Goal: Task Accomplishment & Management: Complete application form

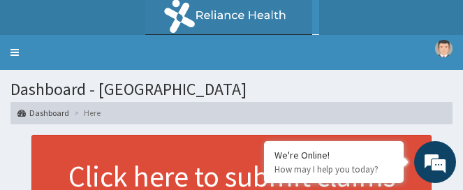
click at [285, 33] on img at bounding box center [232, 17] width 174 height 35
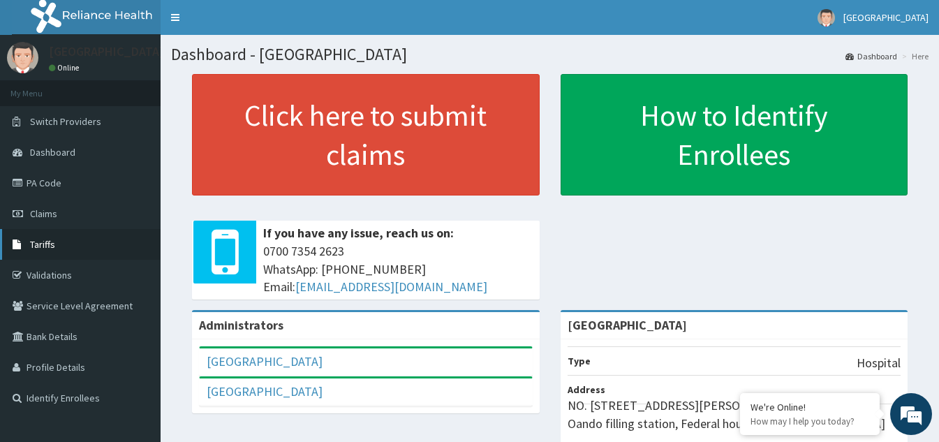
click at [38, 240] on span "Tariffs" at bounding box center [42, 244] width 25 height 13
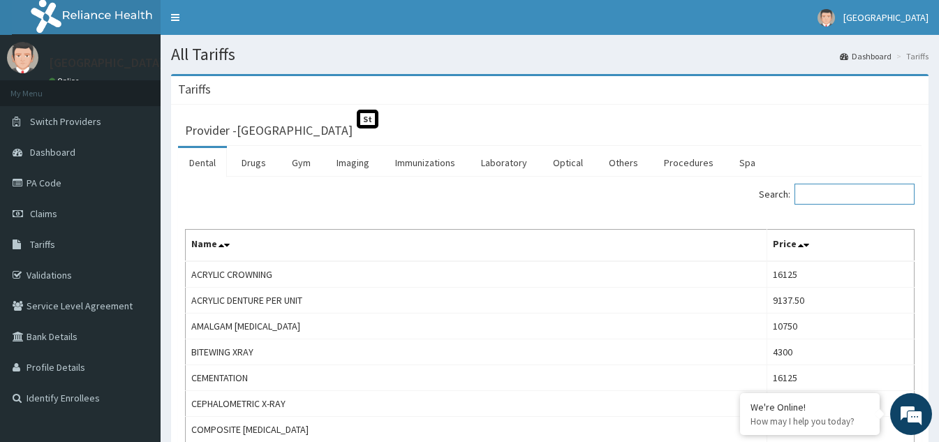
click at [855, 196] on input "Search:" at bounding box center [854, 194] width 120 height 21
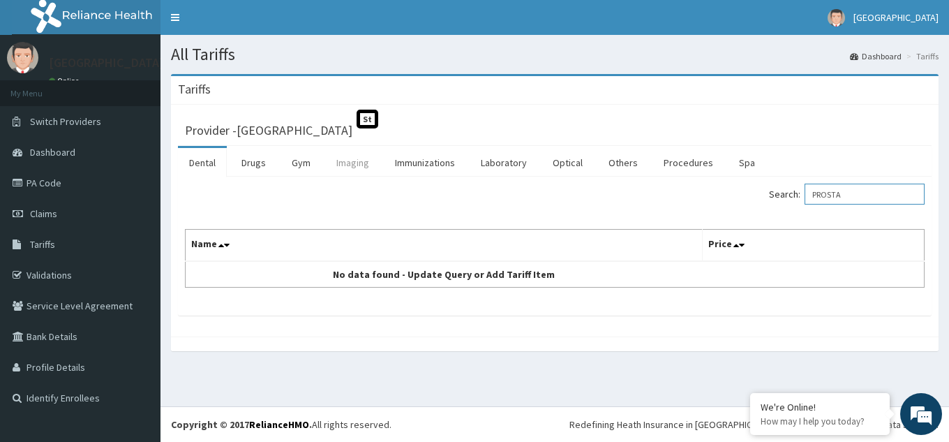
type input "PROSTA"
click at [355, 166] on link "Imaging" at bounding box center [352, 162] width 55 height 29
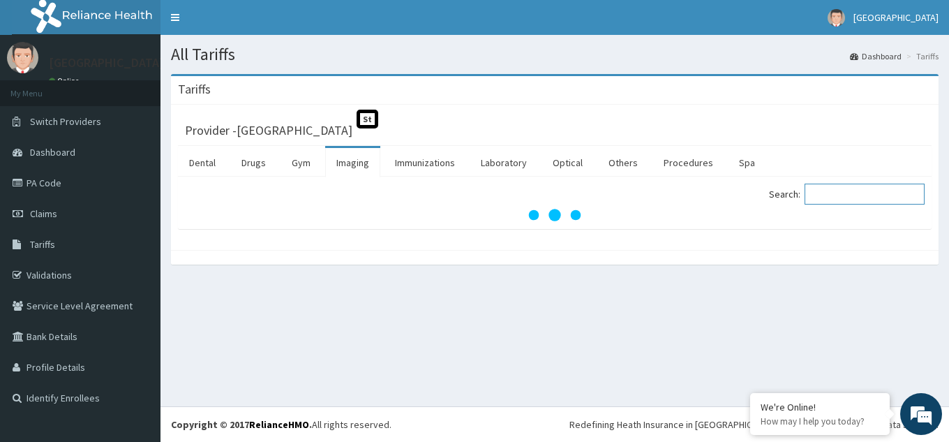
click at [835, 197] on input "Search:" at bounding box center [865, 194] width 120 height 21
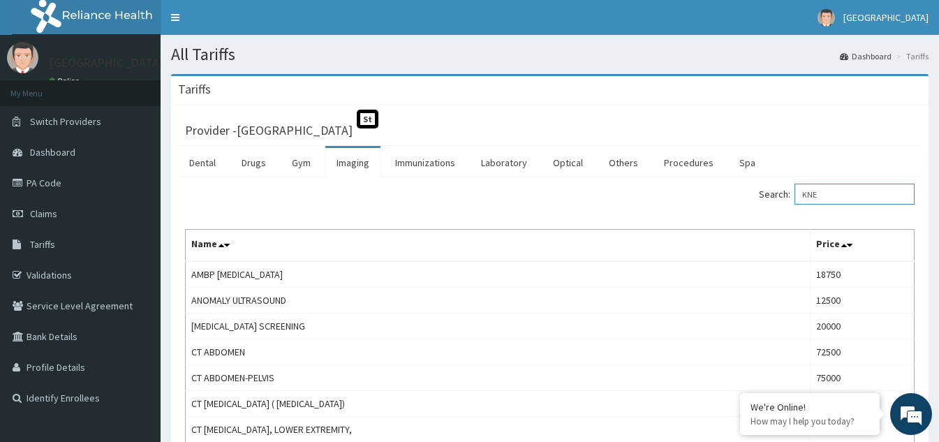
type input "KNEE"
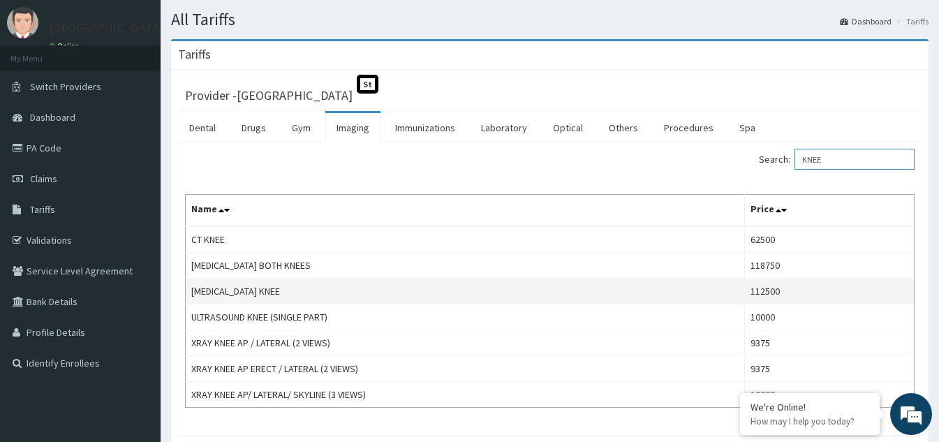
scroll to position [70, 0]
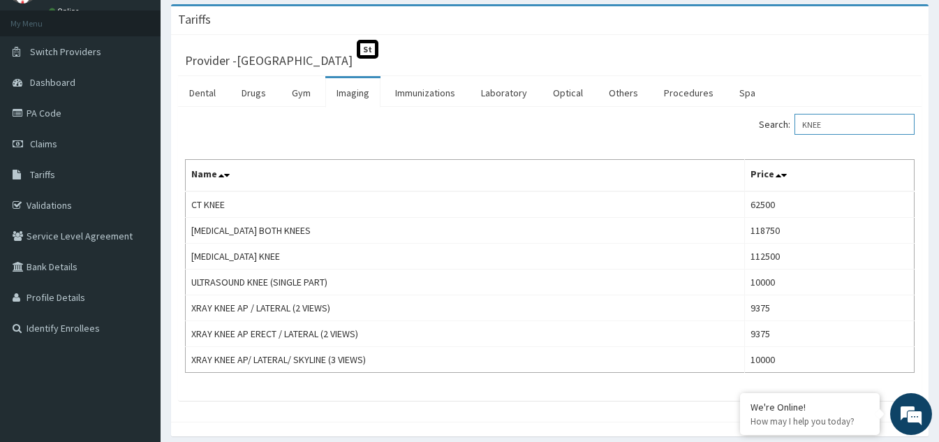
drag, startPoint x: 836, startPoint y: 124, endPoint x: 804, endPoint y: 124, distance: 32.8
click at [804, 124] on label "Search: KNEE" at bounding box center [837, 124] width 156 height 21
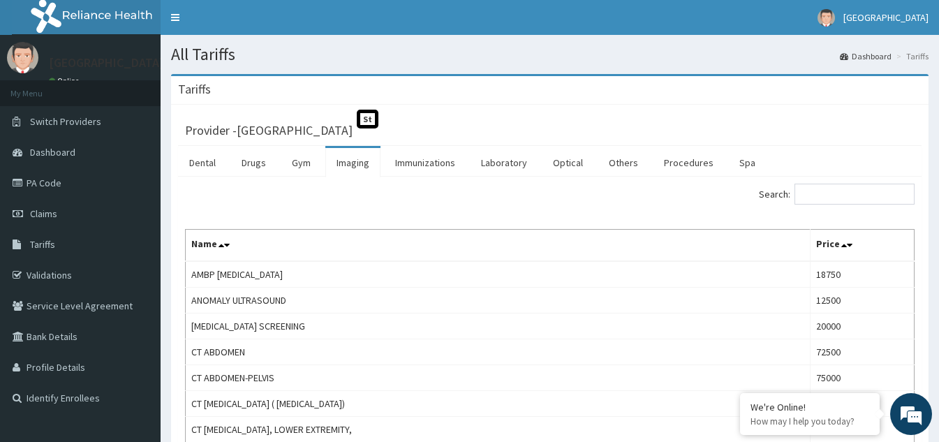
click at [351, 163] on link "Imaging" at bounding box center [352, 162] width 55 height 29
click at [825, 197] on input "Search:" at bounding box center [854, 194] width 120 height 21
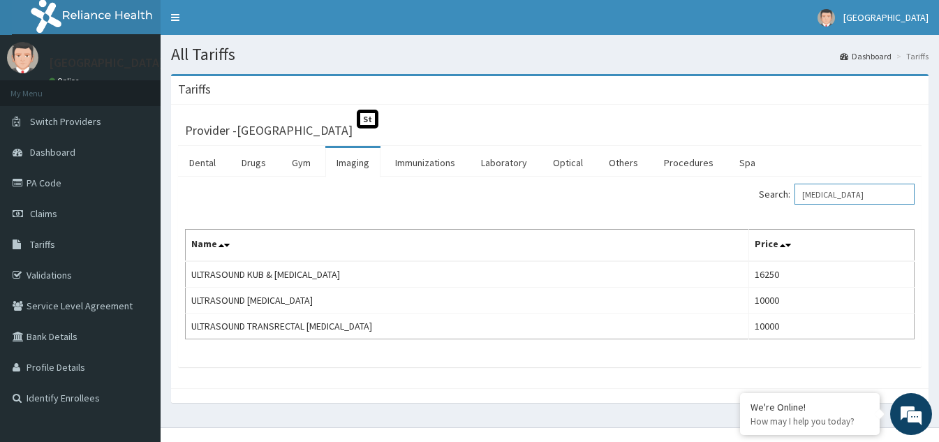
drag, startPoint x: 850, startPoint y: 193, endPoint x: 815, endPoint y: 203, distance: 37.1
click at [815, 203] on input "PROSTATE" at bounding box center [854, 194] width 120 height 21
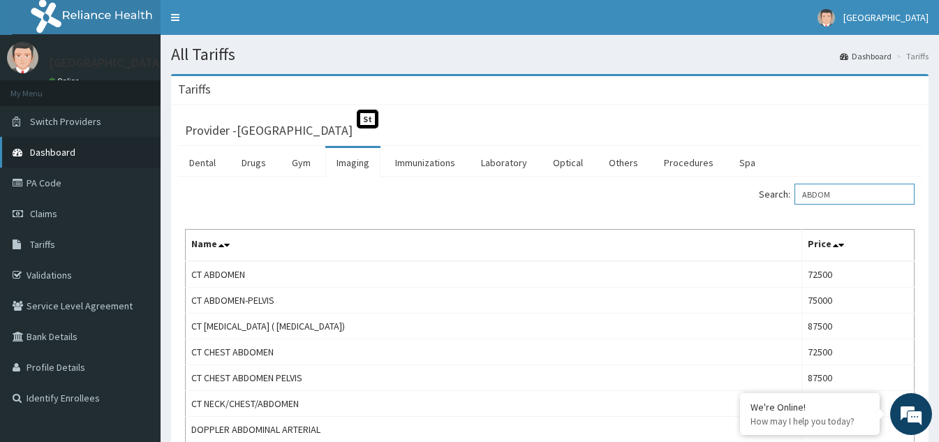
type input "ABDOM"
click at [70, 156] on span "Dashboard" at bounding box center [52, 152] width 45 height 13
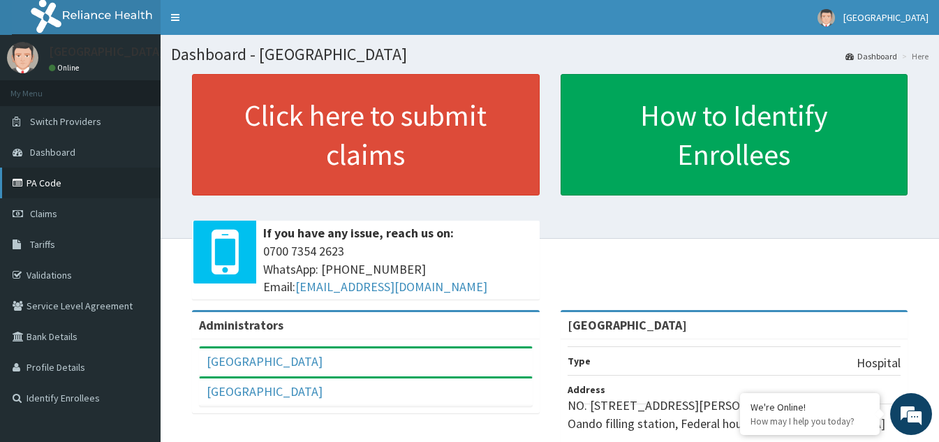
click at [59, 182] on link "PA Code" at bounding box center [80, 183] width 161 height 31
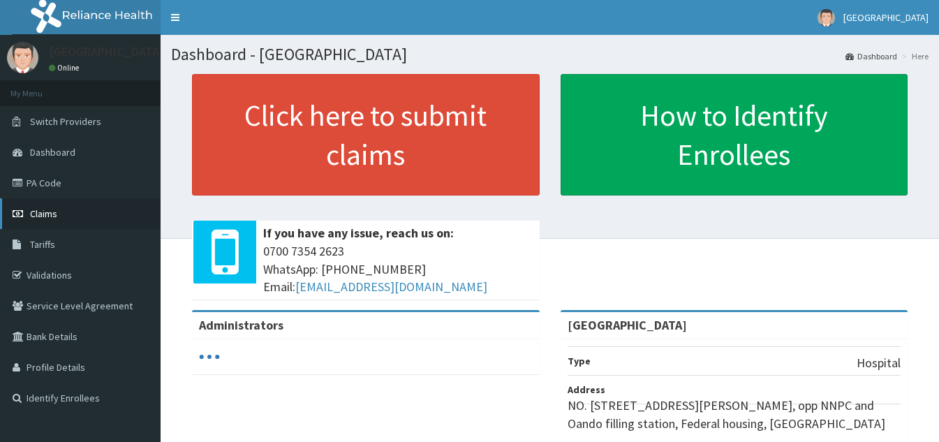
click at [59, 212] on link "Claims" at bounding box center [80, 213] width 161 height 31
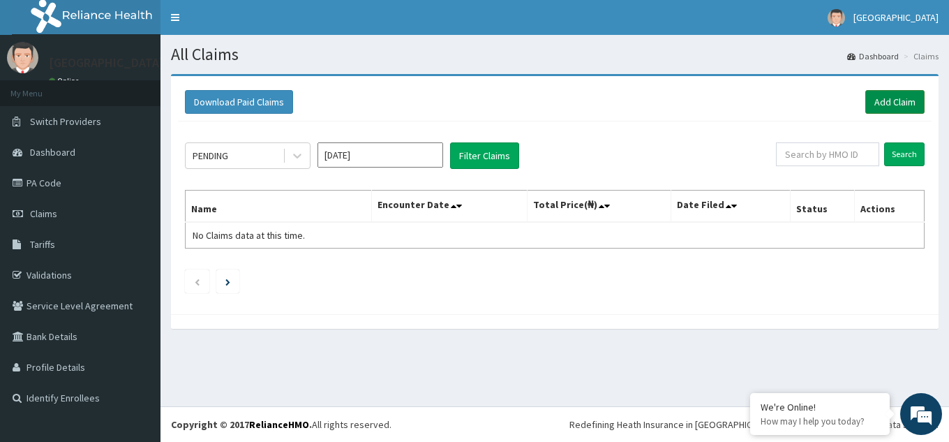
click at [887, 97] on link "Add Claim" at bounding box center [895, 102] width 59 height 24
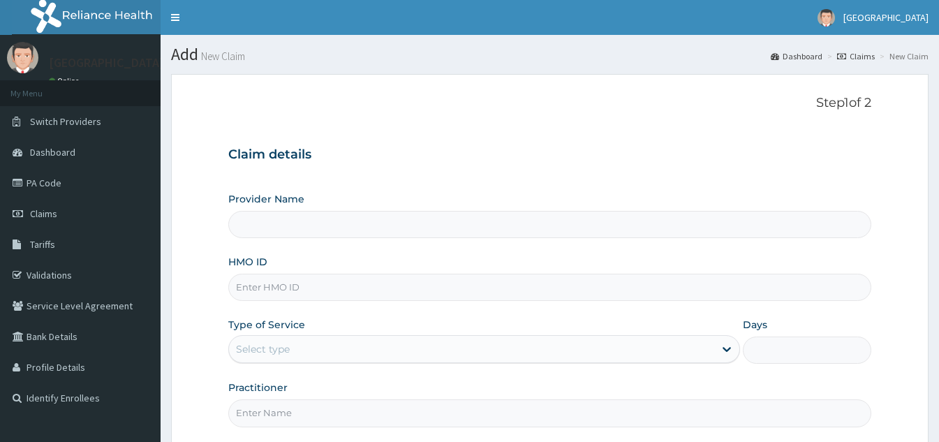
type input "Bakor Medical centre"
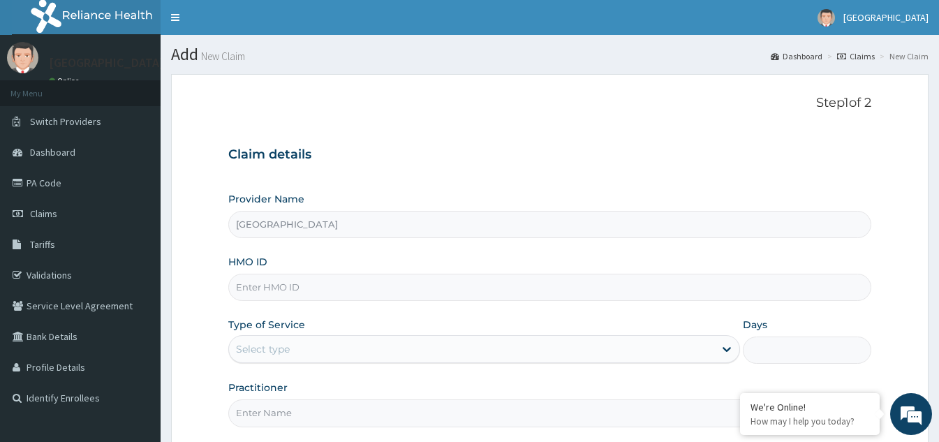
click at [321, 290] on input "HMO ID" at bounding box center [549, 287] width 643 height 27
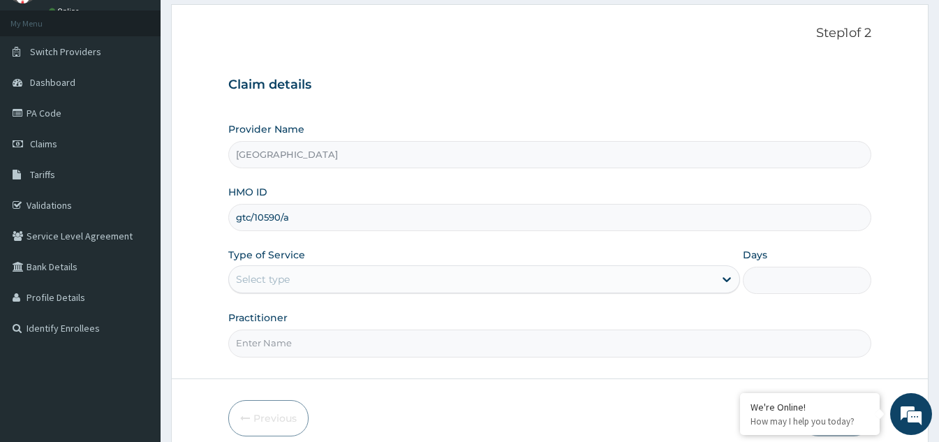
type input "gtc/10590/a"
click at [426, 279] on div "Select type" at bounding box center [471, 279] width 485 height 22
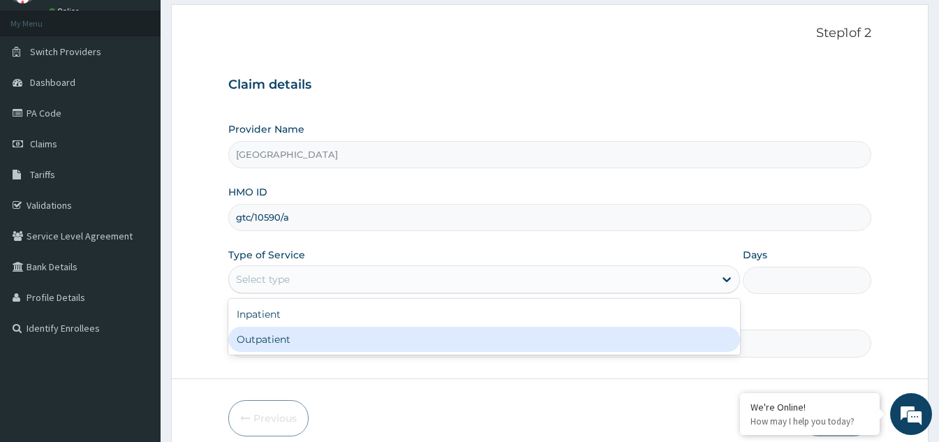
click at [324, 341] on div "Outpatient" at bounding box center [484, 339] width 512 height 25
type input "1"
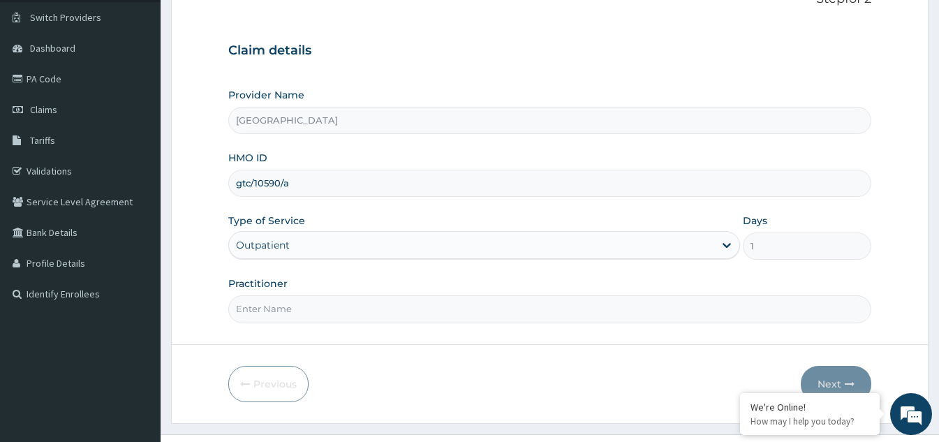
scroll to position [132, 0]
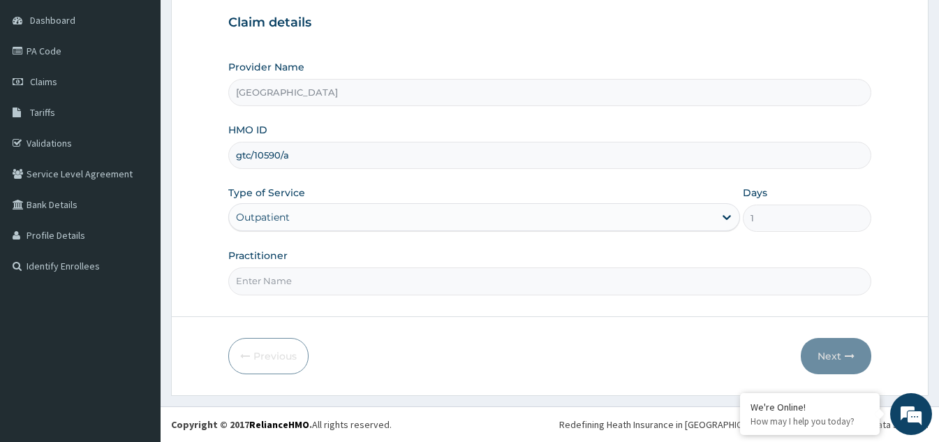
click at [348, 279] on input "Practitioner" at bounding box center [549, 280] width 643 height 27
type input "d"
type input "Dr Igban"
click at [828, 353] on button "Next" at bounding box center [836, 356] width 71 height 36
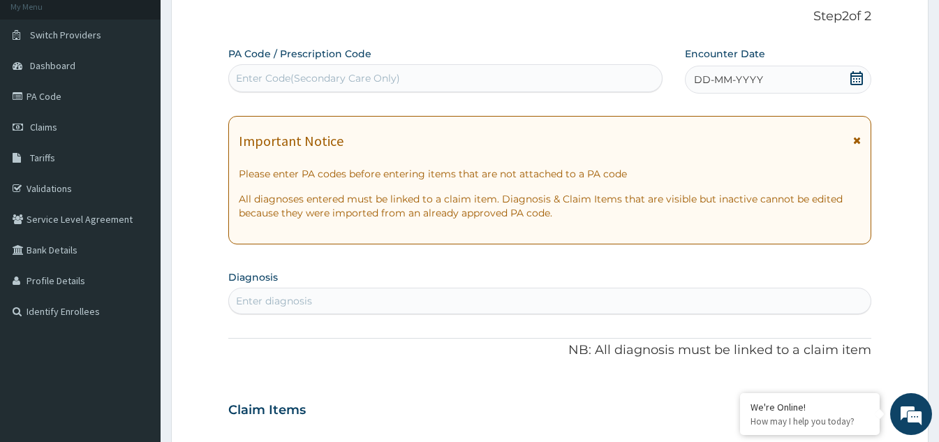
scroll to position [62, 0]
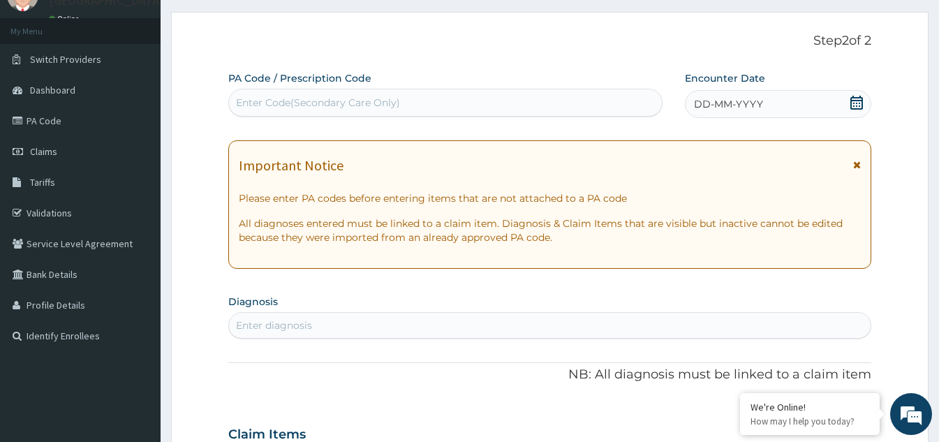
click at [864, 98] on div "DD-MM-YYYY" at bounding box center [778, 104] width 186 height 28
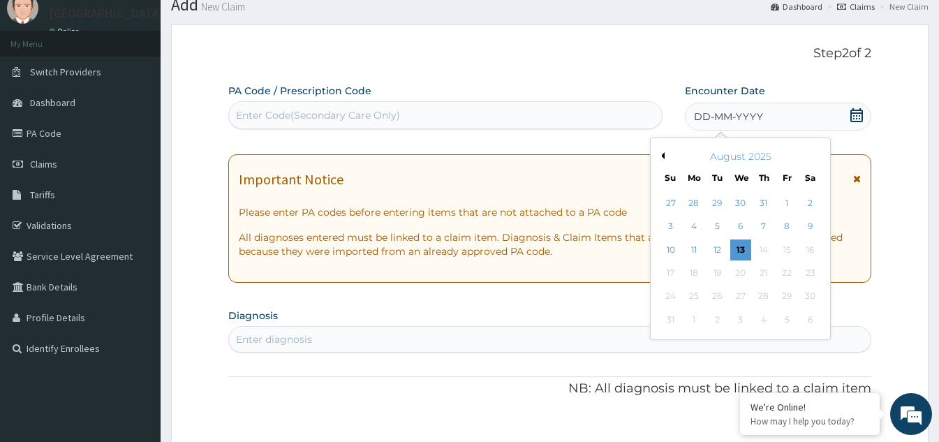
scroll to position [0, 0]
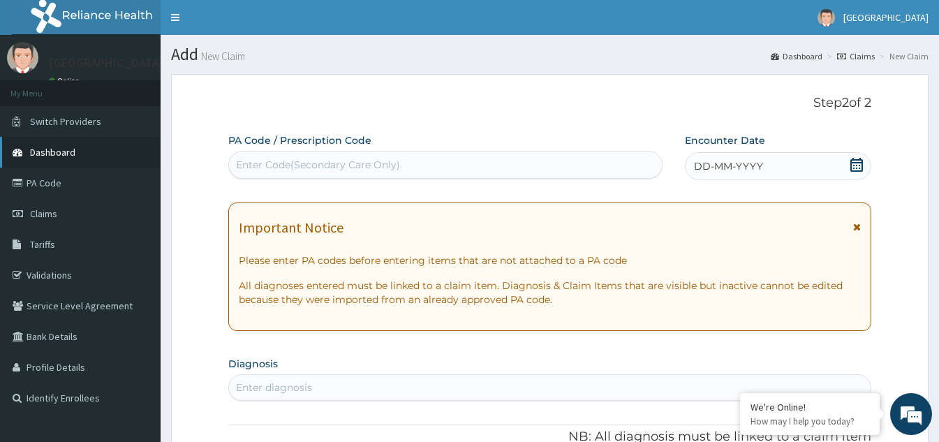
click at [56, 148] on span "Dashboard" at bounding box center [52, 152] width 45 height 13
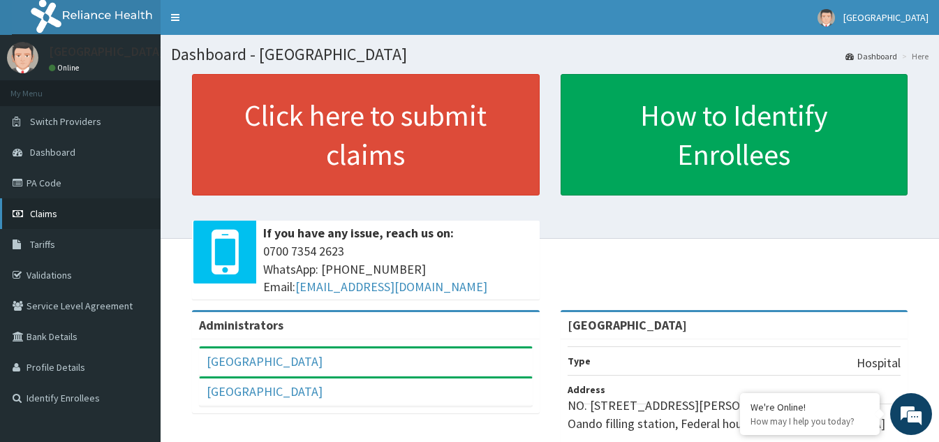
click at [39, 214] on span "Claims" at bounding box center [43, 213] width 27 height 13
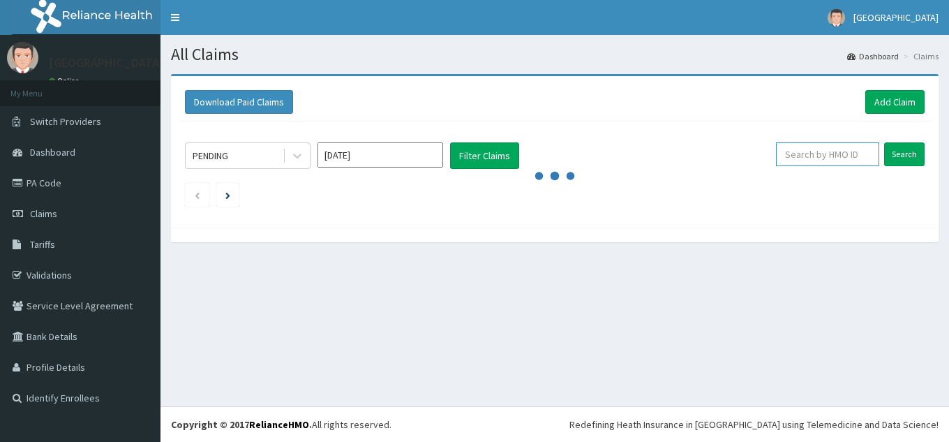
click at [832, 156] on input "text" at bounding box center [827, 154] width 103 height 24
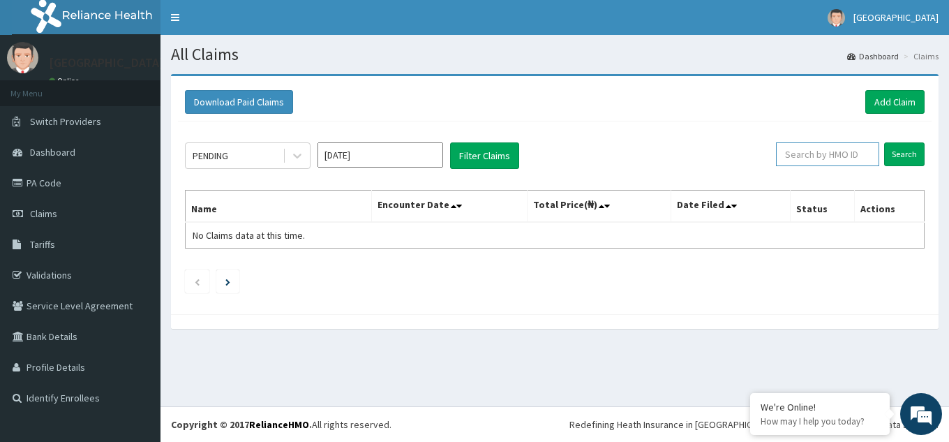
click at [838, 151] on input "text" at bounding box center [827, 154] width 103 height 24
click at [902, 160] on input "Search" at bounding box center [905, 154] width 40 height 24
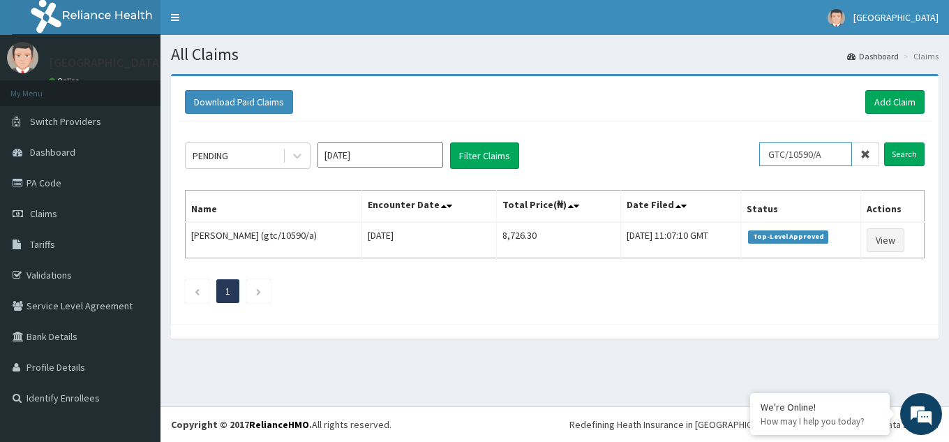
click at [836, 158] on input "GTC/10590/A" at bounding box center [806, 154] width 93 height 24
type input "GTC/10590/C"
click at [899, 151] on input "Search" at bounding box center [905, 154] width 40 height 24
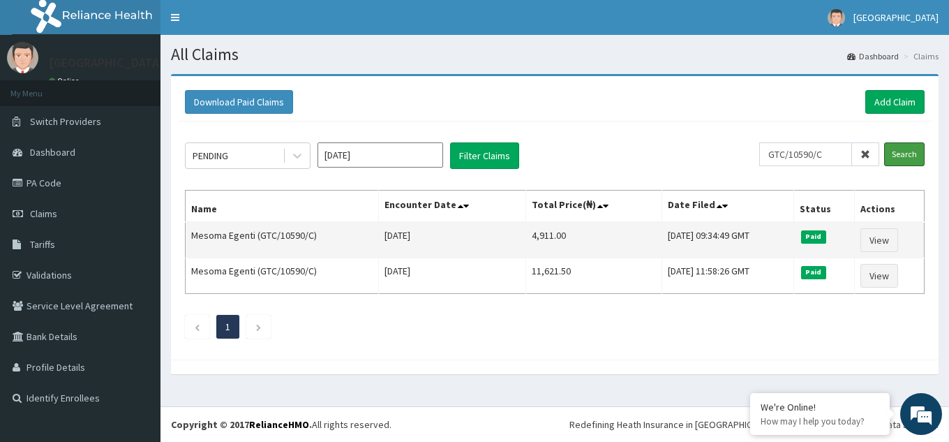
click at [885, 142] on input "Search" at bounding box center [905, 154] width 40 height 24
click at [878, 244] on link "View" at bounding box center [880, 240] width 38 height 24
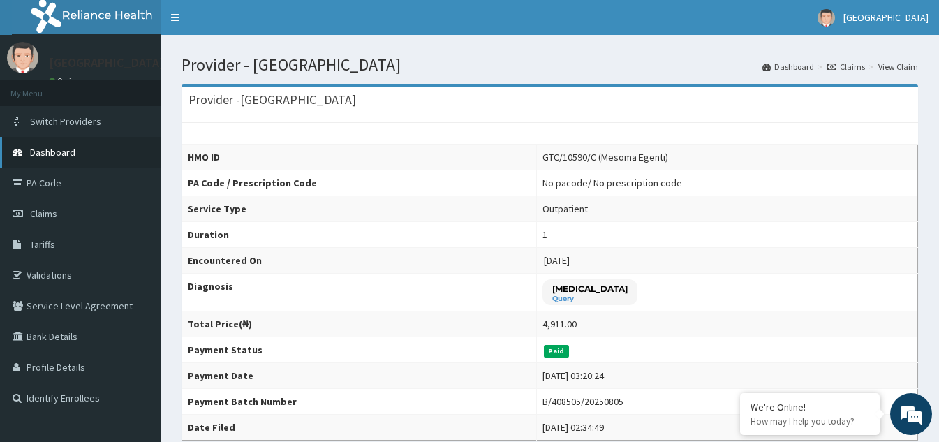
click at [50, 157] on span "Dashboard" at bounding box center [52, 152] width 45 height 13
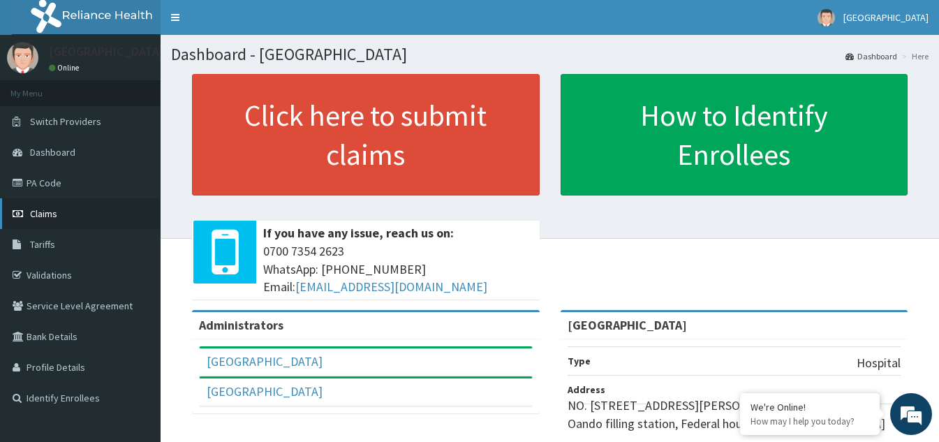
click at [59, 210] on link "Claims" at bounding box center [80, 213] width 161 height 31
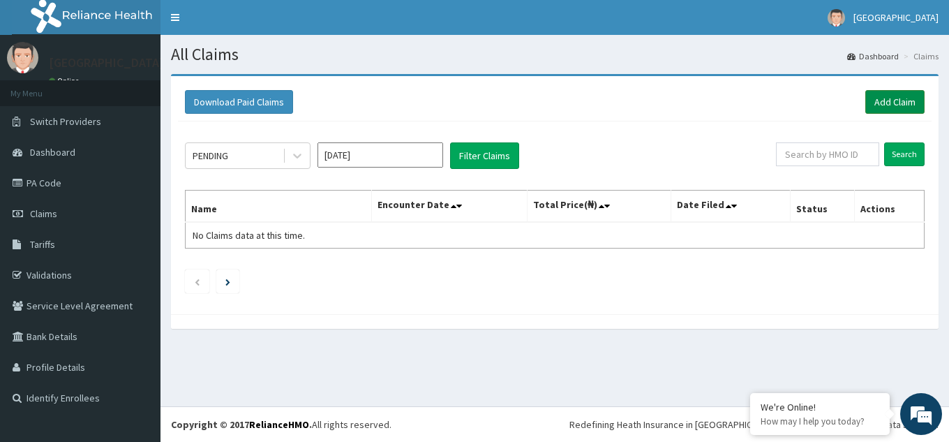
click at [885, 108] on link "Add Claim" at bounding box center [895, 102] width 59 height 24
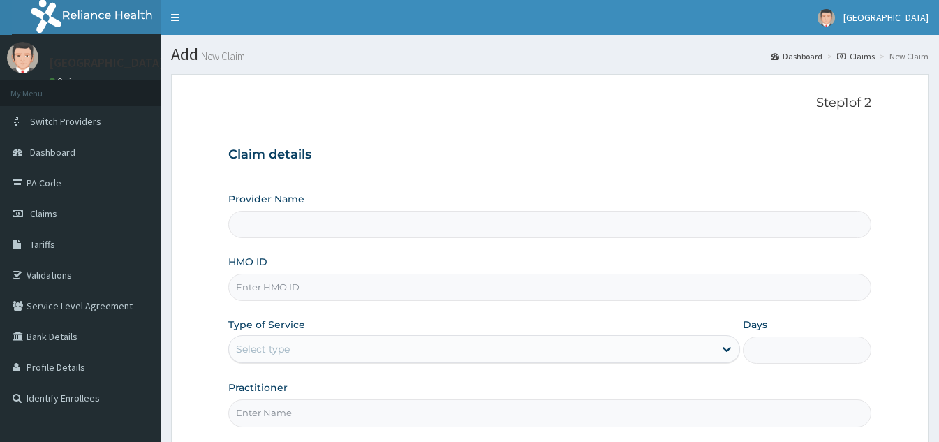
click at [302, 286] on input "HMO ID" at bounding box center [549, 287] width 643 height 27
type input "[GEOGRAPHIC_DATA]"
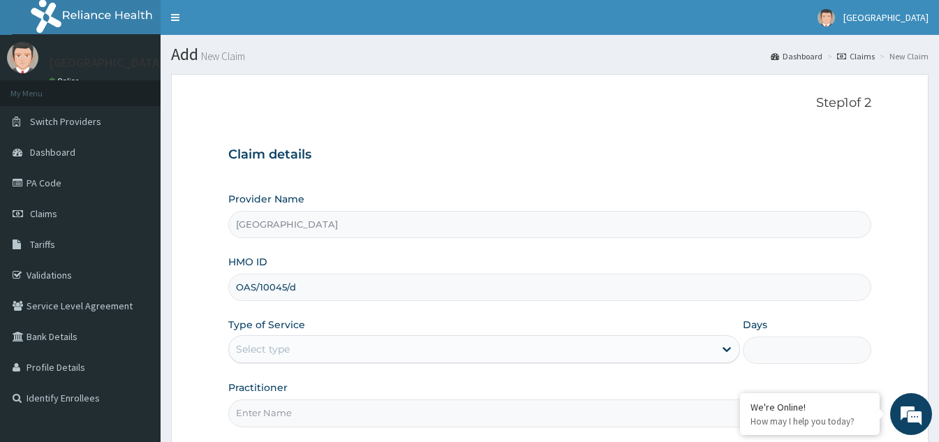
click at [299, 286] on input "OAS/10045/d" at bounding box center [549, 287] width 643 height 27
drag, startPoint x: 254, startPoint y: 286, endPoint x: 237, endPoint y: 286, distance: 17.5
click at [237, 286] on input "OAS/10590/A" at bounding box center [549, 287] width 643 height 27
type input "GTC/10590/A"
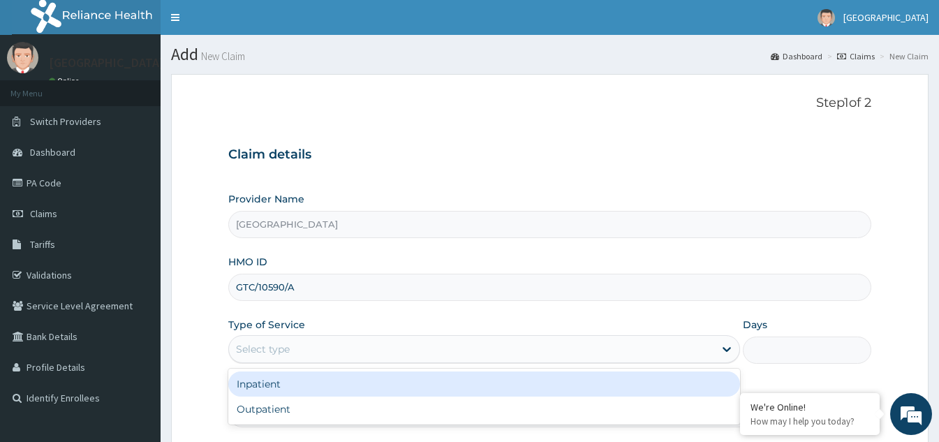
click at [333, 341] on div "Select type" at bounding box center [471, 349] width 485 height 22
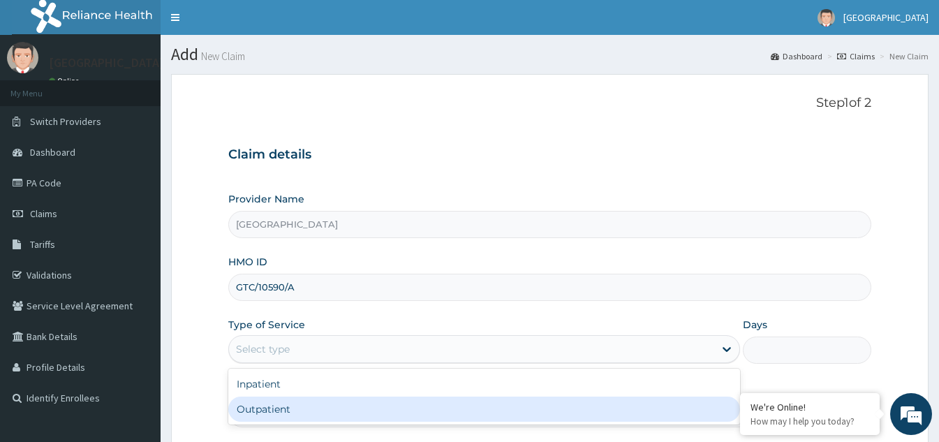
click at [293, 408] on div "Outpatient" at bounding box center [484, 409] width 512 height 25
type input "1"
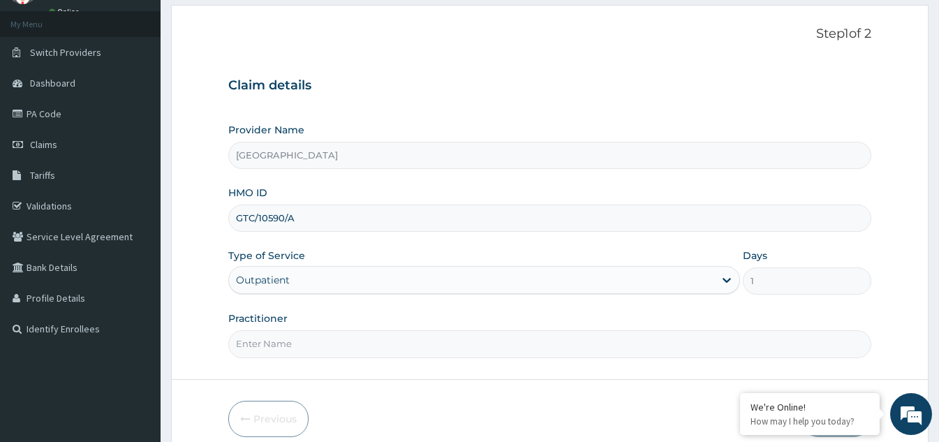
scroll to position [70, 0]
click at [353, 348] on input "Practitioner" at bounding box center [549, 343] width 643 height 27
type input "[PERSON_NAME]"
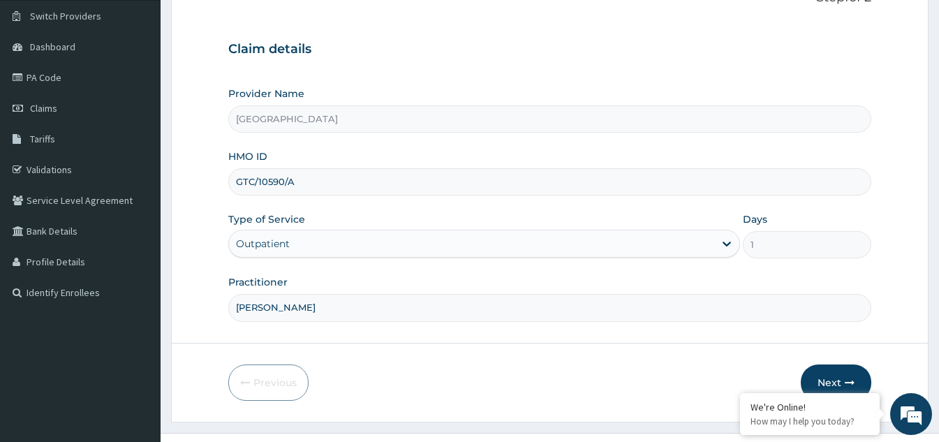
scroll to position [132, 0]
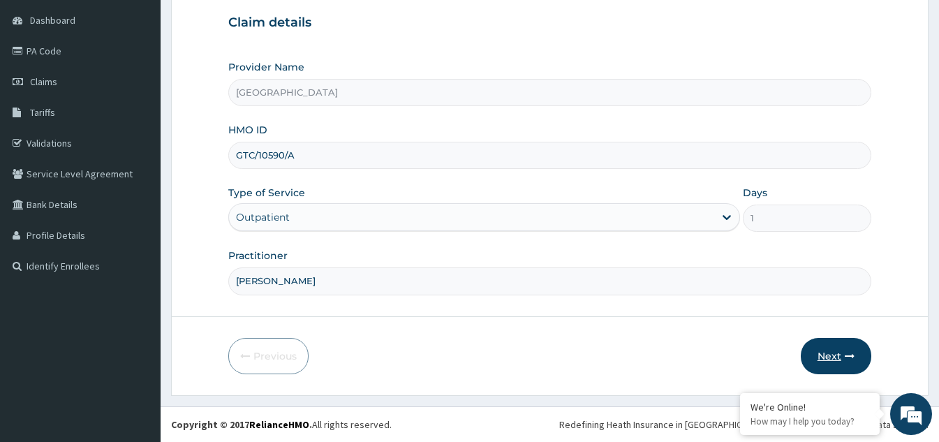
click at [811, 353] on button "Next" at bounding box center [836, 356] width 71 height 36
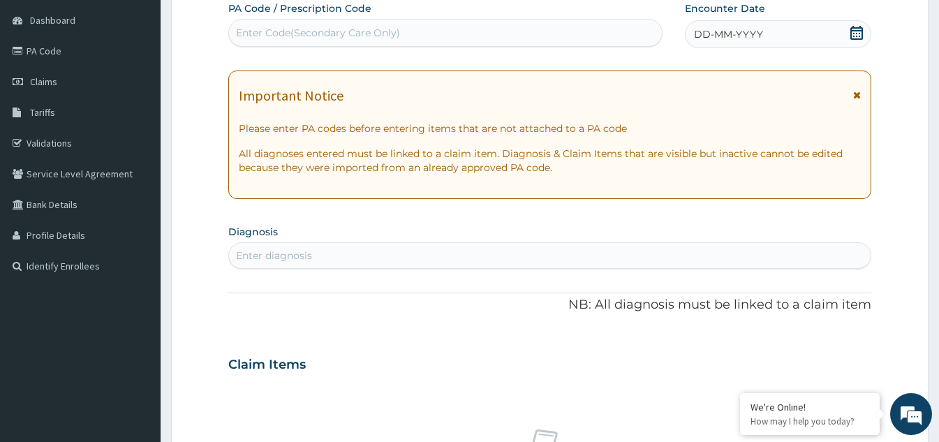
click at [859, 36] on icon at bounding box center [856, 33] width 13 height 14
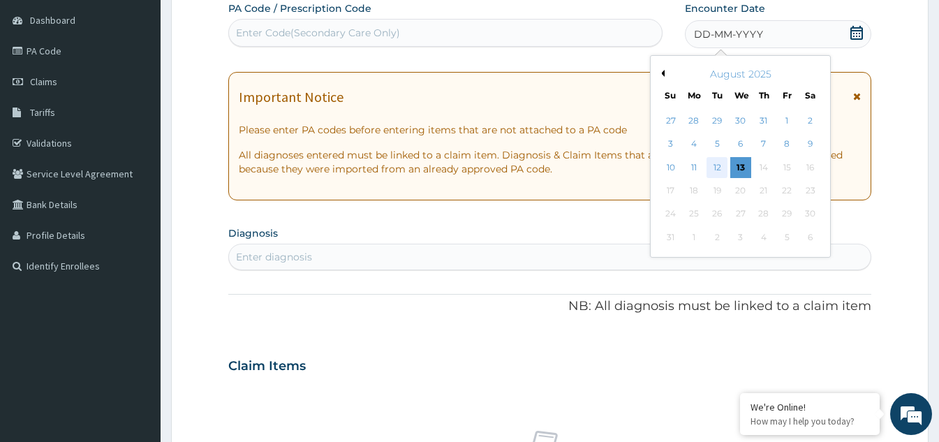
click at [717, 163] on div "12" at bounding box center [717, 167] width 21 height 21
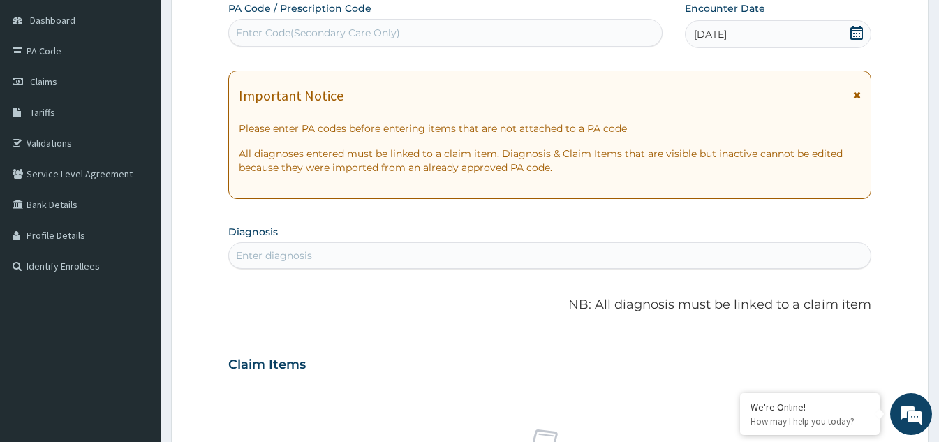
click at [409, 256] on div "Enter diagnosis" at bounding box center [550, 255] width 642 height 22
type input "MALARIA"
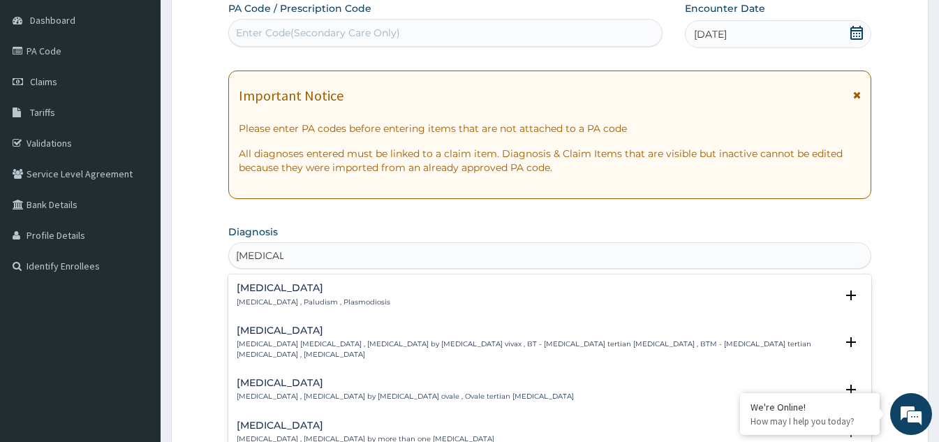
click at [300, 292] on h4 "Malaria" at bounding box center [314, 288] width 154 height 10
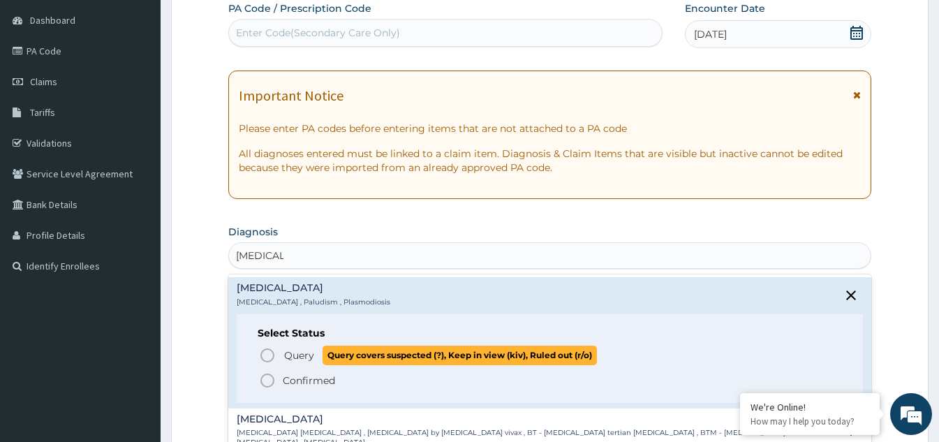
click at [273, 358] on circle "status option query" at bounding box center [267, 355] width 13 height 13
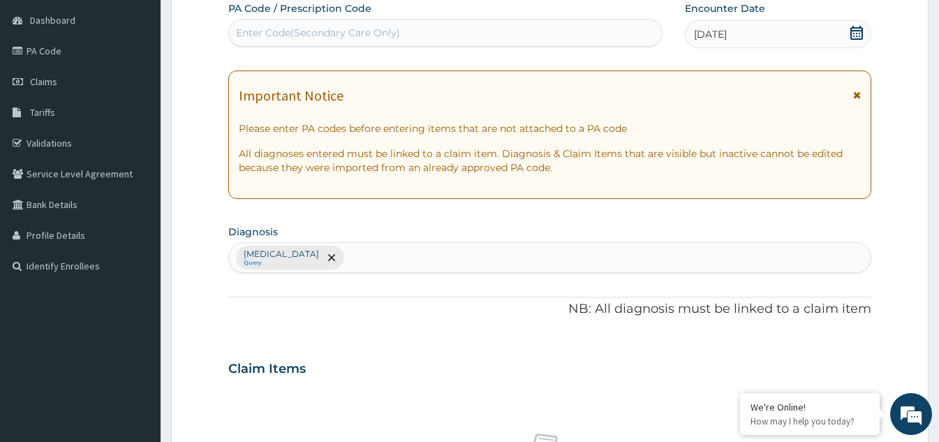
click at [318, 249] on div "Malaria Query" at bounding box center [550, 257] width 642 height 29
type input "UPPER RESPIRATORY"
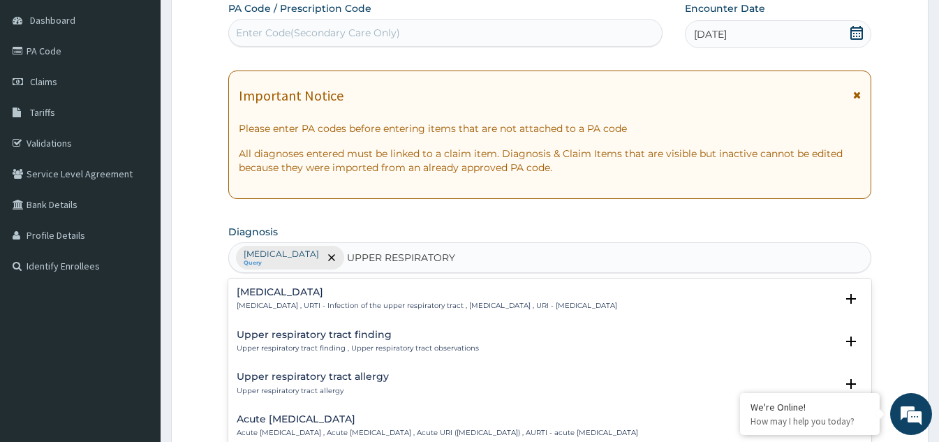
click at [304, 296] on h4 "Upper respiratory infection" at bounding box center [427, 292] width 380 height 10
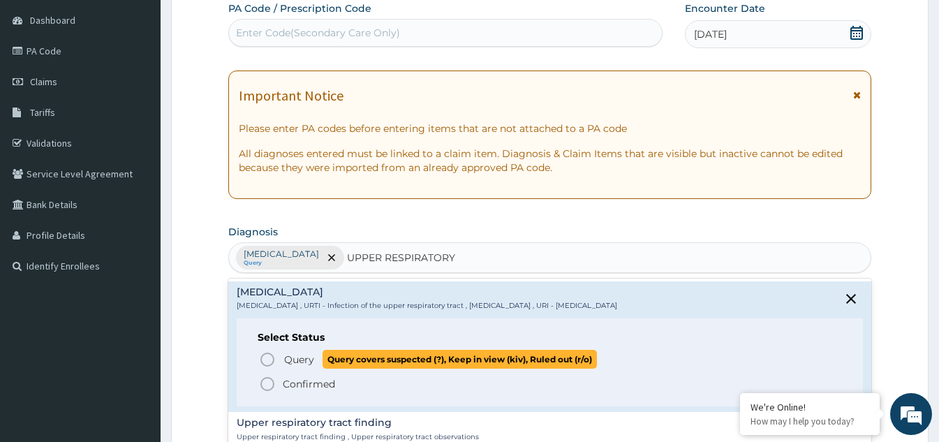
click at [269, 362] on icon "status option query" at bounding box center [267, 359] width 17 height 17
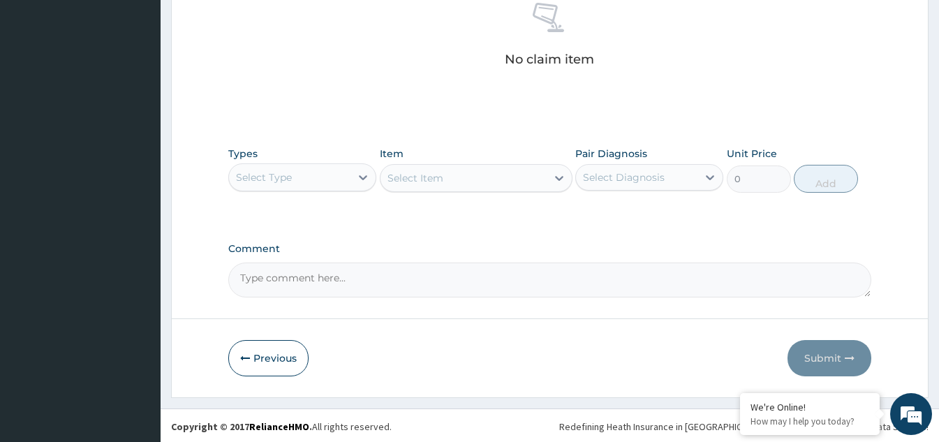
scroll to position [565, 0]
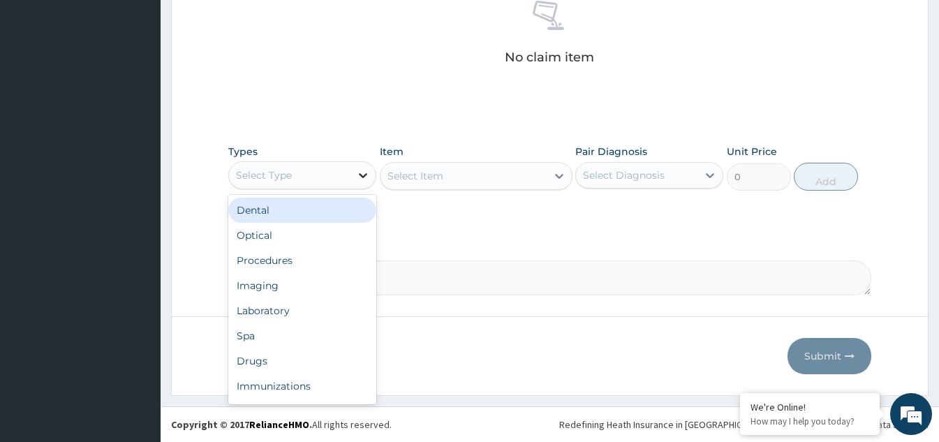
click at [363, 182] on div at bounding box center [362, 175] width 25 height 25
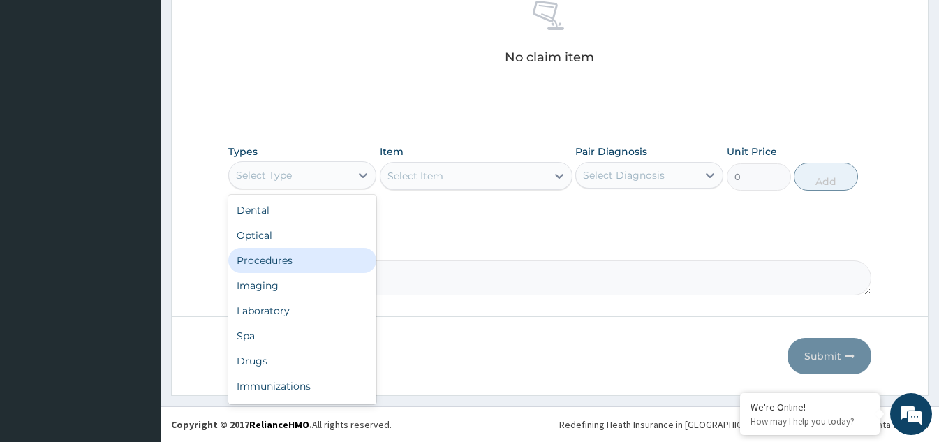
click at [295, 263] on div "Procedures" at bounding box center [302, 260] width 148 height 25
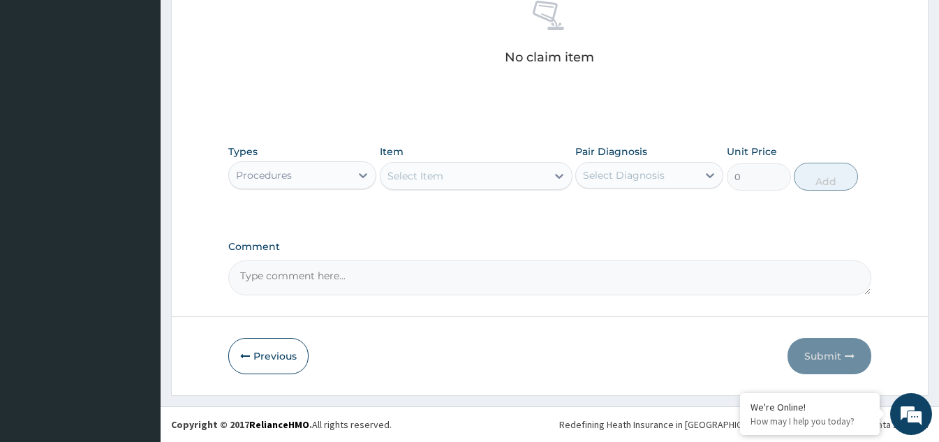
click at [461, 186] on div "Select Item" at bounding box center [463, 176] width 166 height 22
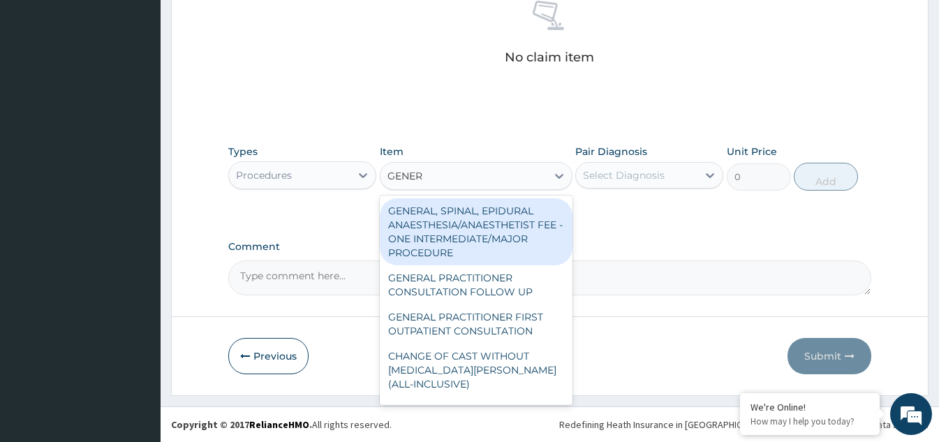
type input "GENERA"
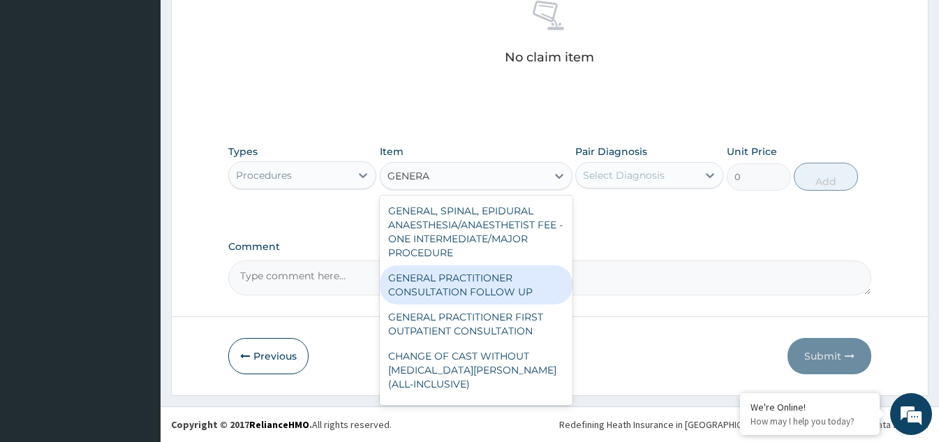
click at [466, 295] on div "GENERAL PRACTITIONER CONSULTATION FOLLOW UP" at bounding box center [476, 284] width 193 height 39
type input "1875"
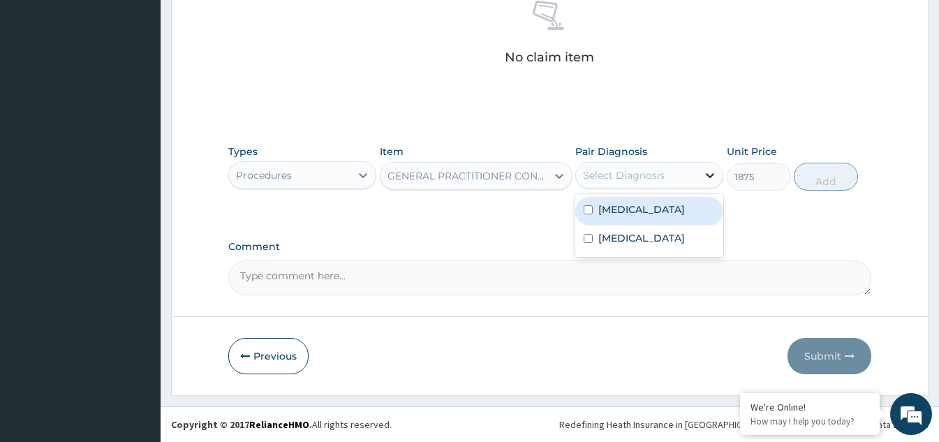
click at [706, 174] on icon at bounding box center [710, 175] width 14 height 14
click at [589, 209] on input "checkbox" at bounding box center [588, 209] width 9 height 9
checkbox input "true"
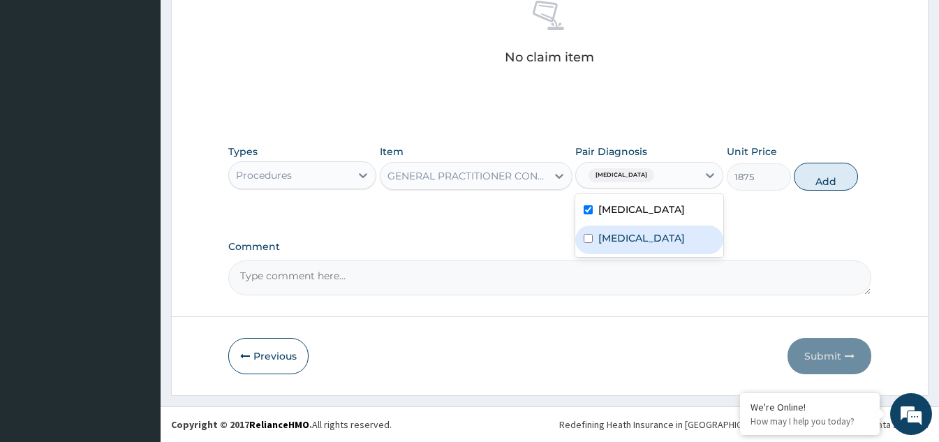
click at [589, 243] on input "checkbox" at bounding box center [588, 238] width 9 height 9
checkbox input "true"
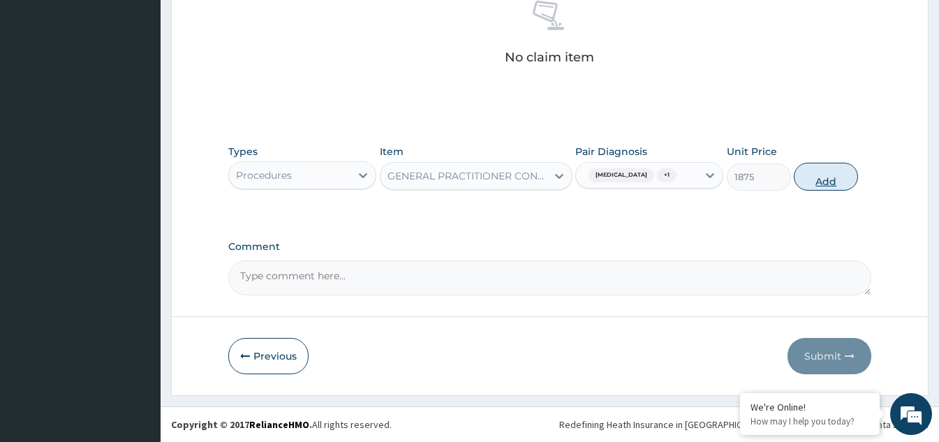
click at [812, 181] on button "Add" at bounding box center [826, 177] width 64 height 28
type input "0"
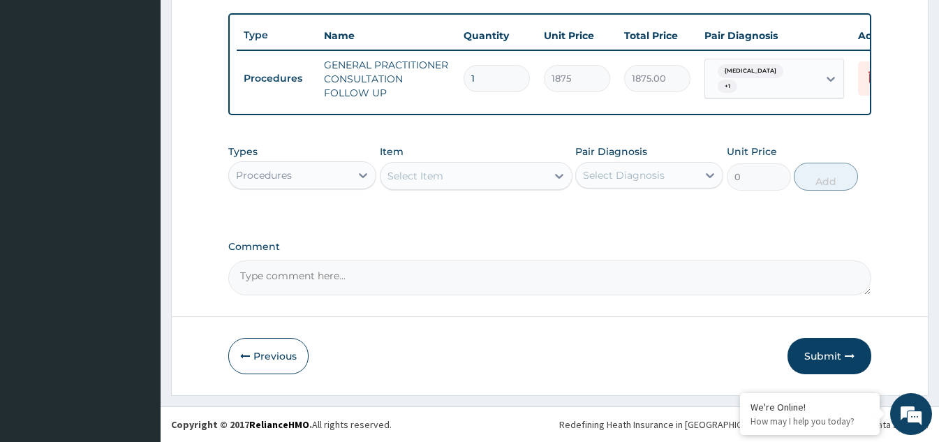
scroll to position [517, 0]
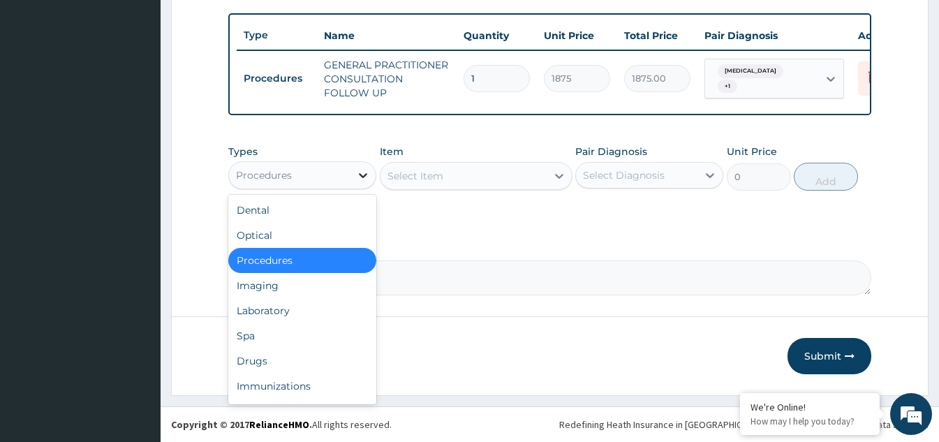
click at [365, 181] on icon at bounding box center [363, 175] width 14 height 14
click at [279, 307] on div "Laboratory" at bounding box center [302, 310] width 148 height 25
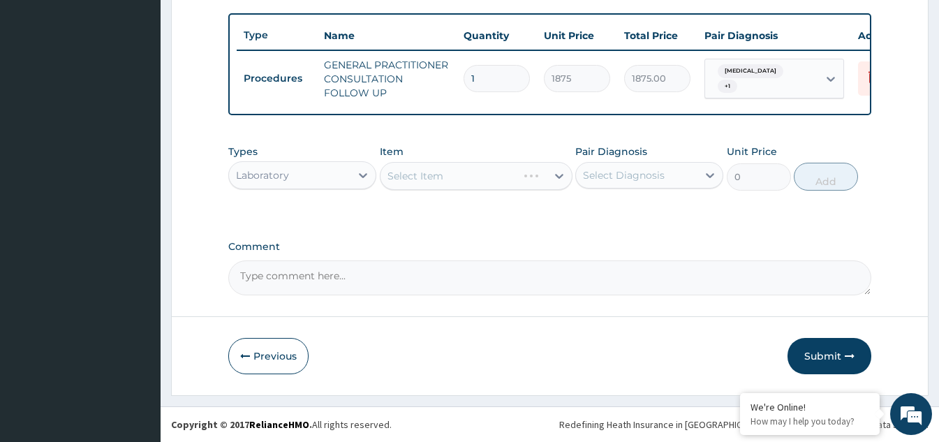
click at [467, 178] on div "Select Item" at bounding box center [476, 176] width 193 height 28
click at [487, 176] on div "Select Item" at bounding box center [463, 176] width 166 height 22
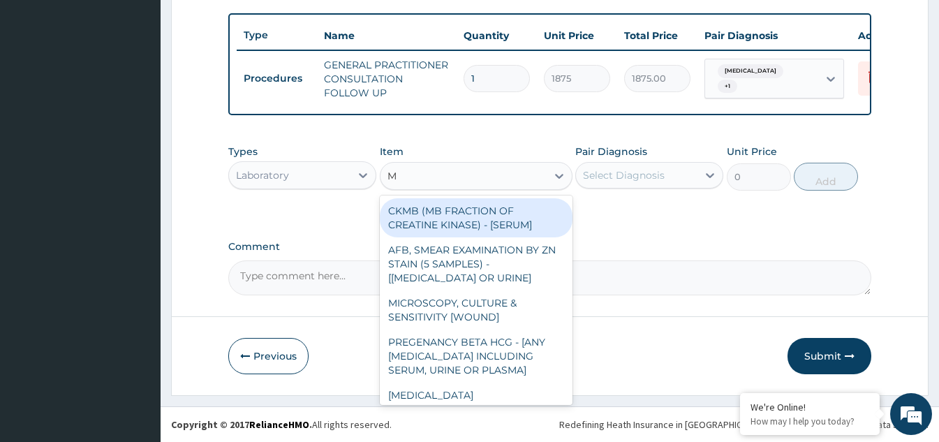
type input "MP"
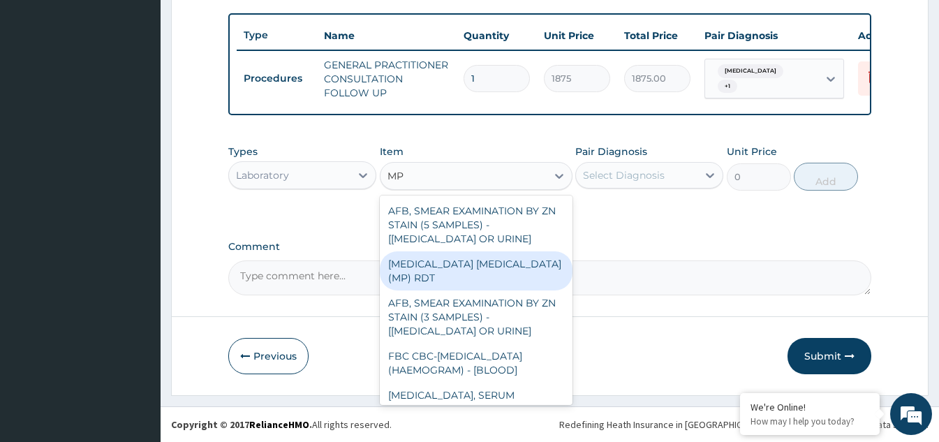
click at [470, 259] on div "MALARIA PARASITE (MP) RDT" at bounding box center [476, 270] width 193 height 39
type input "2000"
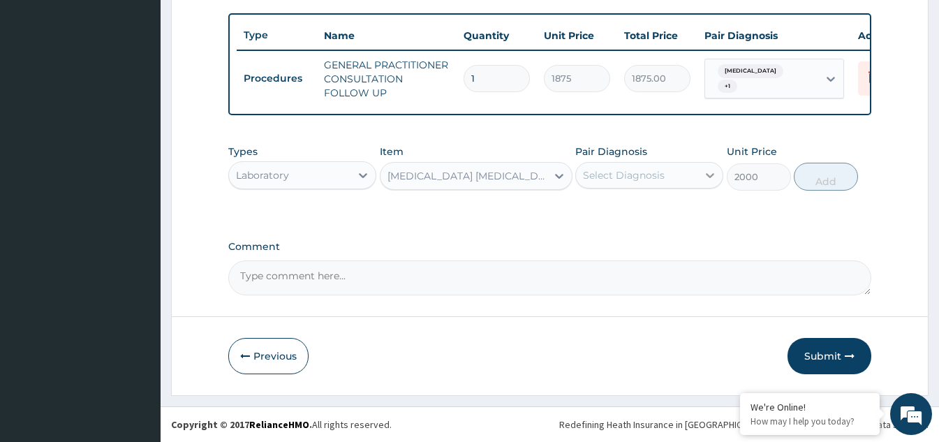
click at [700, 174] on div at bounding box center [709, 175] width 25 height 25
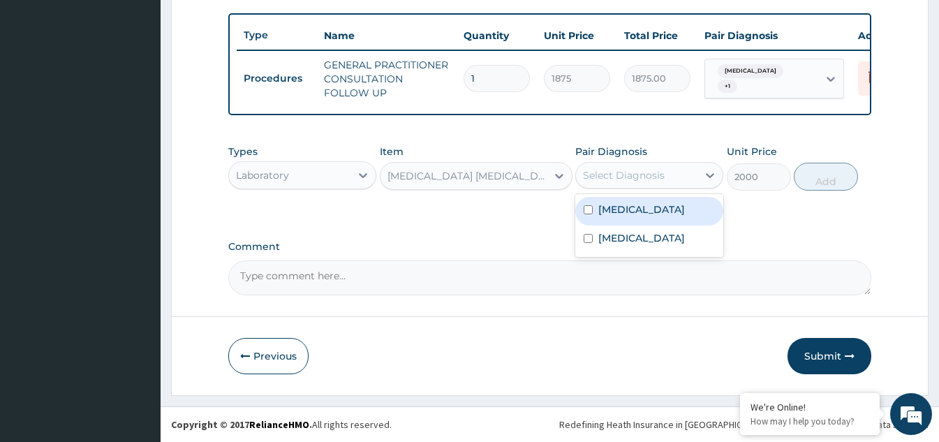
click at [591, 210] on input "checkbox" at bounding box center [588, 209] width 9 height 9
checkbox input "true"
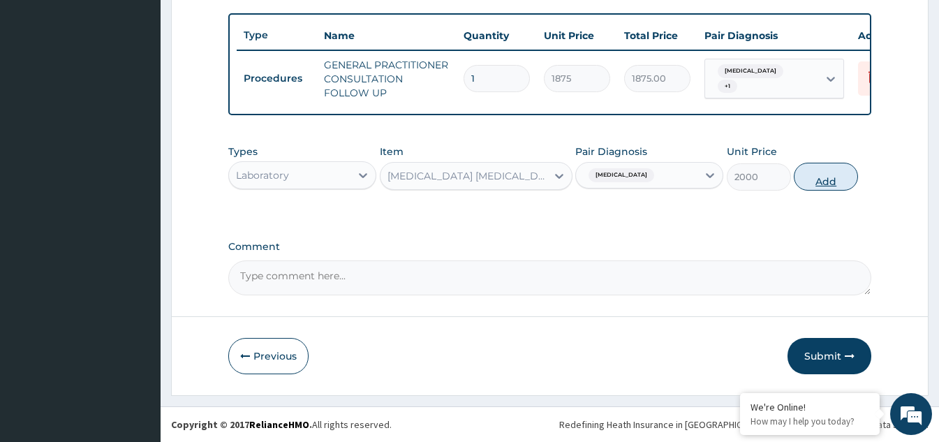
drag, startPoint x: 818, startPoint y: 179, endPoint x: 730, endPoint y: 185, distance: 88.9
click at [816, 179] on button "Add" at bounding box center [826, 177] width 64 height 28
type input "0"
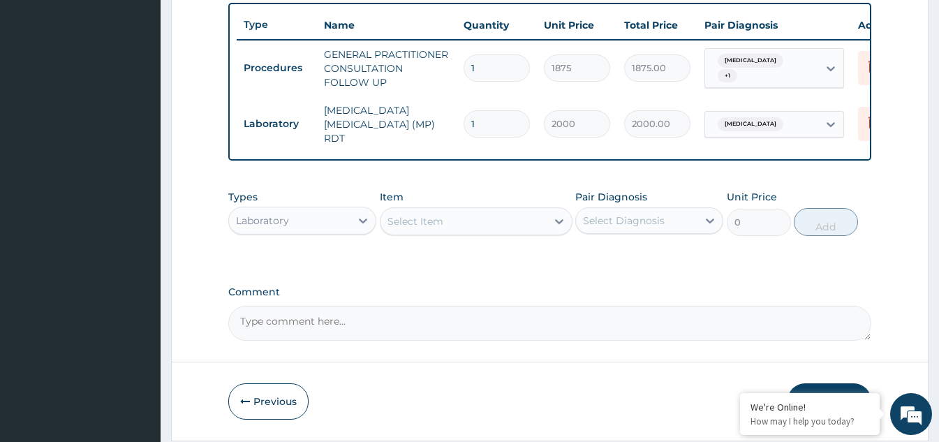
click at [516, 224] on div "Select Item" at bounding box center [463, 221] width 166 height 22
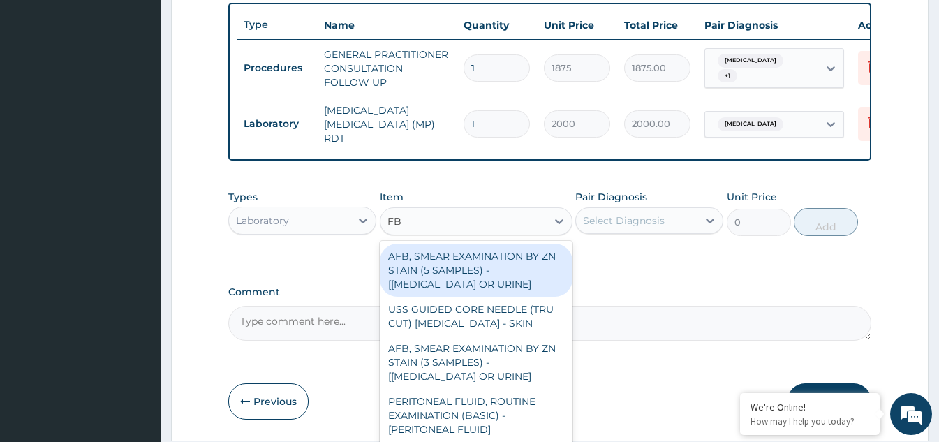
type input "FBC"
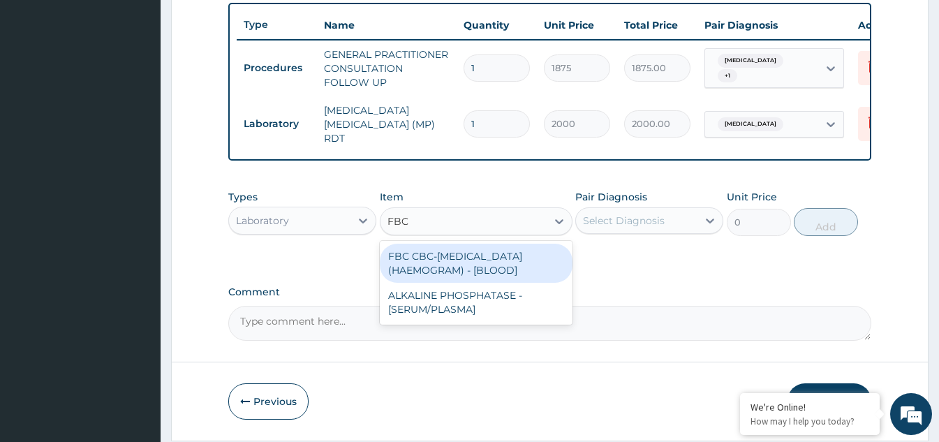
click at [492, 265] on div "FBC CBC-COMPLETE BLOOD COUNT (HAEMOGRAM) - [BLOOD]" at bounding box center [476, 263] width 193 height 39
type input "5000"
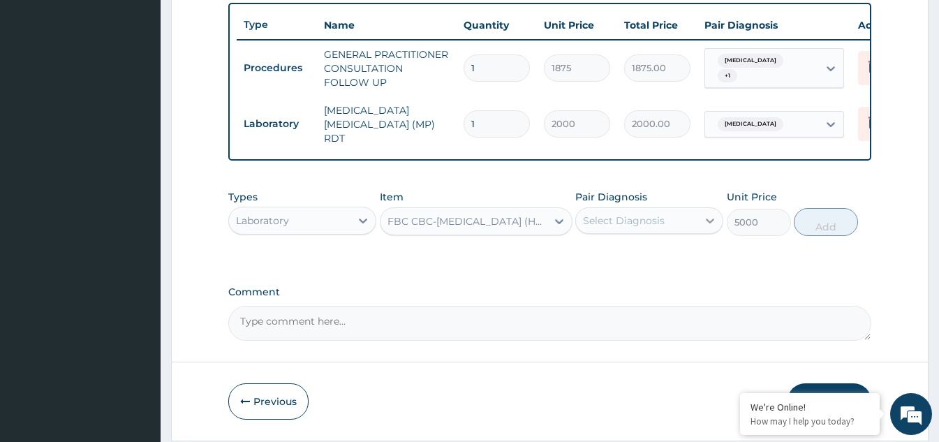
click at [700, 228] on div at bounding box center [709, 220] width 25 height 25
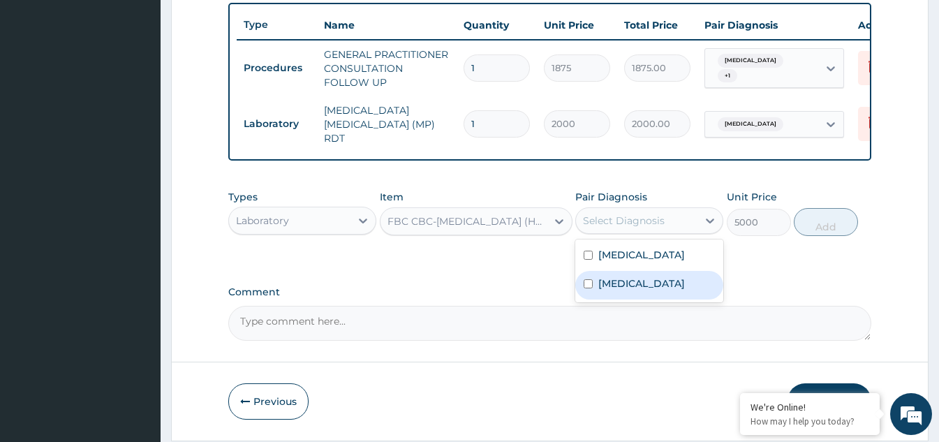
click at [590, 288] on input "checkbox" at bounding box center [588, 283] width 9 height 9
checkbox input "true"
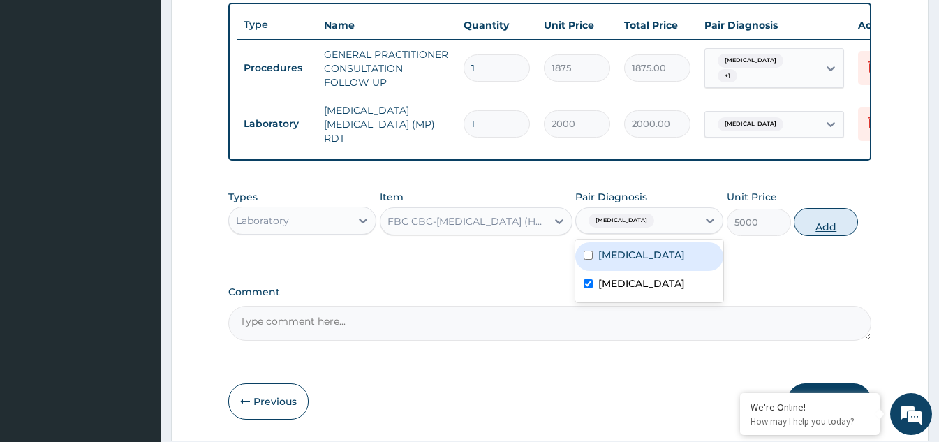
click at [830, 226] on button "Add" at bounding box center [826, 222] width 64 height 28
type input "0"
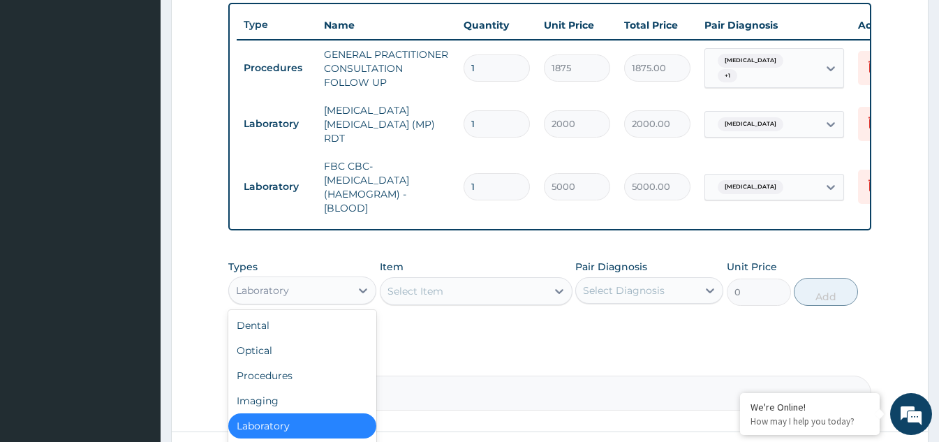
click at [341, 302] on div "Laboratory" at bounding box center [289, 290] width 121 height 22
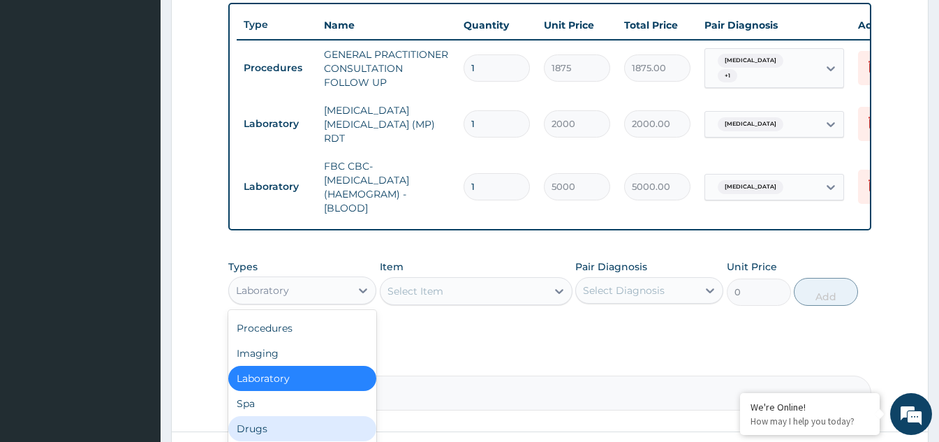
drag, startPoint x: 263, startPoint y: 429, endPoint x: 286, endPoint y: 420, distance: 24.8
click at [265, 429] on div "Drugs" at bounding box center [302, 428] width 148 height 25
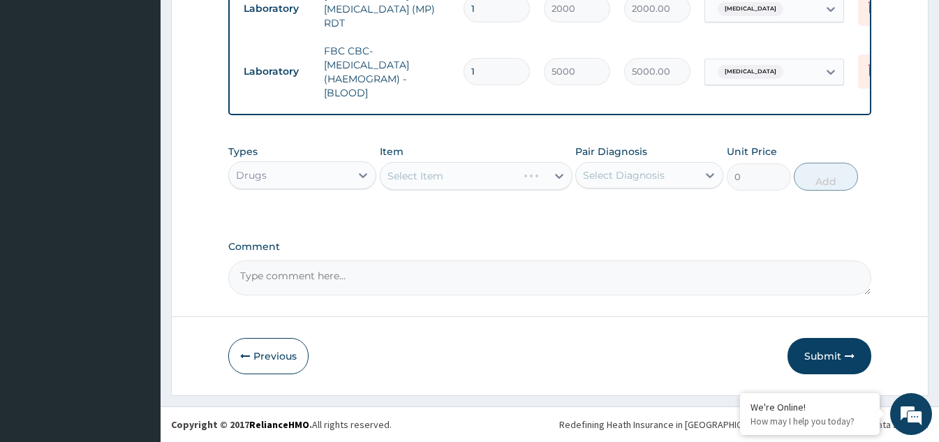
scroll to position [635, 0]
click at [525, 181] on div "Select Item" at bounding box center [463, 176] width 166 height 22
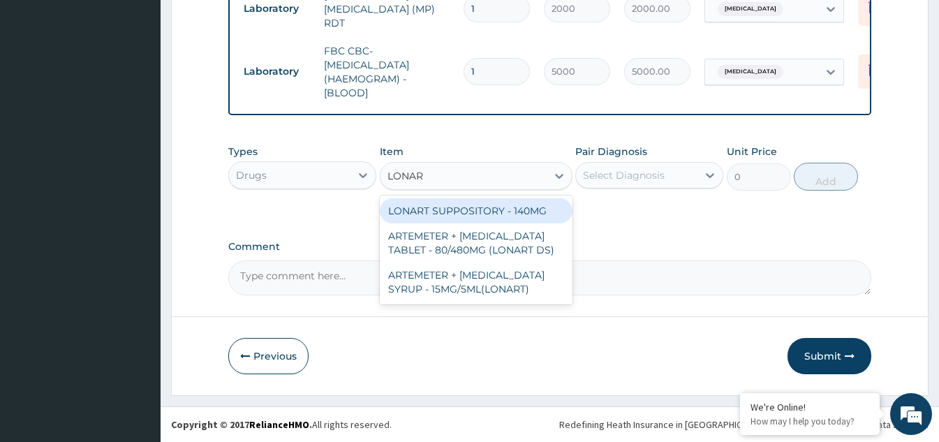
type input "LONART"
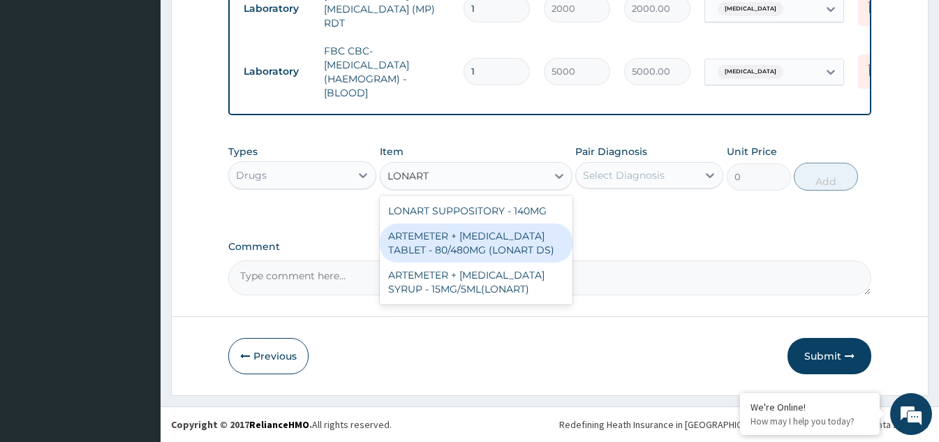
click at [466, 245] on div "ARTEMETER + LUMEFANTRINE TABLET - 80/480MG (LONART DS)" at bounding box center [476, 242] width 193 height 39
type input "588"
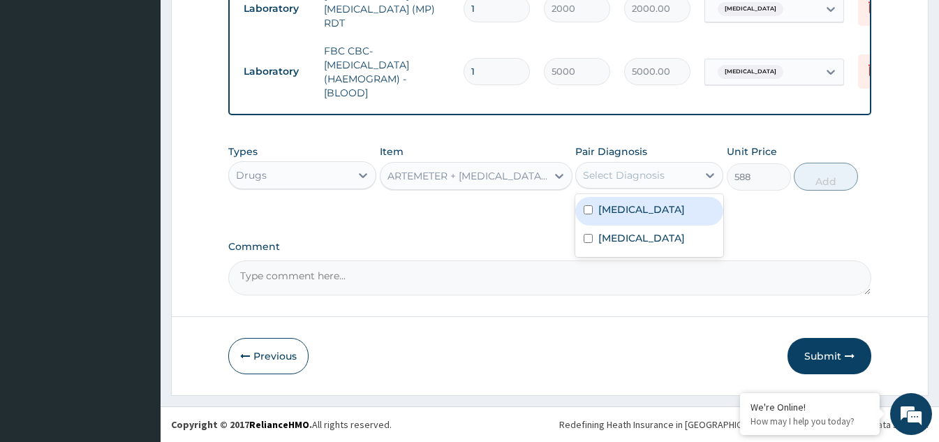
click at [678, 183] on div "Select Diagnosis" at bounding box center [636, 175] width 121 height 22
click at [589, 211] on input "checkbox" at bounding box center [588, 209] width 9 height 9
checkbox input "true"
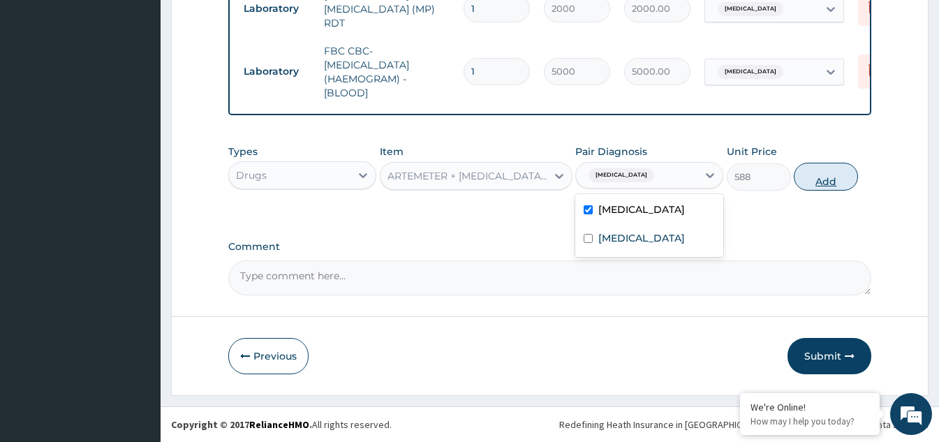
click at [818, 179] on button "Add" at bounding box center [826, 177] width 64 height 28
type input "0"
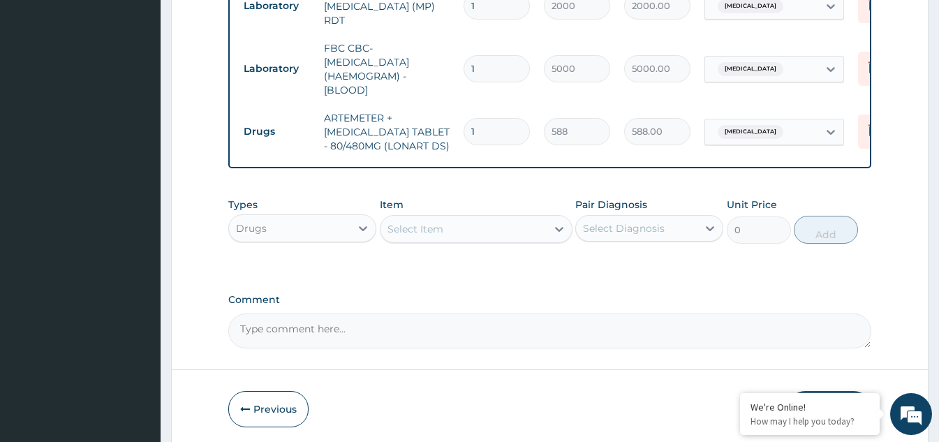
click at [534, 237] on div "Select Item" at bounding box center [463, 229] width 166 height 22
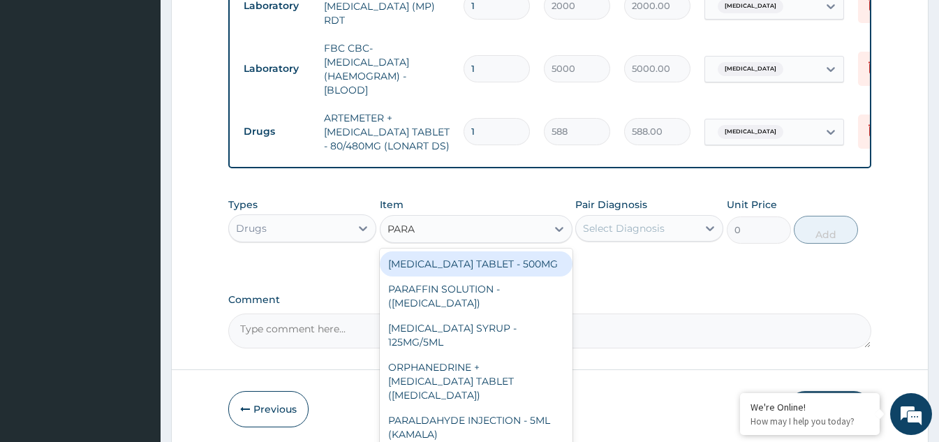
type input "PARAC"
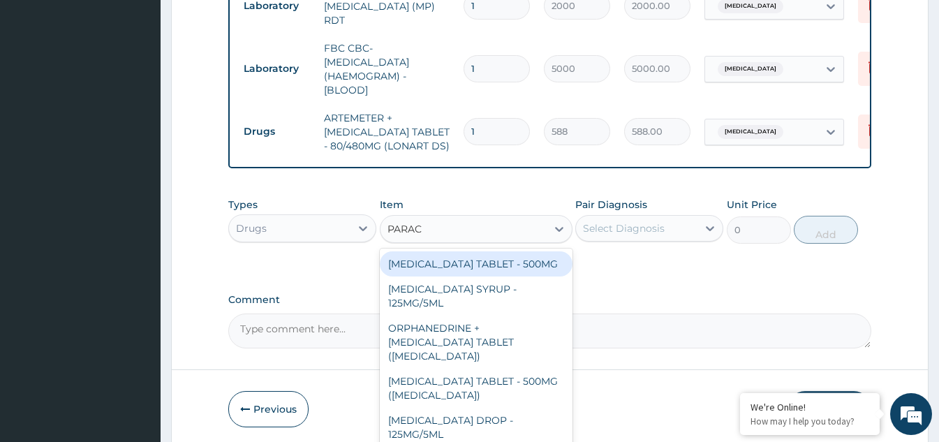
click at [512, 267] on div "PARACETAMOL TABLET - 500MG" at bounding box center [476, 263] width 193 height 25
type input "33.599999999999994"
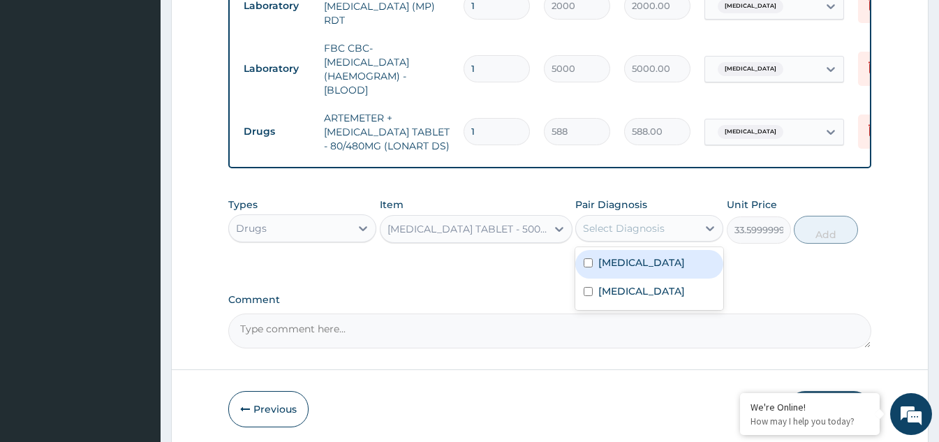
click at [667, 232] on div "Select Diagnosis" at bounding box center [636, 228] width 121 height 22
click at [584, 263] on input "checkbox" at bounding box center [588, 262] width 9 height 9
checkbox input "true"
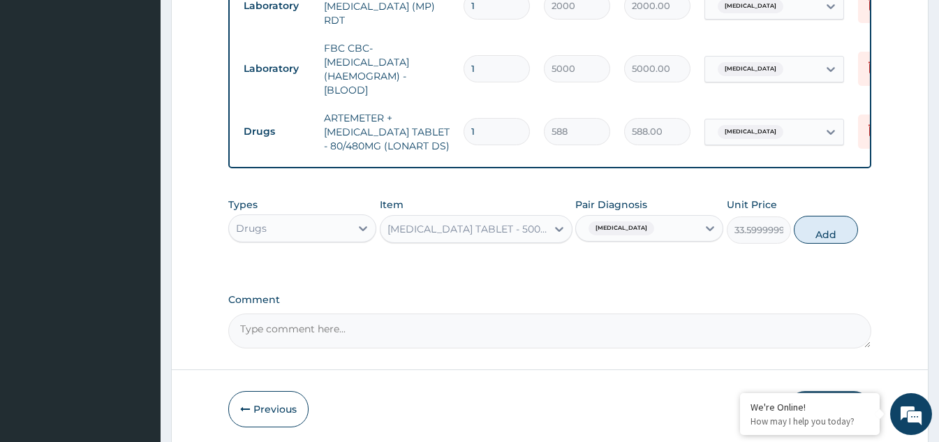
drag, startPoint x: 822, startPoint y: 240, endPoint x: 815, endPoint y: 240, distance: 7.7
click at [823, 240] on button "Add" at bounding box center [826, 230] width 64 height 28
type input "0"
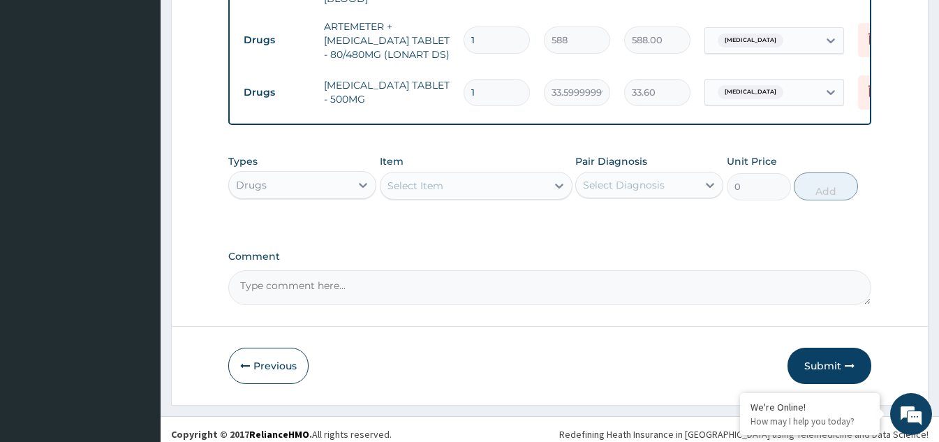
scroll to position [739, 0]
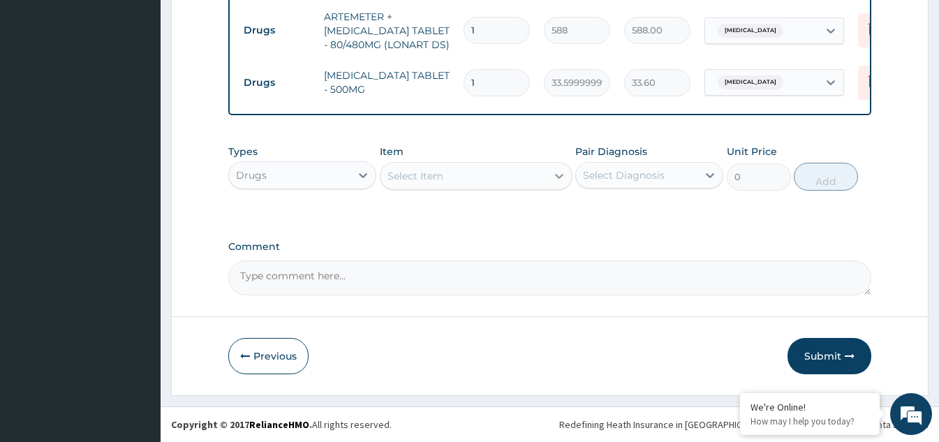
click at [563, 182] on icon at bounding box center [559, 176] width 14 height 14
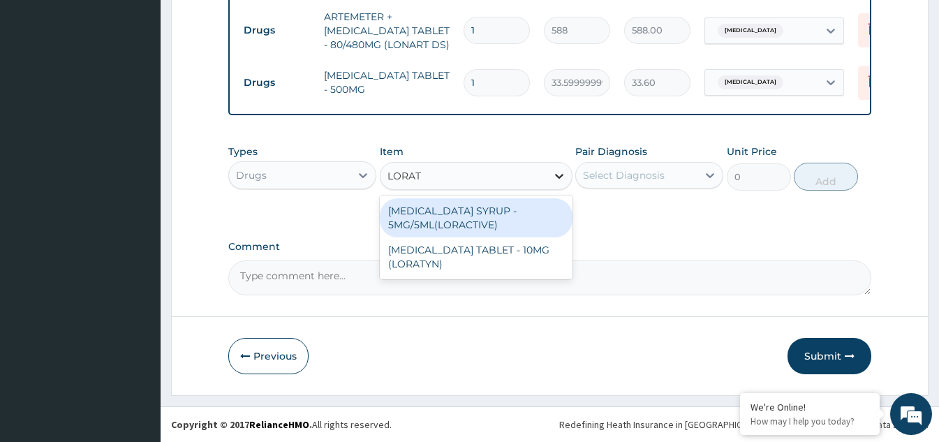
type input "LORATA"
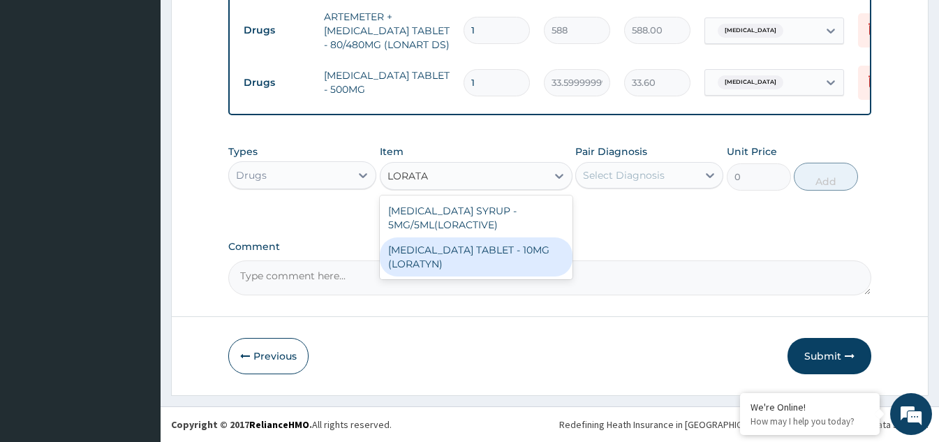
click at [408, 257] on div "LORATADINE TABLET - 10MG (LORATYN)" at bounding box center [476, 256] width 193 height 39
type input "98"
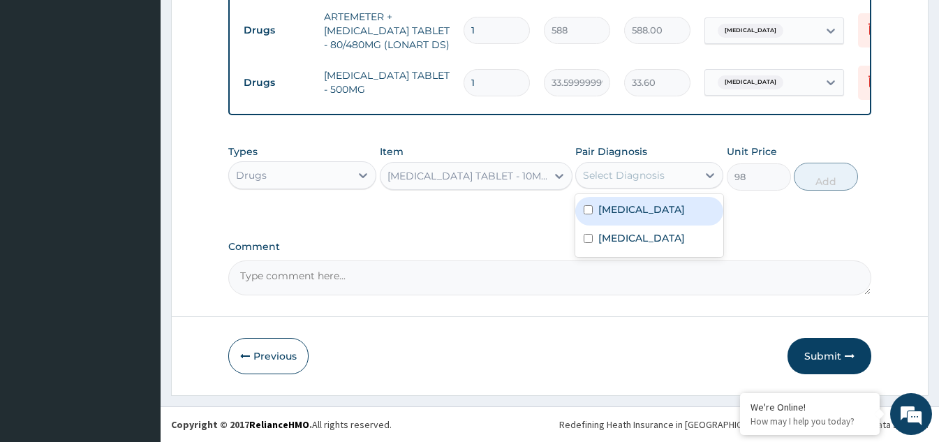
click at [691, 172] on div "Select Diagnosis" at bounding box center [636, 175] width 121 height 22
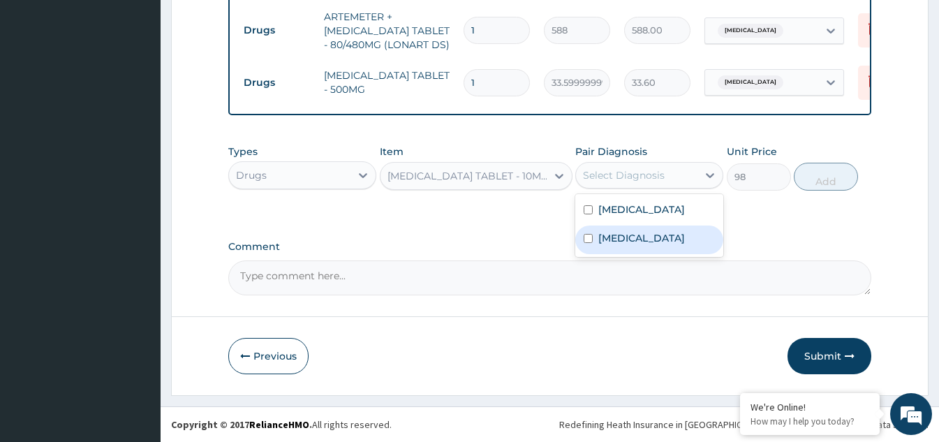
click at [589, 243] on input "checkbox" at bounding box center [588, 238] width 9 height 9
checkbox input "true"
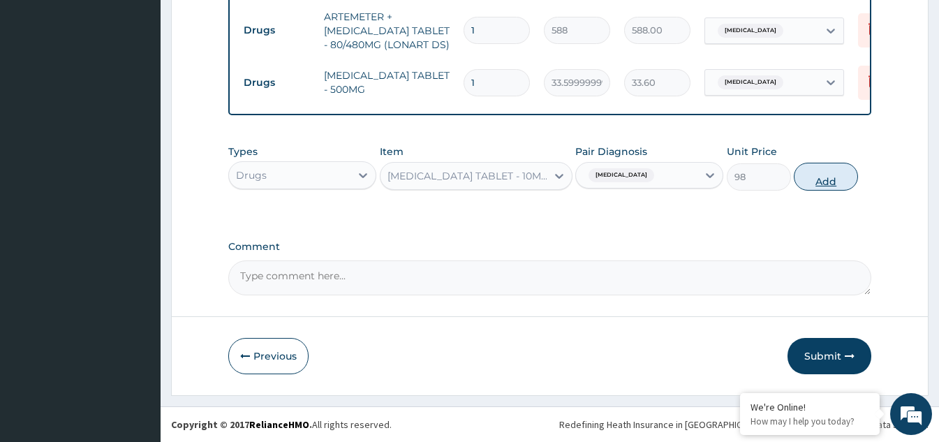
click at [829, 178] on button "Add" at bounding box center [826, 177] width 64 height 28
type input "0"
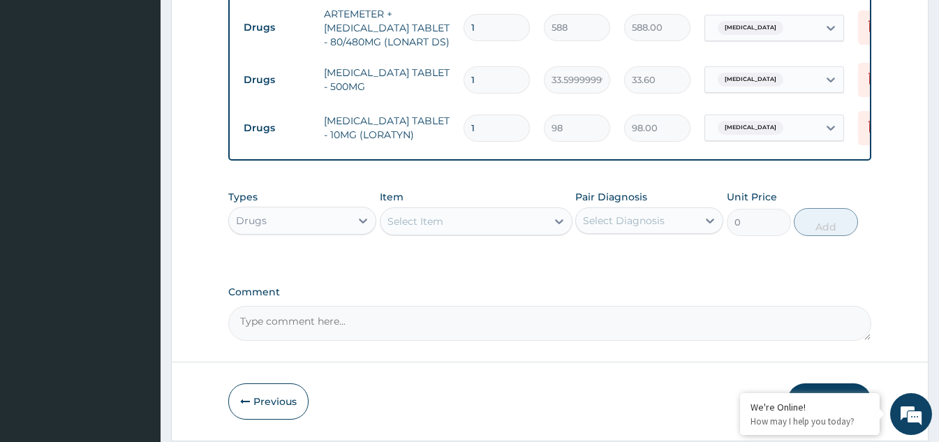
click at [509, 226] on div "Select Item" at bounding box center [463, 221] width 166 height 22
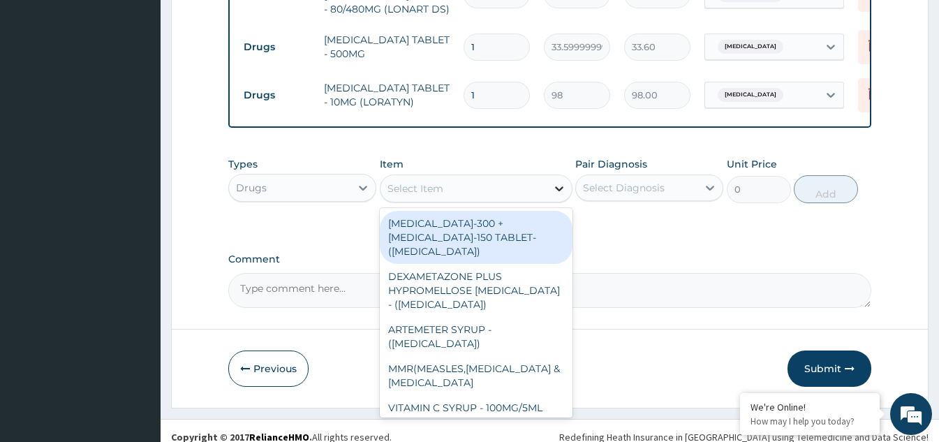
scroll to position [787, 0]
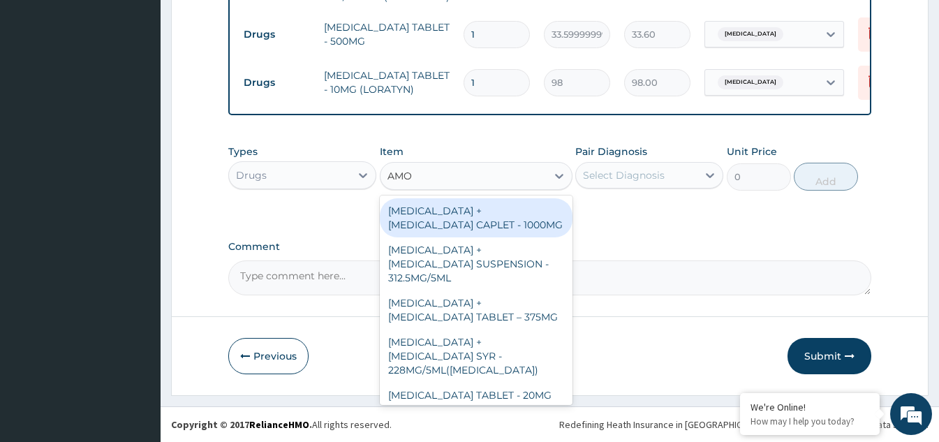
type input "AMOX"
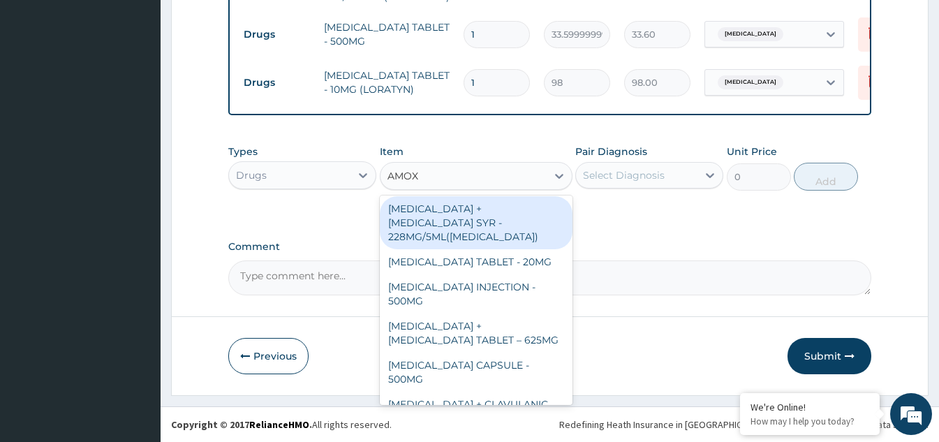
scroll to position [140, 0]
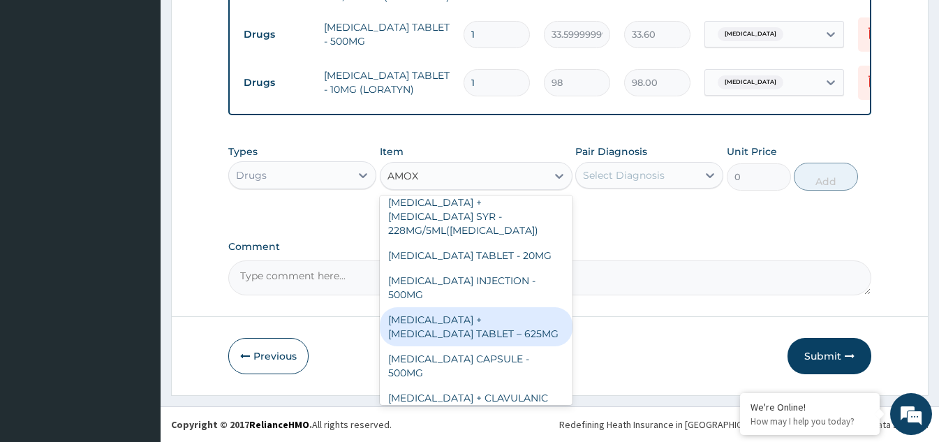
click at [464, 336] on div "AMOXICILLIN + CLAVULANIC ACID TABLET – 625MG" at bounding box center [476, 326] width 193 height 39
type input "420"
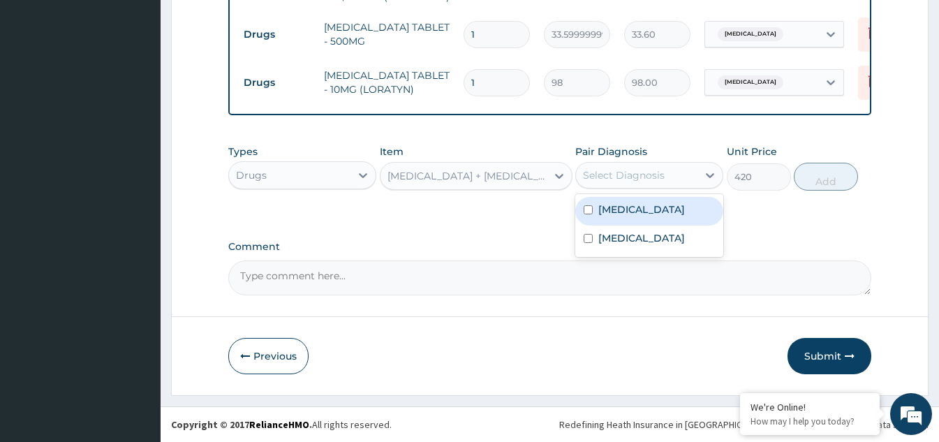
click at [684, 178] on div "Select Diagnosis" at bounding box center [636, 175] width 121 height 22
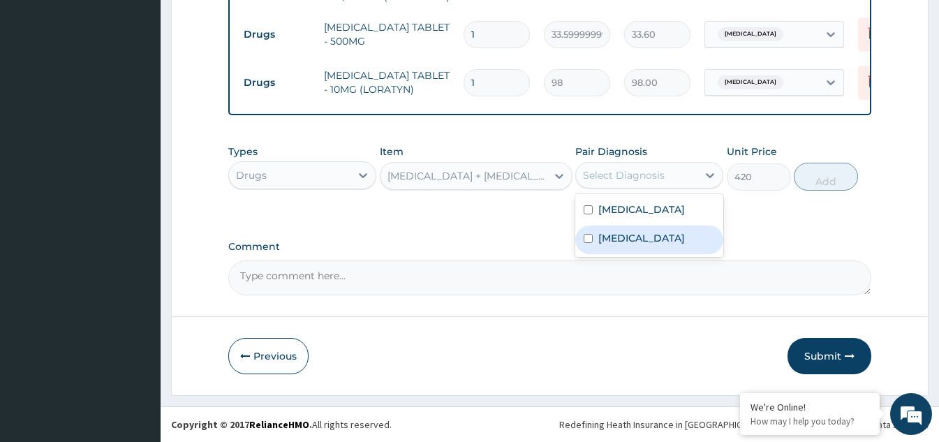
click at [589, 243] on input "checkbox" at bounding box center [588, 238] width 9 height 9
checkbox input "true"
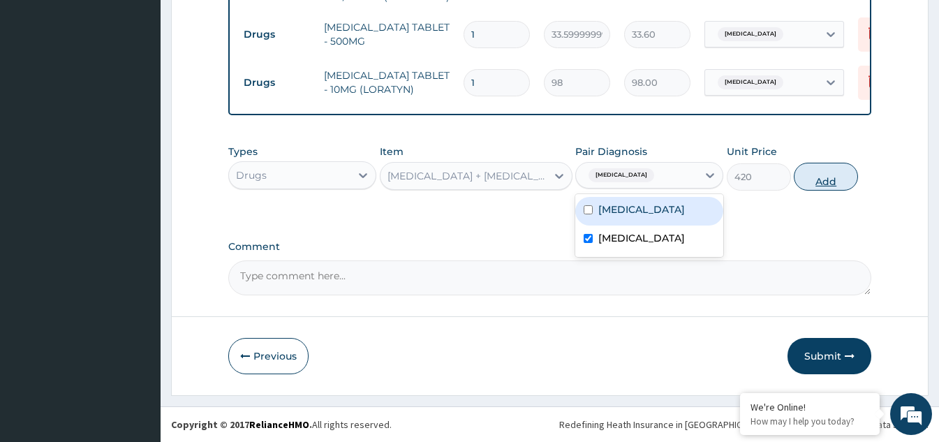
click at [811, 181] on button "Add" at bounding box center [826, 177] width 64 height 28
type input "0"
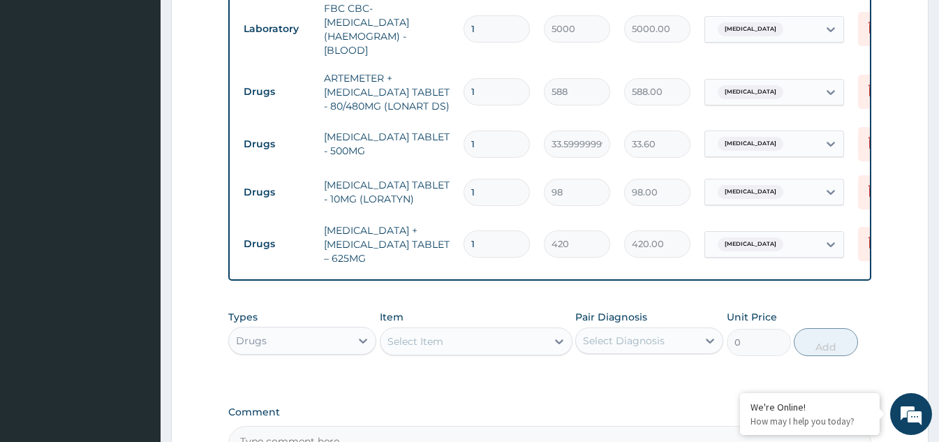
scroll to position [647, 0]
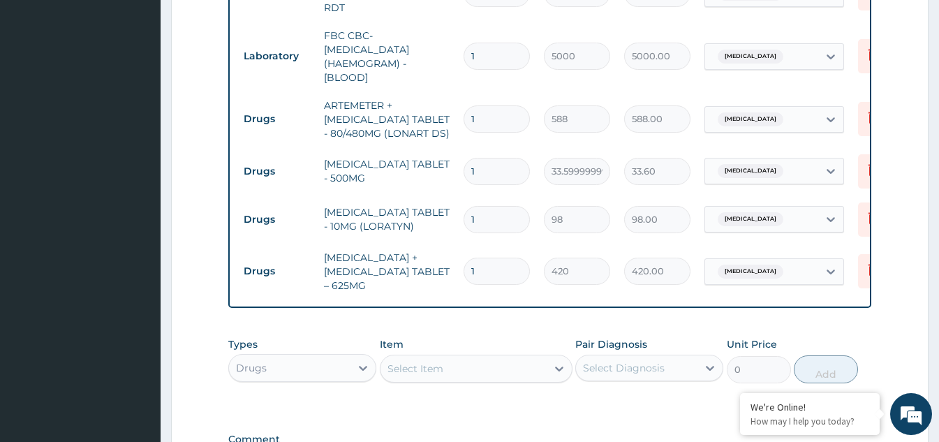
drag, startPoint x: 481, startPoint y: 116, endPoint x: 457, endPoint y: 113, distance: 24.6
click at [457, 113] on td "1" at bounding box center [497, 118] width 80 height 41
type input "6"
type input "3528.00"
type input "6"
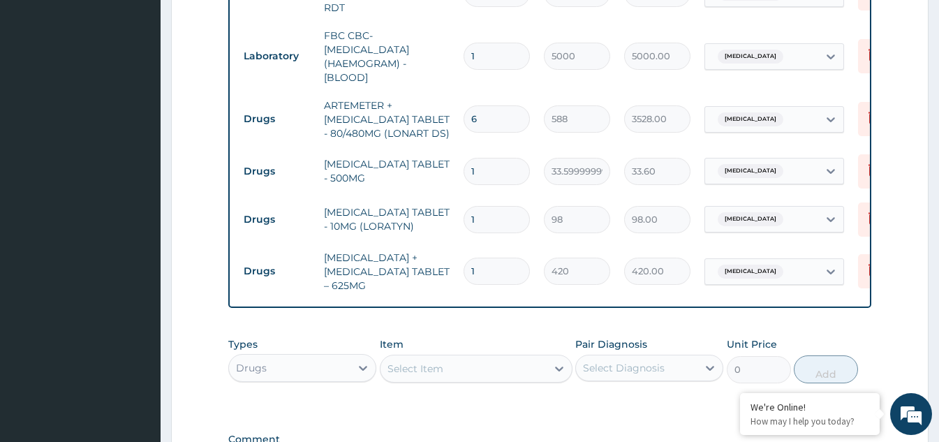
drag, startPoint x: 496, startPoint y: 158, endPoint x: 454, endPoint y: 158, distance: 41.2
click at [454, 158] on tr "Drugs PARACETAMOL TABLET - 500MG 1 33.599999999999994 33.60 Malaria Delete" at bounding box center [579, 171] width 684 height 48
type input "18"
type input "604.80"
type input "18"
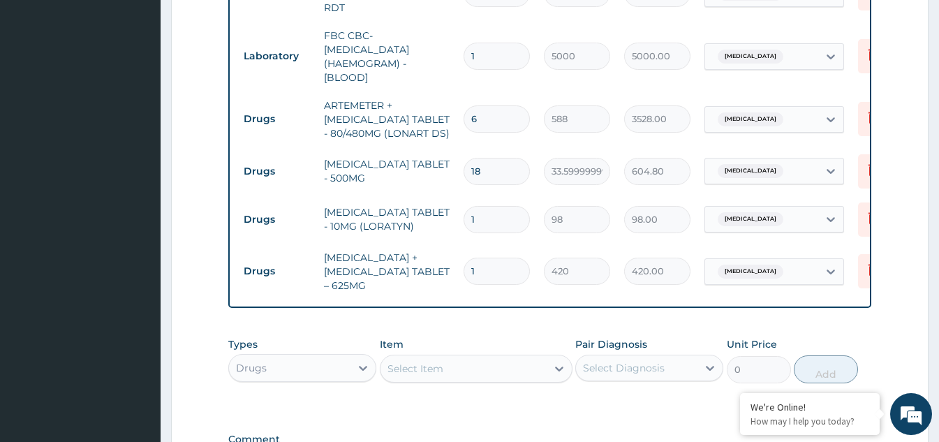
click at [486, 209] on input "1" at bounding box center [497, 219] width 66 height 27
type input "10"
type input "980.00"
type input "10"
click at [487, 269] on input "1" at bounding box center [497, 271] width 66 height 27
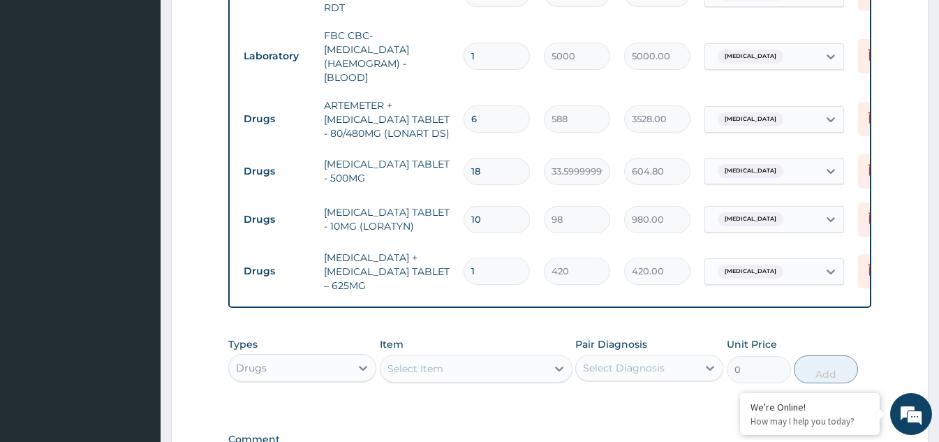
type input "10"
type input "4200.00"
type input "11"
type input "4620.00"
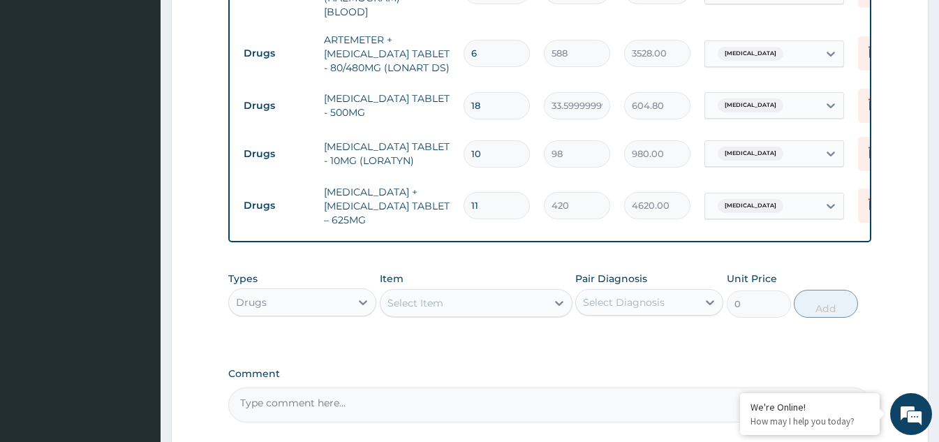
scroll to position [843, 0]
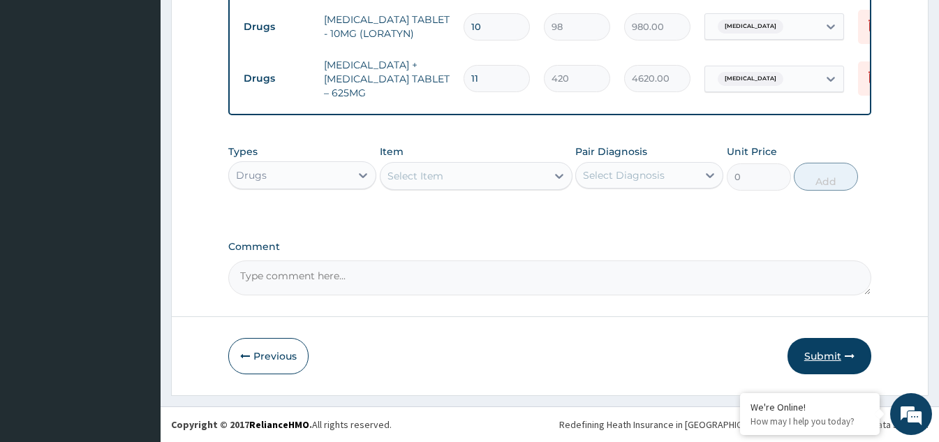
type input "11"
click at [811, 351] on button "Submit" at bounding box center [830, 356] width 84 height 36
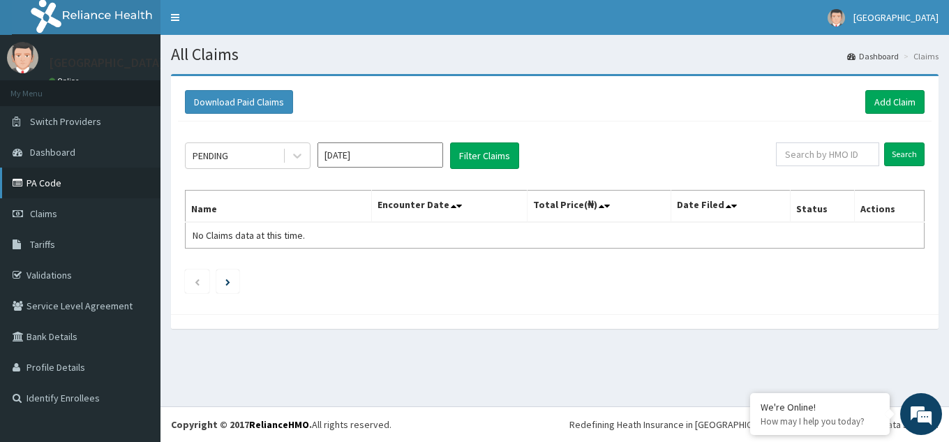
click at [83, 191] on link "PA Code" at bounding box center [80, 183] width 161 height 31
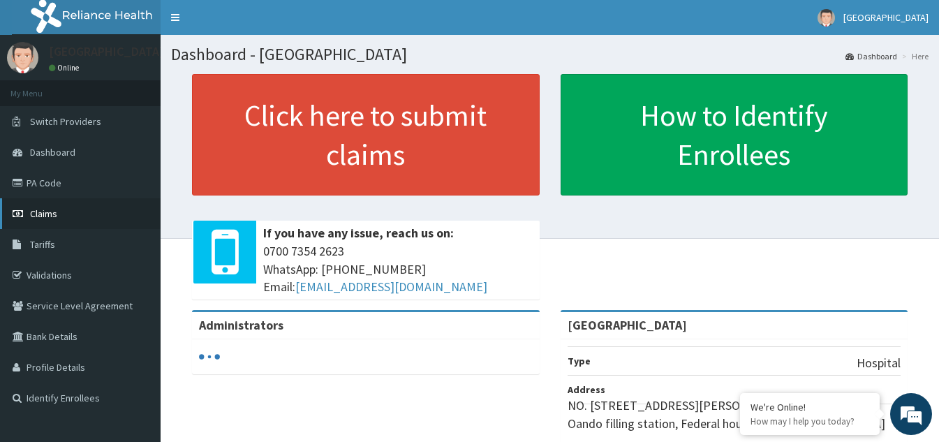
click at [52, 208] on span "Claims" at bounding box center [43, 213] width 27 height 13
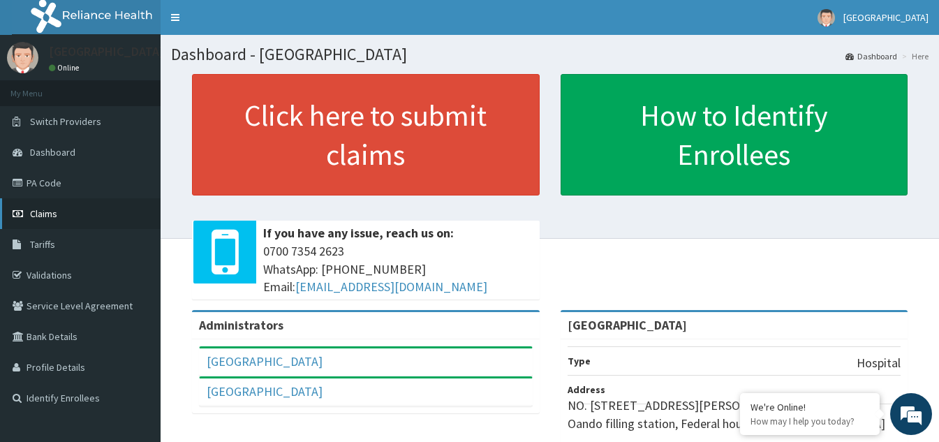
click at [39, 212] on span "Claims" at bounding box center [43, 213] width 27 height 13
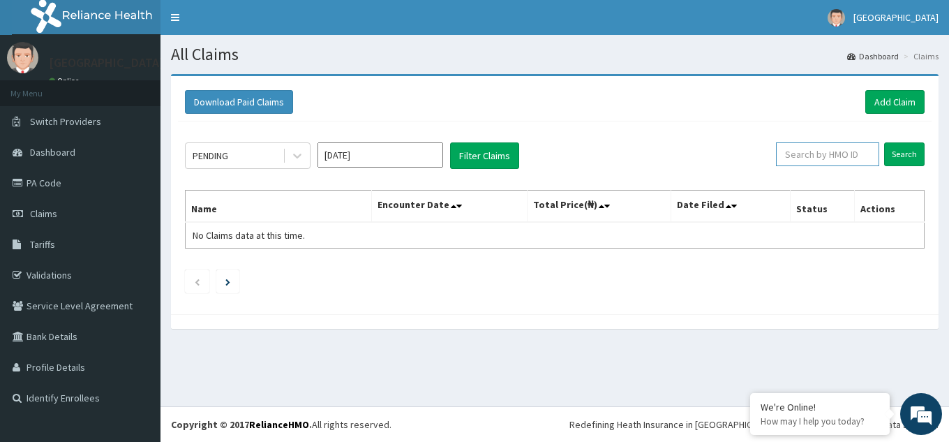
click at [866, 151] on input "text" at bounding box center [827, 154] width 103 height 24
type input "b"
type input "BNA/10022/A"
click at [913, 154] on input "Search" at bounding box center [905, 154] width 40 height 24
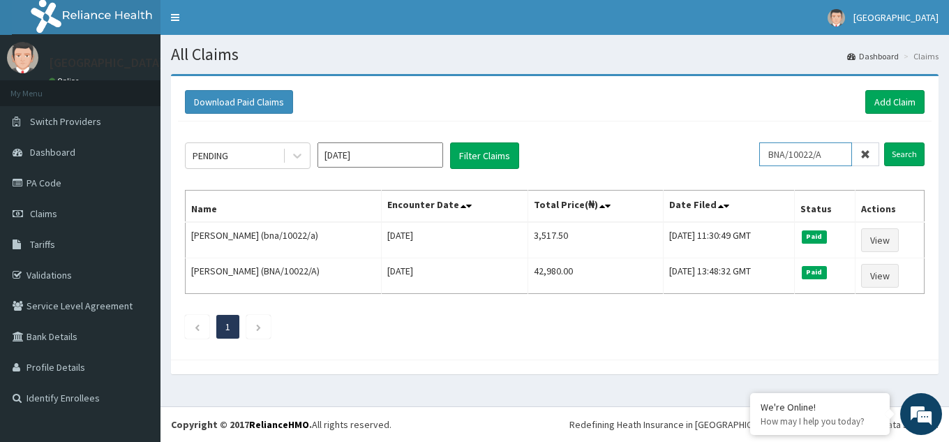
drag, startPoint x: 832, startPoint y: 152, endPoint x: 778, endPoint y: 156, distance: 54.6
click at [778, 156] on input "BNA/10022/A" at bounding box center [806, 154] width 93 height 24
click at [896, 101] on link "Add Claim" at bounding box center [895, 102] width 59 height 24
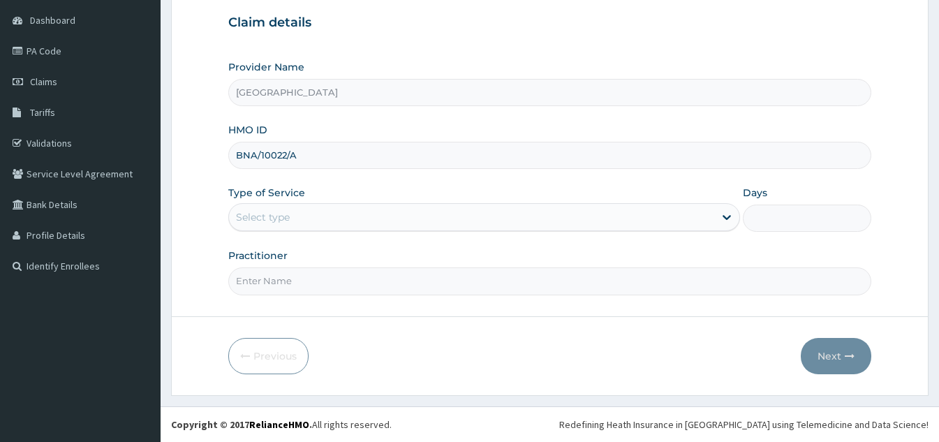
type input "BNA/10022/A"
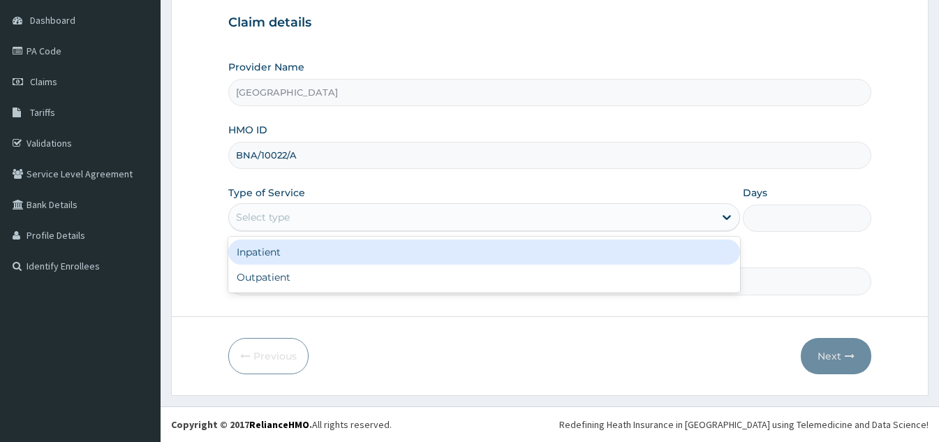
click at [392, 207] on div "Select type" at bounding box center [471, 217] width 485 height 22
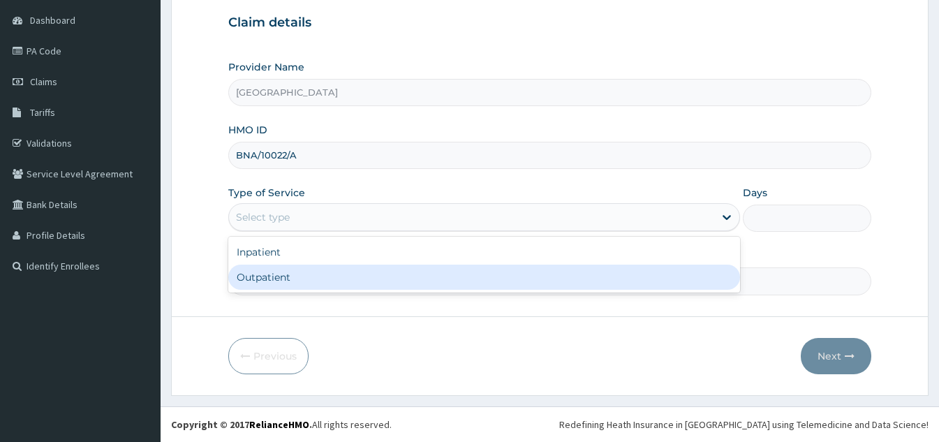
click at [355, 283] on div "Outpatient" at bounding box center [484, 277] width 512 height 25
type input "1"
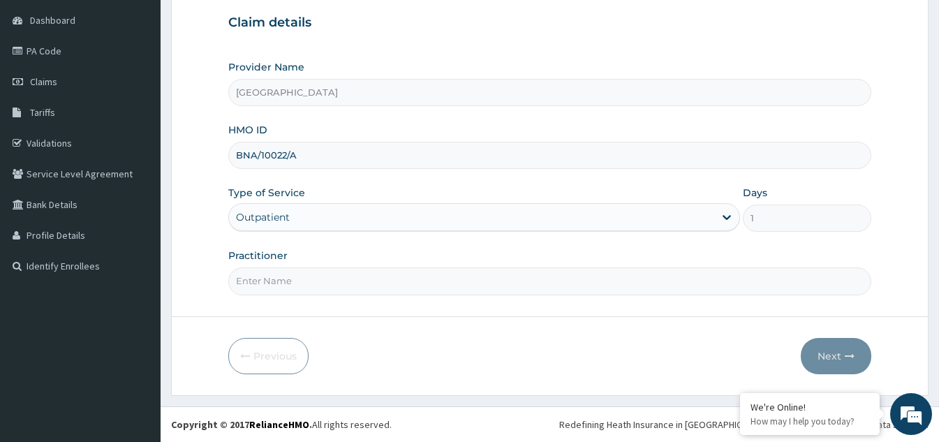
click at [361, 286] on input "Practitioner" at bounding box center [549, 280] width 643 height 27
type input "DR OBI"
click at [823, 353] on button "Next" at bounding box center [836, 356] width 71 height 36
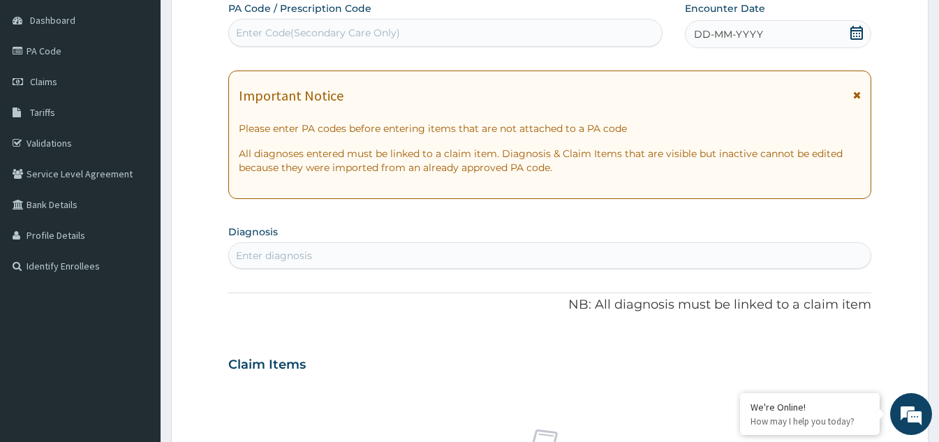
click at [856, 35] on icon at bounding box center [857, 33] width 14 height 14
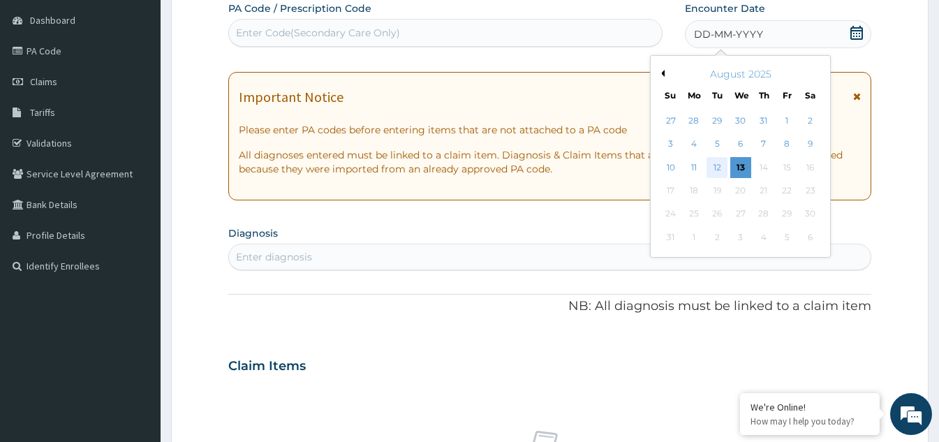
click at [722, 162] on div "12" at bounding box center [717, 167] width 21 height 21
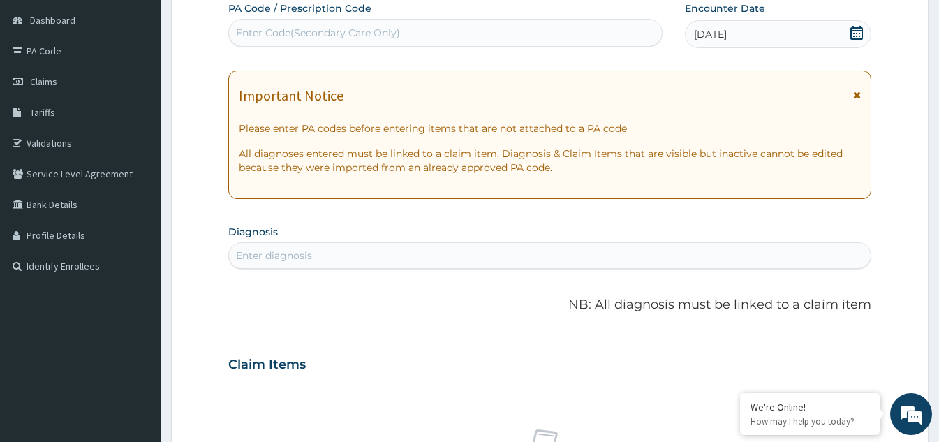
click at [426, 256] on div "Enter diagnosis" at bounding box center [550, 255] width 642 height 22
type input "MALARIA"
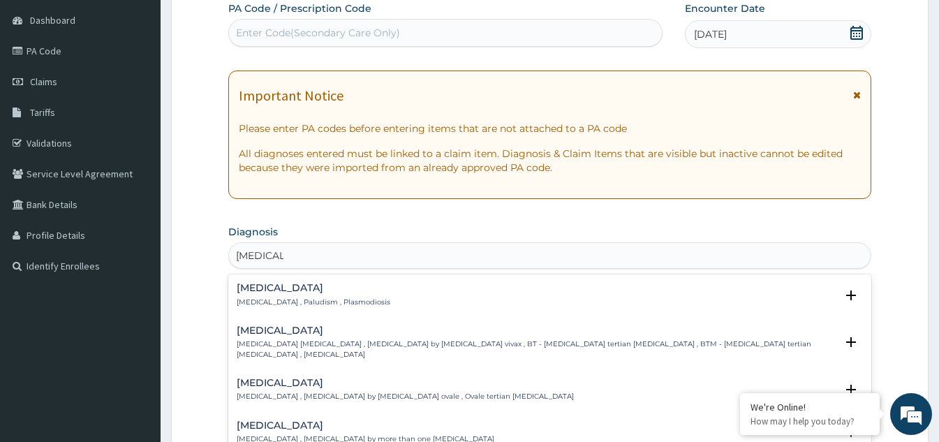
click at [356, 295] on div "Malaria Malaria , Paludism , Plasmodiosis" at bounding box center [550, 295] width 626 height 24
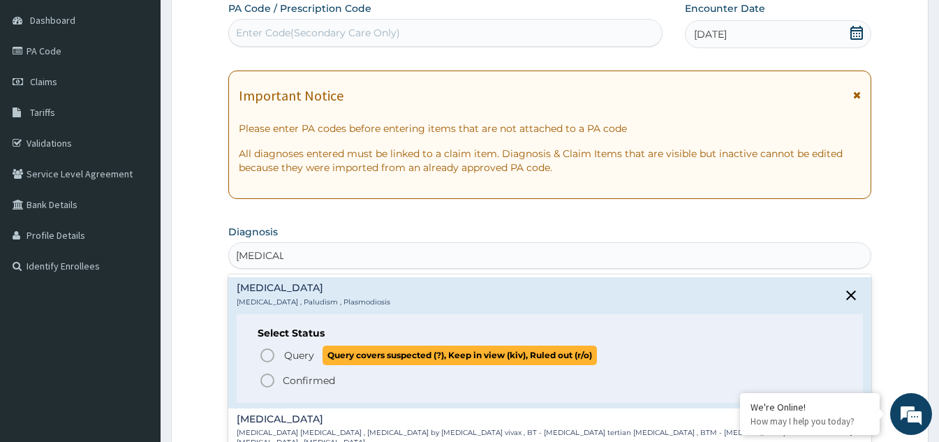
click at [267, 356] on icon "status option query" at bounding box center [267, 355] width 17 height 17
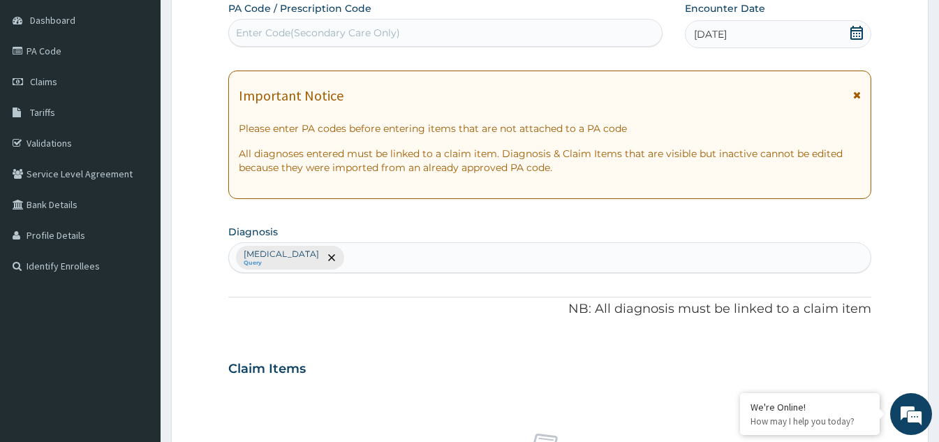
click at [309, 253] on div "Malaria Query" at bounding box center [550, 257] width 642 height 29
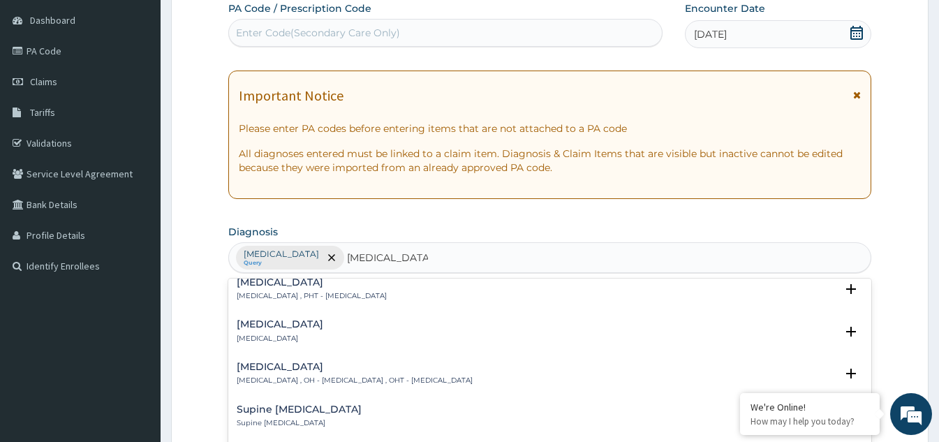
scroll to position [419, 0]
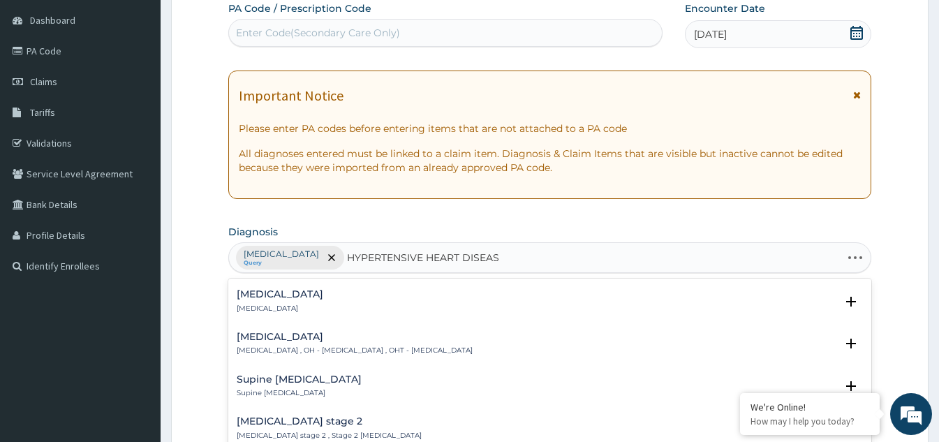
type input "HYPERTENSIVE HEART DISEASE"
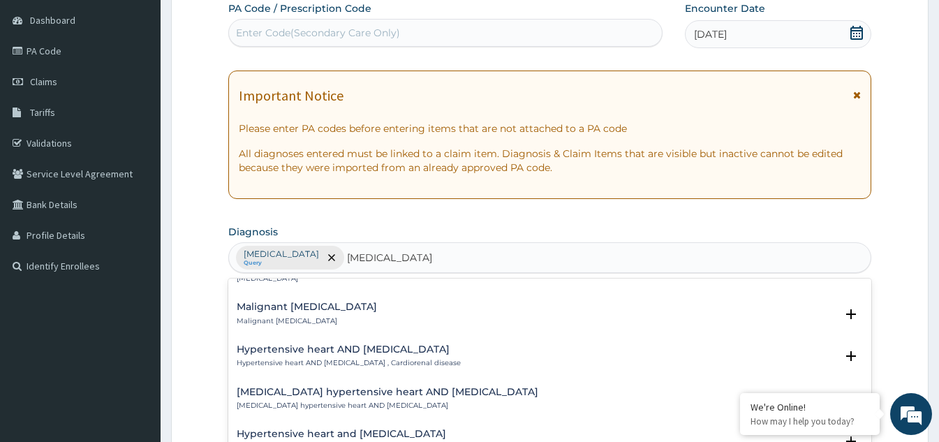
scroll to position [0, 0]
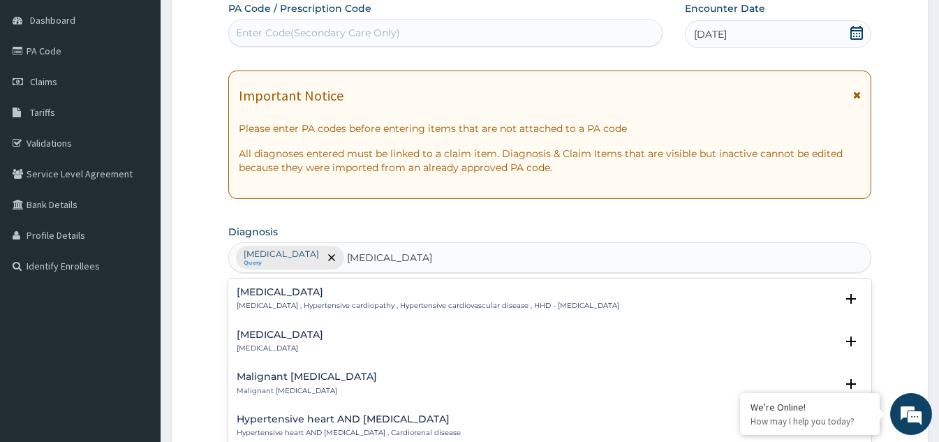
click at [323, 299] on div "Hypertensive heart disease Hypertensive heart disease , Hypertensive cardiopath…" at bounding box center [428, 299] width 383 height 24
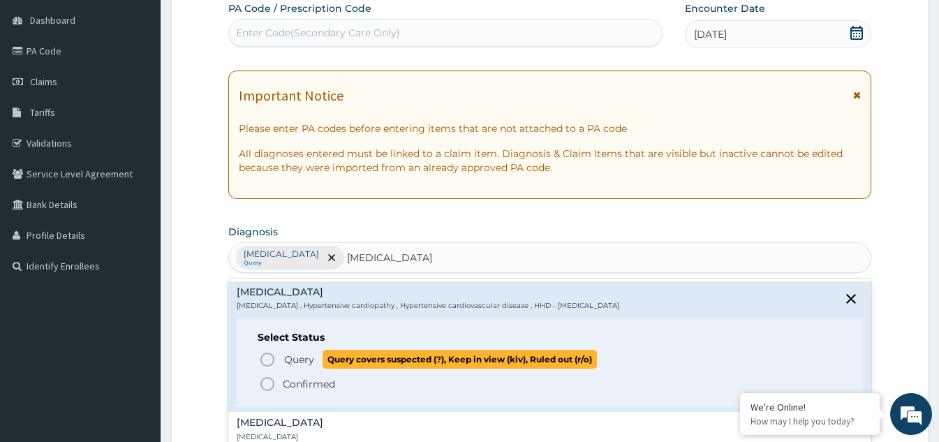
click at [270, 357] on icon "status option query" at bounding box center [267, 359] width 17 height 17
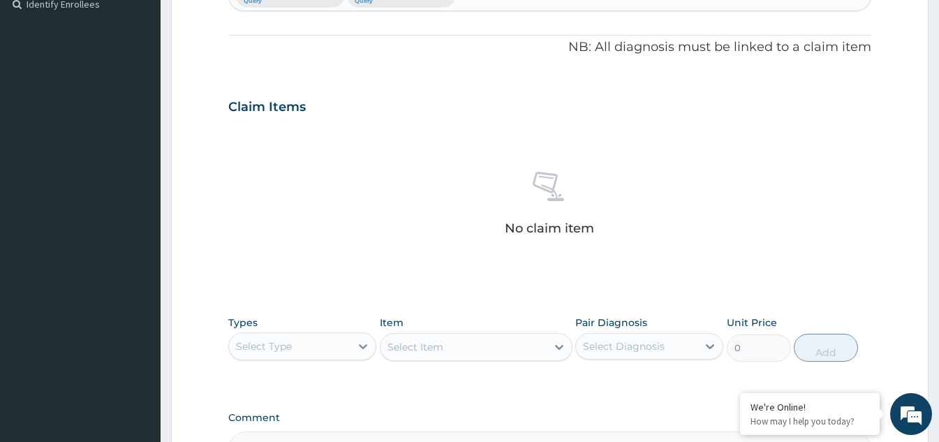
scroll to position [411, 0]
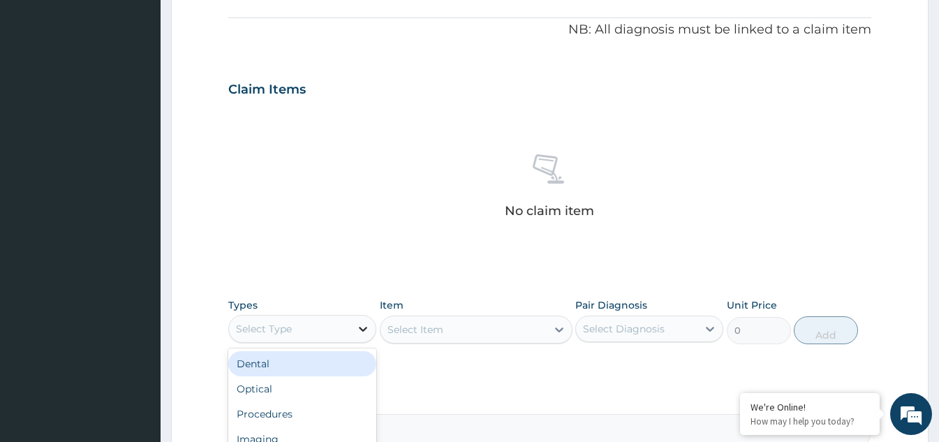
click at [359, 337] on div at bounding box center [362, 328] width 25 height 25
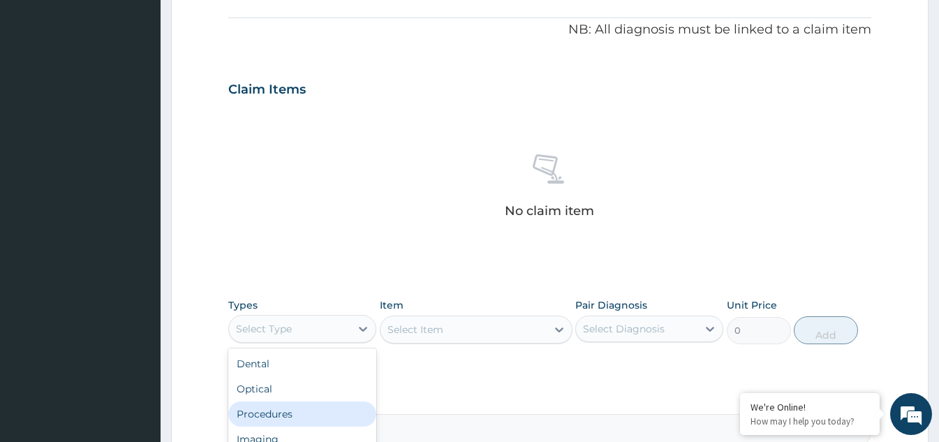
click at [285, 413] on div "Procedures" at bounding box center [302, 413] width 148 height 25
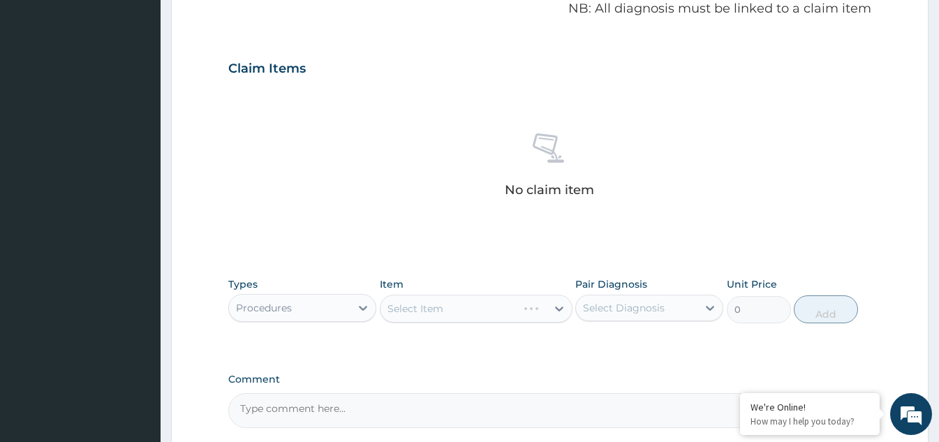
scroll to position [481, 0]
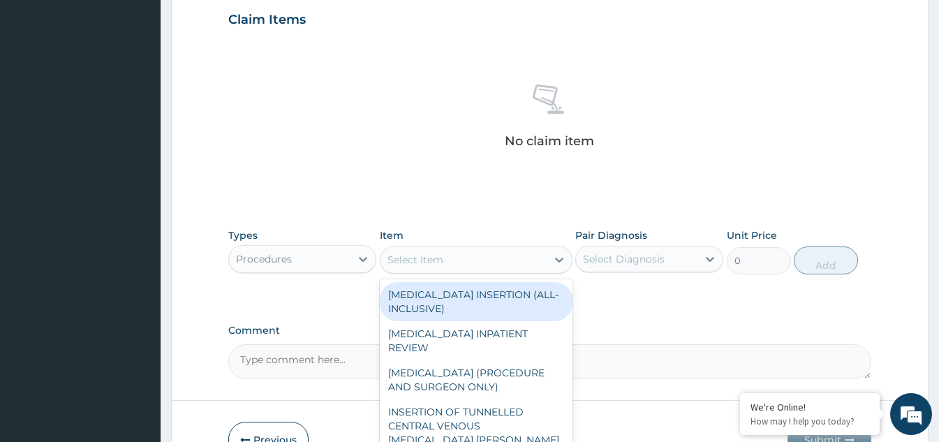
click at [496, 246] on div "Select Item" at bounding box center [476, 260] width 193 height 28
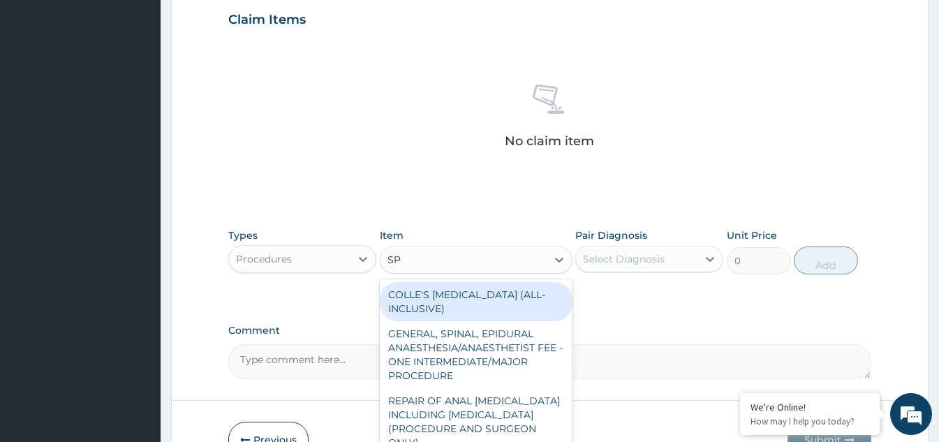
type input "S"
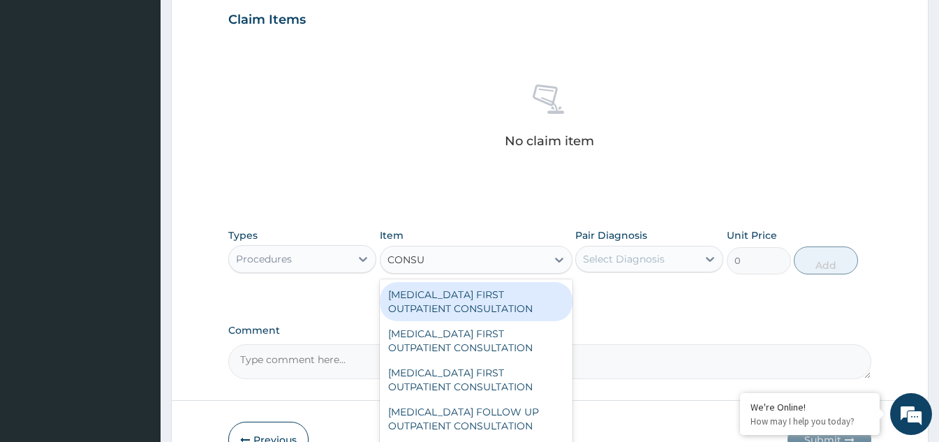
type input "CONSUL"
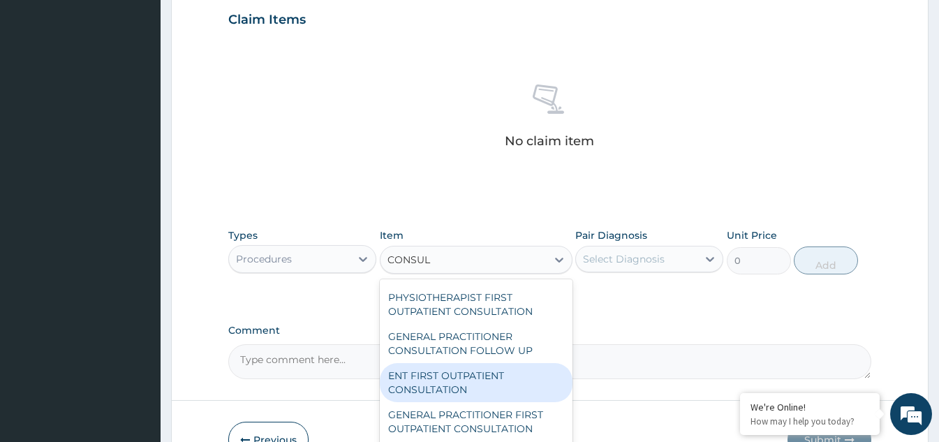
scroll to position [489, 0]
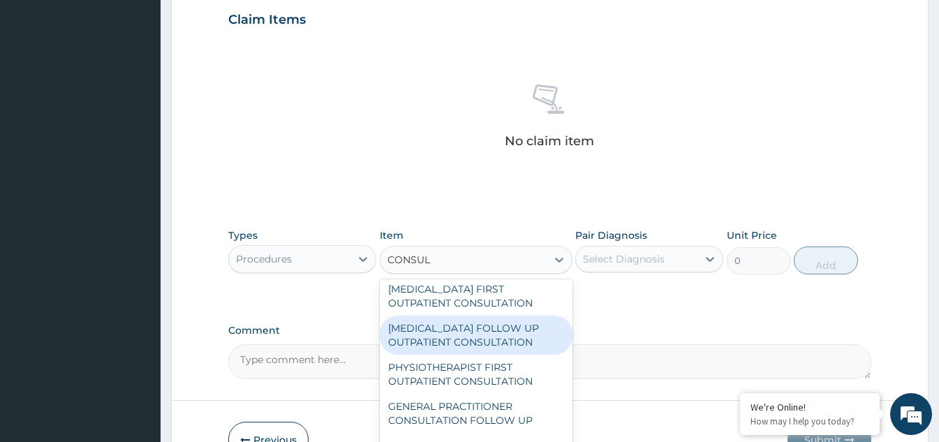
click at [453, 355] on div "CARDIOLOGIST FOLLOW UP OUTPATIENT CONSULTATION" at bounding box center [476, 335] width 193 height 39
type input "15000"
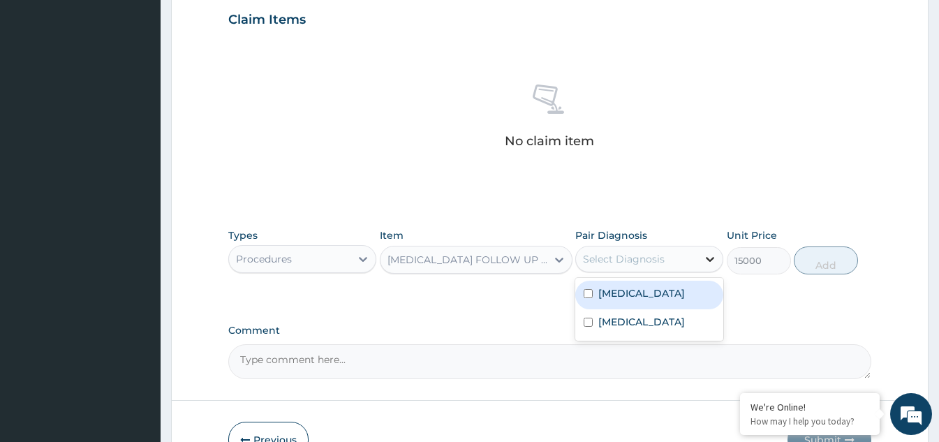
click at [697, 256] on div at bounding box center [709, 258] width 25 height 25
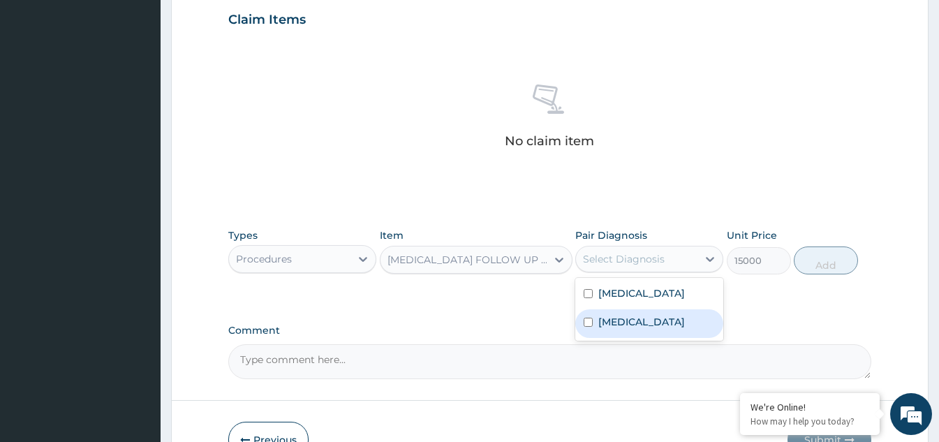
click at [586, 325] on input "checkbox" at bounding box center [588, 322] width 9 height 9
checkbox input "true"
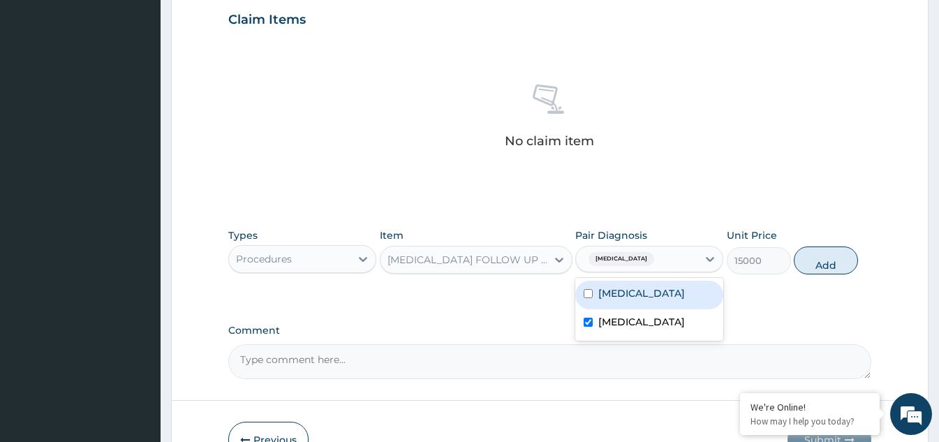
click at [583, 293] on div "Malaria" at bounding box center [649, 295] width 148 height 29
click at [589, 298] on input "checkbox" at bounding box center [588, 293] width 9 height 9
click at [589, 304] on div "Malaria" at bounding box center [649, 295] width 148 height 29
click at [590, 298] on input "checkbox" at bounding box center [588, 293] width 9 height 9
checkbox input "false"
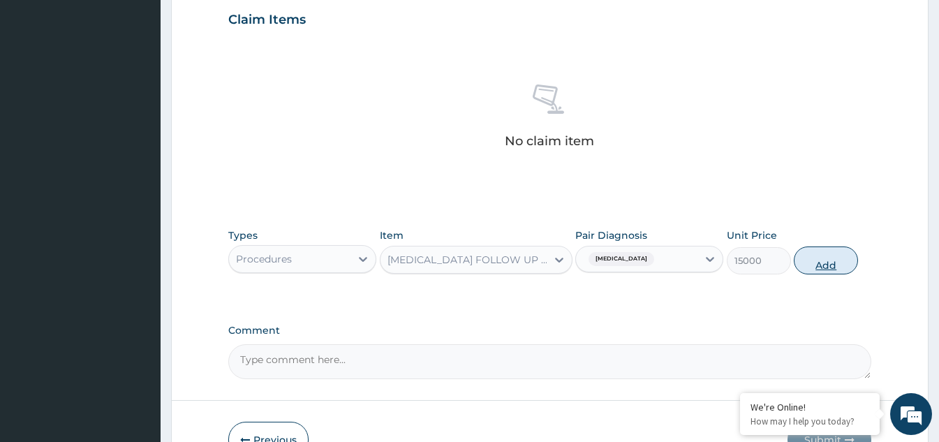
click at [806, 266] on button "Add" at bounding box center [826, 260] width 64 height 28
type input "0"
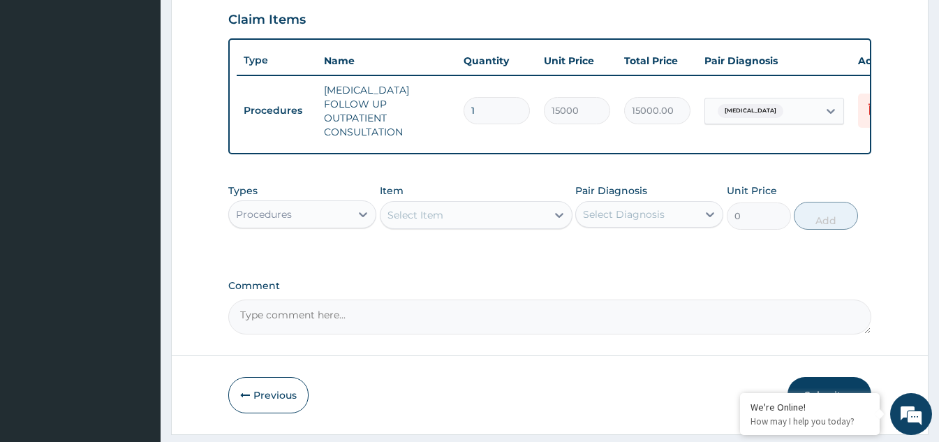
click at [349, 215] on div "Procedures" at bounding box center [289, 214] width 121 height 22
type input "MALARIA"
click at [350, 214] on div "MALARIA" at bounding box center [289, 214] width 121 height 22
click at [360, 212] on icon at bounding box center [363, 214] width 14 height 14
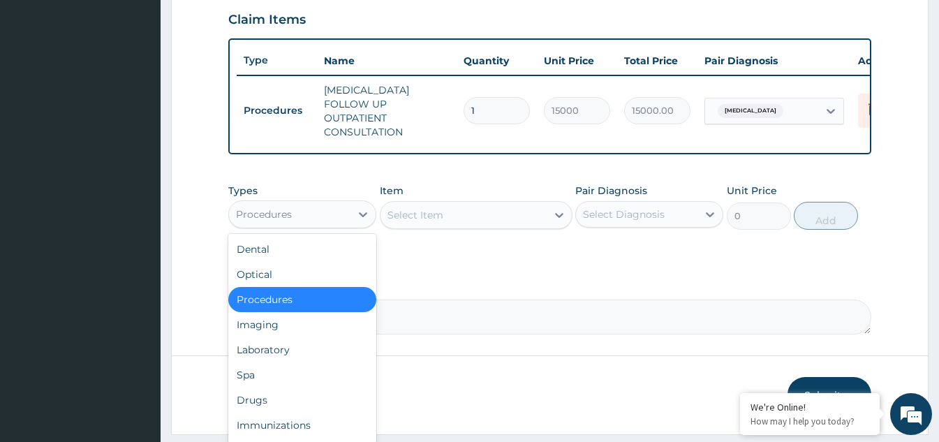
click at [298, 297] on div "Procedures" at bounding box center [302, 299] width 148 height 25
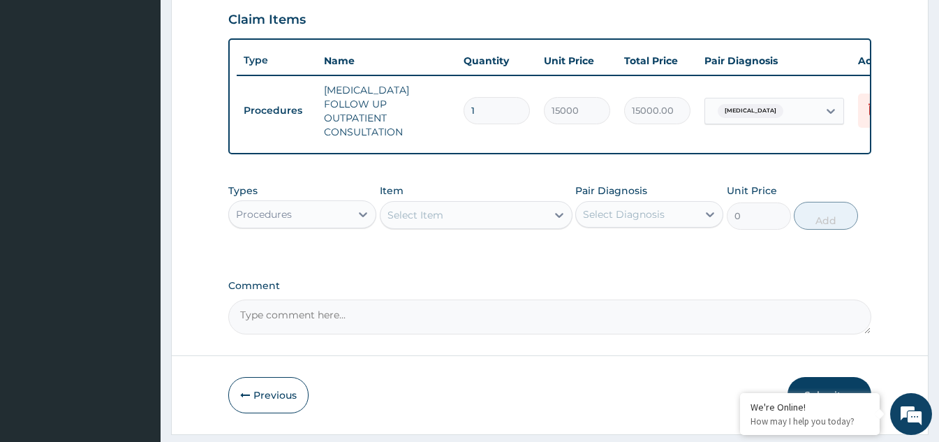
click at [468, 223] on div "Select Item" at bounding box center [476, 215] width 193 height 28
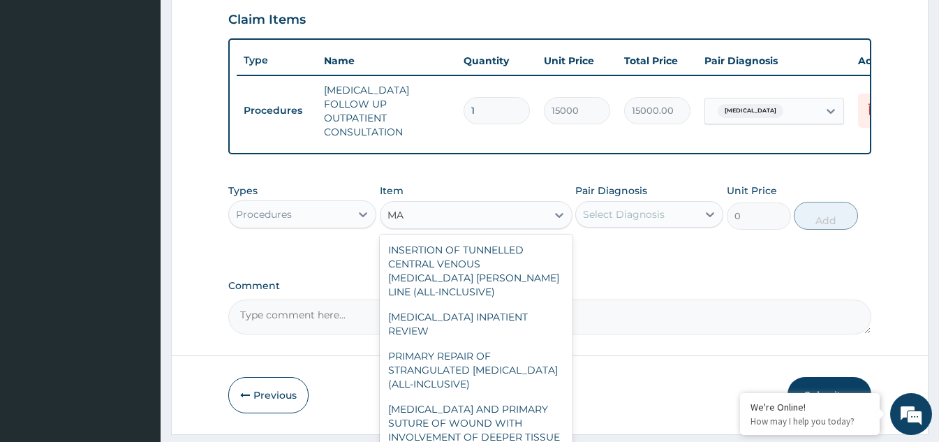
type input "M"
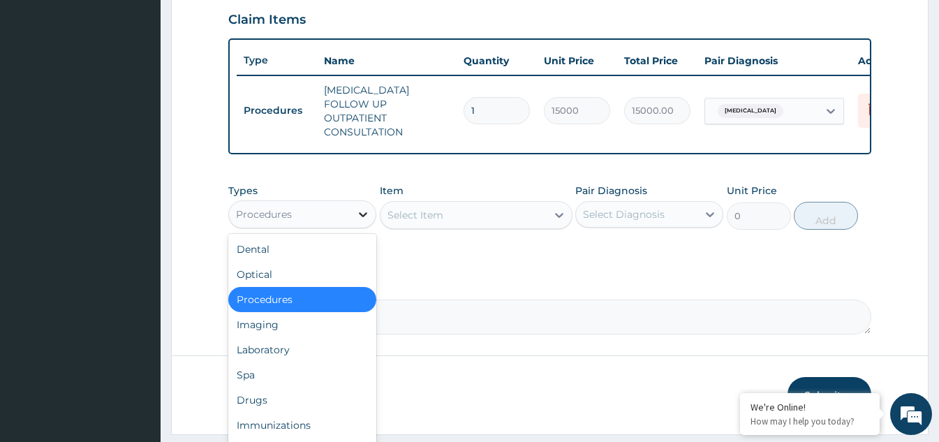
click at [370, 217] on div at bounding box center [362, 214] width 25 height 25
click at [293, 348] on div "Laboratory" at bounding box center [302, 349] width 148 height 25
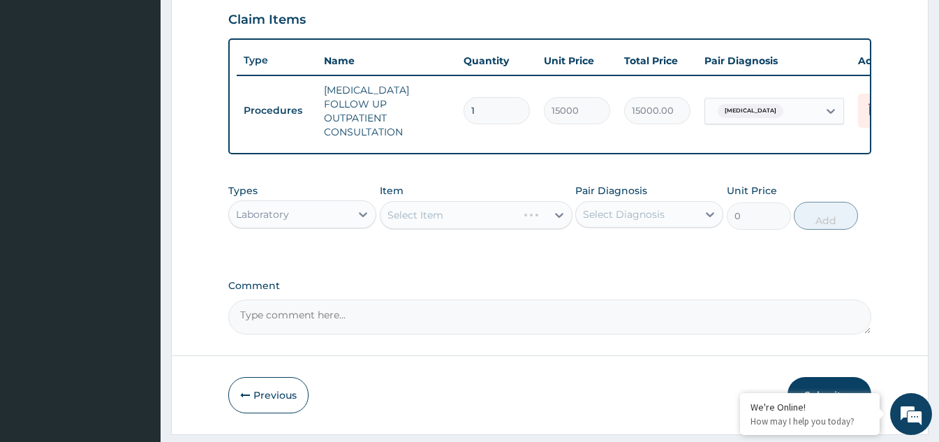
click at [488, 216] on div "Select Item" at bounding box center [476, 215] width 193 height 28
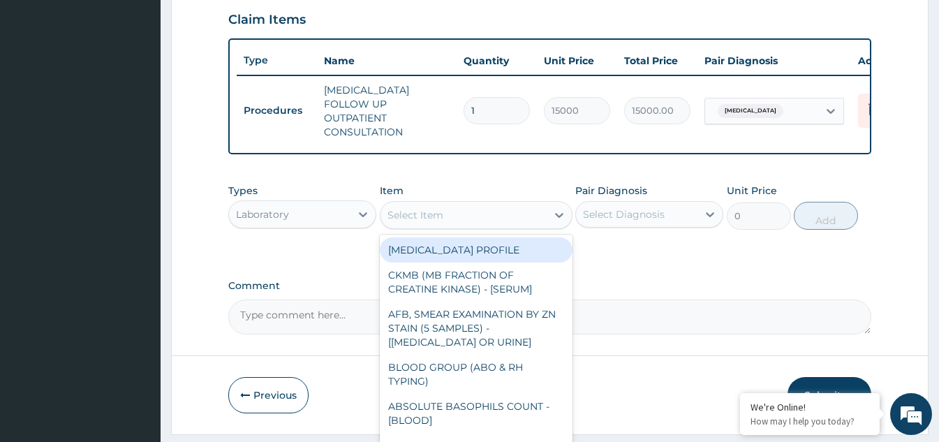
click at [494, 215] on div "Select Item" at bounding box center [463, 215] width 166 height 22
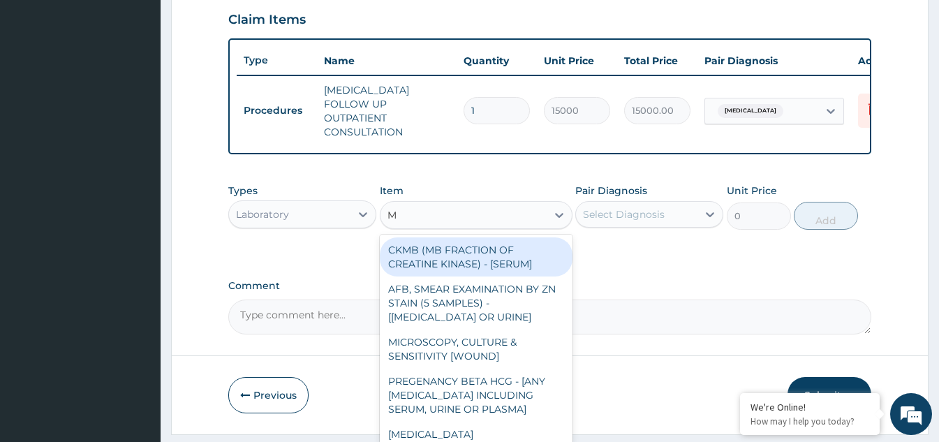
type input "MP"
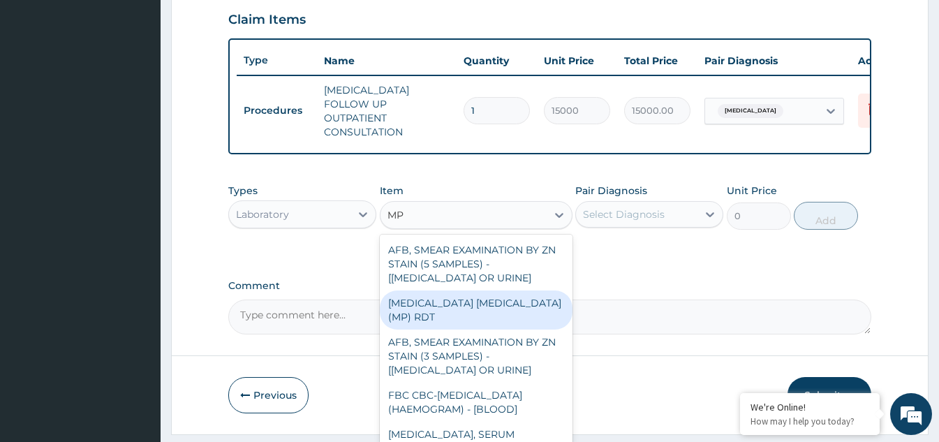
click at [450, 309] on div "MALARIA PARASITE (MP) RDT" at bounding box center [476, 309] width 193 height 39
type input "2000"
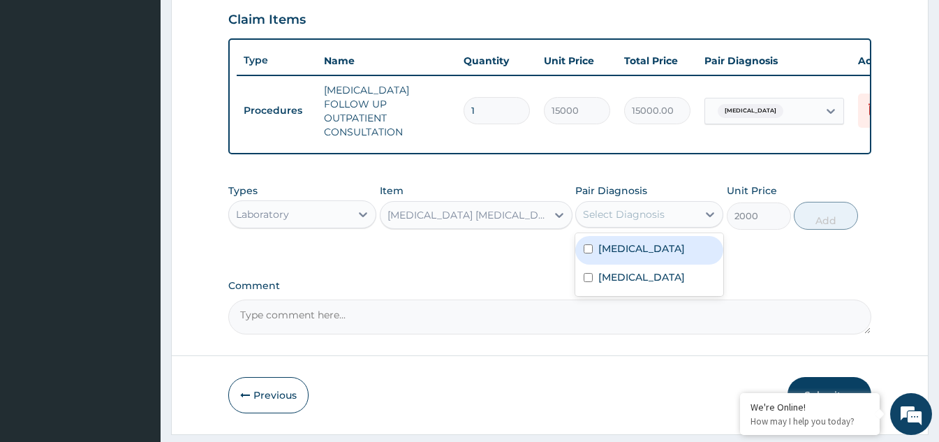
click at [666, 216] on div "Select Diagnosis" at bounding box center [636, 214] width 121 height 22
click at [586, 247] on input "checkbox" at bounding box center [588, 248] width 9 height 9
checkbox input "true"
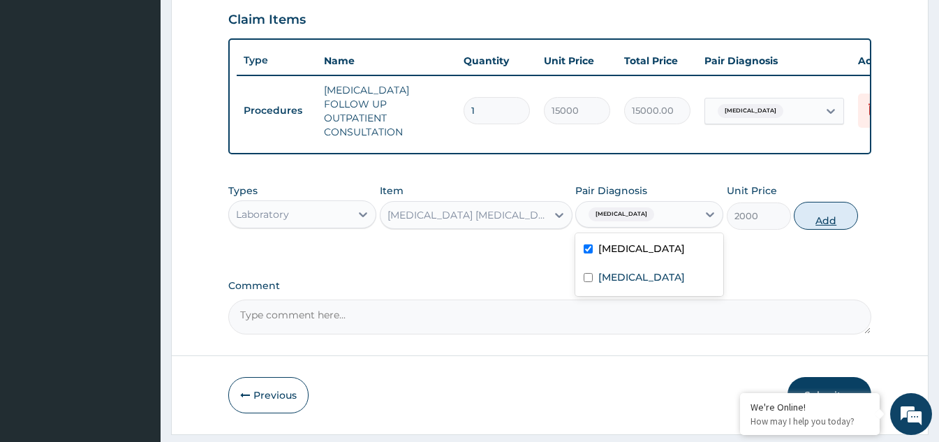
click at [836, 214] on button "Add" at bounding box center [826, 216] width 64 height 28
type input "0"
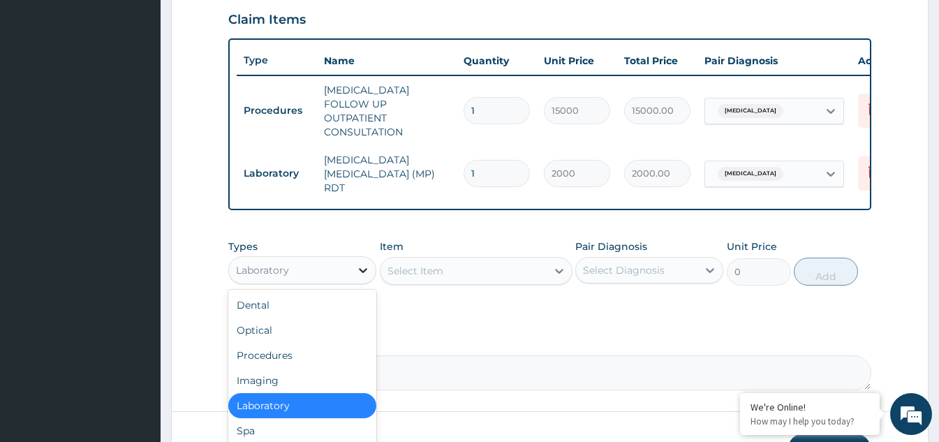
click at [360, 263] on icon at bounding box center [363, 270] width 14 height 14
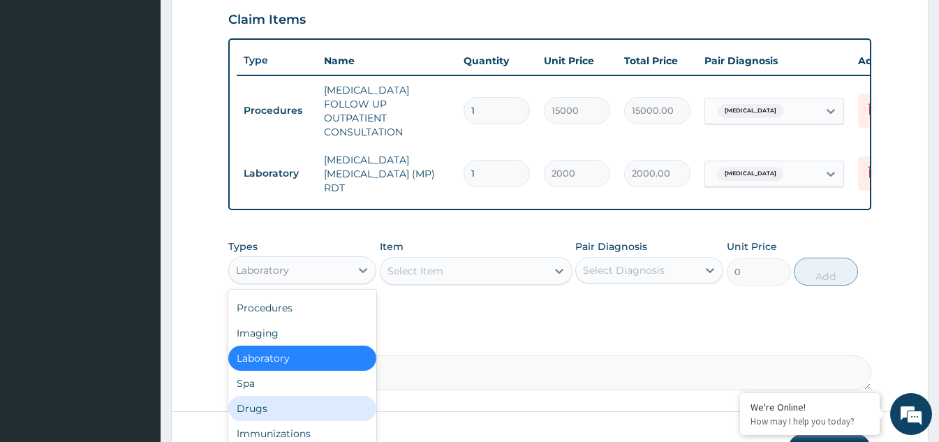
click at [265, 397] on div "Drugs" at bounding box center [302, 408] width 148 height 25
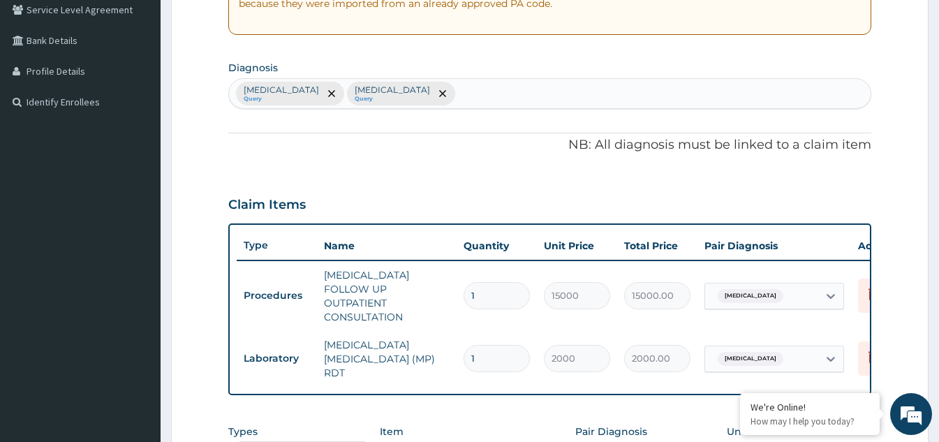
scroll to position [272, 0]
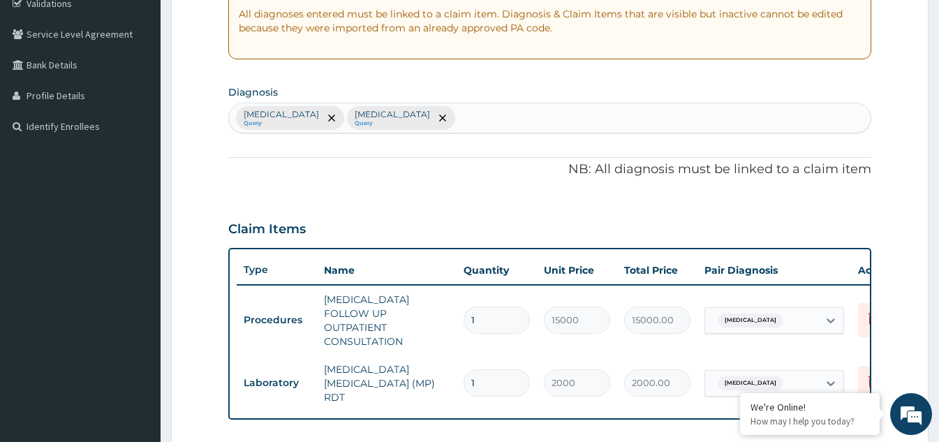
click at [457, 117] on div "Malaria Query Hypertensive heart disease Query" at bounding box center [550, 117] width 642 height 29
type input "CHEST INFE"
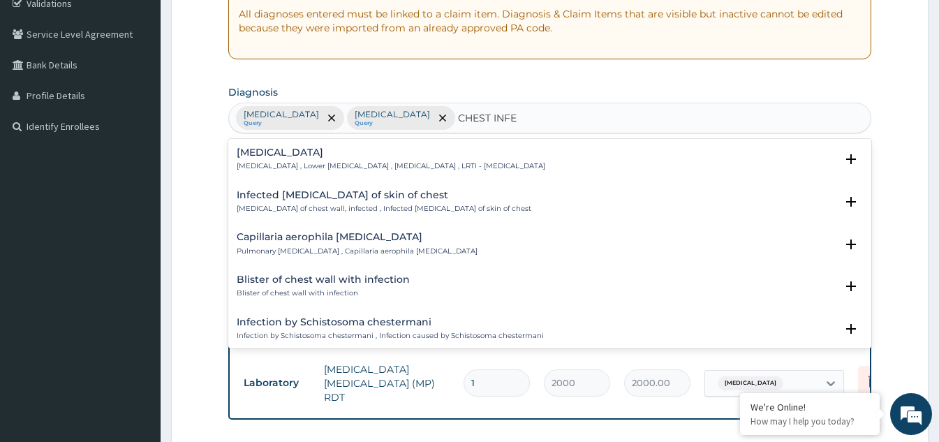
click at [295, 158] on h4 "Lower respiratory tract infection" at bounding box center [391, 152] width 309 height 10
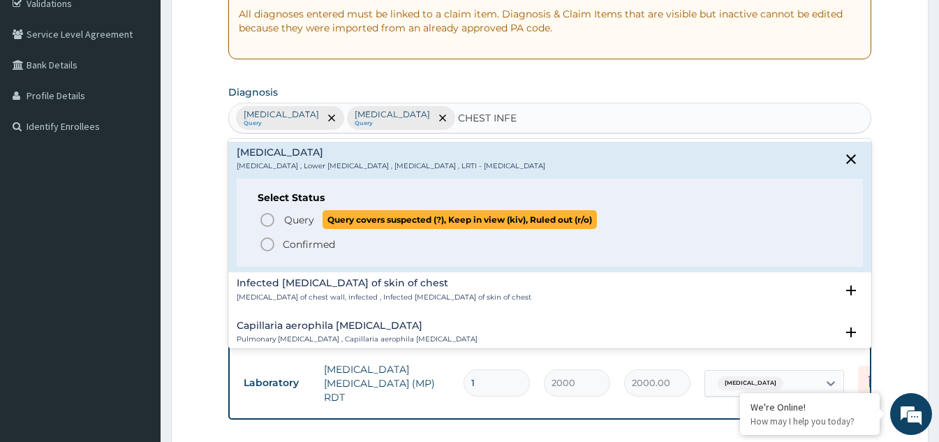
click at [270, 219] on icon "status option query" at bounding box center [267, 220] width 17 height 17
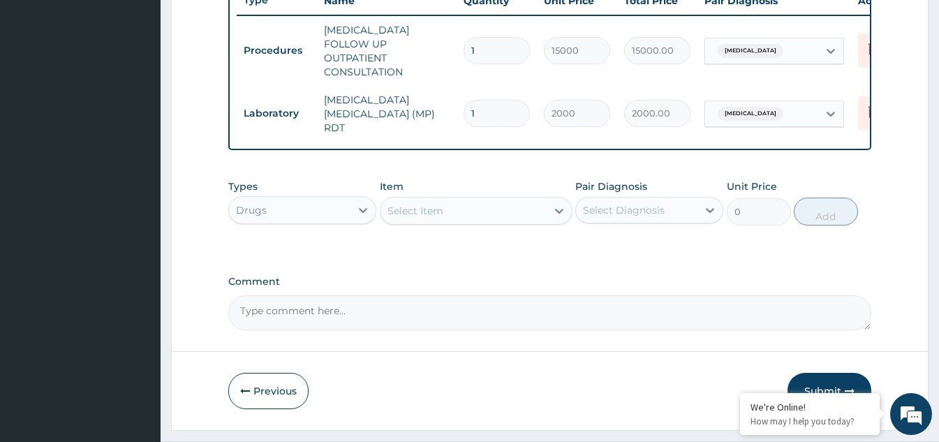
scroll to position [551, 0]
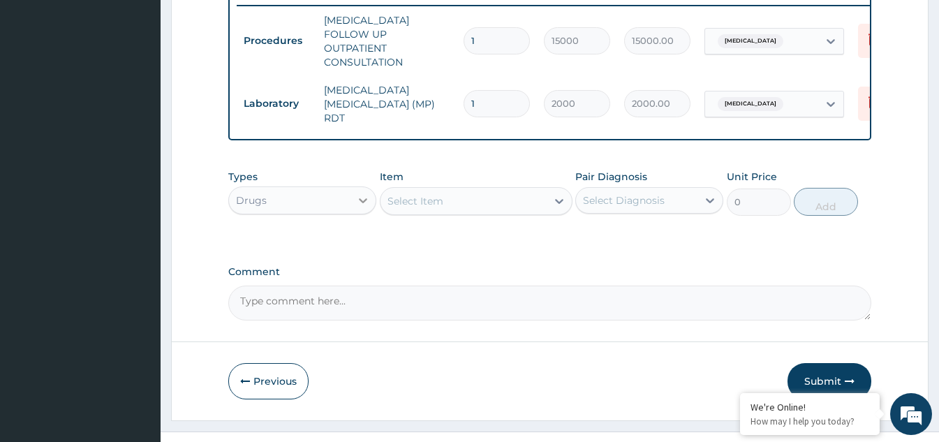
click at [360, 193] on icon at bounding box center [363, 200] width 14 height 14
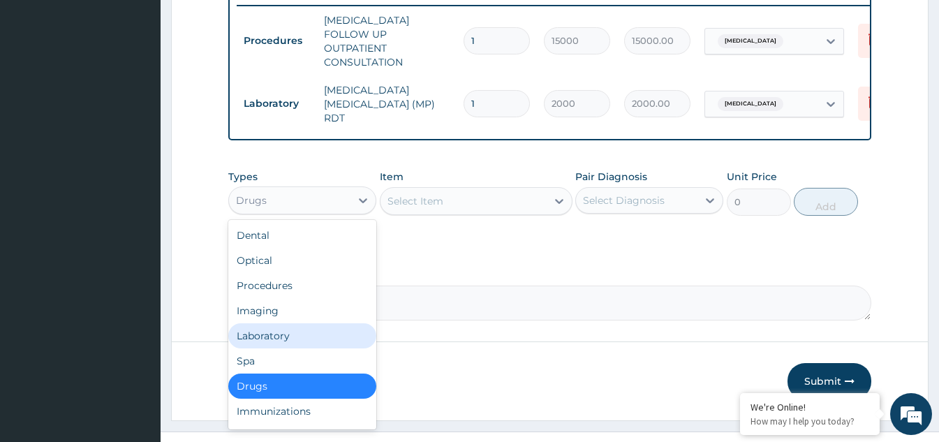
click at [289, 324] on div "Laboratory" at bounding box center [302, 335] width 148 height 25
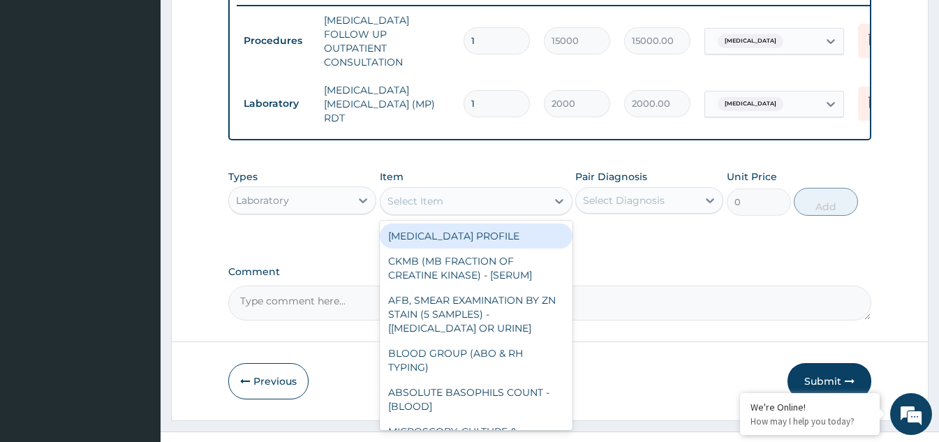
click at [492, 190] on div "Select Item" at bounding box center [463, 201] width 166 height 22
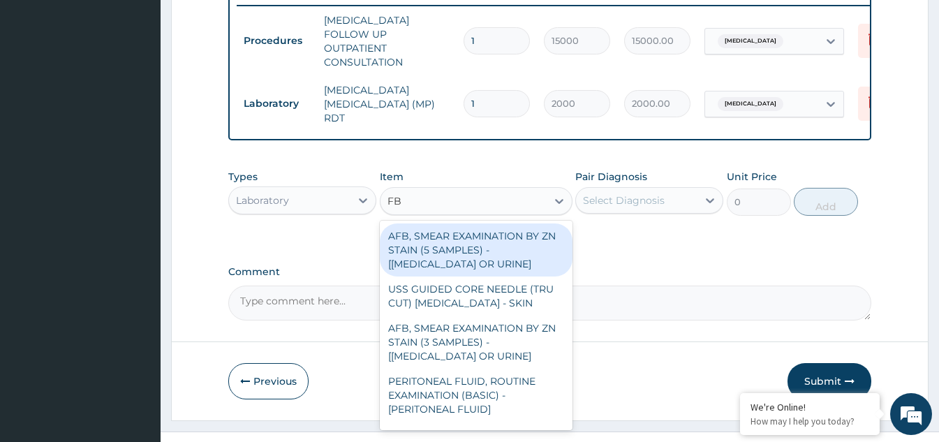
type input "FBC"
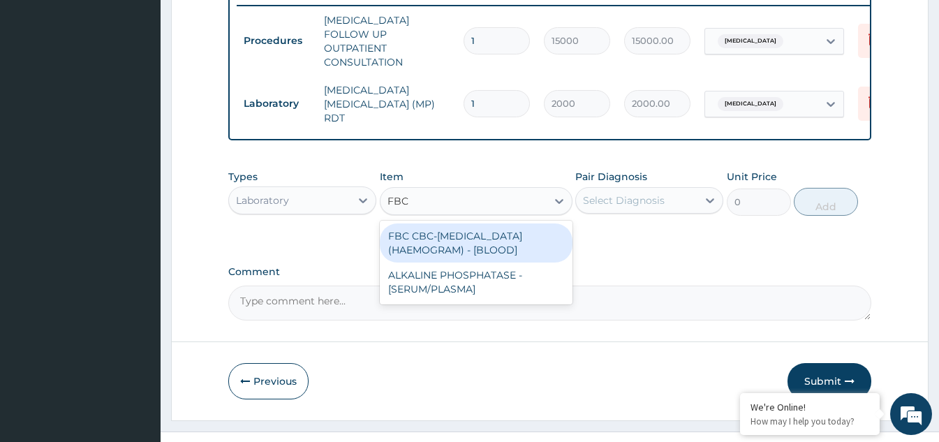
click at [462, 225] on div "FBC CBC-COMPLETE BLOOD COUNT (HAEMOGRAM) - [BLOOD]" at bounding box center [476, 242] width 193 height 39
type input "5000"
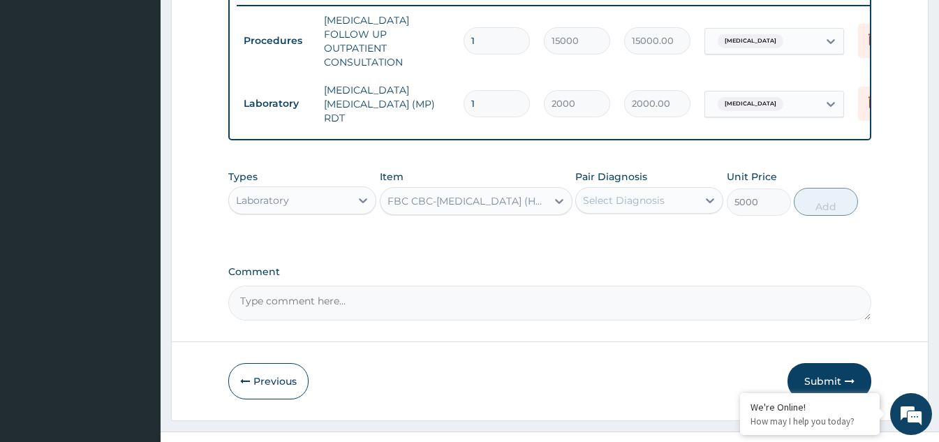
click at [672, 191] on div "Select Diagnosis" at bounding box center [636, 200] width 121 height 22
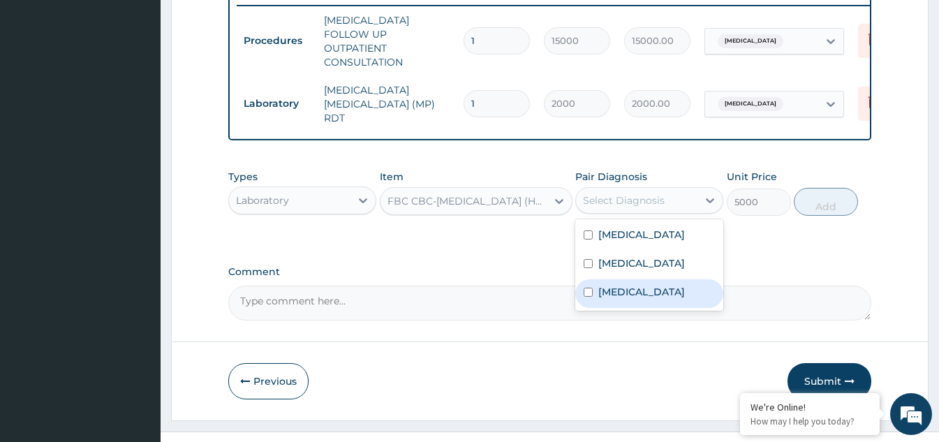
click at [591, 297] on input "checkbox" at bounding box center [588, 292] width 9 height 9
checkbox input "true"
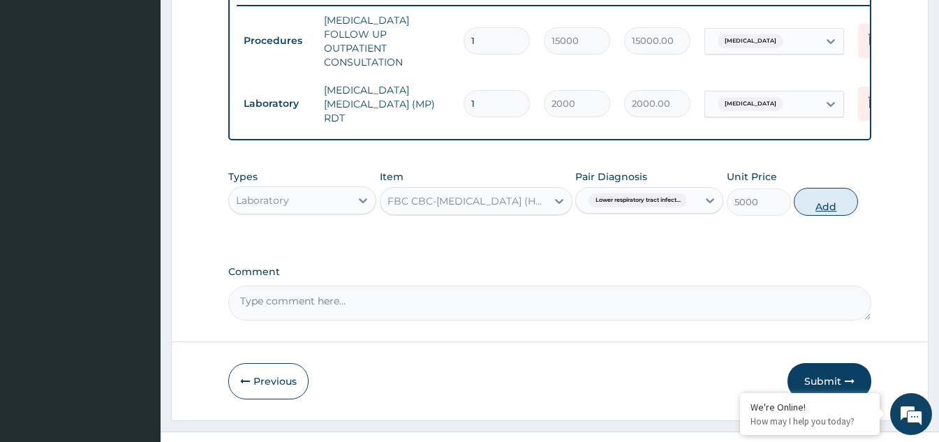
click at [834, 194] on button "Add" at bounding box center [826, 202] width 64 height 28
type input "0"
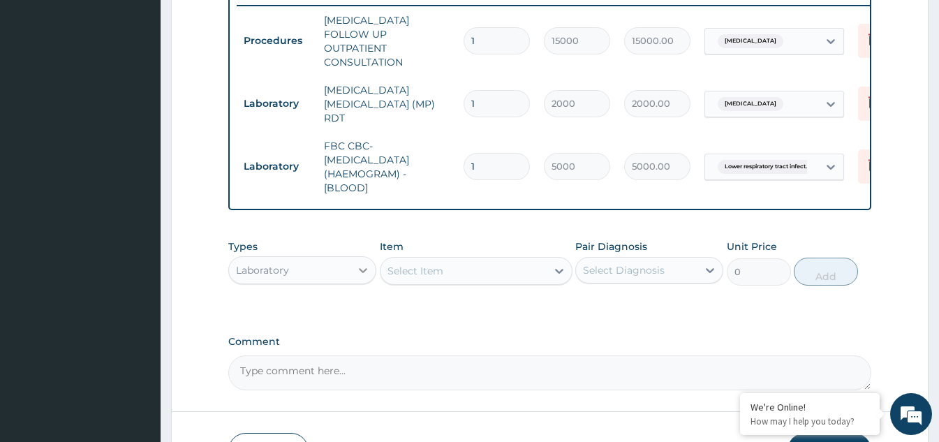
click at [367, 263] on icon at bounding box center [363, 270] width 14 height 14
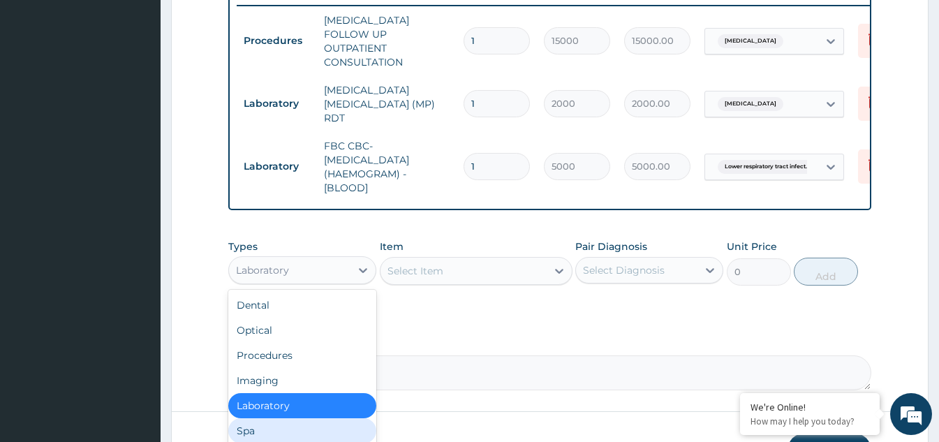
scroll to position [47, 0]
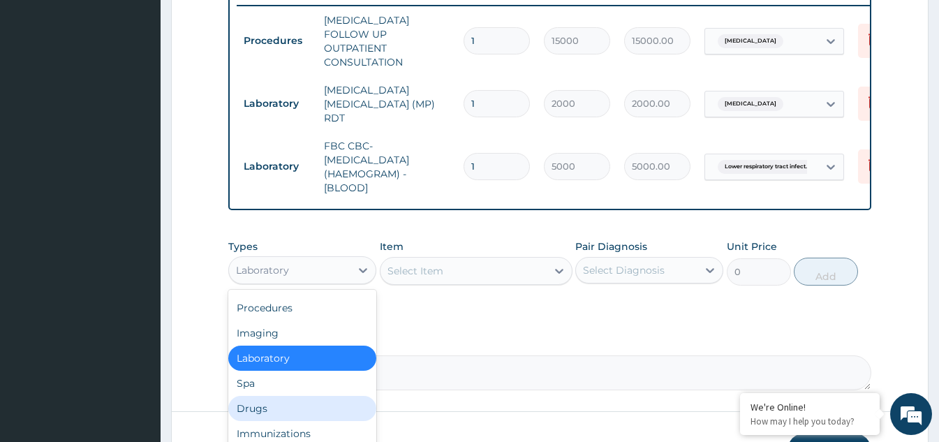
click at [261, 399] on div "Drugs" at bounding box center [302, 408] width 148 height 25
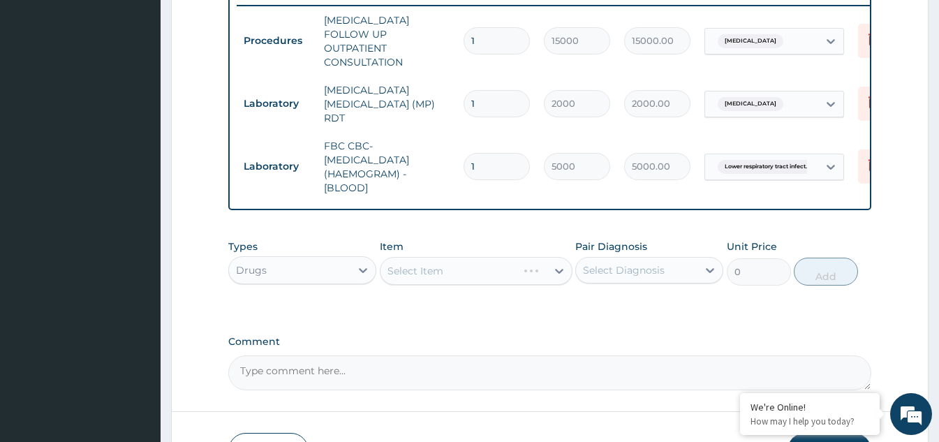
click at [540, 261] on div "Select Item" at bounding box center [476, 271] width 193 height 28
click at [534, 260] on div "Select Item" at bounding box center [463, 271] width 166 height 22
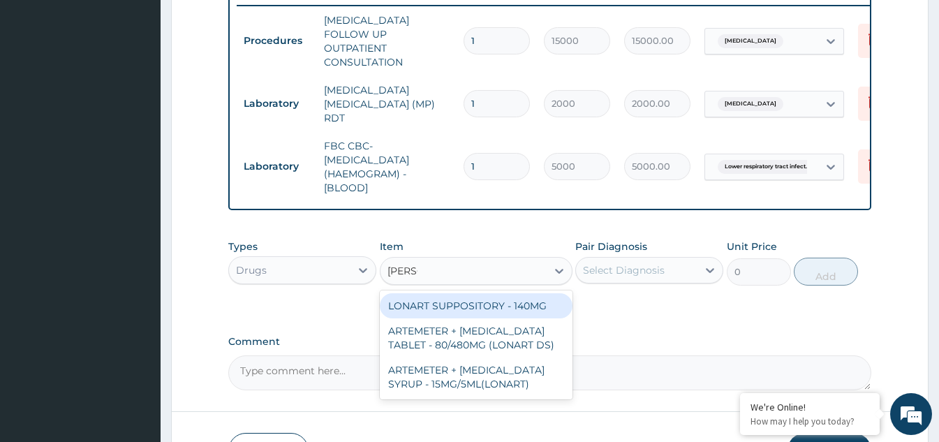
scroll to position [0, 0]
type input "LONART"
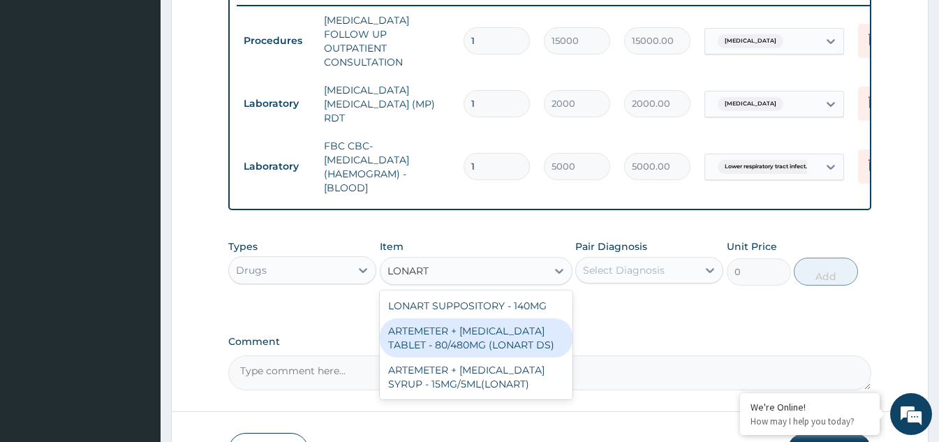
click at [483, 330] on div "ARTEMETER + LUMEFANTRINE TABLET - 80/480MG (LONART DS)" at bounding box center [476, 337] width 193 height 39
type input "588"
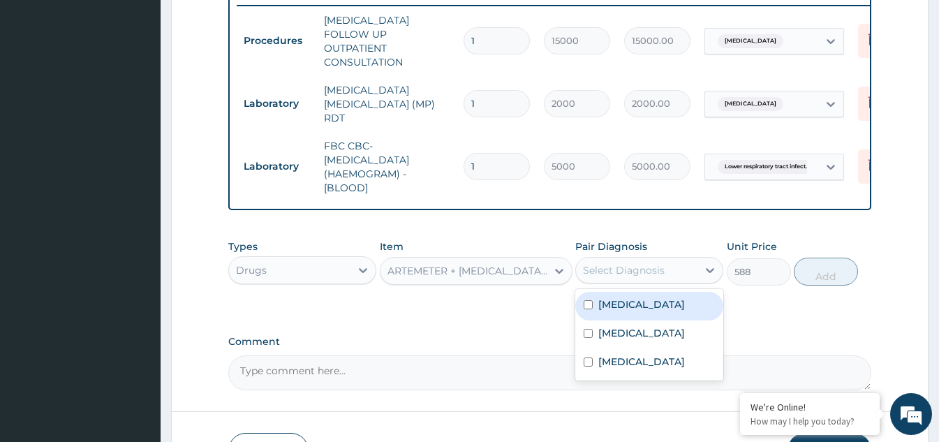
click at [648, 263] on div "Select Diagnosis" at bounding box center [624, 270] width 82 height 14
click at [589, 300] on input "checkbox" at bounding box center [588, 304] width 9 height 9
checkbox input "true"
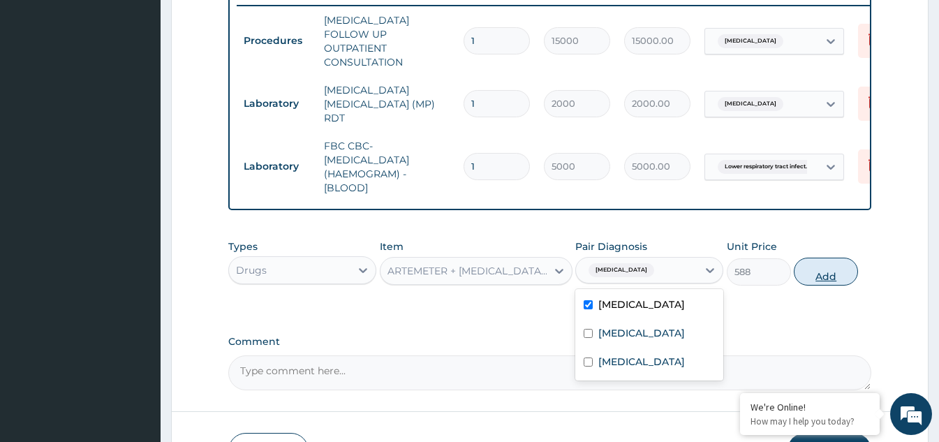
click at [818, 267] on button "Add" at bounding box center [826, 272] width 64 height 28
type input "0"
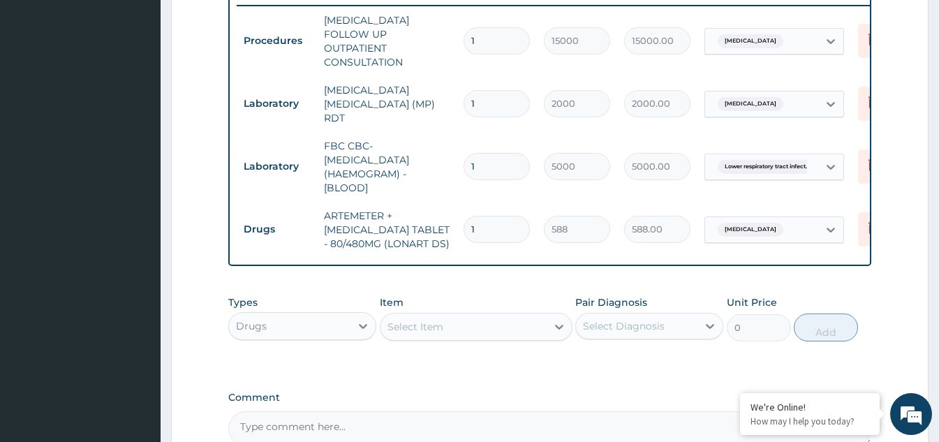
type input "0.00"
type input "6"
type input "3528.00"
type input "6"
click at [485, 320] on div "Select Item" at bounding box center [463, 327] width 166 height 22
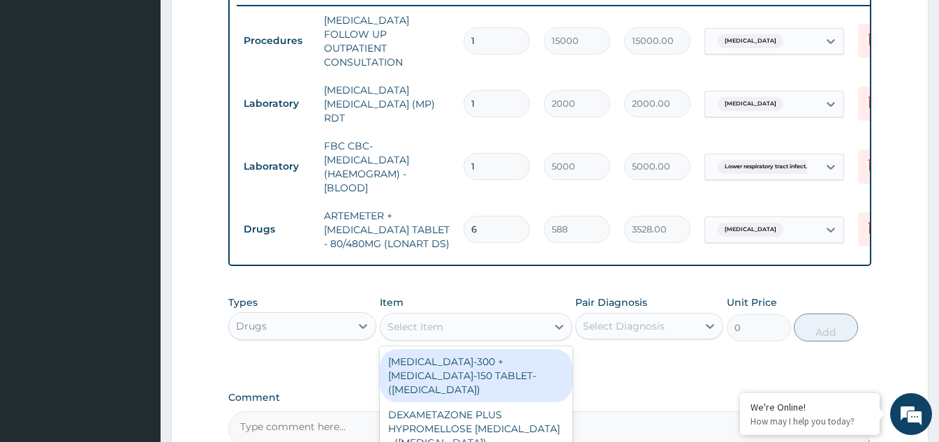
type input "D"
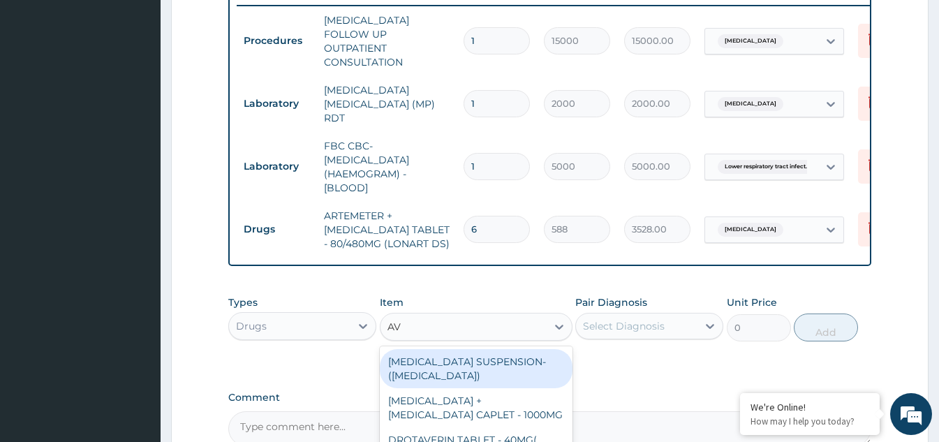
type input "A"
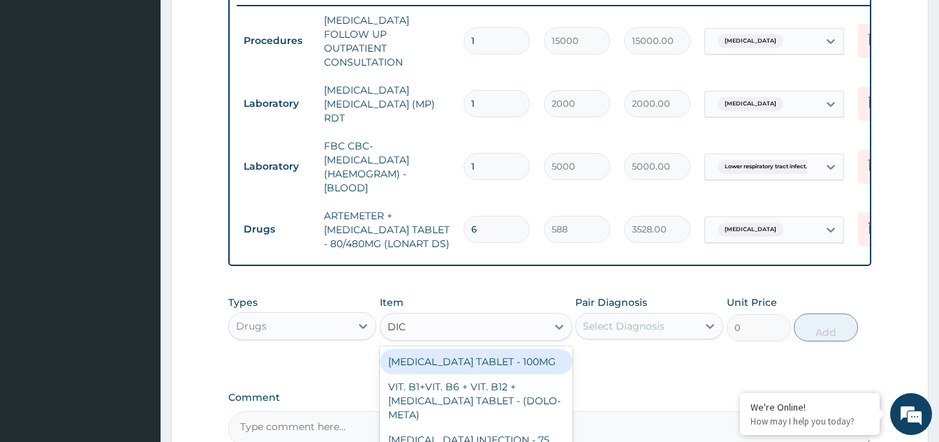
type input "DICL"
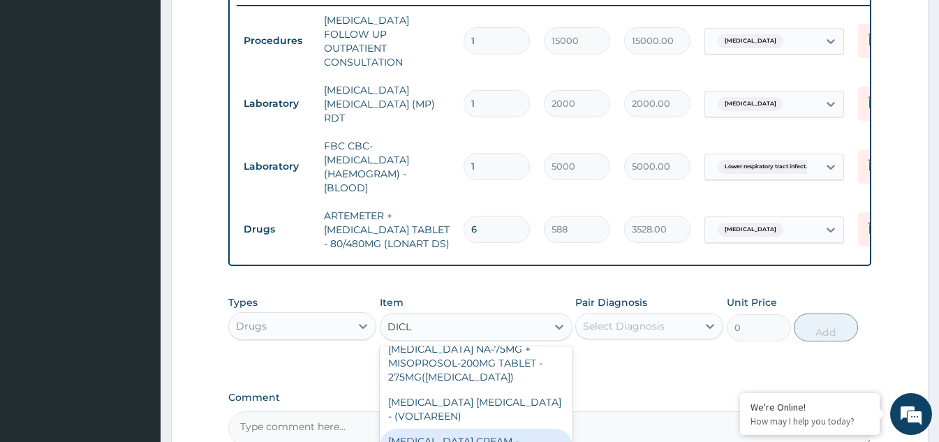
scroll to position [274, 0]
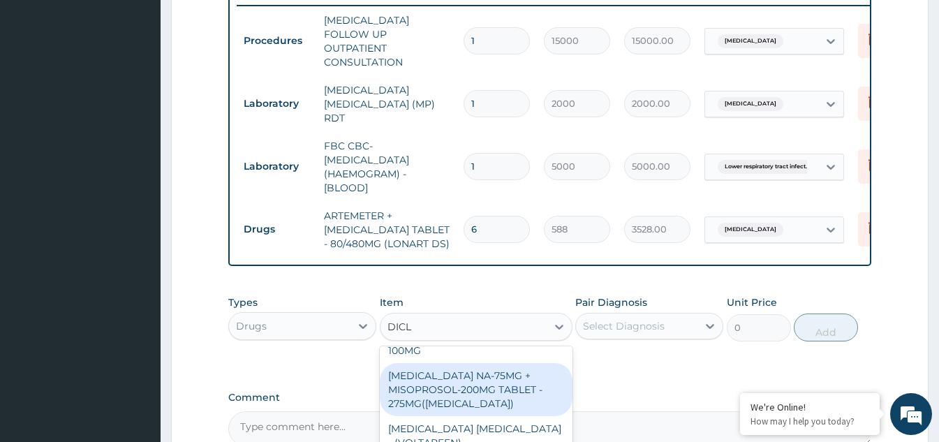
click at [444, 375] on div "DICLOFENAC NA-75MG + MISOPROSOL-200MG TABLET - 275MG(ARTHROTEC)" at bounding box center [476, 389] width 193 height 53
type input "280"
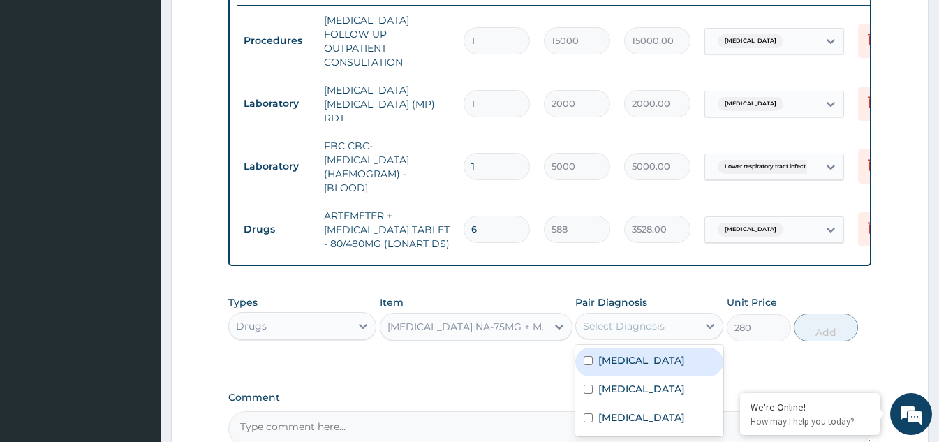
click at [656, 319] on div "Select Diagnosis" at bounding box center [624, 326] width 82 height 14
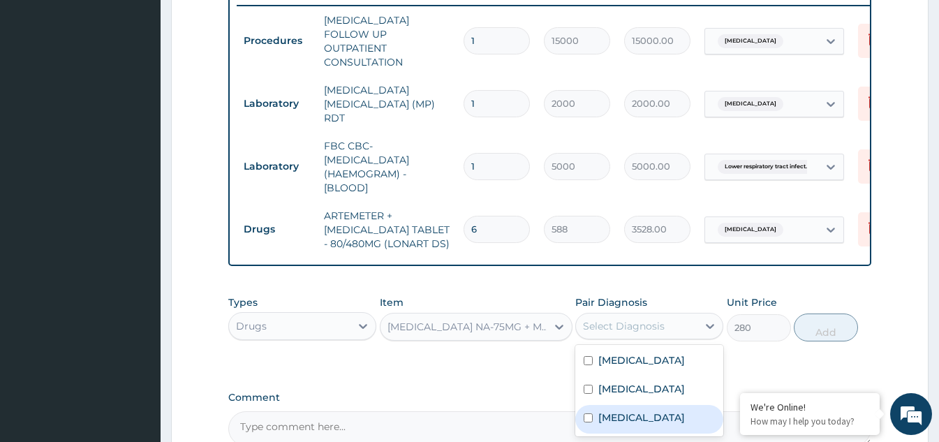
click at [586, 422] on input "checkbox" at bounding box center [588, 417] width 9 height 9
checkbox input "true"
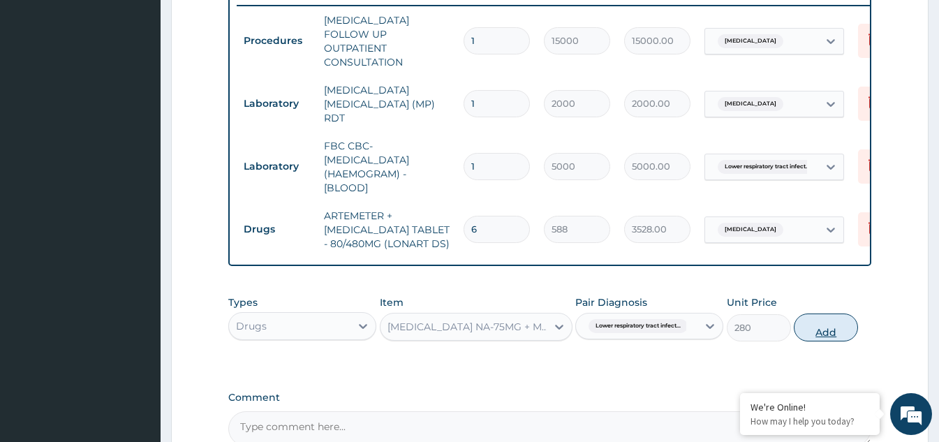
click at [815, 313] on button "Add" at bounding box center [826, 327] width 64 height 28
type input "0"
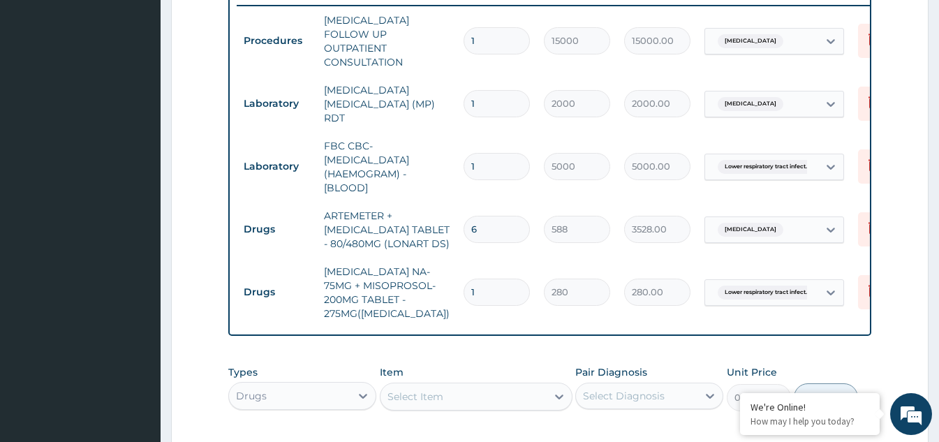
click at [482, 279] on input "1" at bounding box center [497, 292] width 66 height 27
type input "0.00"
type input "5"
type input "1400.00"
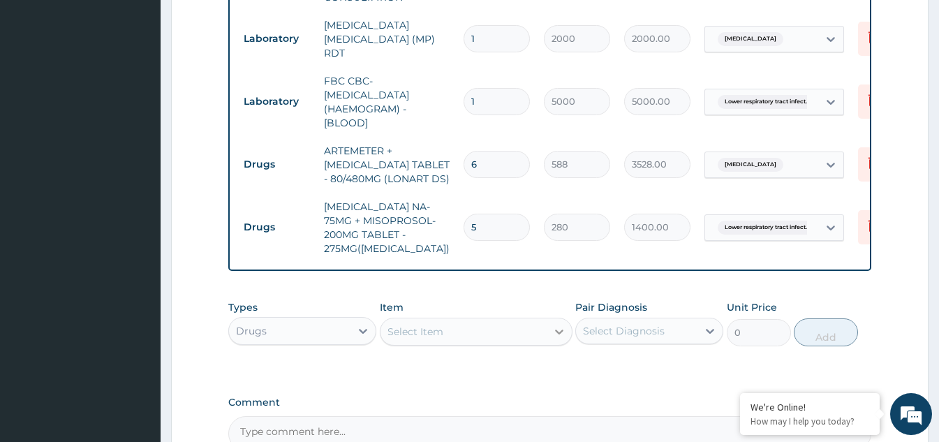
scroll to position [621, 0]
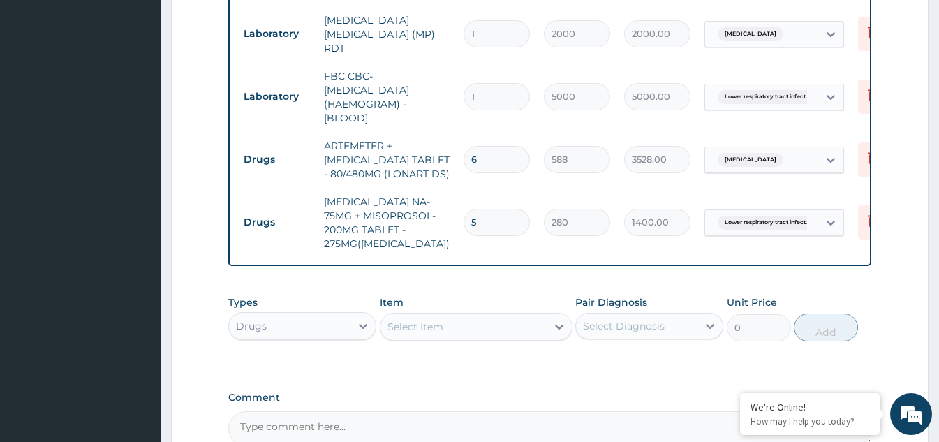
type input "5"
click at [546, 324] on div "Select Item" at bounding box center [463, 327] width 166 height 22
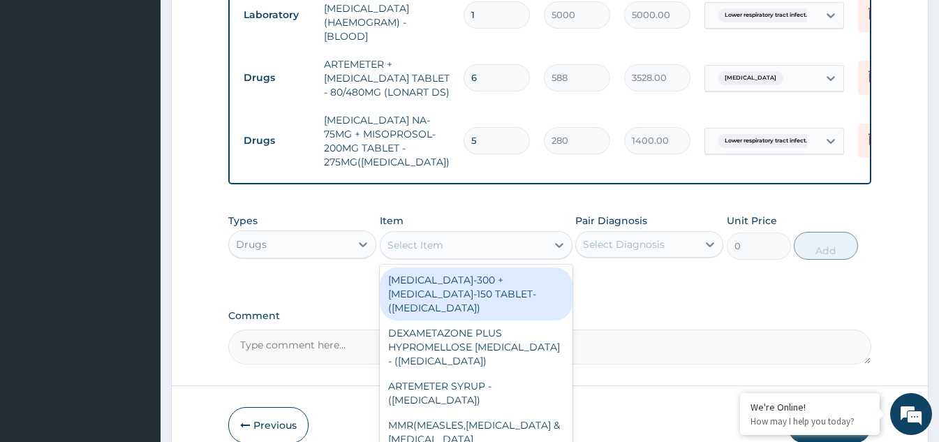
scroll to position [760, 0]
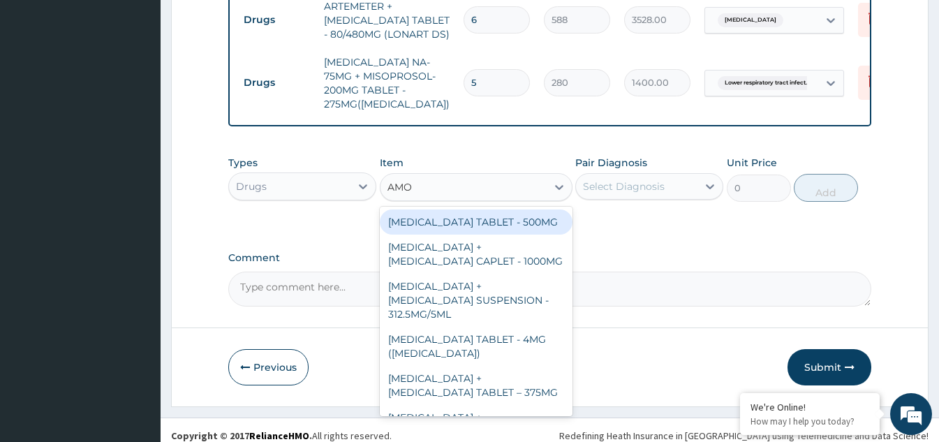
type input "AMOX"
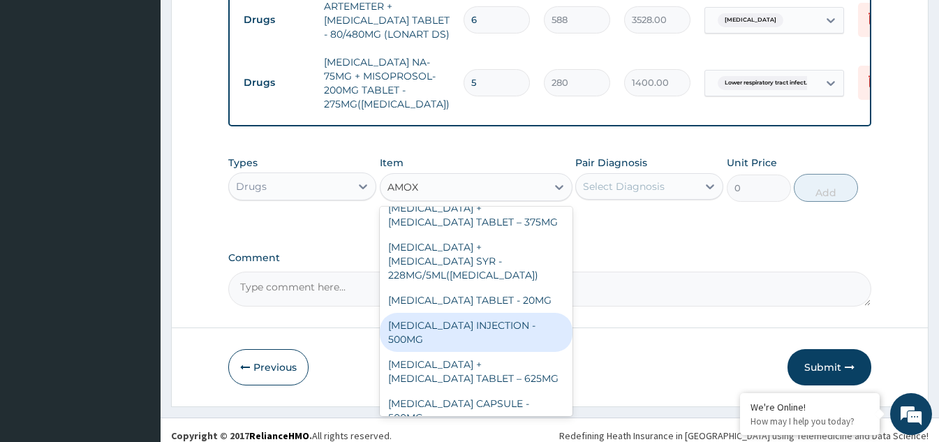
scroll to position [140, 0]
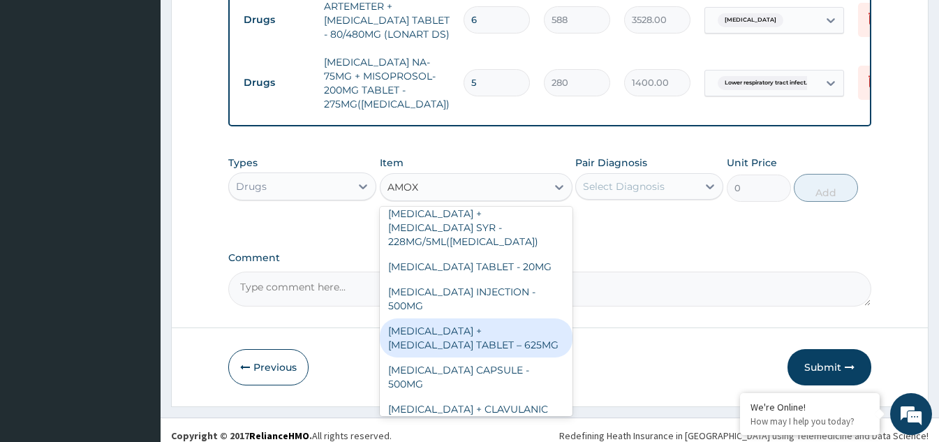
click at [478, 327] on div "AMOXICILLIN + CLAVULANIC ACID TABLET – 625MG" at bounding box center [476, 337] width 193 height 39
type input "420"
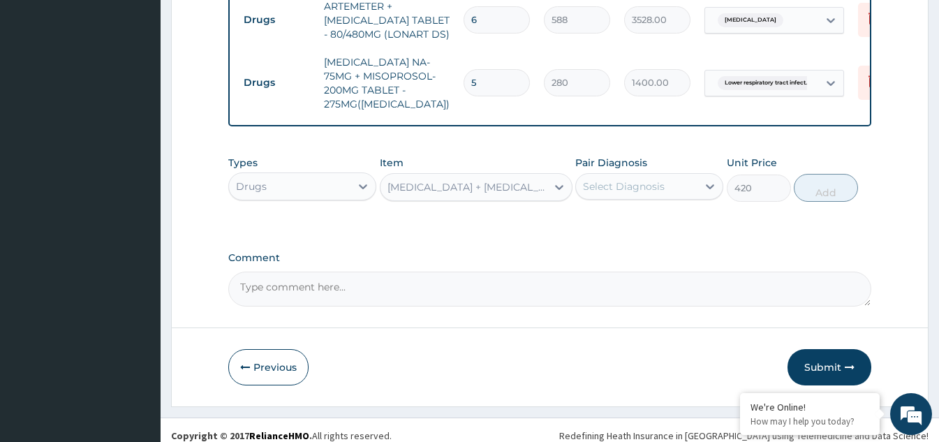
click at [681, 177] on div "Select Diagnosis" at bounding box center [636, 186] width 121 height 22
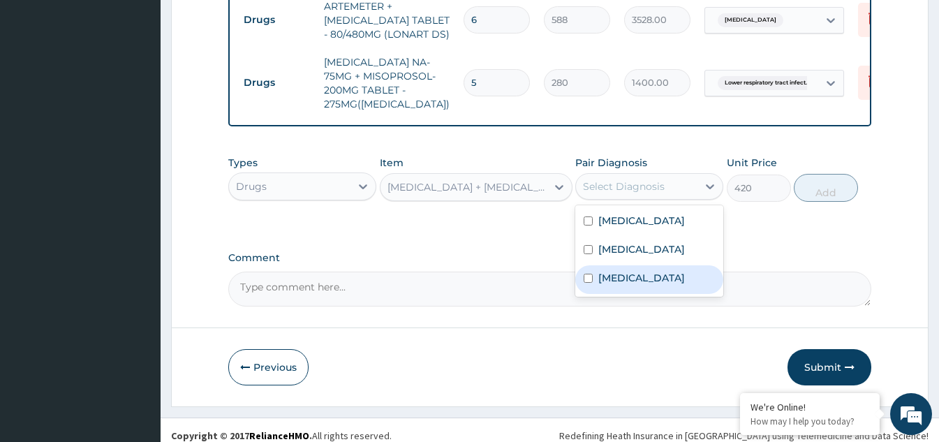
click at [587, 283] on input "checkbox" at bounding box center [588, 278] width 9 height 9
checkbox input "true"
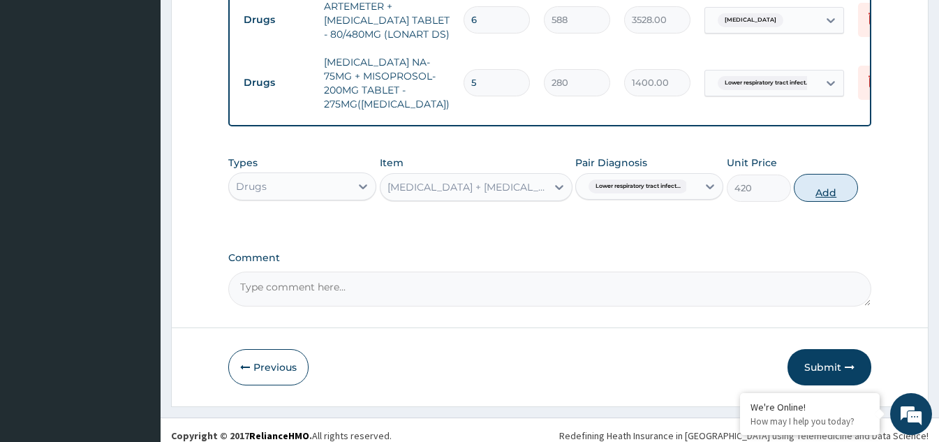
click at [814, 178] on button "Add" at bounding box center [826, 188] width 64 height 28
type input "0"
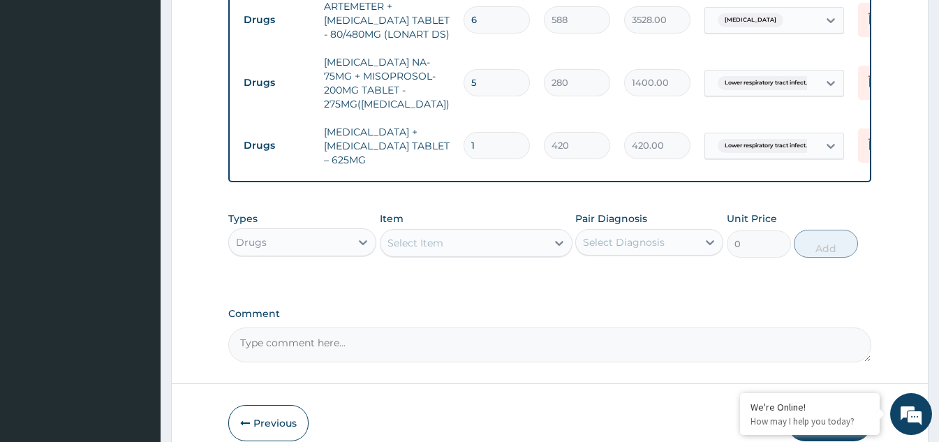
type input "10"
type input "4200.00"
type input "10"
click at [527, 237] on div "Select Item" at bounding box center [463, 243] width 166 height 22
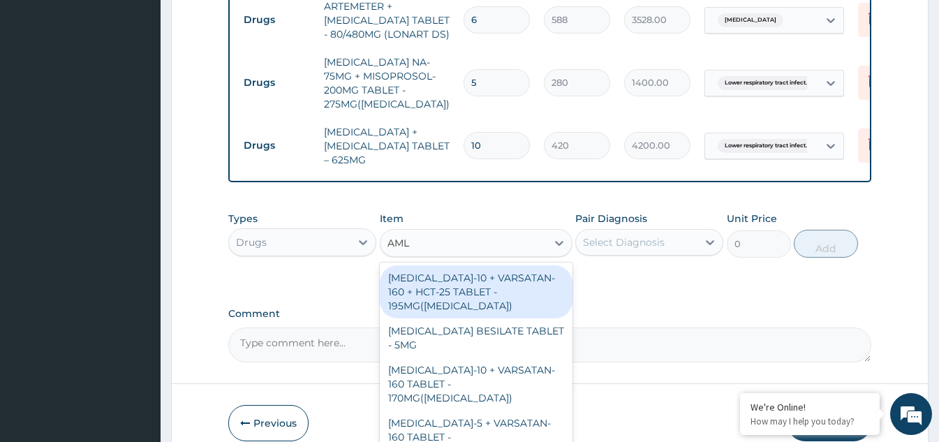
type input "AMLO"
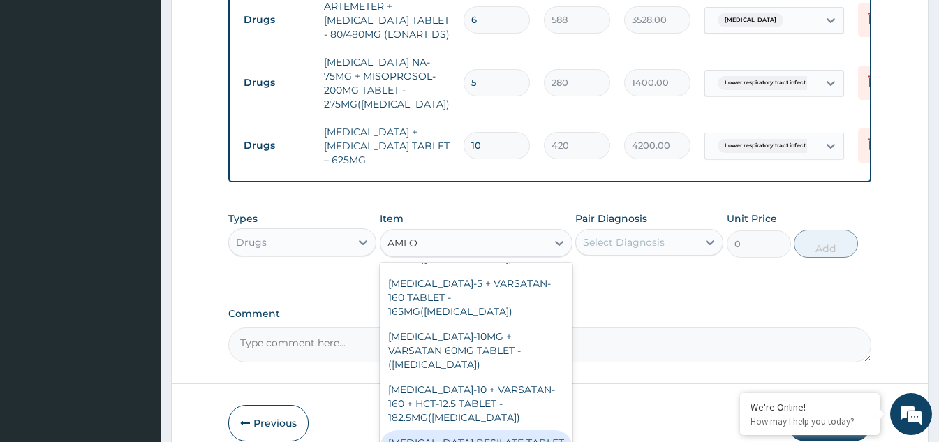
scroll to position [176, 0]
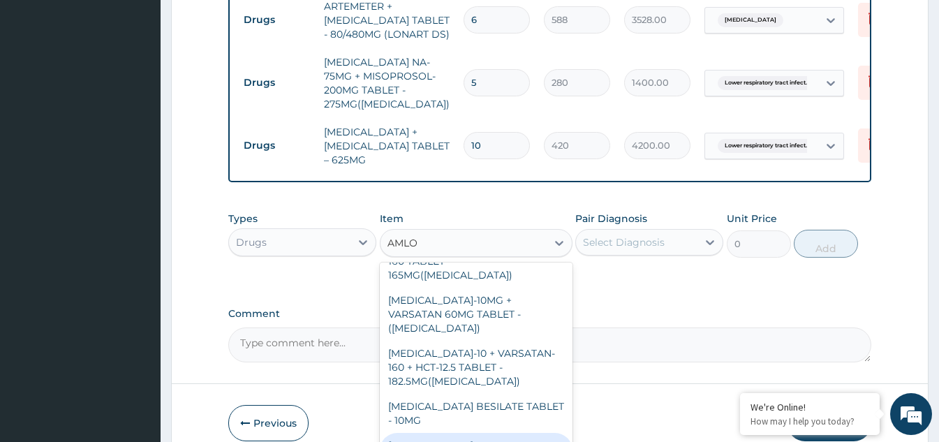
type input "840"
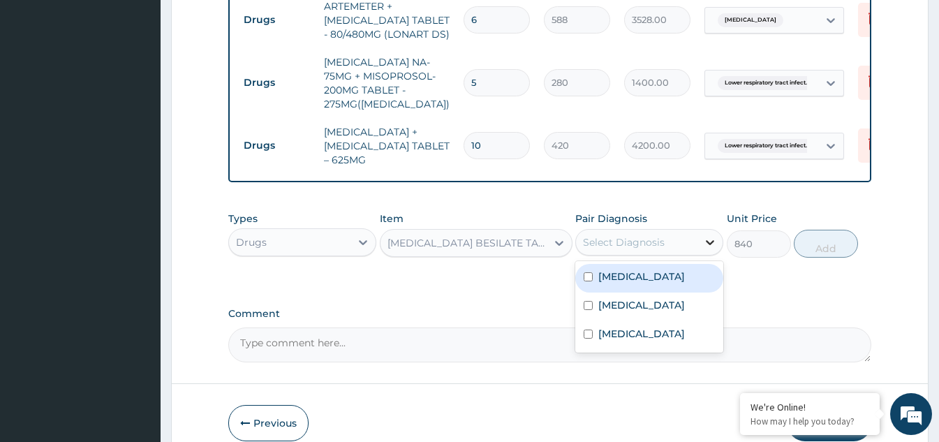
click at [700, 233] on div at bounding box center [709, 242] width 25 height 25
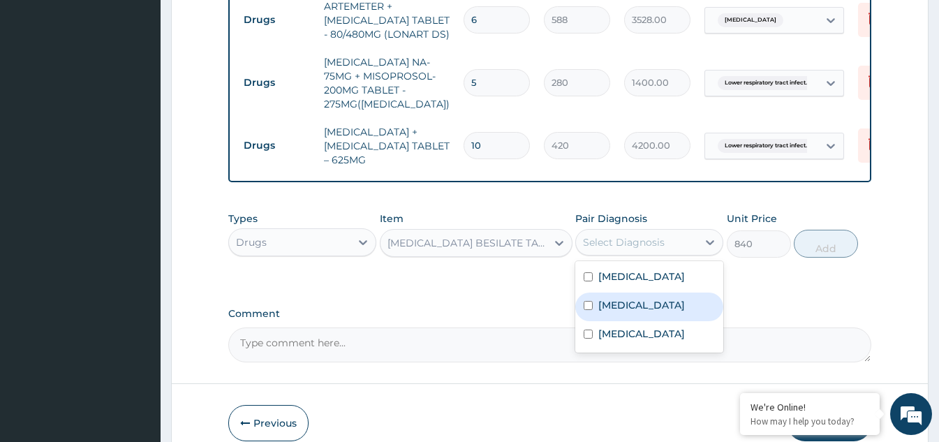
click at [591, 302] on input "checkbox" at bounding box center [588, 305] width 9 height 9
checkbox input "true"
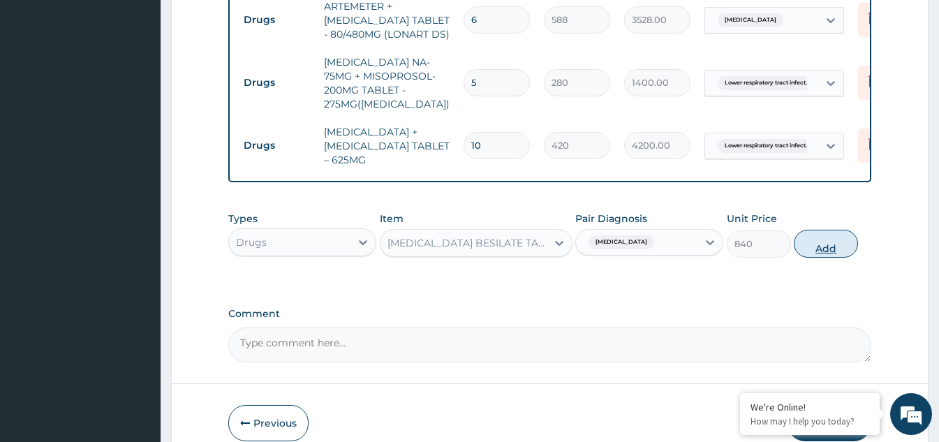
click at [809, 231] on button "Add" at bounding box center [826, 244] width 64 height 28
type input "0"
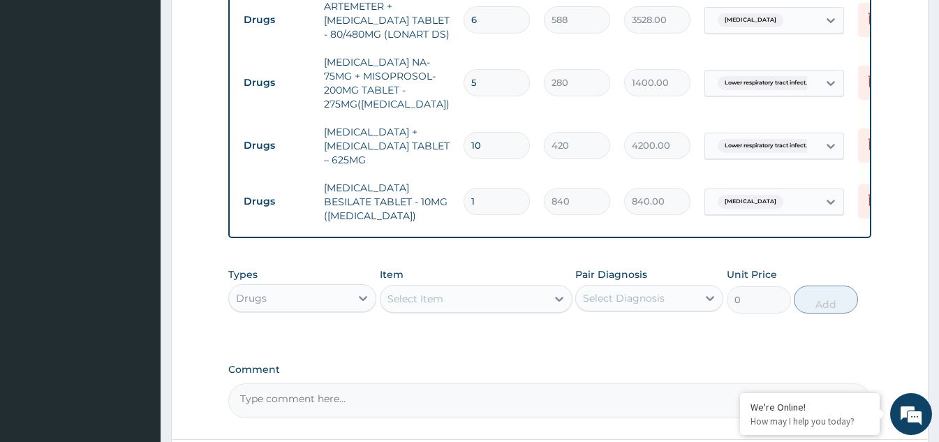
click at [492, 188] on input "1" at bounding box center [497, 201] width 66 height 27
type input "0.00"
type input "3"
type input "2520.00"
type input "30"
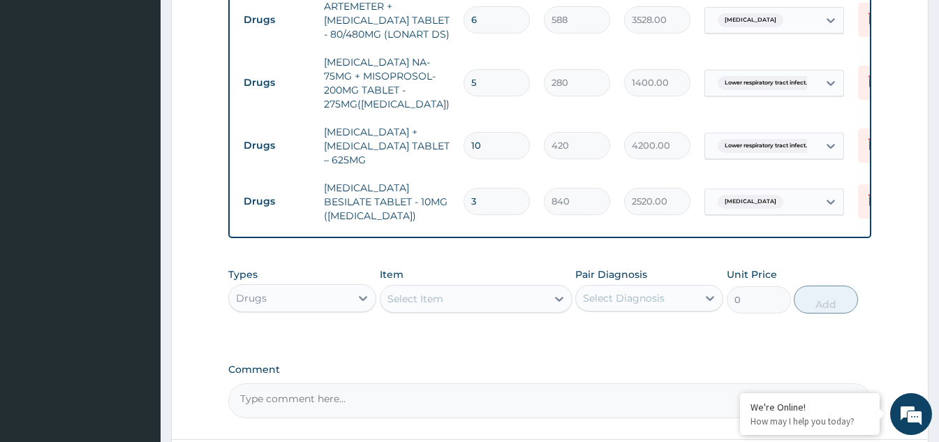
type input "25200.00"
type input "30"
click at [526, 294] on div "Select Item" at bounding box center [463, 299] width 166 height 22
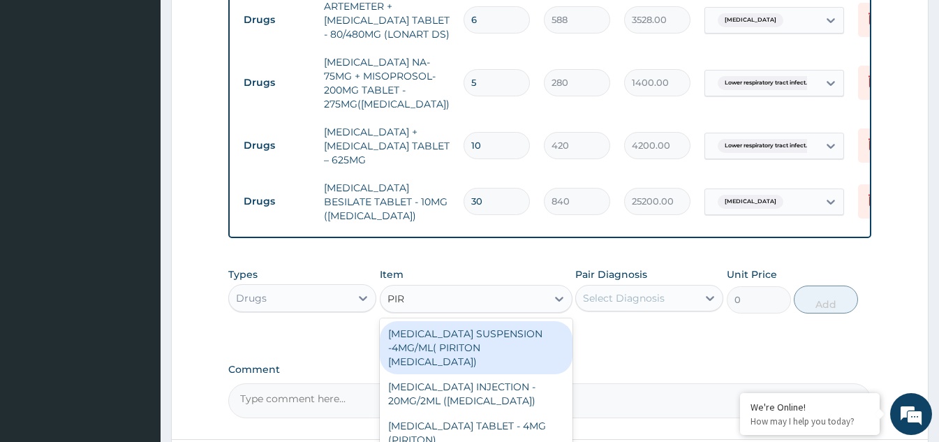
type input "PIRO"
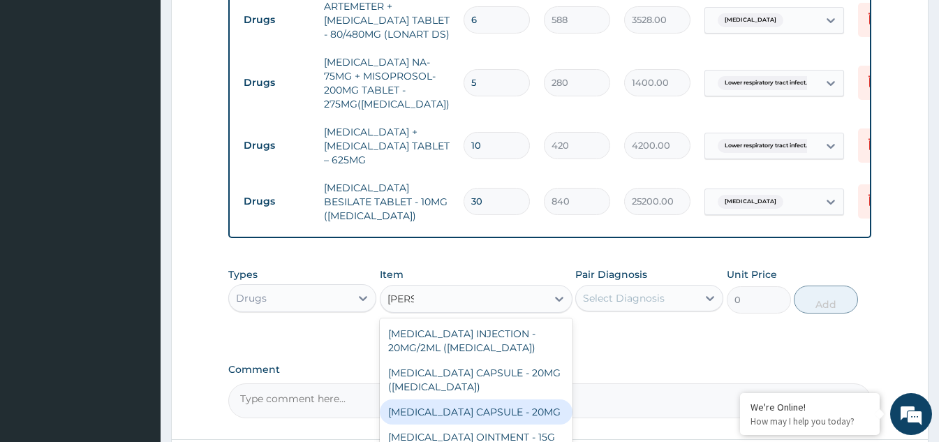
click at [445, 399] on div "PIROXICAM CAPSULE - 20MG" at bounding box center [476, 411] width 193 height 25
type input "28"
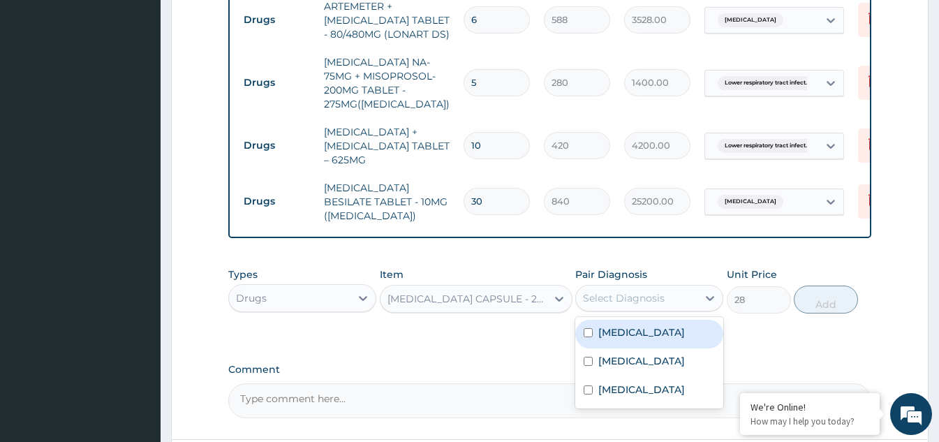
click at [649, 291] on div "Select Diagnosis" at bounding box center [624, 298] width 82 height 14
click at [624, 291] on div "Select Diagnosis" at bounding box center [624, 298] width 82 height 14
click at [538, 325] on div "Types Drugs Item PIROXICAM CAPSULE - 20MG Pair Diagnosis Select Diagnosis Unit …" at bounding box center [549, 300] width 643 height 81
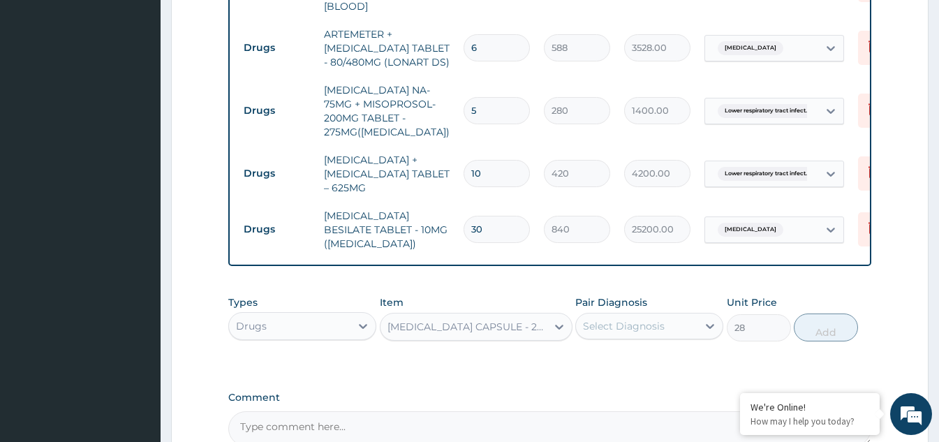
scroll to position [872, 0]
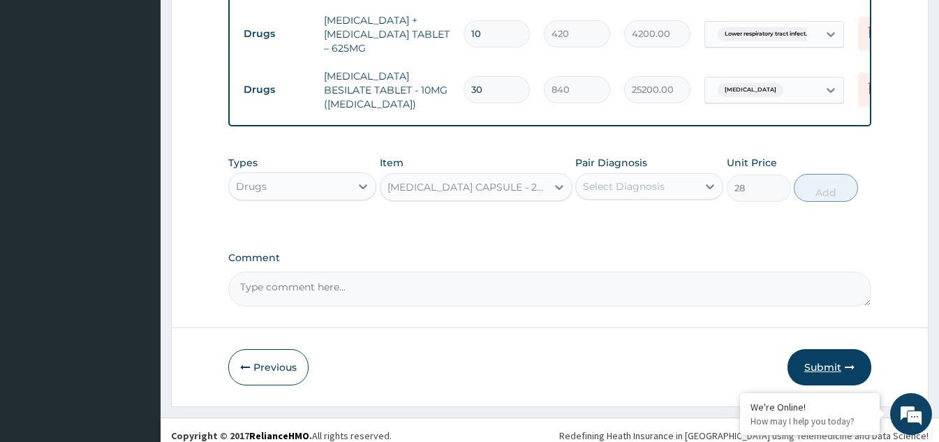
click at [811, 354] on button "Submit" at bounding box center [830, 367] width 84 height 36
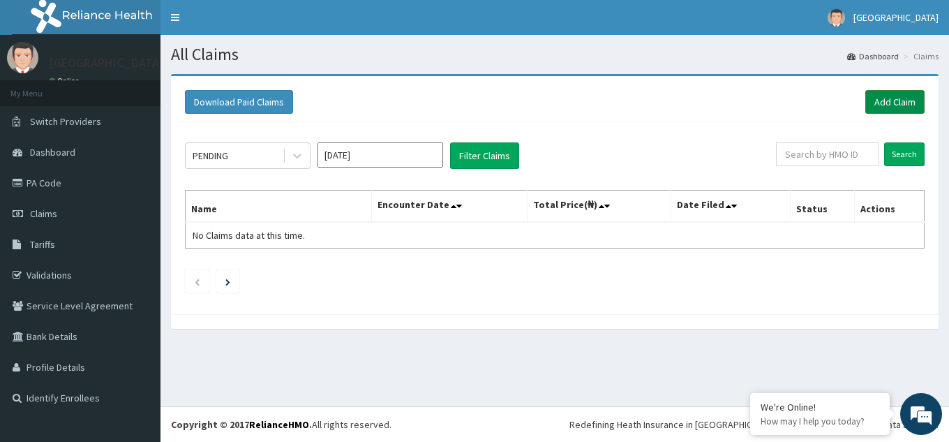
click at [906, 101] on link "Add Claim" at bounding box center [895, 102] width 59 height 24
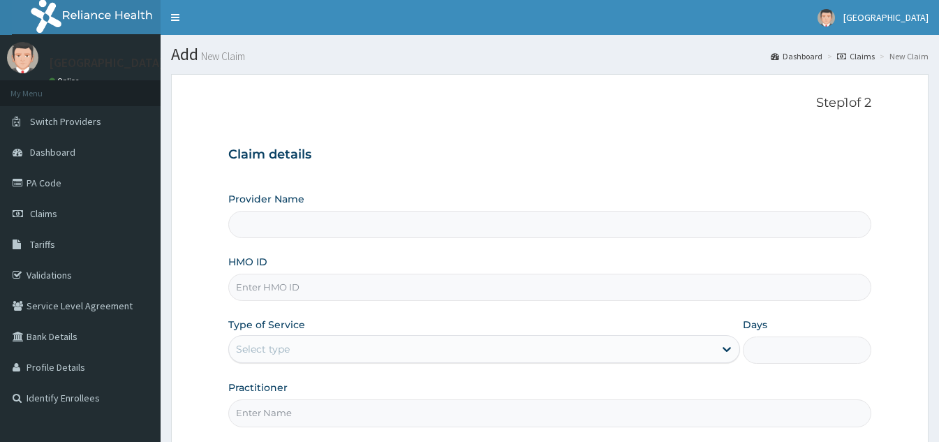
type input "[GEOGRAPHIC_DATA]"
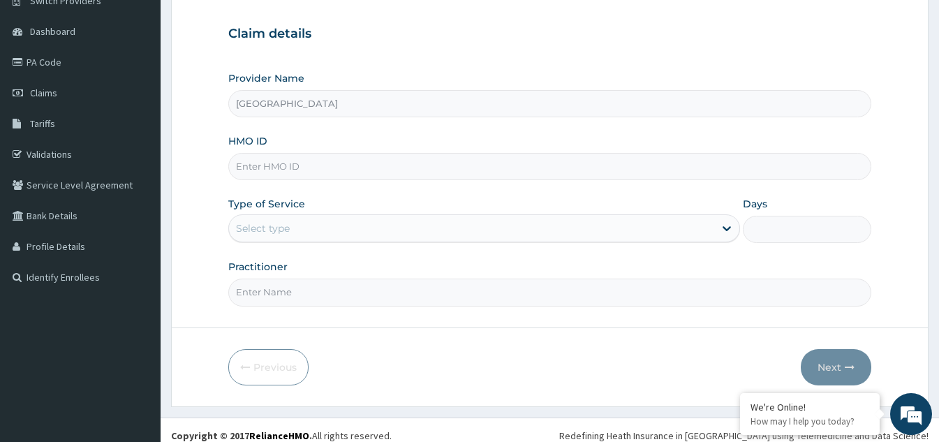
scroll to position [132, 0]
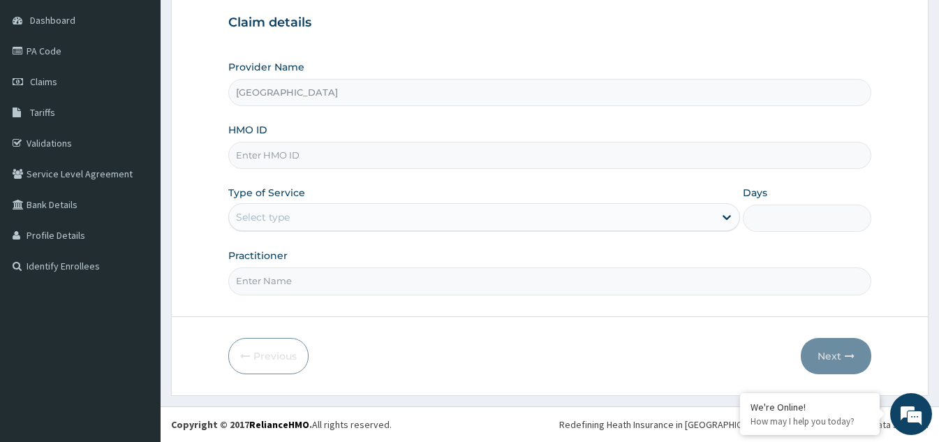
click at [342, 160] on input "HMO ID" at bounding box center [549, 155] width 643 height 27
type input "VOL/10042/A"
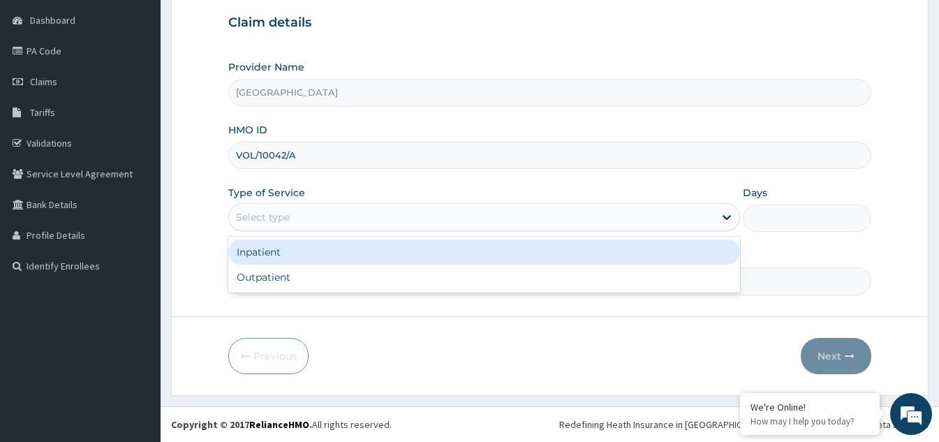
click at [337, 217] on div "Select type" at bounding box center [471, 217] width 485 height 22
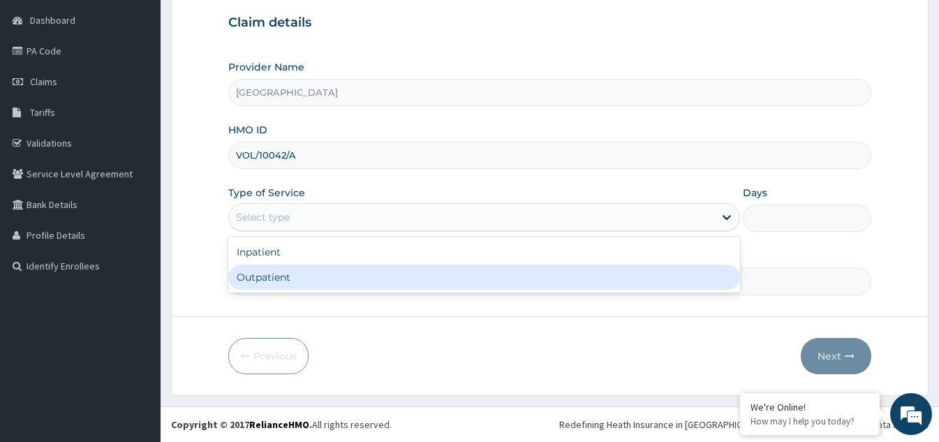
click at [316, 276] on div "Outpatient" at bounding box center [484, 277] width 512 height 25
type input "1"
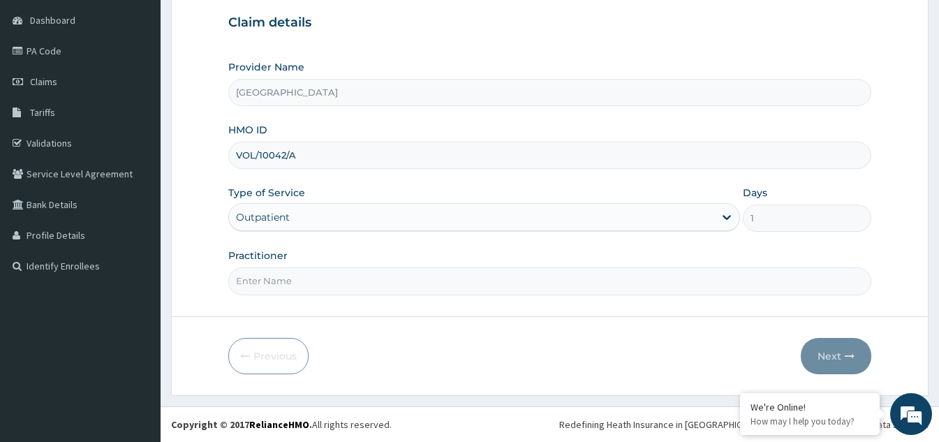
click at [464, 285] on input "Practitioner" at bounding box center [549, 280] width 643 height 27
click at [311, 155] on input "VOL/10042/A" at bounding box center [549, 155] width 643 height 27
type input "VOL/10042/B"
click at [458, 281] on input "Practitioner" at bounding box center [549, 280] width 643 height 27
type input "[PERSON_NAME]"
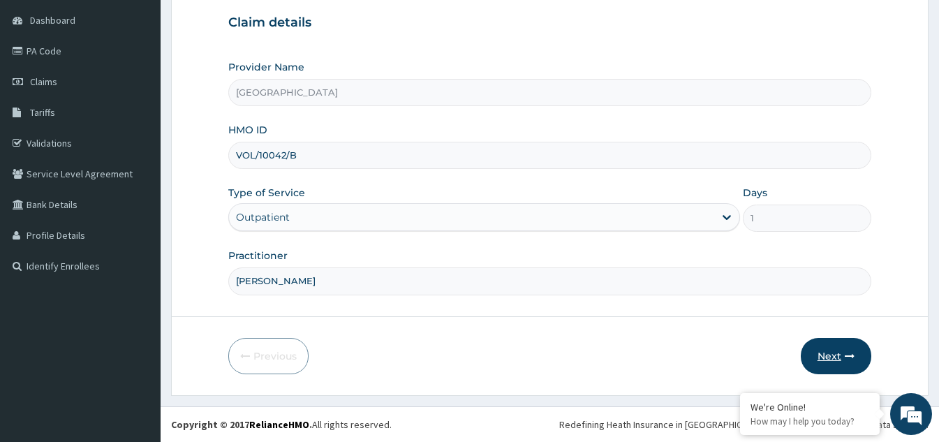
click at [841, 353] on button "Next" at bounding box center [836, 356] width 71 height 36
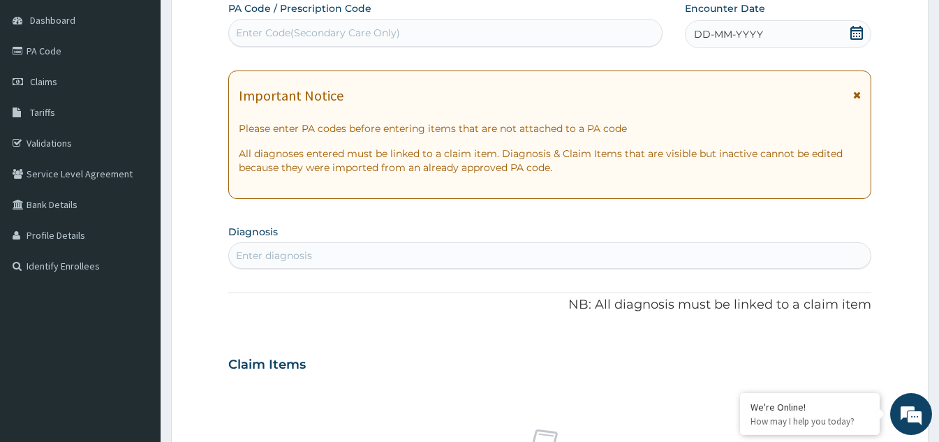
click at [855, 34] on icon at bounding box center [857, 33] width 14 height 14
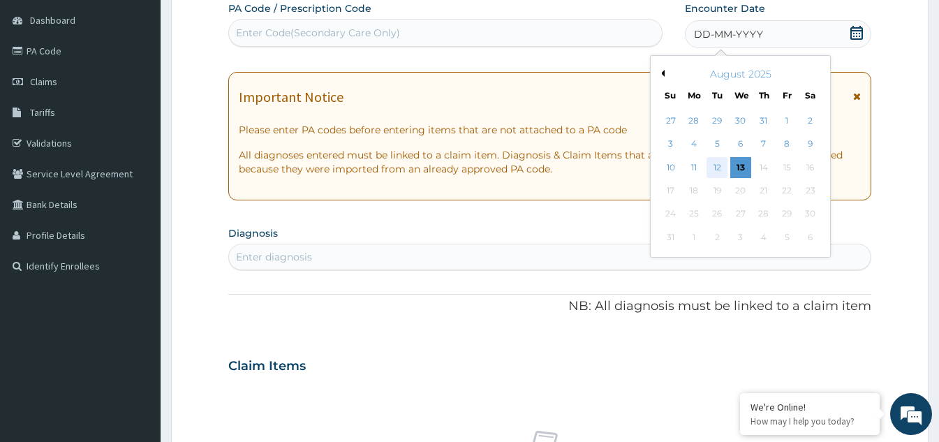
click at [720, 168] on div "12" at bounding box center [717, 167] width 21 height 21
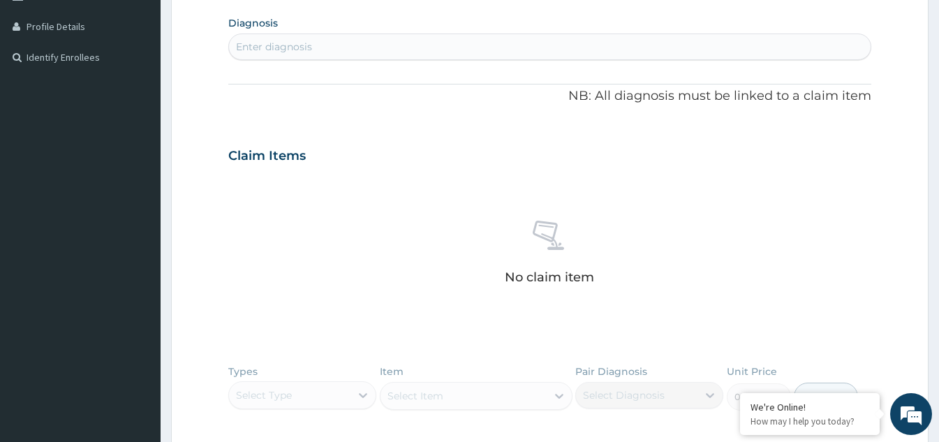
scroll to position [341, 0]
click at [486, 44] on div "Enter diagnosis" at bounding box center [550, 46] width 642 height 22
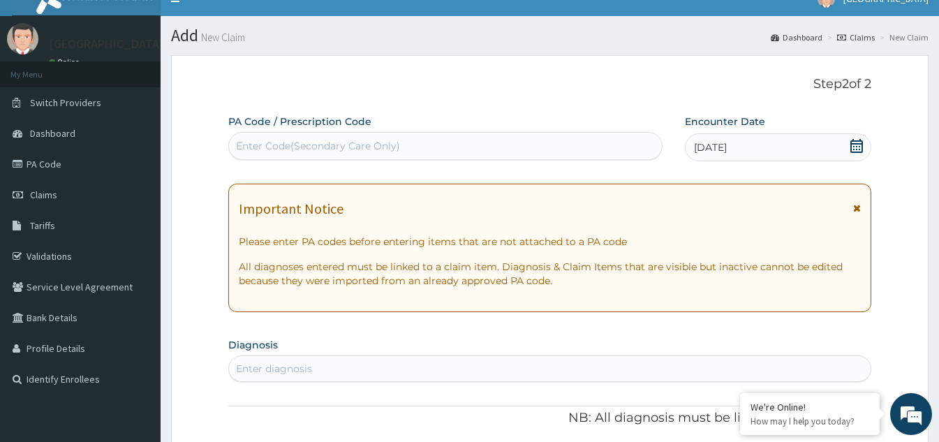
scroll to position [0, 0]
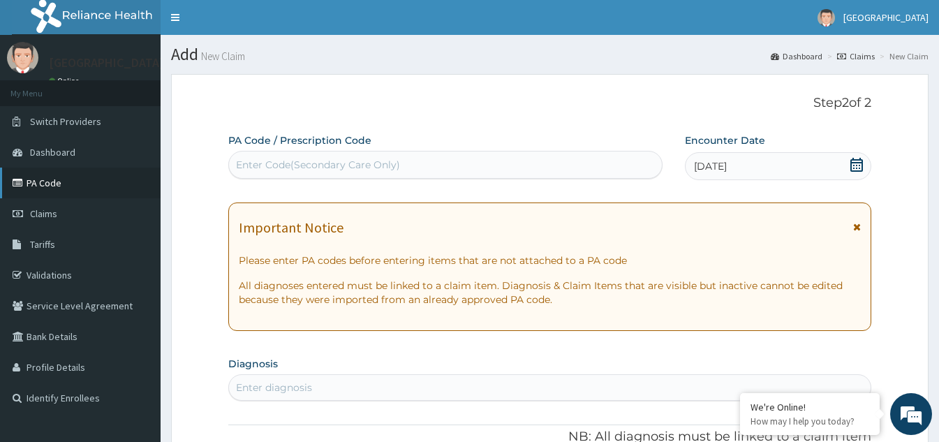
click at [66, 183] on link "PA Code" at bounding box center [80, 183] width 161 height 31
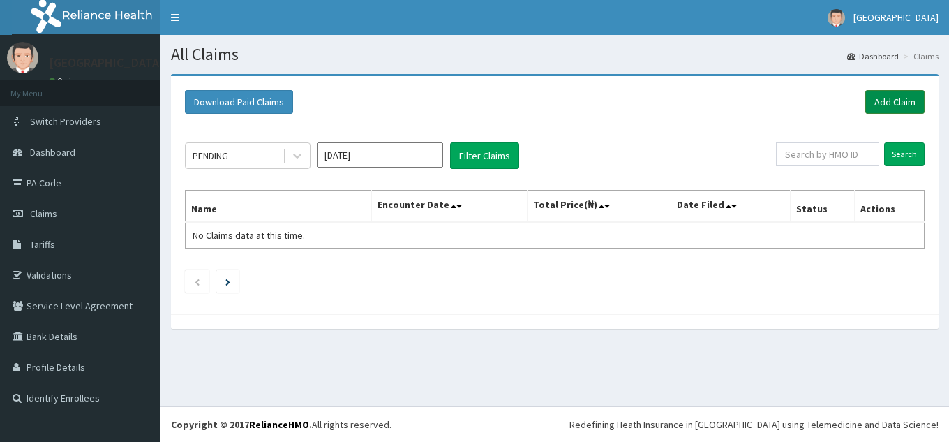
click at [888, 100] on link "Add Claim" at bounding box center [895, 102] width 59 height 24
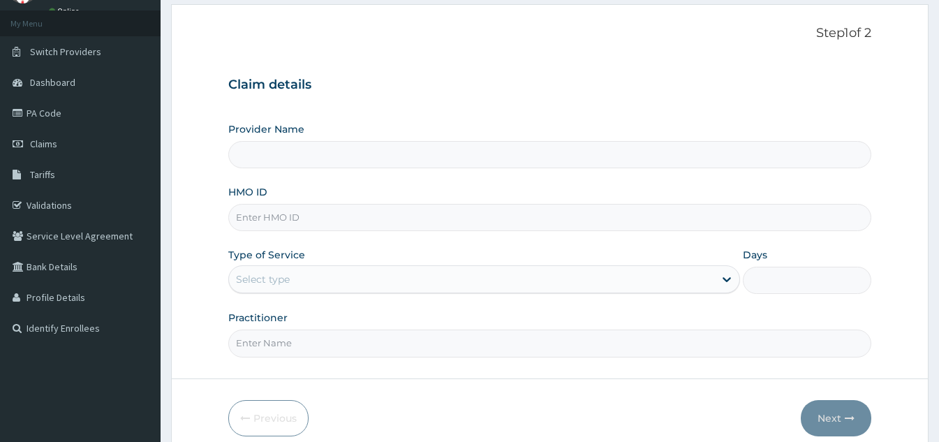
scroll to position [132, 0]
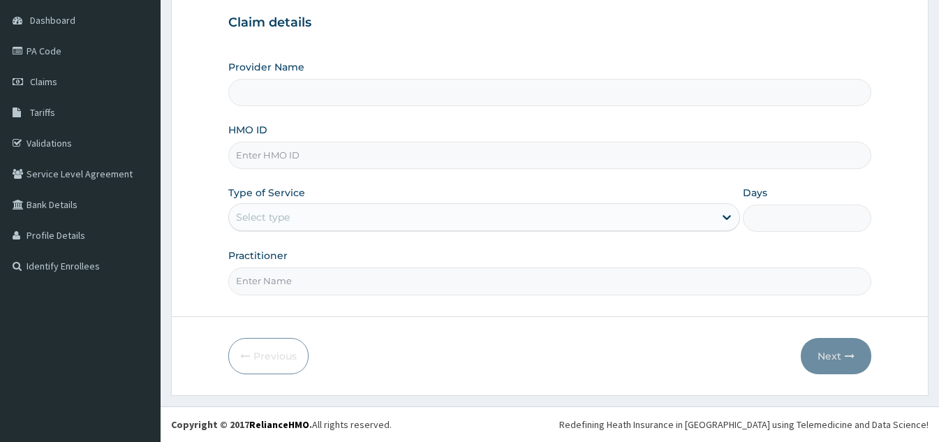
click at [323, 158] on input "HMO ID" at bounding box center [549, 155] width 643 height 27
type input "[GEOGRAPHIC_DATA]"
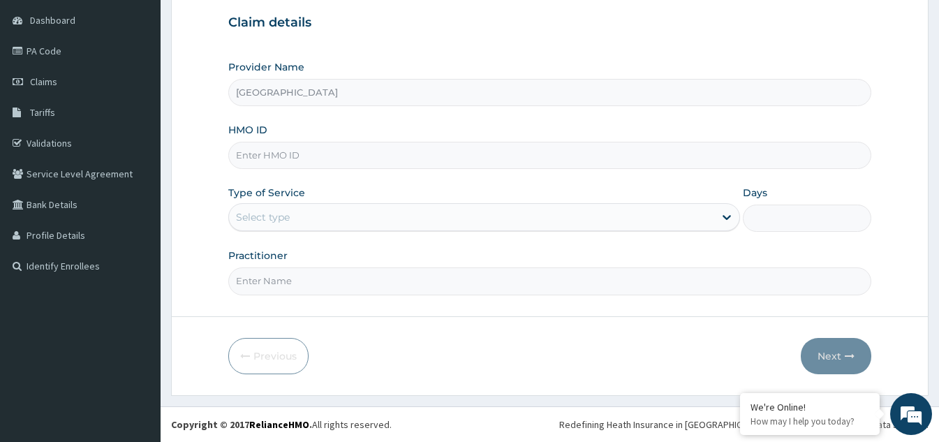
paste input "VOL/10042/A"
type input "VOL/10042/B"
click at [63, 49] on link "PA Code" at bounding box center [80, 51] width 161 height 31
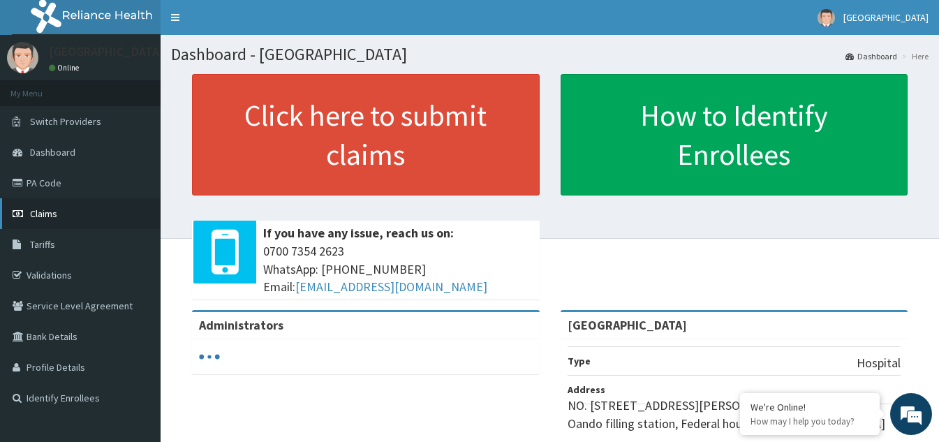
click at [60, 213] on link "Claims" at bounding box center [80, 213] width 161 height 31
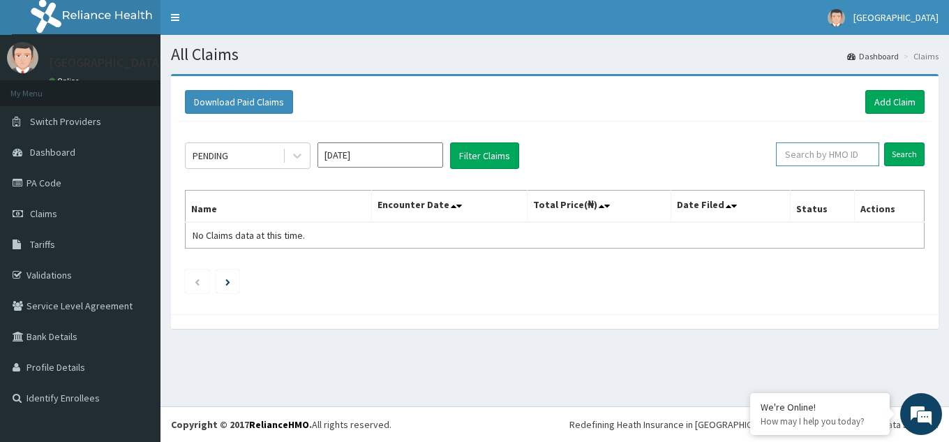
click at [833, 159] on input "text" at bounding box center [827, 154] width 103 height 24
click at [871, 103] on link "Add Claim" at bounding box center [895, 102] width 59 height 24
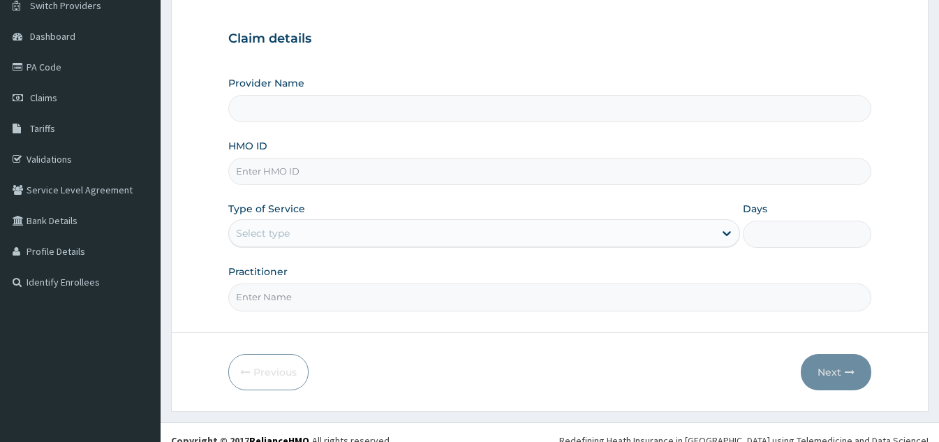
scroll to position [132, 0]
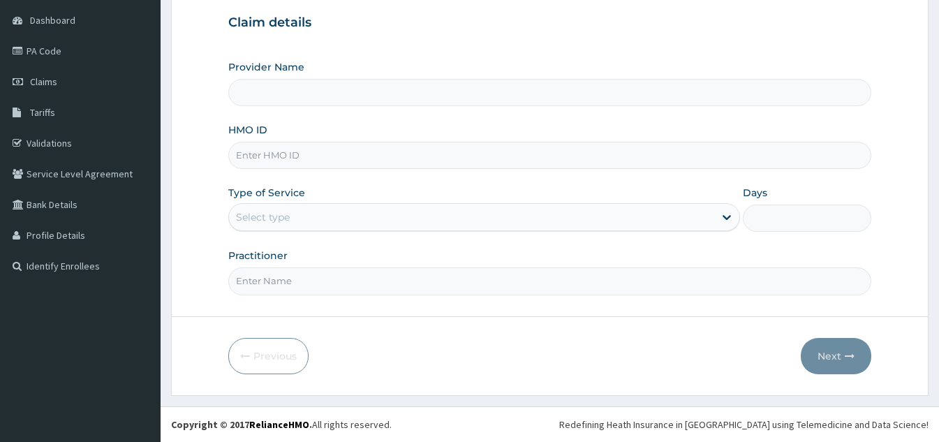
type input "[GEOGRAPHIC_DATA]"
click at [388, 154] on input "HMO ID" at bounding box center [549, 155] width 643 height 27
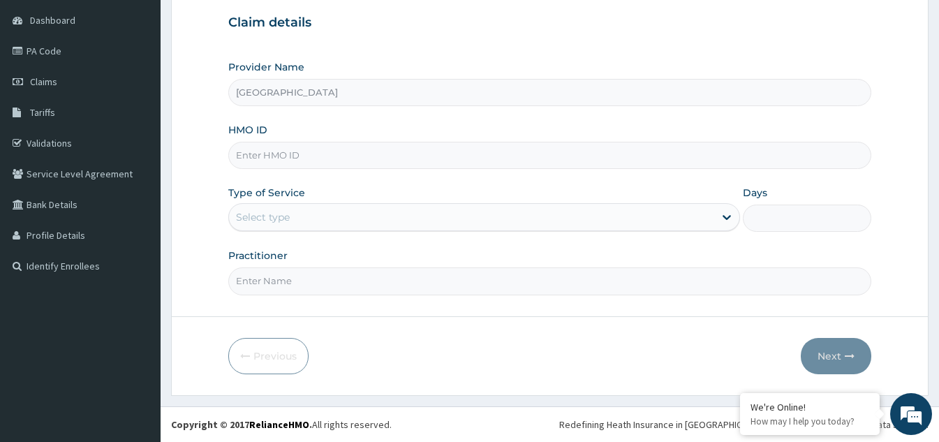
paste input "VOL/10042/A"
click at [304, 156] on input "VOL/10042/A" at bounding box center [549, 155] width 643 height 27
type input "VOL/10042/B"
click at [461, 219] on div "Select type" at bounding box center [471, 217] width 485 height 22
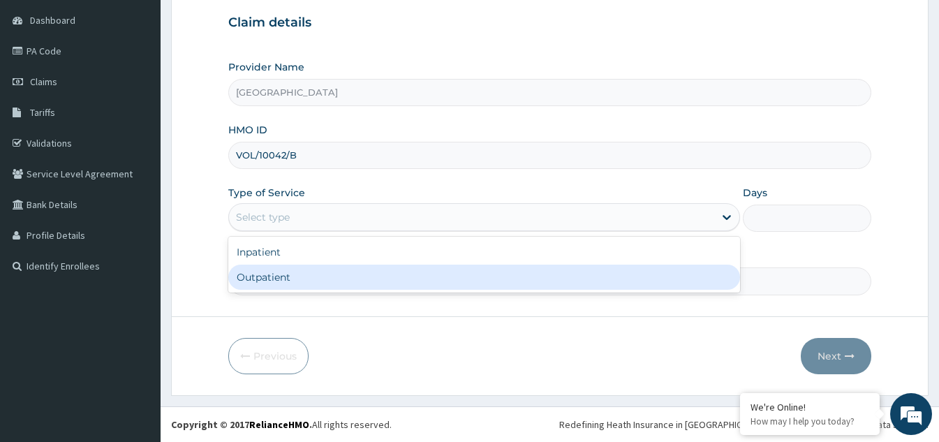
click at [333, 272] on div "Outpatient" at bounding box center [484, 277] width 512 height 25
type input "1"
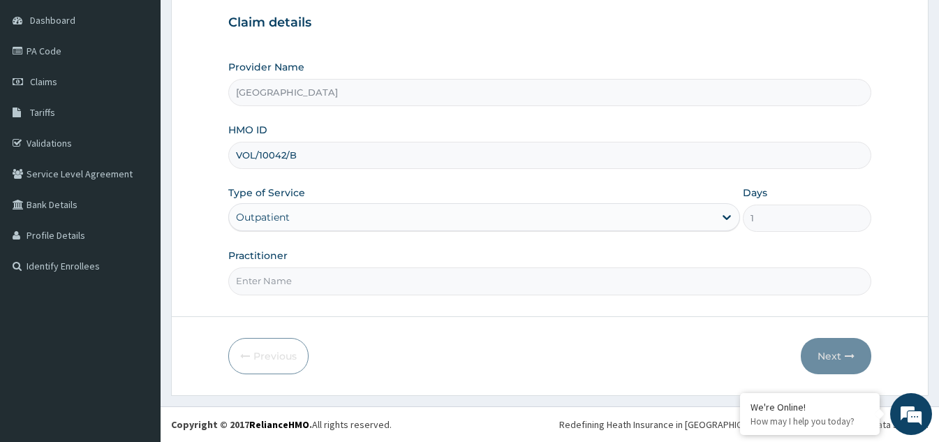
click at [493, 285] on input "Practitioner" at bounding box center [549, 280] width 643 height 27
type input "DR OBI"
click at [823, 353] on button "Next" at bounding box center [836, 356] width 71 height 36
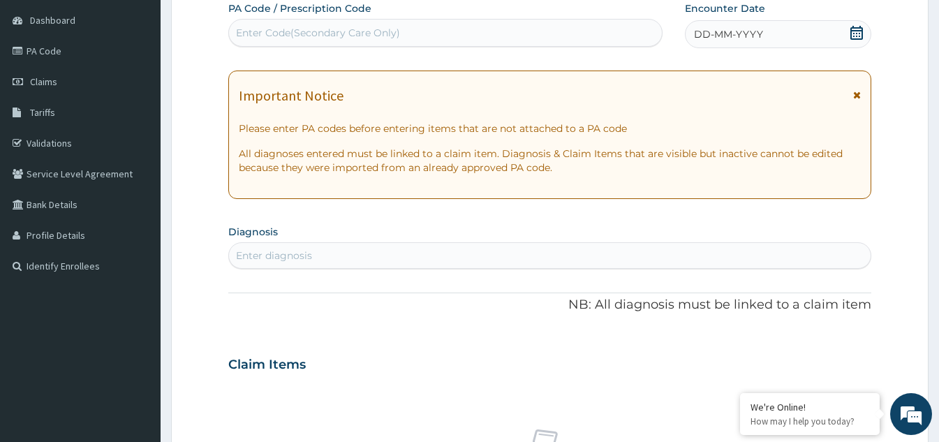
click at [857, 28] on icon at bounding box center [856, 33] width 13 height 14
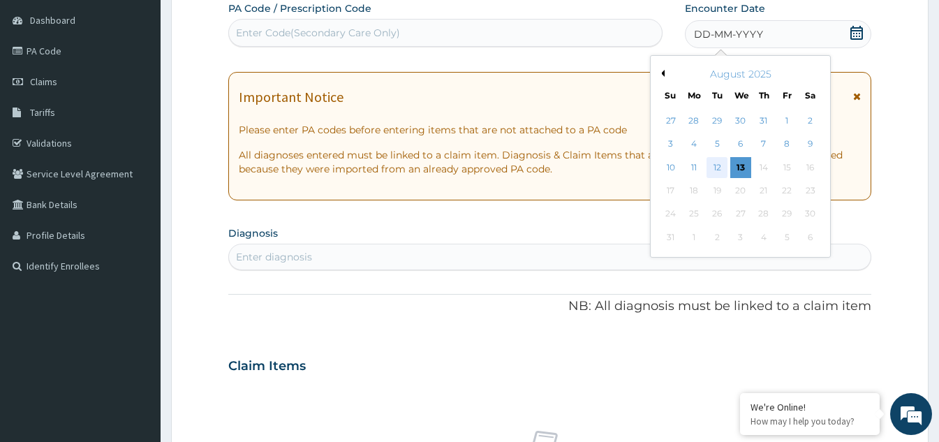
click at [720, 169] on div "12" at bounding box center [717, 167] width 21 height 21
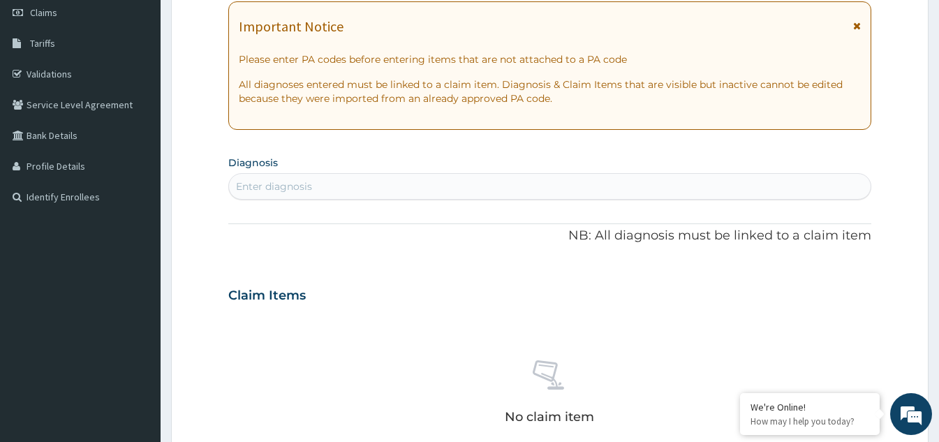
scroll to position [202, 0]
click at [501, 189] on div "Enter diagnosis" at bounding box center [550, 186] width 642 height 22
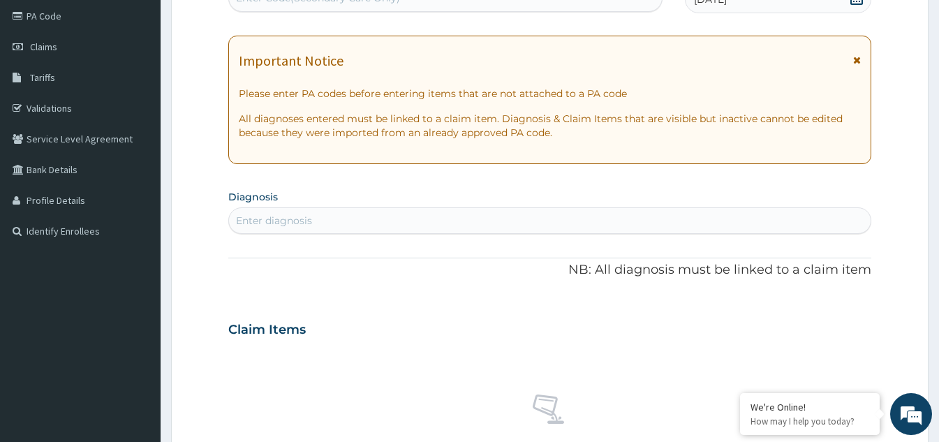
scroll to position [132, 0]
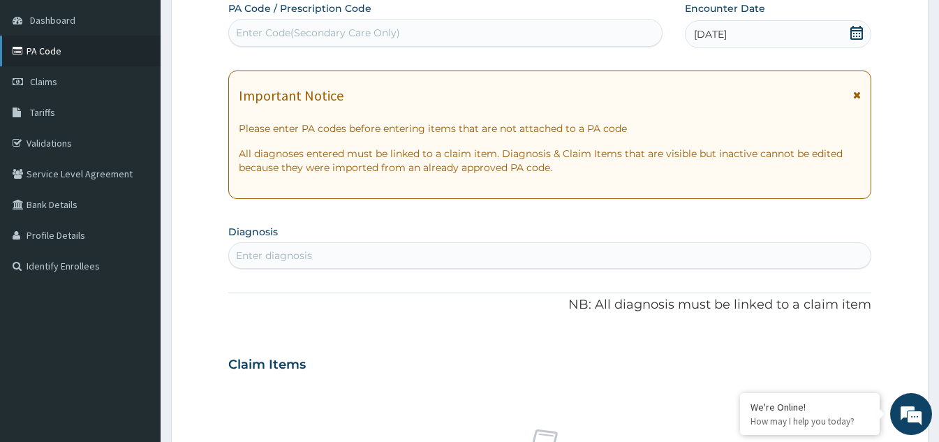
click at [48, 52] on link "PA Code" at bounding box center [80, 51] width 161 height 31
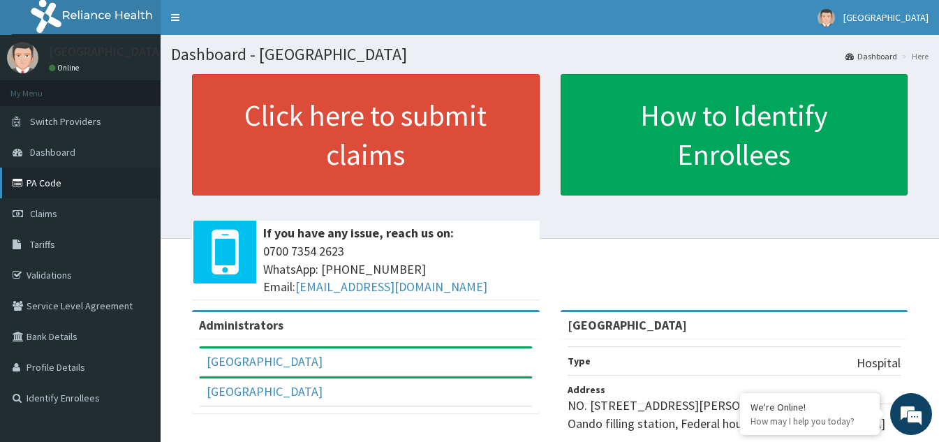
click at [58, 181] on link "PA Code" at bounding box center [80, 183] width 161 height 31
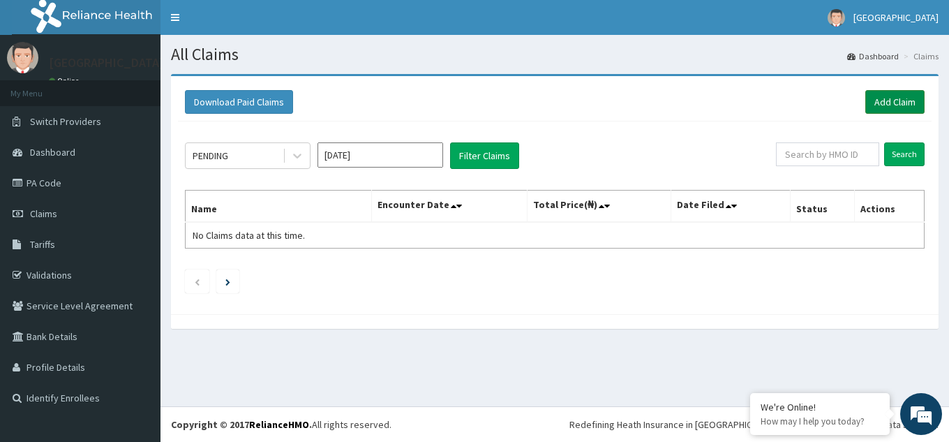
click at [907, 104] on link "Add Claim" at bounding box center [895, 102] width 59 height 24
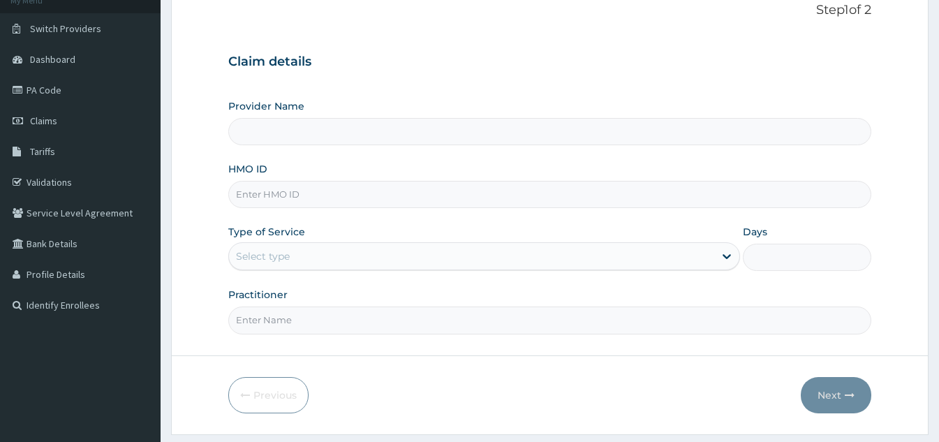
scroll to position [132, 0]
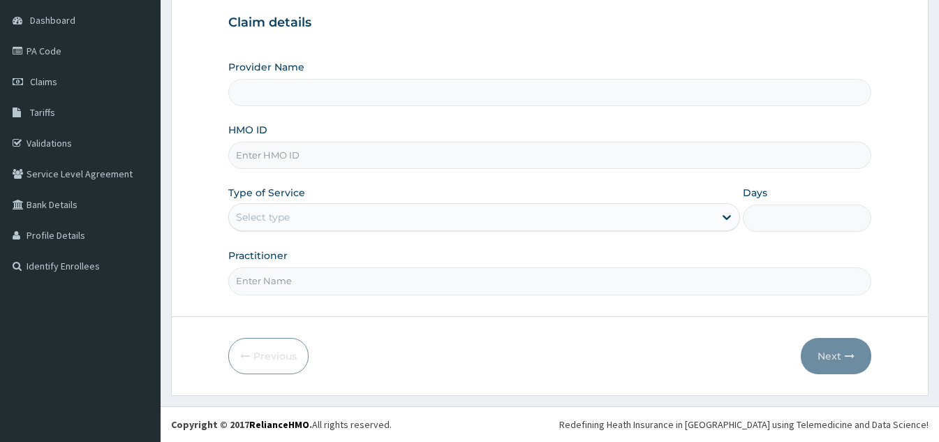
click at [317, 154] on input "HMO ID" at bounding box center [549, 155] width 643 height 27
type input "[GEOGRAPHIC_DATA]"
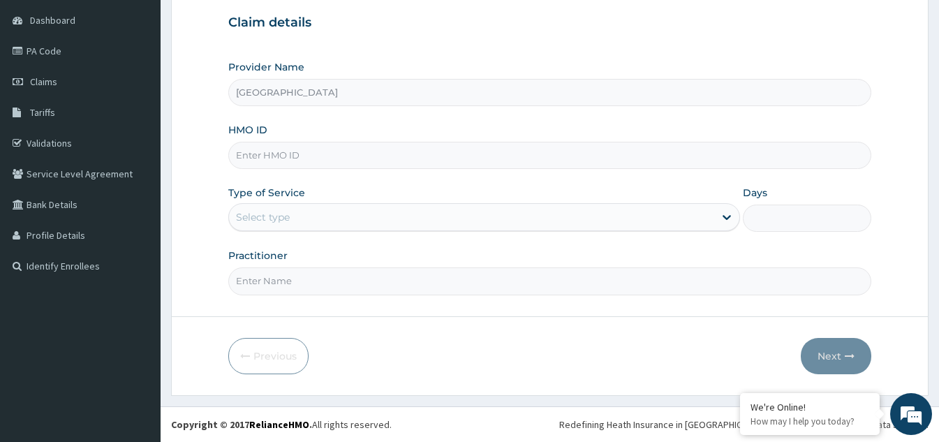
paste input "VOL/10042/A"
click at [301, 158] on input "VOL/10042/A" at bounding box center [549, 155] width 643 height 27
type input "VOL/10042/C"
click at [440, 223] on div "Select type" at bounding box center [471, 217] width 485 height 22
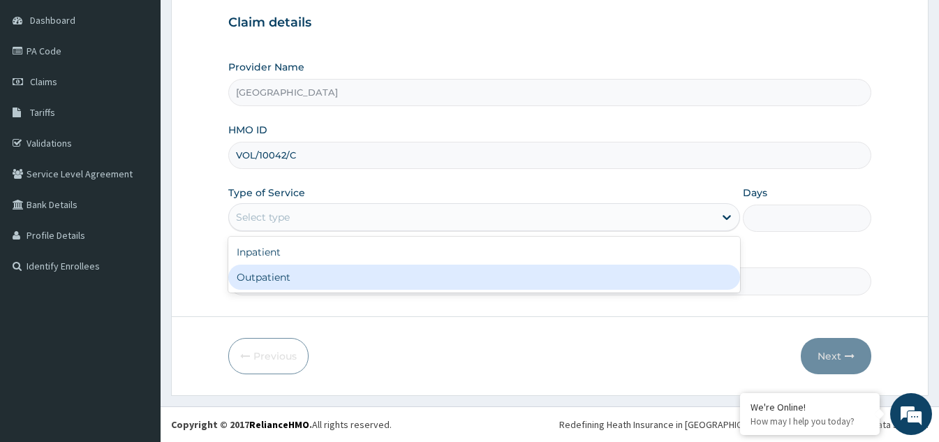
click at [325, 281] on div "Outpatient" at bounding box center [484, 277] width 512 height 25
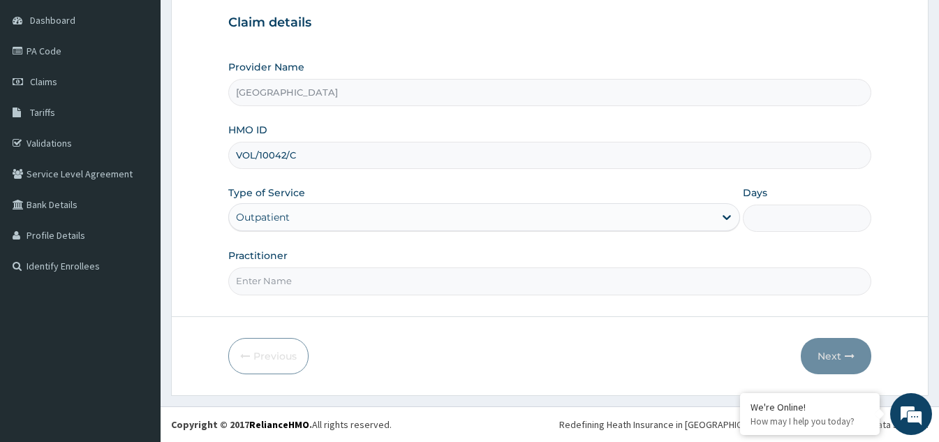
type input "1"
click at [488, 286] on input "Practitioner" at bounding box center [549, 280] width 643 height 27
type input "[PERSON_NAME]"
click at [829, 355] on button "Next" at bounding box center [836, 356] width 71 height 36
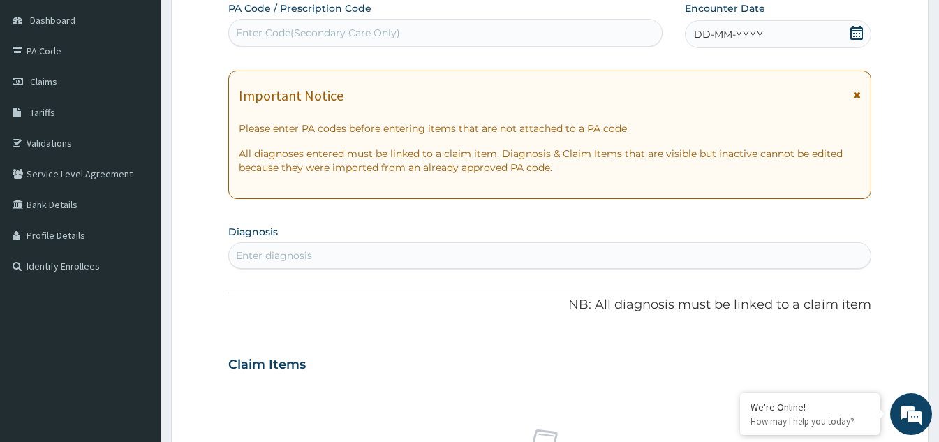
click at [857, 36] on icon at bounding box center [857, 33] width 14 height 14
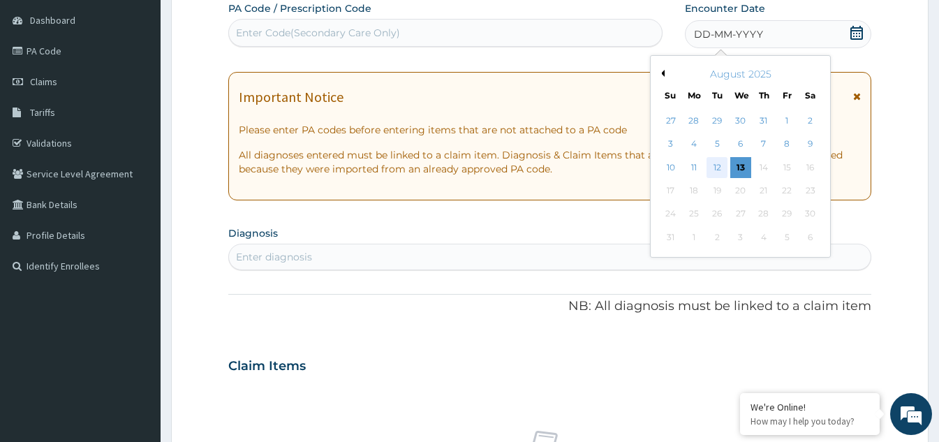
click at [719, 162] on div "12" at bounding box center [717, 167] width 21 height 21
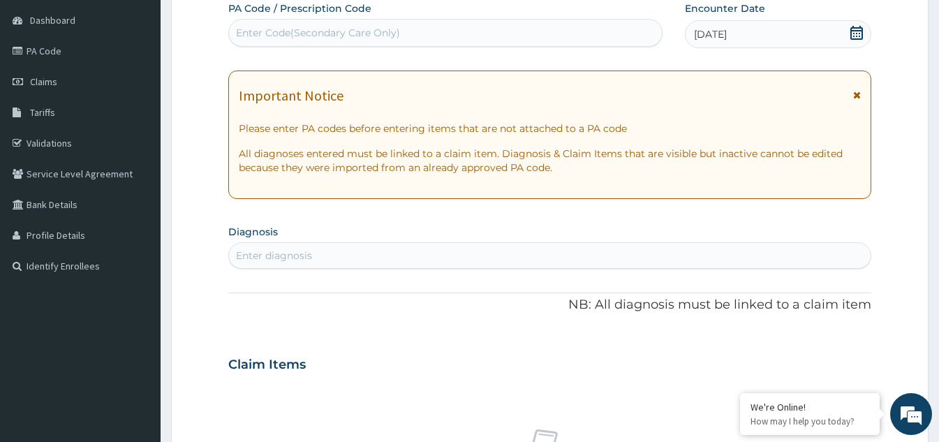
click at [382, 250] on div "Enter diagnosis" at bounding box center [550, 255] width 642 height 22
type input "MALARIA"
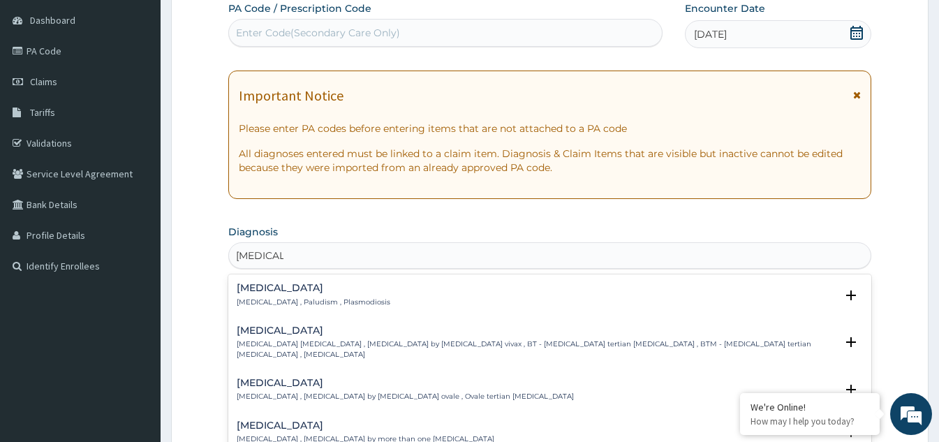
click at [319, 293] on h4 "Malaria" at bounding box center [314, 288] width 154 height 10
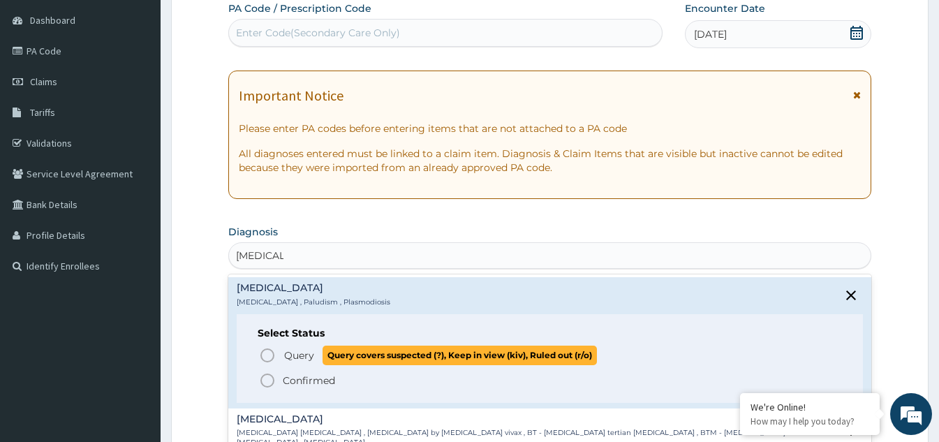
click at [269, 353] on icon "status option query" at bounding box center [267, 355] width 17 height 17
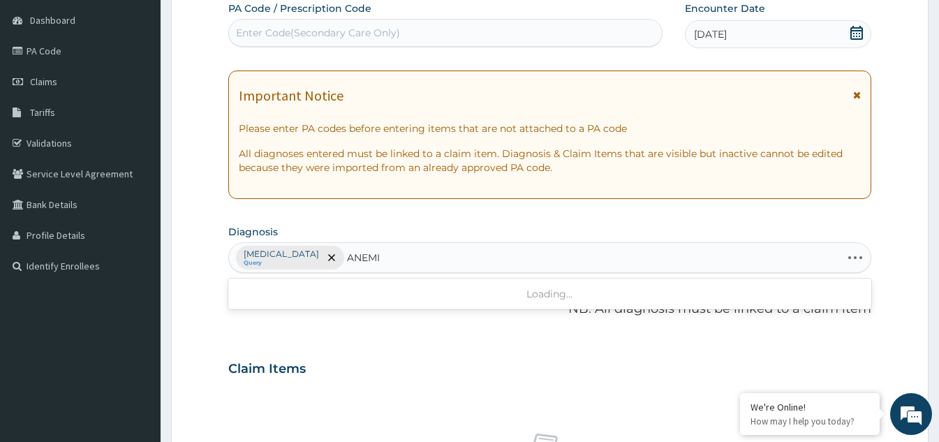
type input "ANEMIA"
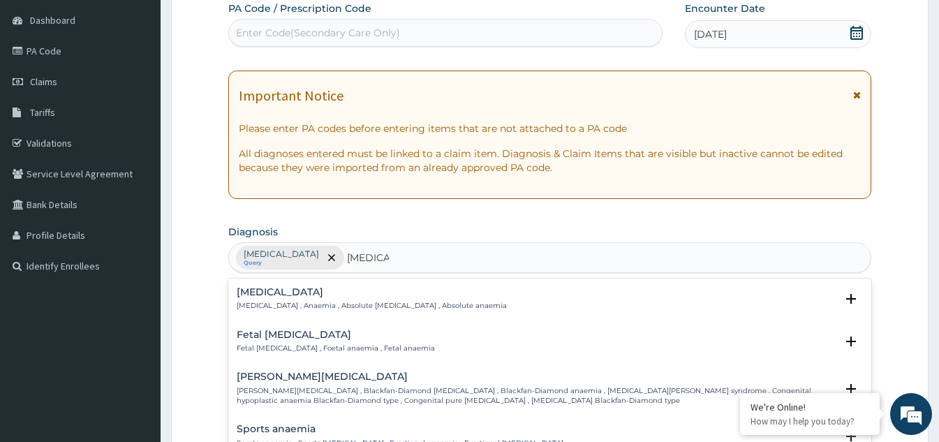
click at [288, 302] on p "Anemia , Anaemia , Absolute anemia , Absolute anaemia" at bounding box center [372, 306] width 270 height 10
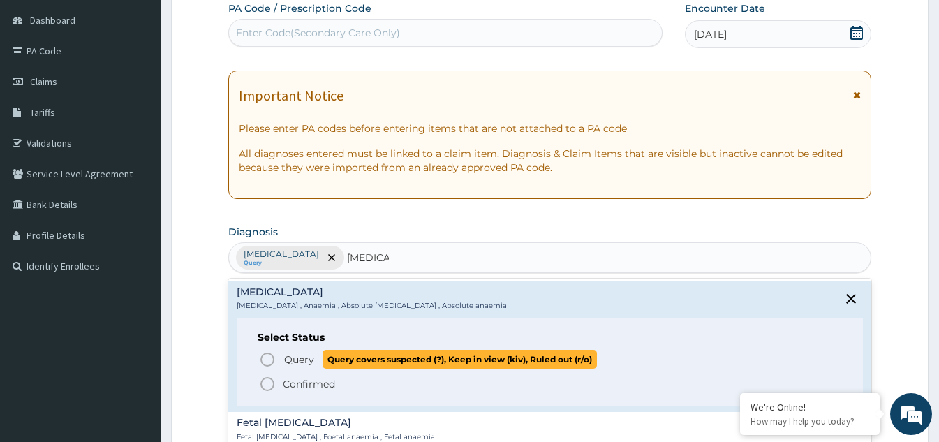
click at [267, 356] on icon "status option query" at bounding box center [267, 359] width 17 height 17
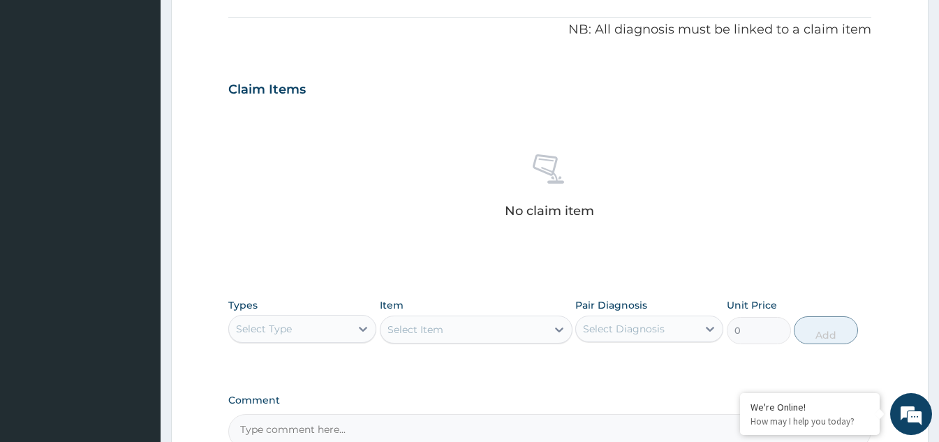
scroll to position [481, 0]
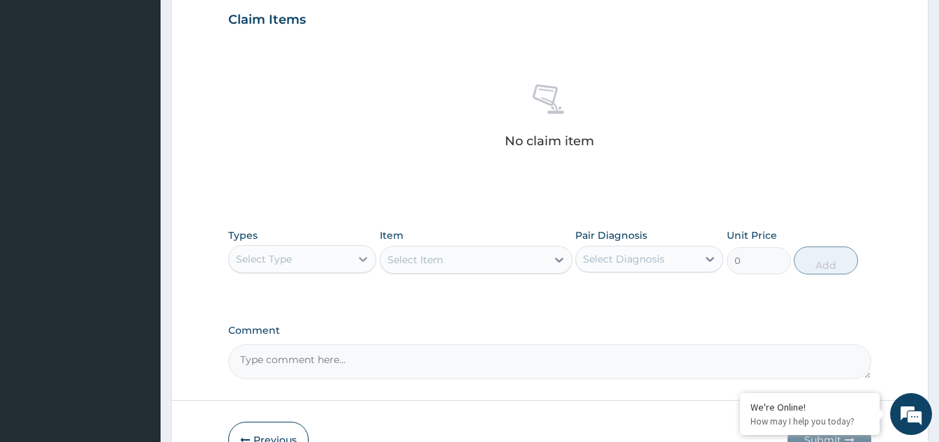
click at [357, 263] on icon at bounding box center [363, 259] width 14 height 14
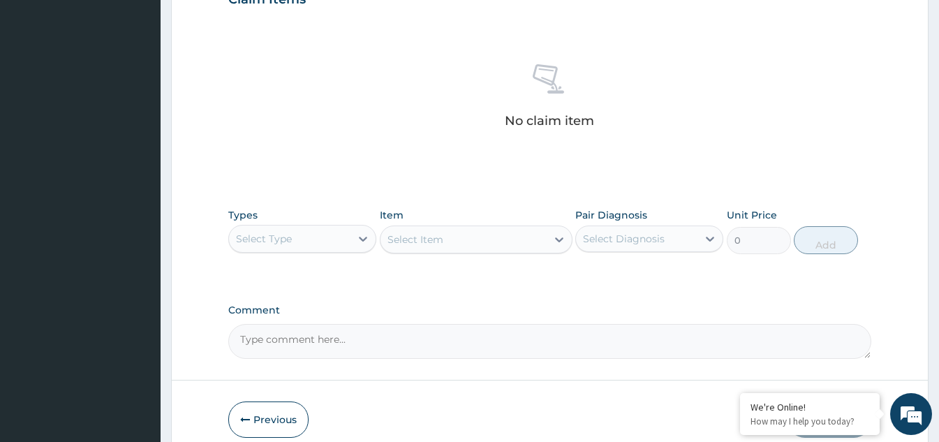
scroll to position [551, 0]
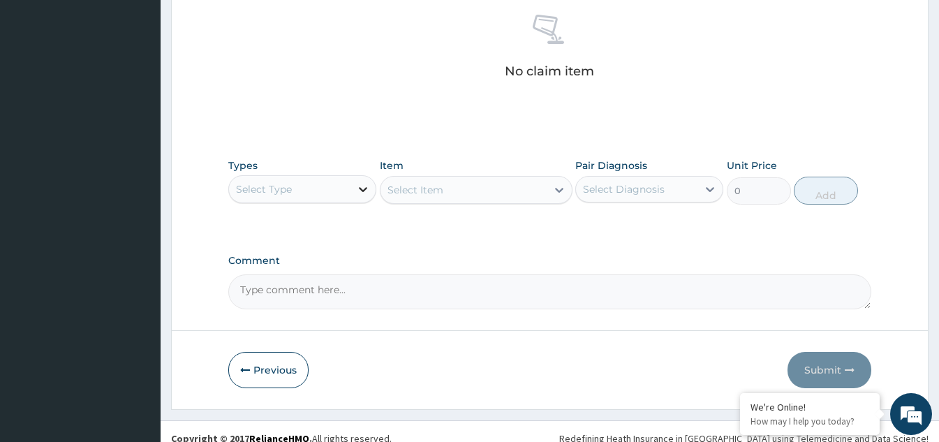
click at [352, 193] on div at bounding box center [362, 189] width 25 height 25
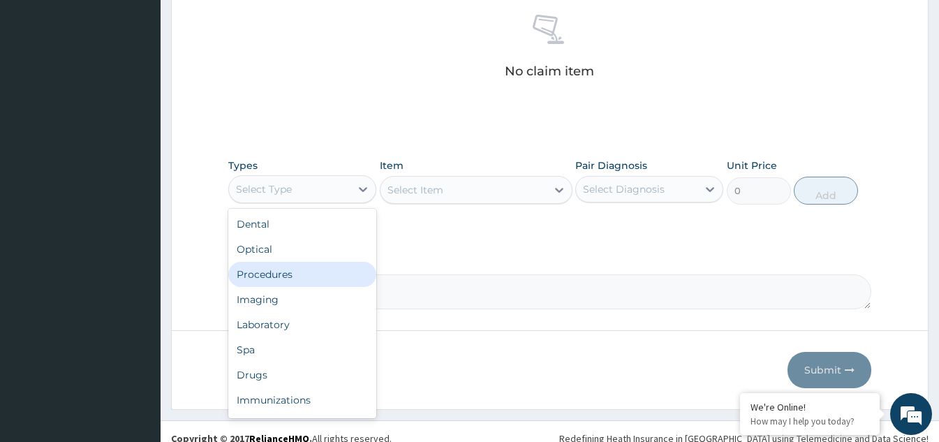
click at [293, 274] on div "Procedures" at bounding box center [302, 274] width 148 height 25
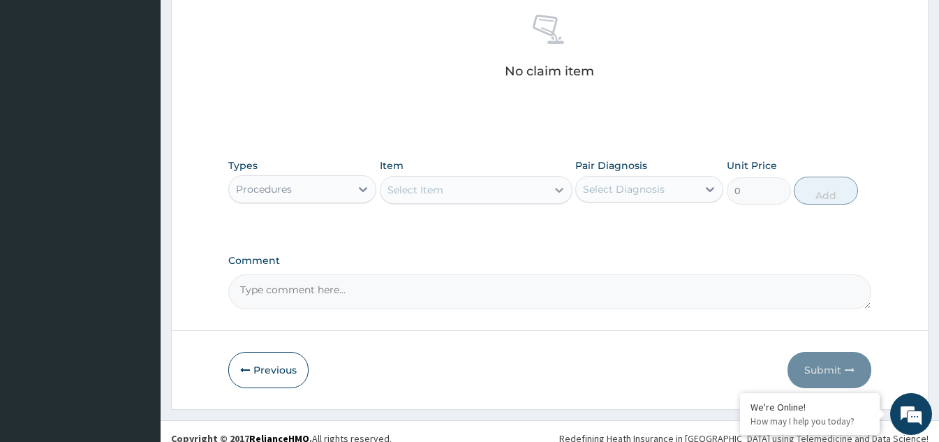
click at [547, 188] on div at bounding box center [559, 189] width 25 height 25
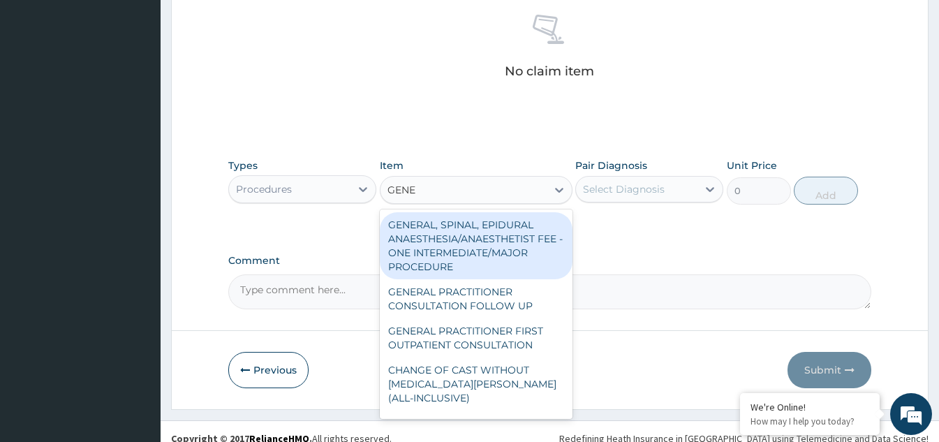
type input "GENER"
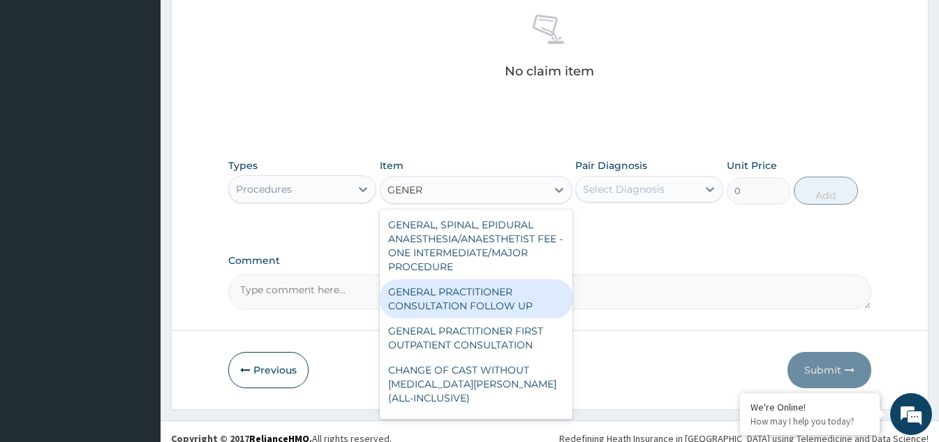
click at [496, 314] on div "GENERAL PRACTITIONER CONSULTATION FOLLOW UP" at bounding box center [476, 298] width 193 height 39
type input "1875"
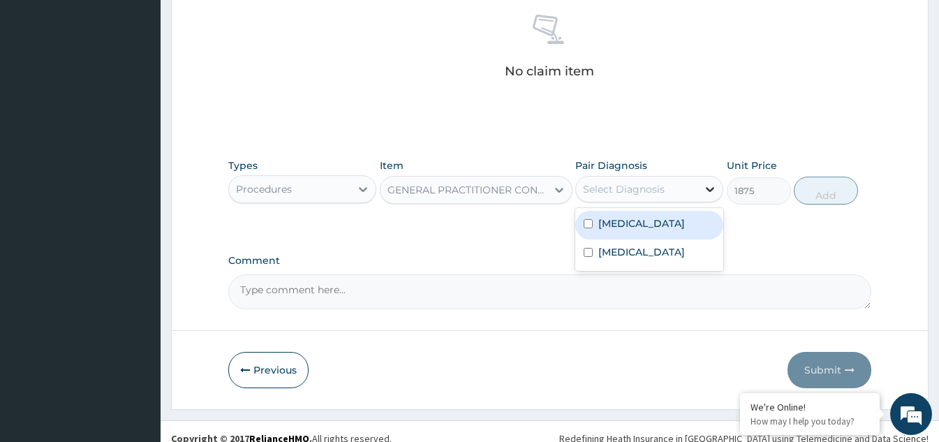
click at [703, 196] on div at bounding box center [709, 189] width 25 height 25
click at [589, 219] on div "Malaria" at bounding box center [649, 225] width 148 height 29
checkbox input "true"
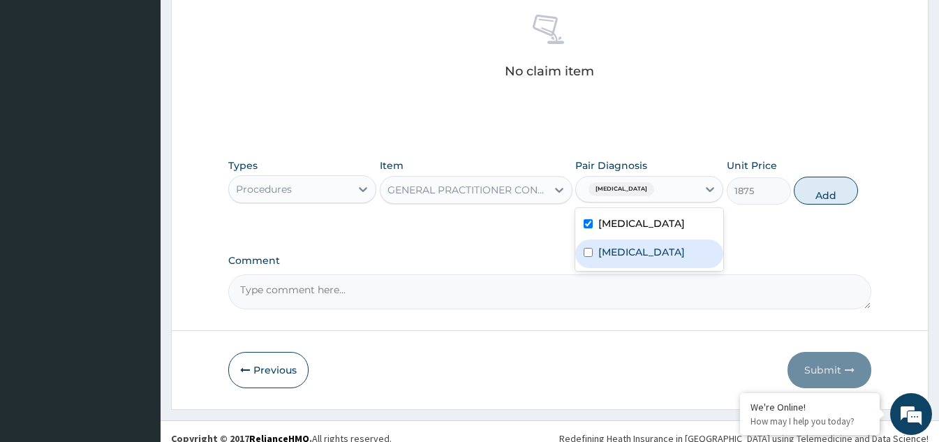
click at [584, 251] on input "checkbox" at bounding box center [588, 252] width 9 height 9
checkbox input "true"
click at [824, 193] on button "Add" at bounding box center [826, 191] width 64 height 28
type input "0"
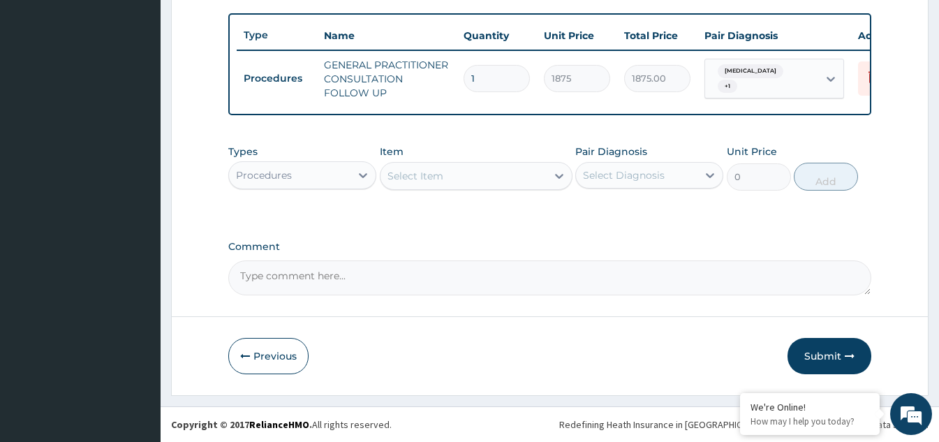
scroll to position [517, 0]
click at [330, 169] on div "Procedures" at bounding box center [289, 175] width 121 height 22
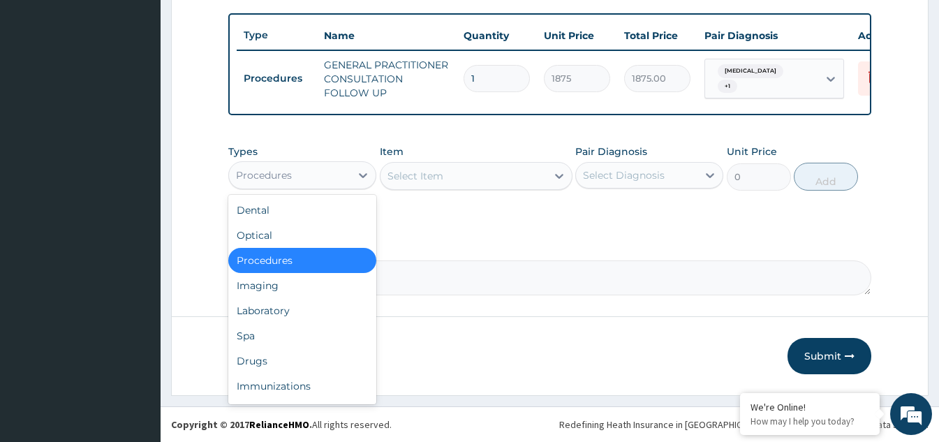
click at [330, 169] on div "Procedures" at bounding box center [289, 175] width 121 height 22
click at [367, 174] on icon at bounding box center [363, 175] width 14 height 14
click at [322, 307] on div "Laboratory" at bounding box center [302, 310] width 148 height 25
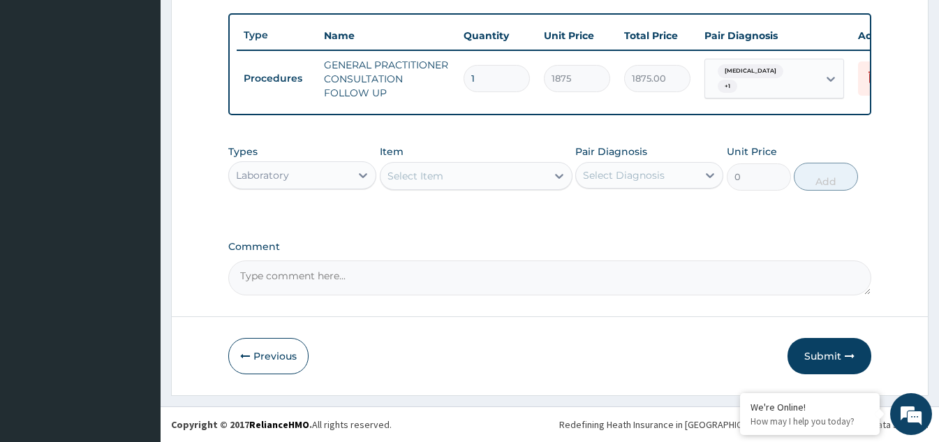
click at [522, 181] on div "Select Item" at bounding box center [463, 176] width 166 height 22
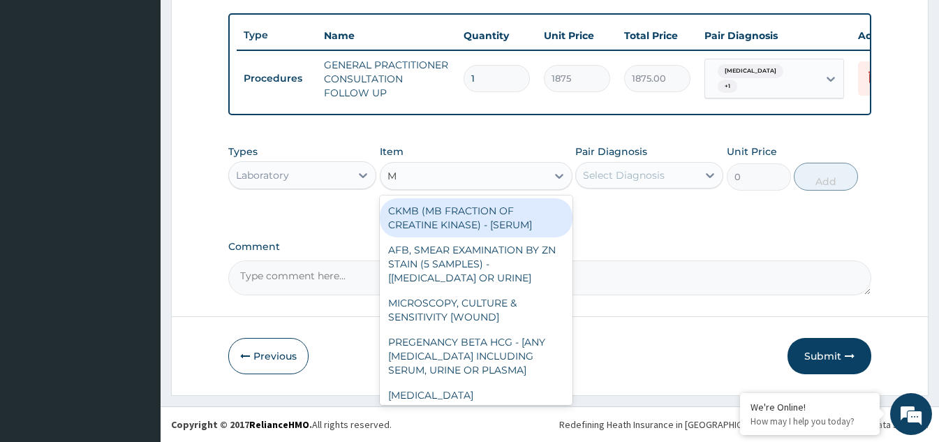
type input "MP"
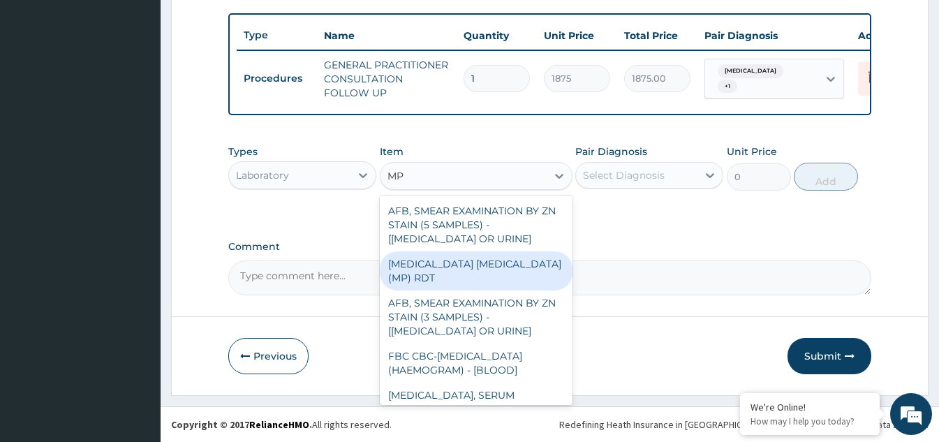
click at [500, 260] on div "MALARIA PARASITE (MP) RDT" at bounding box center [476, 270] width 193 height 39
type input "2000"
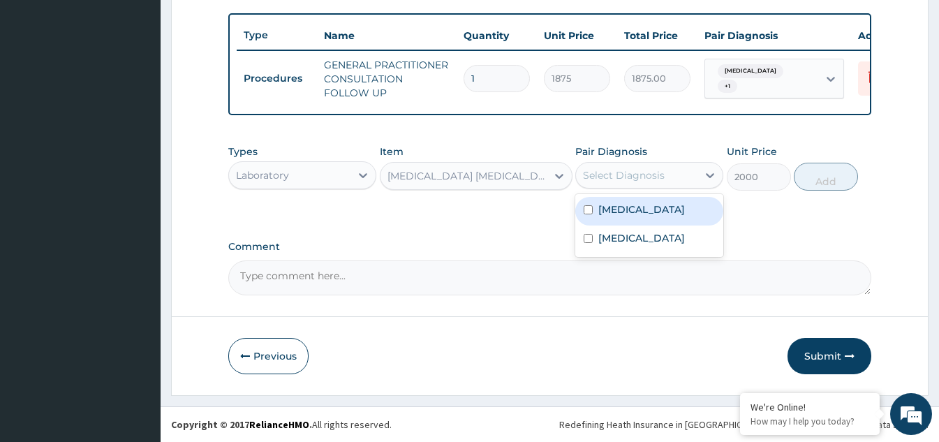
click at [689, 176] on div "Select Diagnosis" at bounding box center [636, 175] width 121 height 22
click at [585, 209] on input "checkbox" at bounding box center [588, 209] width 9 height 9
click at [587, 209] on input "checkbox" at bounding box center [588, 209] width 9 height 9
checkbox input "true"
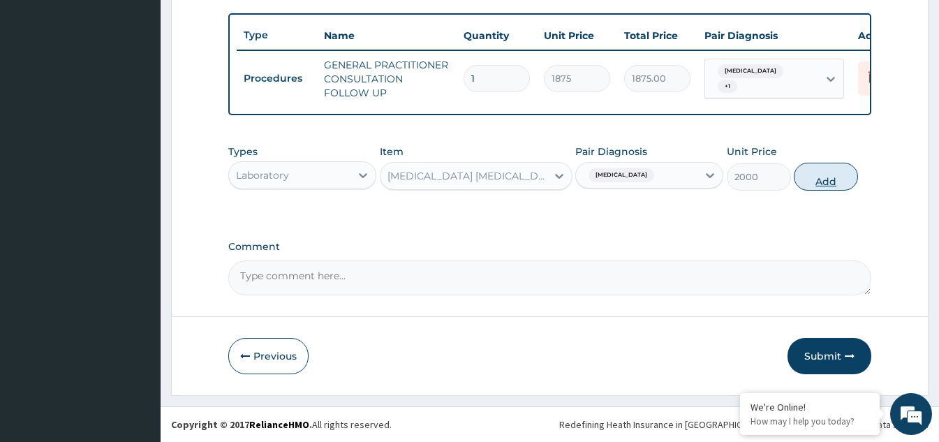
click at [818, 179] on button "Add" at bounding box center [826, 177] width 64 height 28
type input "0"
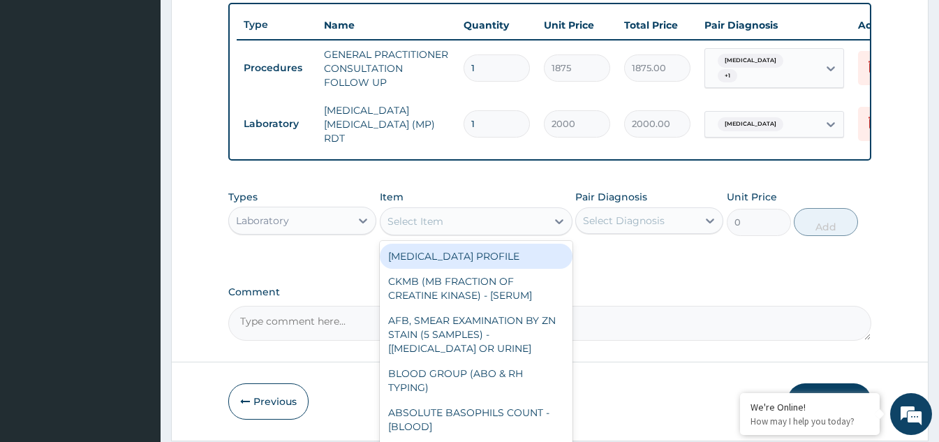
click at [443, 228] on div "Select Item" at bounding box center [415, 221] width 56 height 14
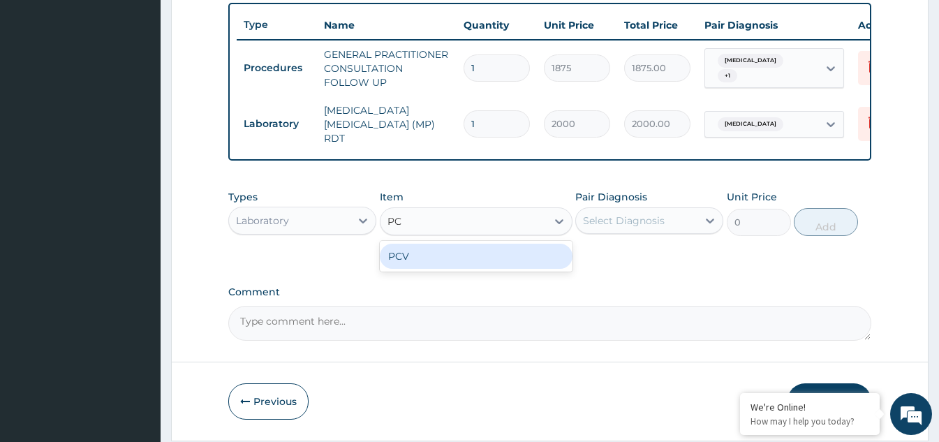
type input "PCV"
click at [471, 257] on div "PCV" at bounding box center [476, 256] width 193 height 25
type input "2187.5"
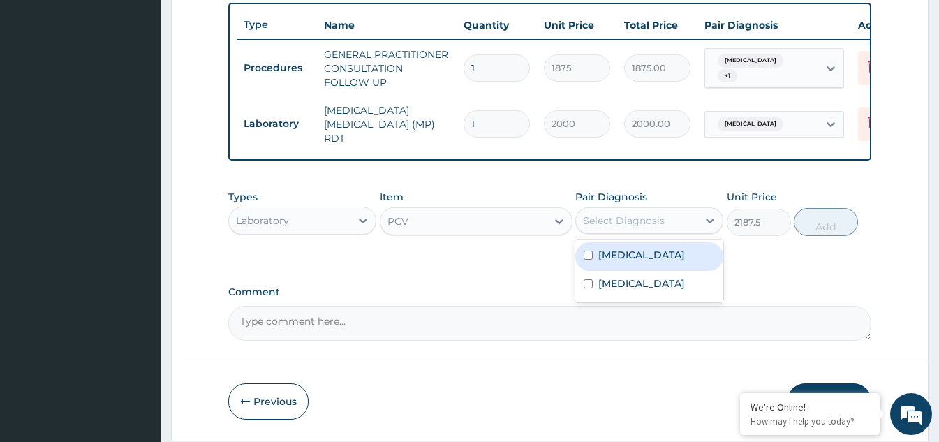
click at [645, 226] on div "Select Diagnosis" at bounding box center [624, 221] width 82 height 14
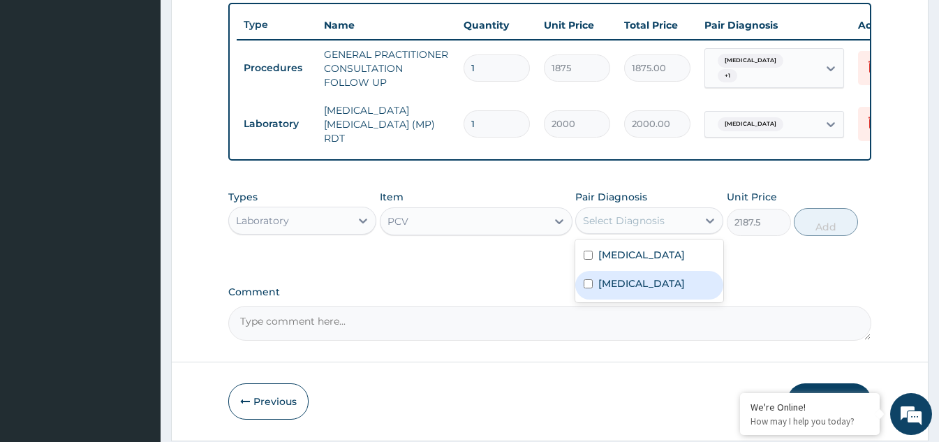
click at [588, 288] on input "checkbox" at bounding box center [588, 283] width 9 height 9
checkbox input "true"
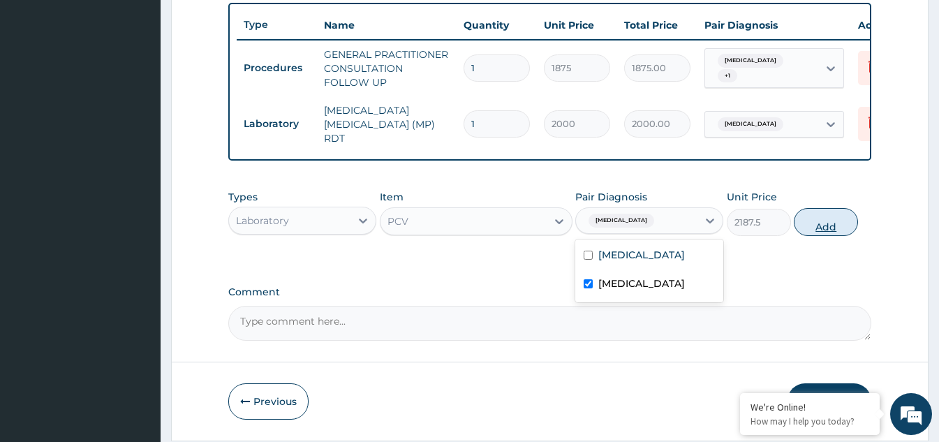
click at [811, 222] on button "Add" at bounding box center [826, 222] width 64 height 28
type input "0"
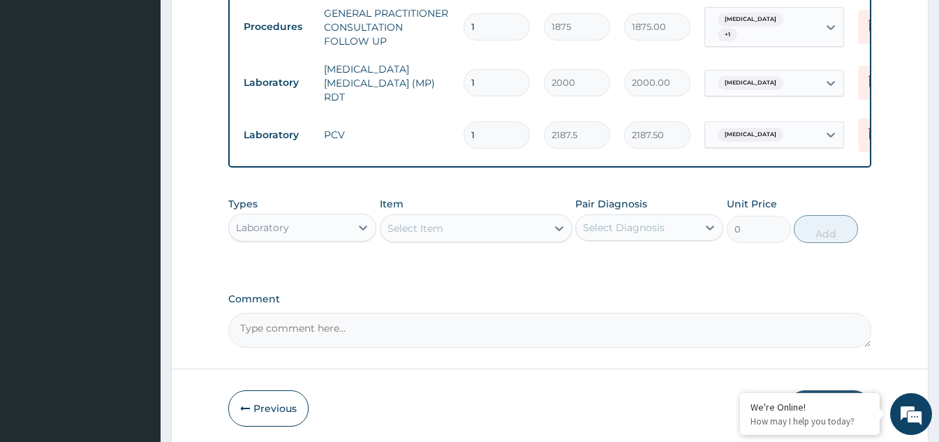
scroll to position [613, 0]
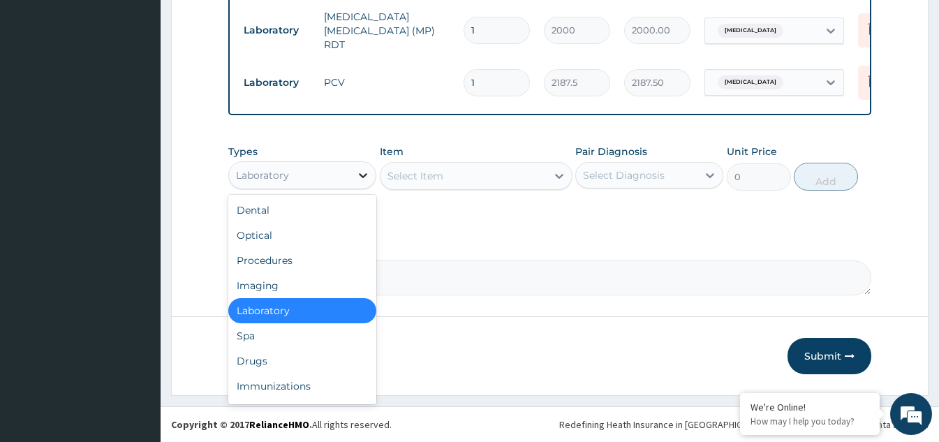
click at [361, 171] on icon at bounding box center [363, 175] width 14 height 14
click at [292, 364] on div "Drugs" at bounding box center [302, 360] width 148 height 25
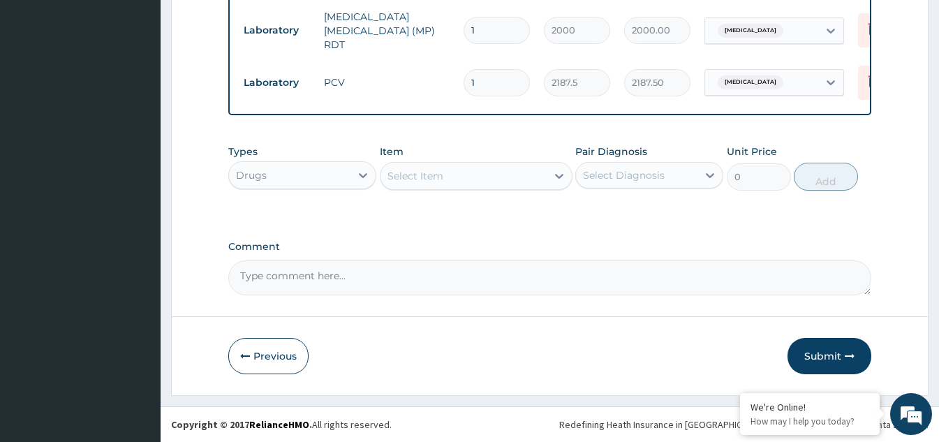
click at [558, 177] on icon at bounding box center [559, 176] width 8 height 5
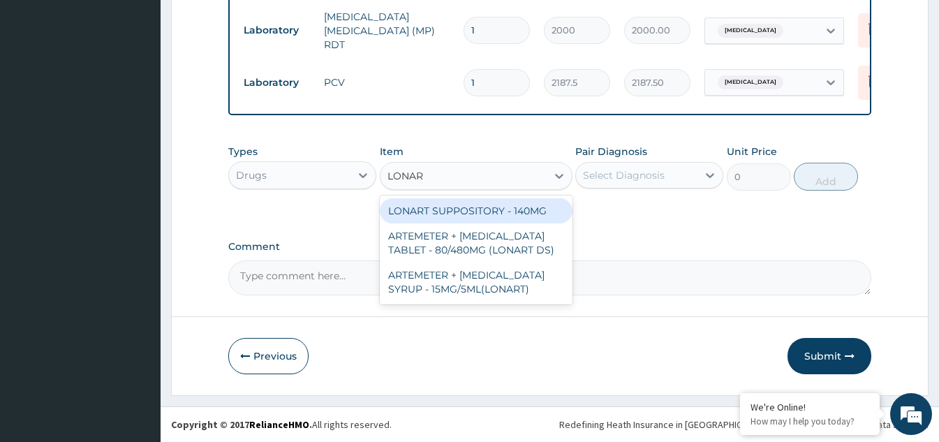
type input "LONART"
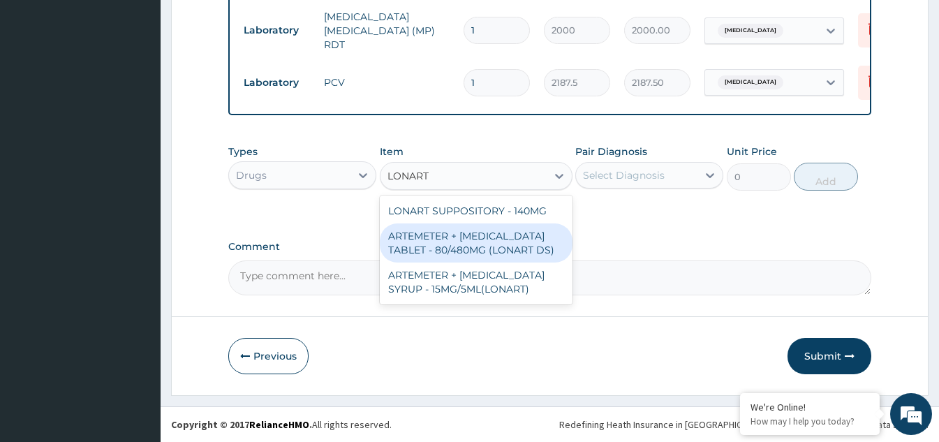
click at [535, 239] on div "ARTEMETER + LUMEFANTRINE TABLET - 80/480MG (LONART DS)" at bounding box center [476, 242] width 193 height 39
type input "588"
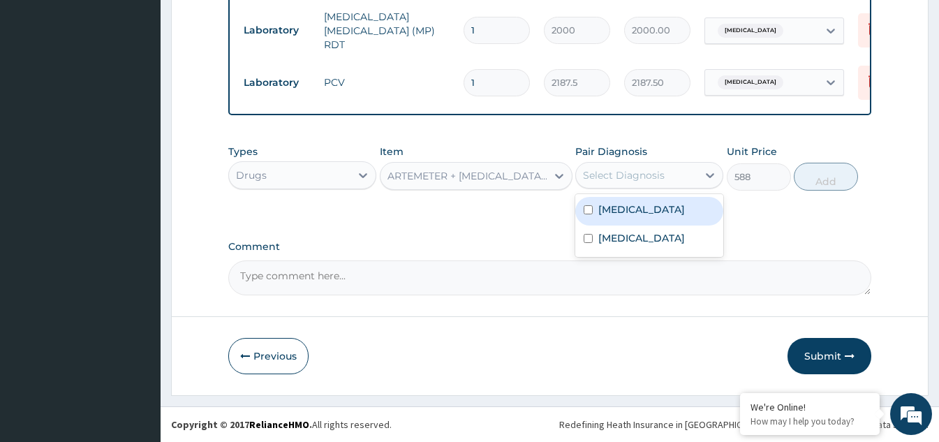
click at [676, 183] on div "Select Diagnosis" at bounding box center [636, 175] width 121 height 22
click at [592, 209] on input "checkbox" at bounding box center [588, 209] width 9 height 9
click at [585, 209] on input "checkbox" at bounding box center [588, 209] width 9 height 9
checkbox input "true"
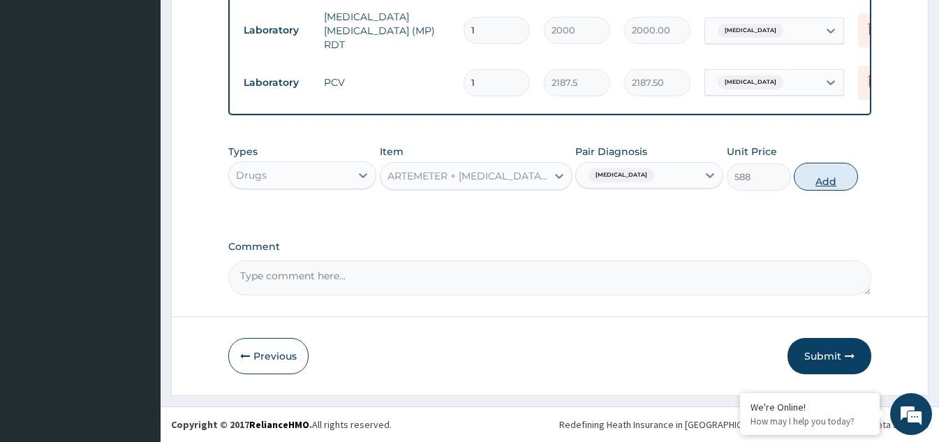
click at [820, 177] on button "Add" at bounding box center [826, 177] width 64 height 28
type input "0"
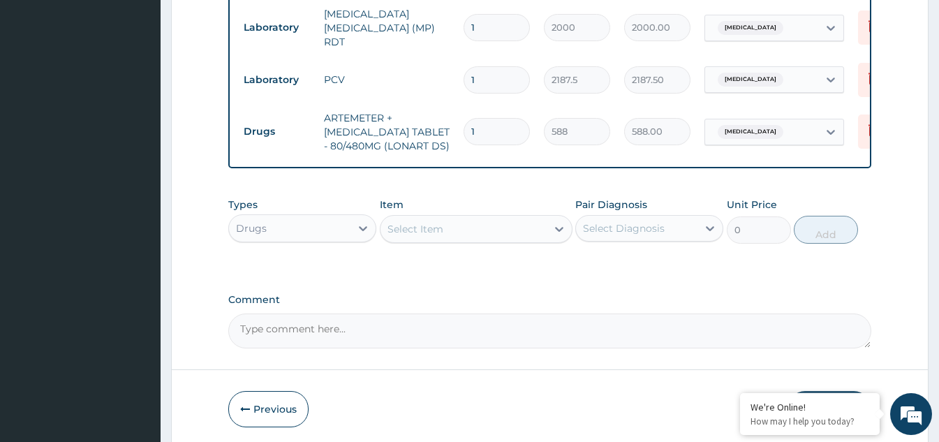
drag, startPoint x: 480, startPoint y: 118, endPoint x: 449, endPoint y: 130, distance: 33.6
click at [449, 130] on tr "Drugs ARTEMETER + LUMEFANTRINE TABLET - 80/480MG (LONART DS) 1 588 588.00 Malar…" at bounding box center [579, 132] width 684 height 56
type input "6"
type input "3528.00"
type input "6"
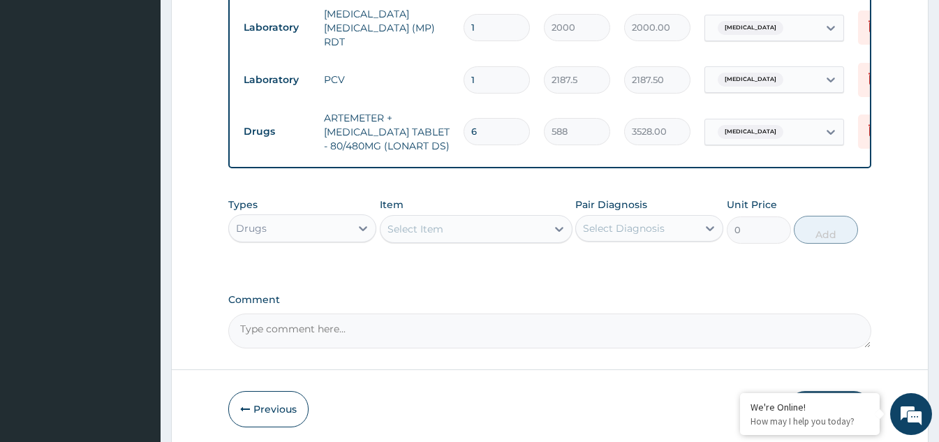
click at [488, 234] on div "Select Item" at bounding box center [463, 229] width 166 height 22
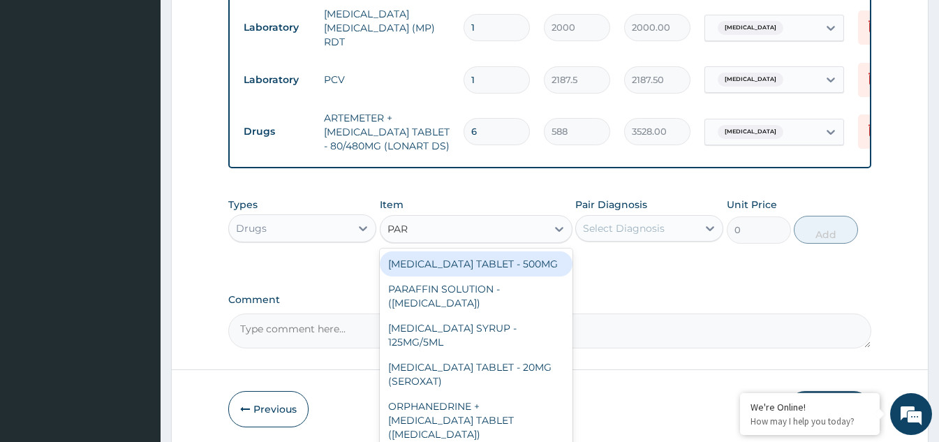
type input "PARA"
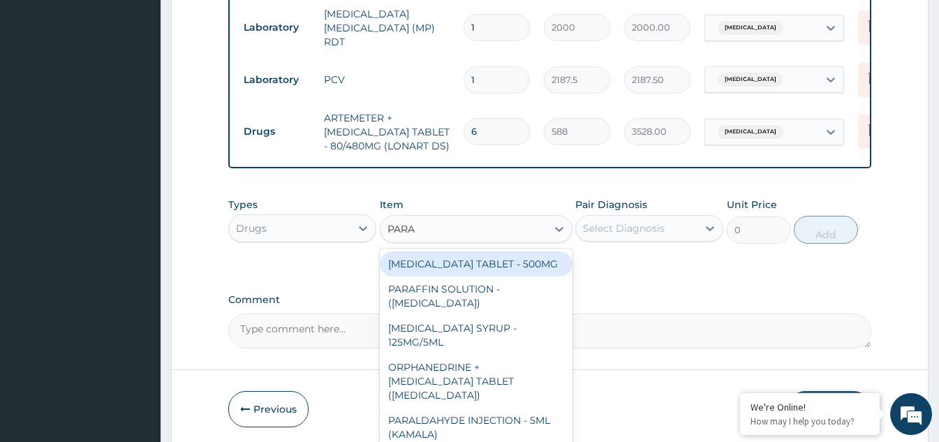
click at [482, 269] on div "PARACETAMOL TABLET - 500MG" at bounding box center [476, 263] width 193 height 25
type input "33.599999999999994"
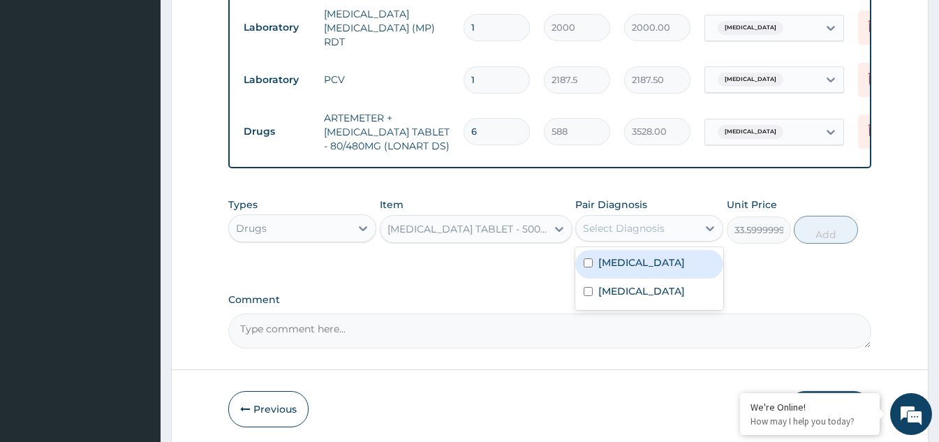
click at [631, 235] on div "Select Diagnosis" at bounding box center [624, 228] width 82 height 14
click at [589, 266] on input "checkbox" at bounding box center [588, 262] width 9 height 9
checkbox input "true"
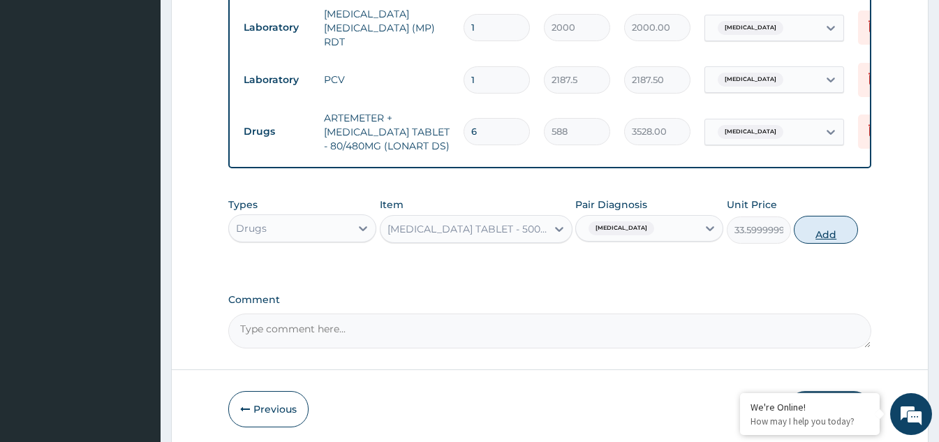
click at [810, 239] on button "Add" at bounding box center [826, 230] width 64 height 28
type input "0"
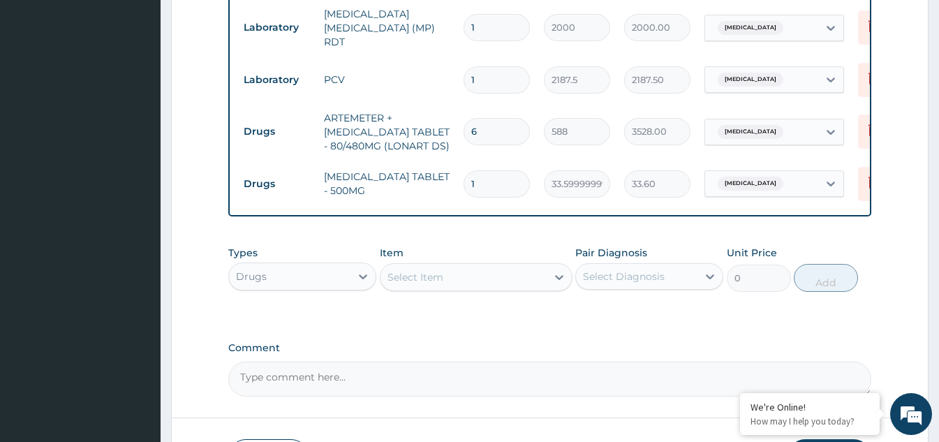
type input "18"
type input "604.80"
type input "18"
click at [443, 284] on div "Select Item" at bounding box center [415, 277] width 56 height 14
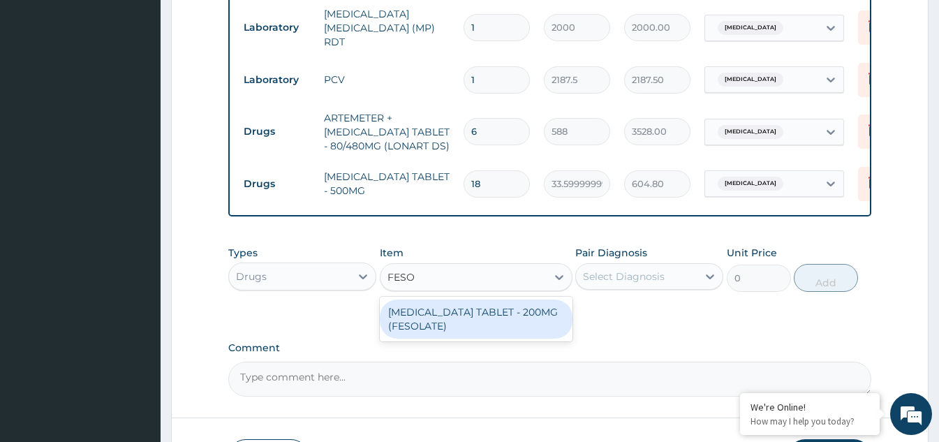
type input "FESOL"
click at [452, 318] on div "FERROUS SULPHATE TABLET - 200MG (FESOLATE)" at bounding box center [476, 319] width 193 height 39
type input "28"
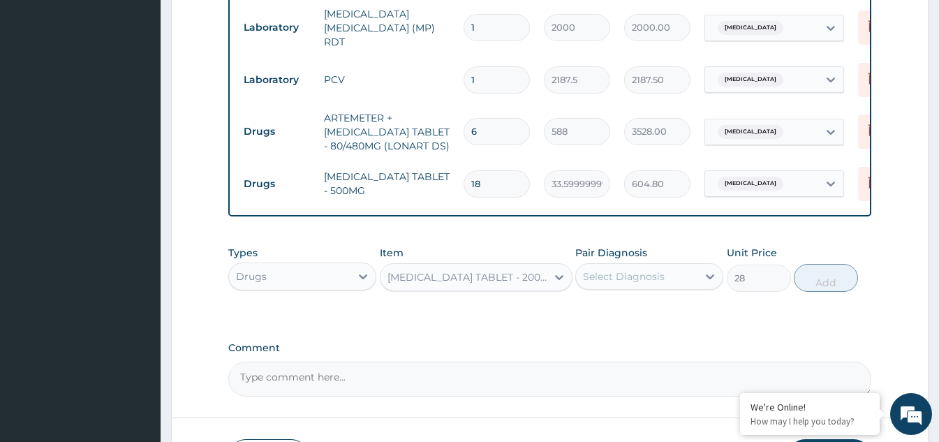
click at [667, 272] on div "Select Diagnosis" at bounding box center [636, 276] width 121 height 22
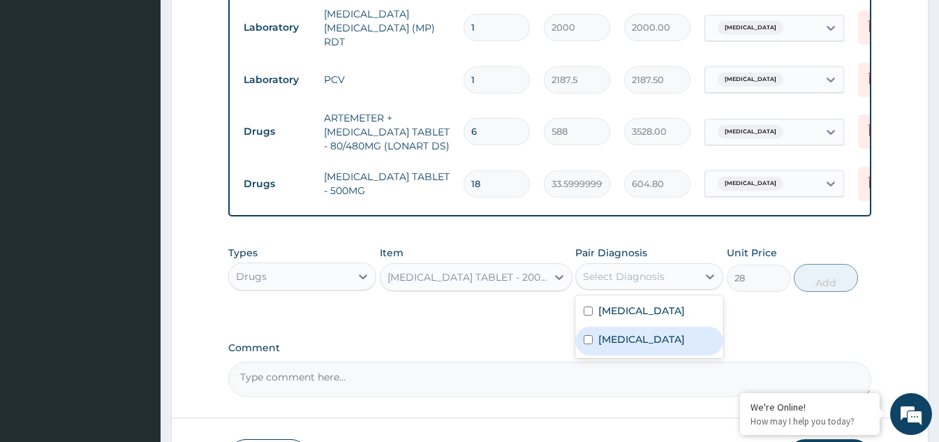
click at [585, 344] on input "checkbox" at bounding box center [588, 339] width 9 height 9
checkbox input "true"
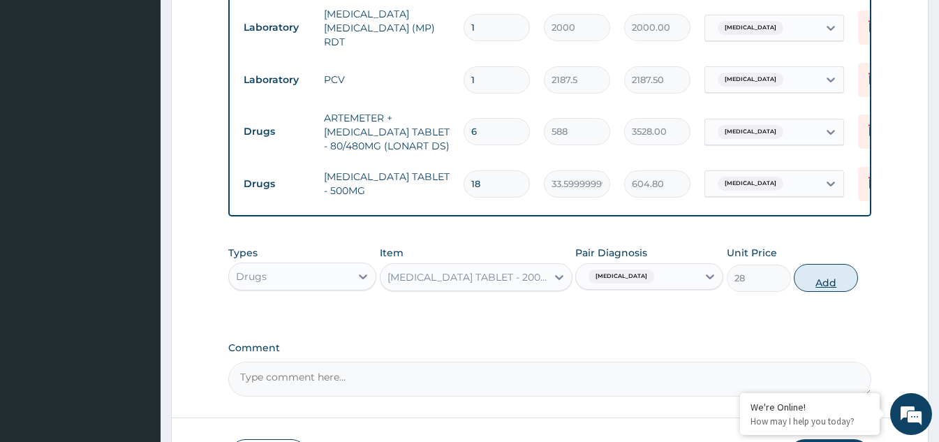
click at [814, 283] on button "Add" at bounding box center [826, 278] width 64 height 28
type input "0"
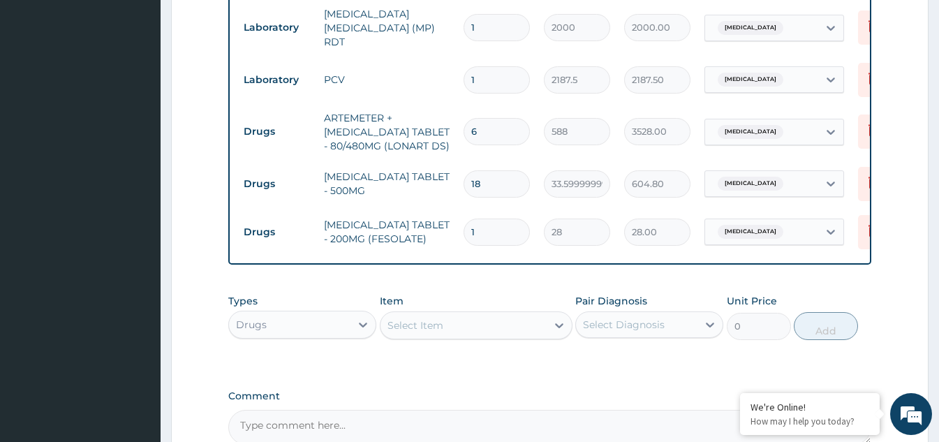
drag, startPoint x: 495, startPoint y: 232, endPoint x: 469, endPoint y: 232, distance: 25.8
click at [469, 232] on input "1" at bounding box center [497, 232] width 66 height 27
type input "0.00"
type input "3"
type input "84.00"
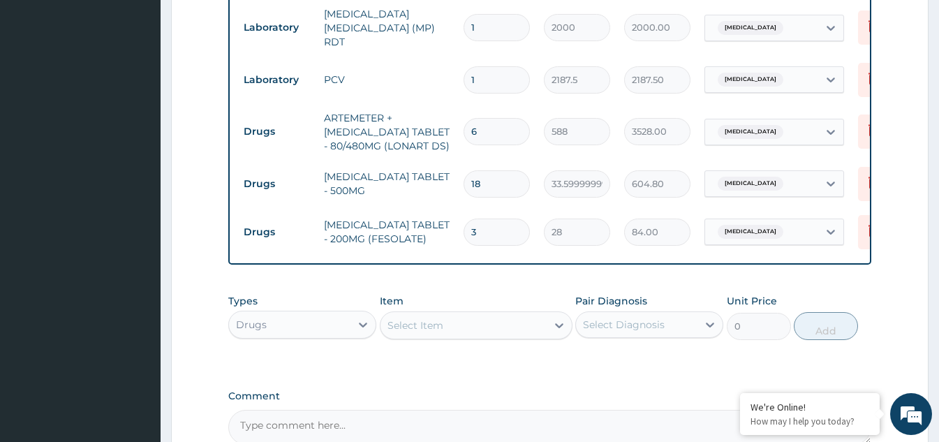
type input "30"
type input "840.00"
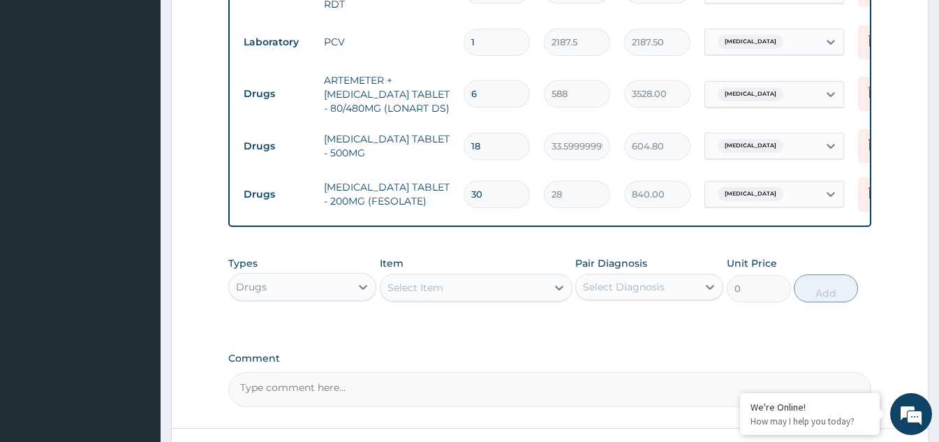
scroll to position [683, 0]
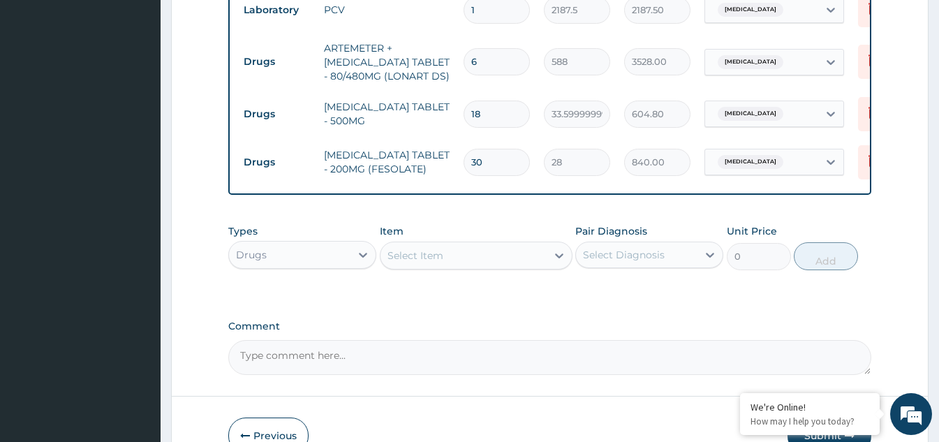
type input "30"
click at [498, 263] on div "Select Item" at bounding box center [463, 255] width 166 height 22
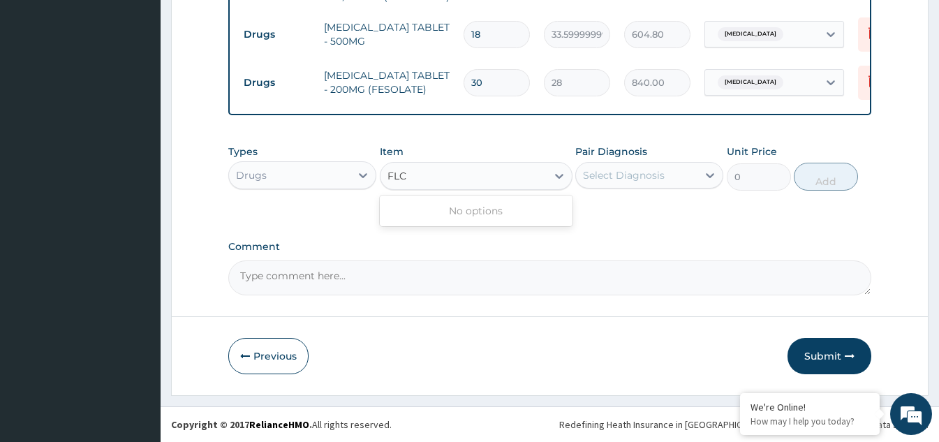
scroll to position [0, 0]
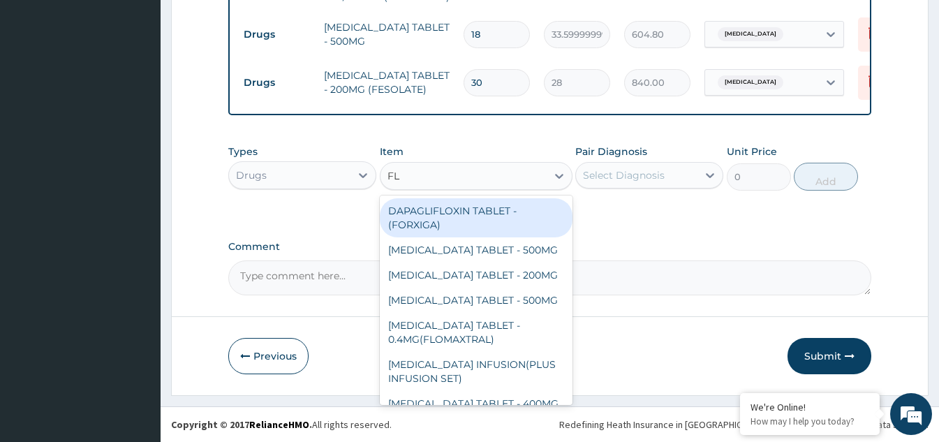
type input "F"
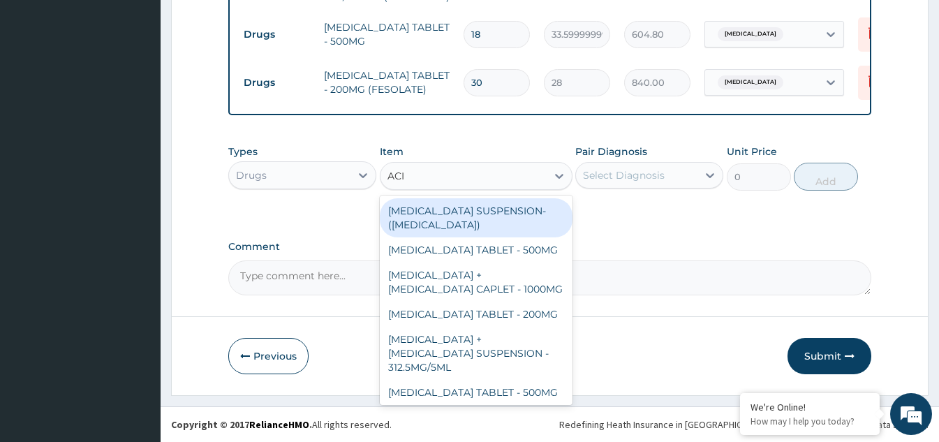
type input "ACID"
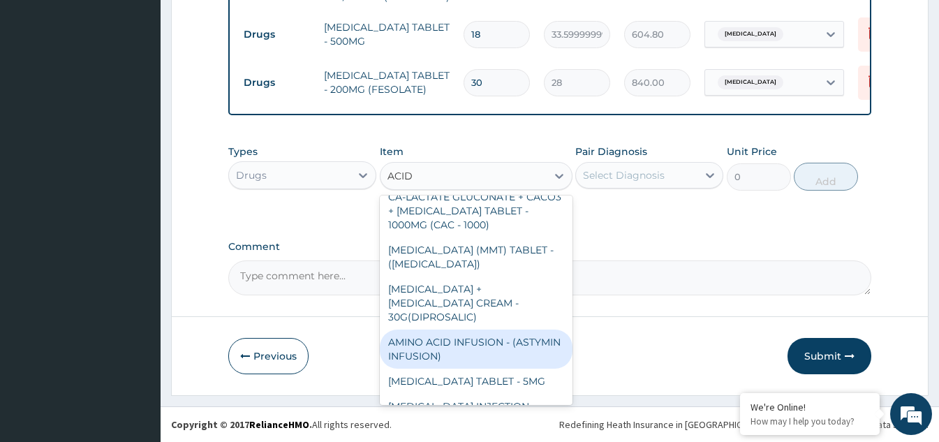
scroll to position [349, 0]
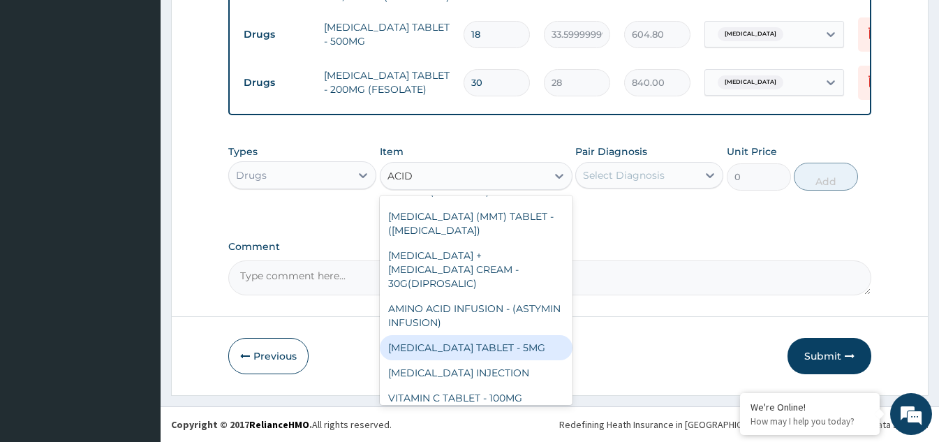
click at [474, 335] on div "FOLIC ACID TABLET - 5MG" at bounding box center [476, 347] width 193 height 25
type input "11.2"
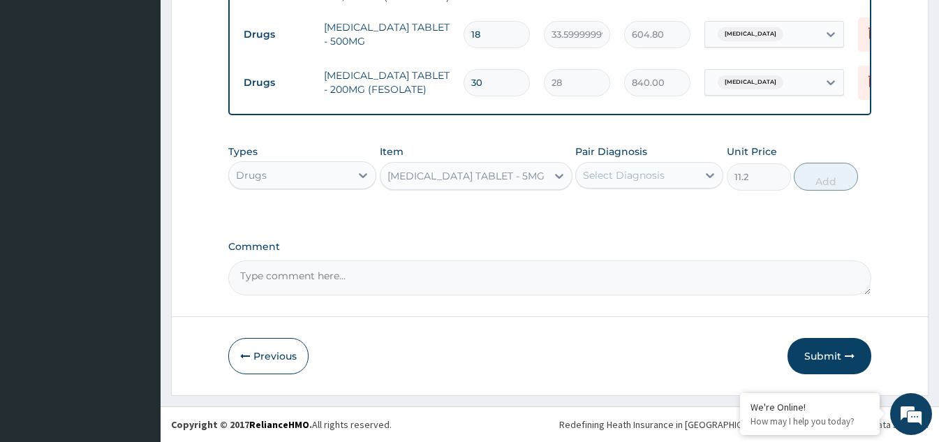
click at [681, 176] on div "Select Diagnosis" at bounding box center [636, 175] width 121 height 22
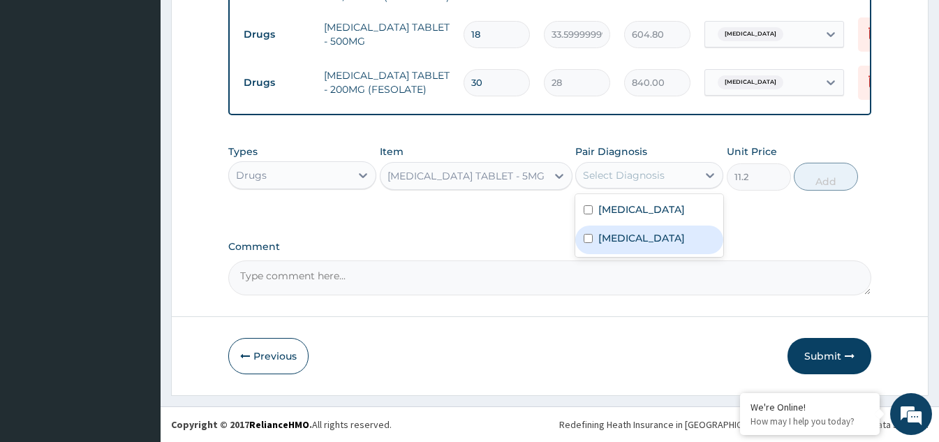
click at [586, 241] on input "checkbox" at bounding box center [588, 238] width 9 height 9
checkbox input "true"
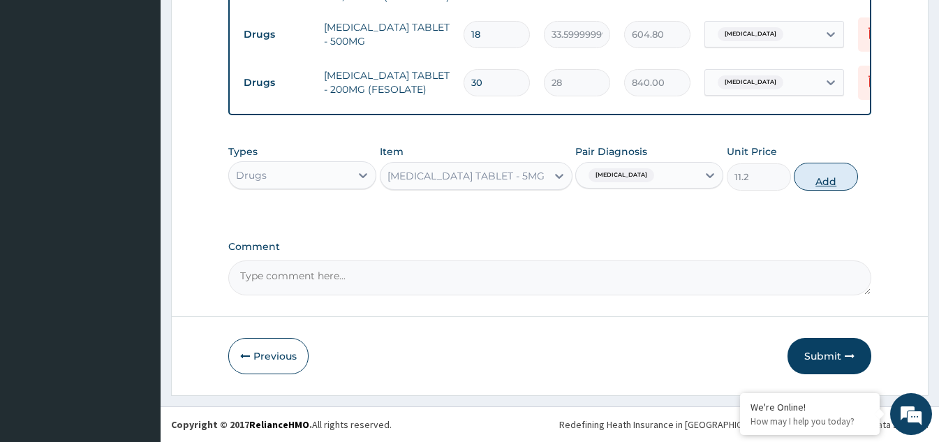
click at [813, 182] on button "Add" at bounding box center [826, 177] width 64 height 28
type input "0"
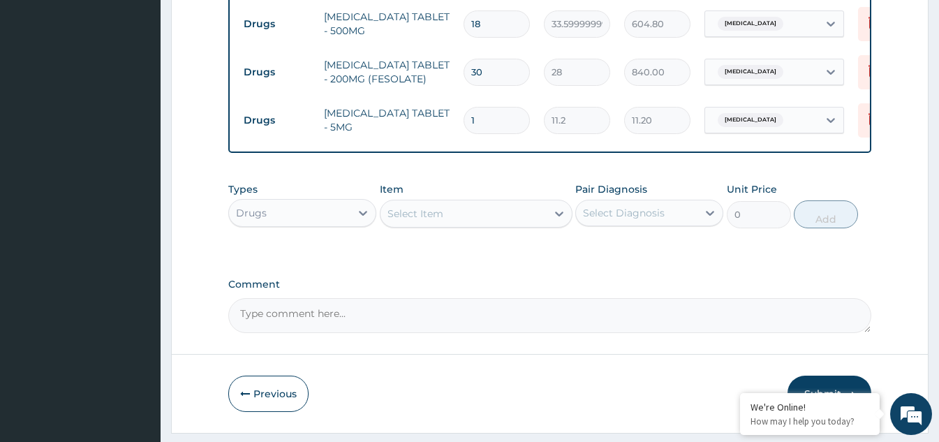
click at [488, 123] on input "1" at bounding box center [497, 120] width 66 height 27
drag, startPoint x: 480, startPoint y: 122, endPoint x: 470, endPoint y: 122, distance: 10.5
click at [470, 122] on input "1" at bounding box center [497, 120] width 66 height 27
type input "3"
type input "33.60"
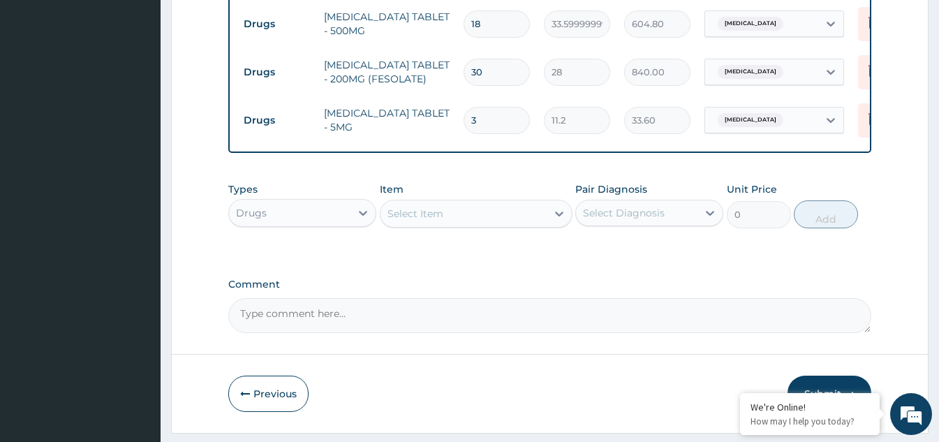
type input "30"
type input "336.00"
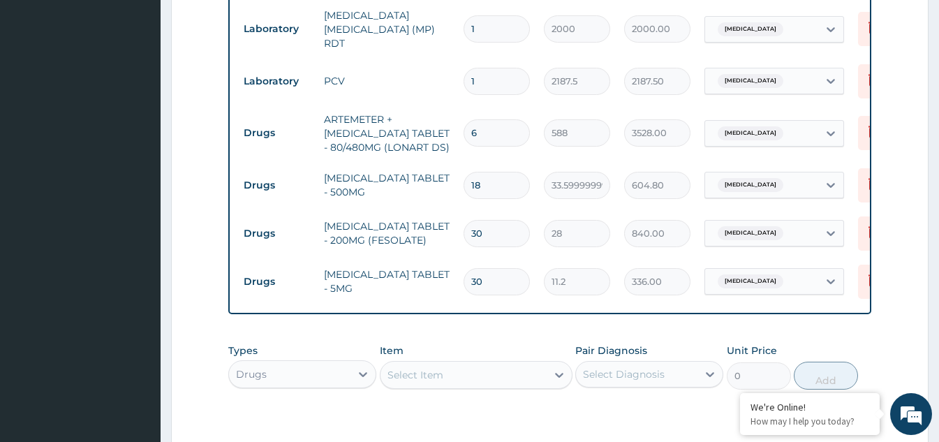
scroll to position [821, 0]
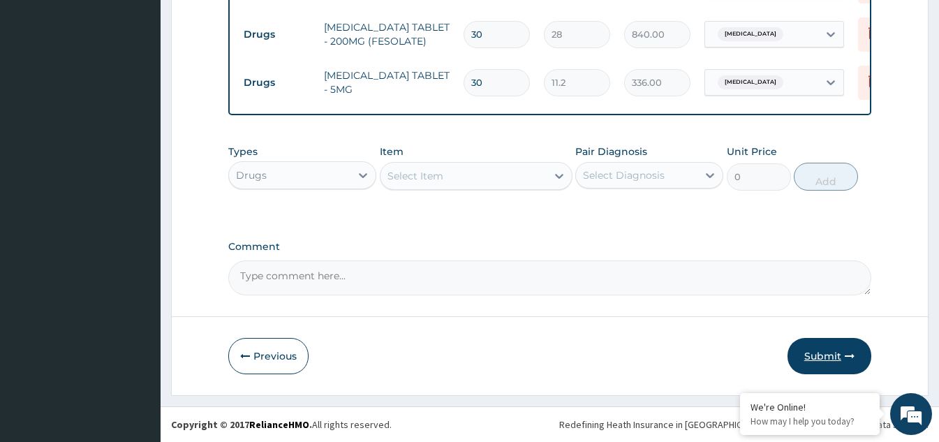
type input "30"
click at [827, 353] on button "Submit" at bounding box center [830, 356] width 84 height 36
click at [829, 357] on button "Submit" at bounding box center [830, 356] width 84 height 36
click at [258, 355] on button "Previous" at bounding box center [268, 356] width 80 height 36
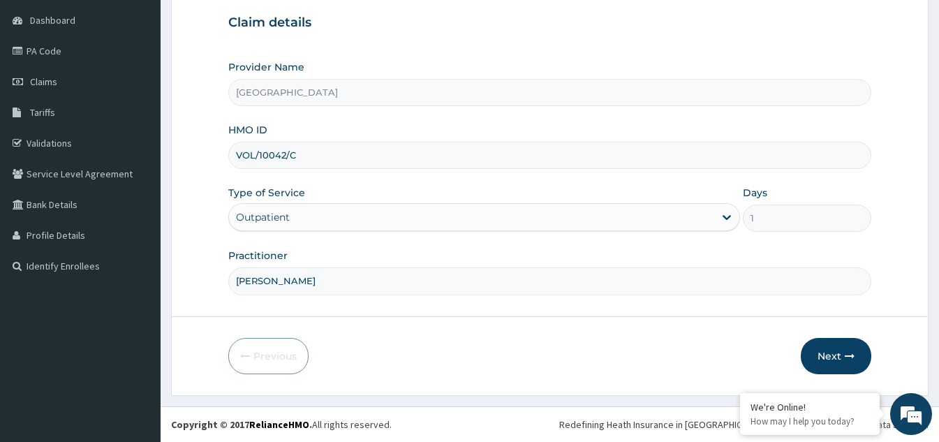
drag, startPoint x: 301, startPoint y: 158, endPoint x: 289, endPoint y: 158, distance: 11.9
click at [289, 158] on input "VOL/10042/C" at bounding box center [549, 155] width 643 height 27
type input "VOL/10042/B"
click at [831, 357] on button "Next" at bounding box center [836, 356] width 71 height 36
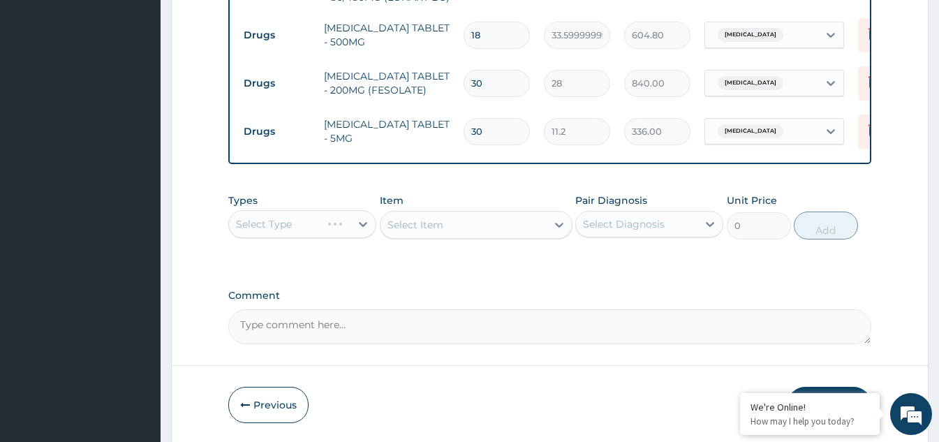
scroll to position [821, 0]
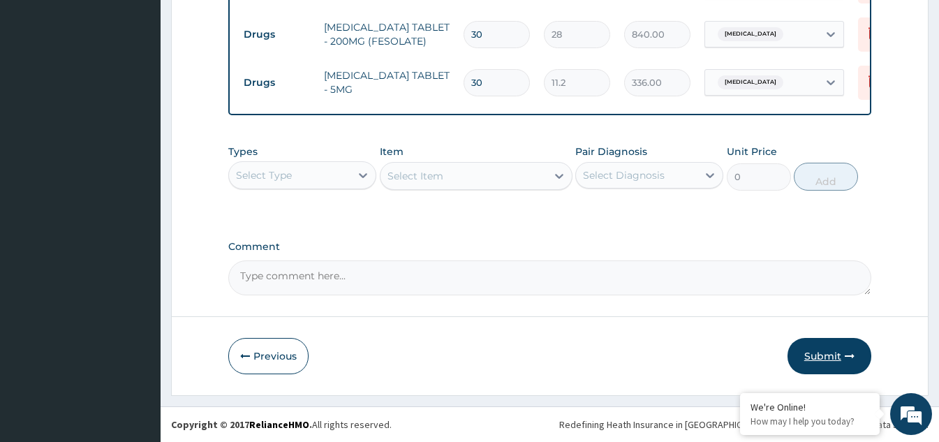
click at [826, 354] on button "Submit" at bounding box center [830, 356] width 84 height 36
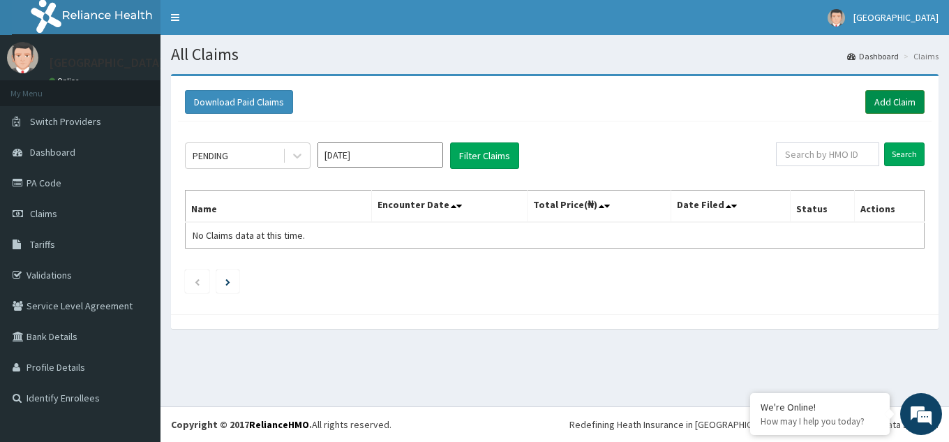
click at [889, 96] on link "Add Claim" at bounding box center [895, 102] width 59 height 24
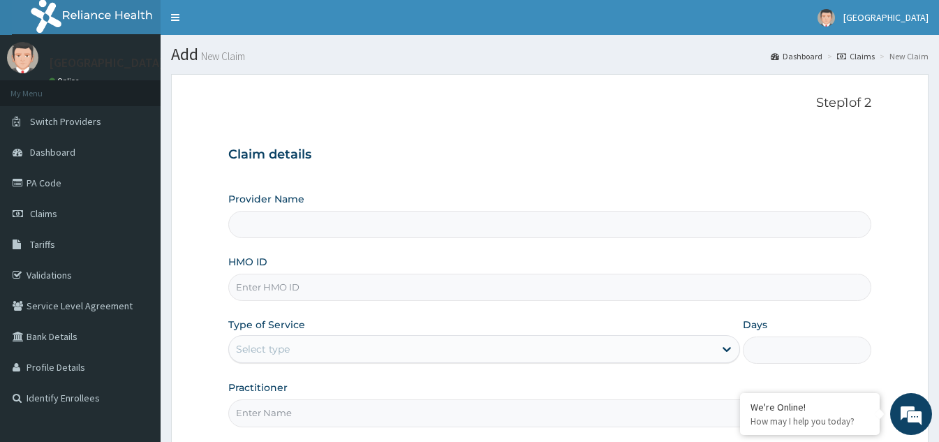
type input "[GEOGRAPHIC_DATA]"
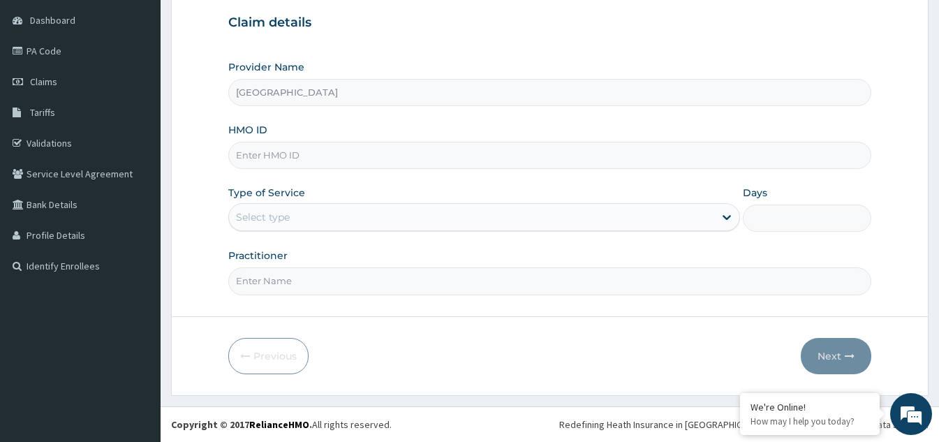
click at [339, 288] on input "Practitioner" at bounding box center [549, 280] width 643 height 27
click at [311, 161] on input "HMO ID" at bounding box center [549, 155] width 643 height 27
type input "w"
click at [303, 156] on input "WML/10059/A" at bounding box center [549, 155] width 643 height 27
type input "WML/10059/B"
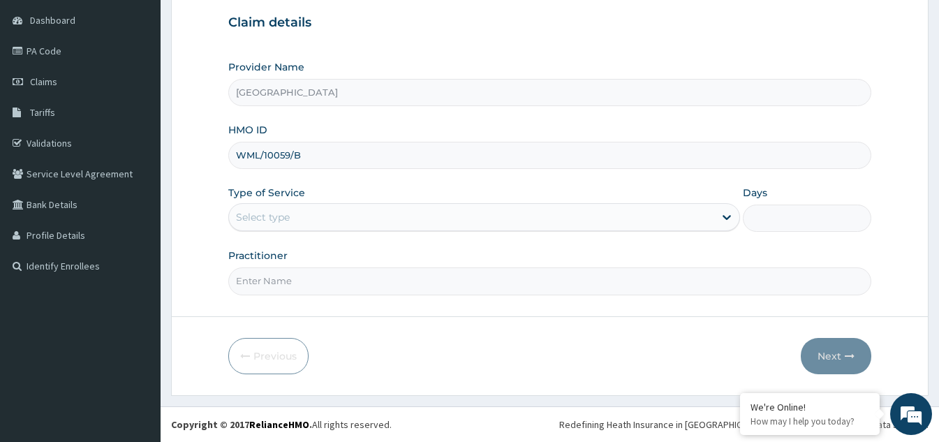
click at [341, 219] on div "Select type" at bounding box center [471, 217] width 485 height 22
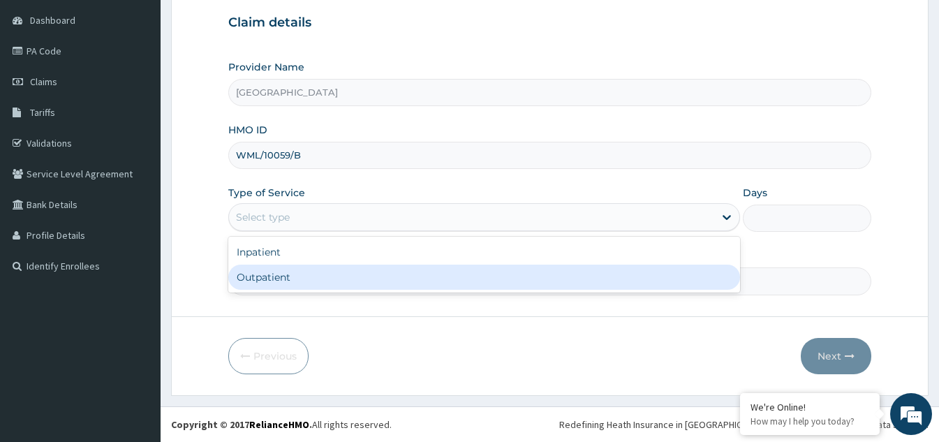
click at [305, 286] on div "Outpatient" at bounding box center [484, 277] width 512 height 25
type input "1"
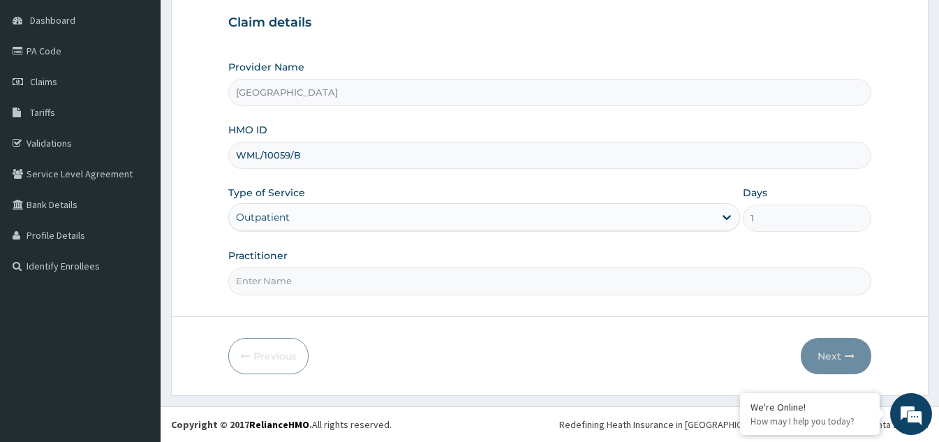
click at [305, 287] on input "Practitioner" at bounding box center [549, 280] width 643 height 27
type input "[PERSON_NAME]"
click at [822, 355] on button "Next" at bounding box center [836, 356] width 71 height 36
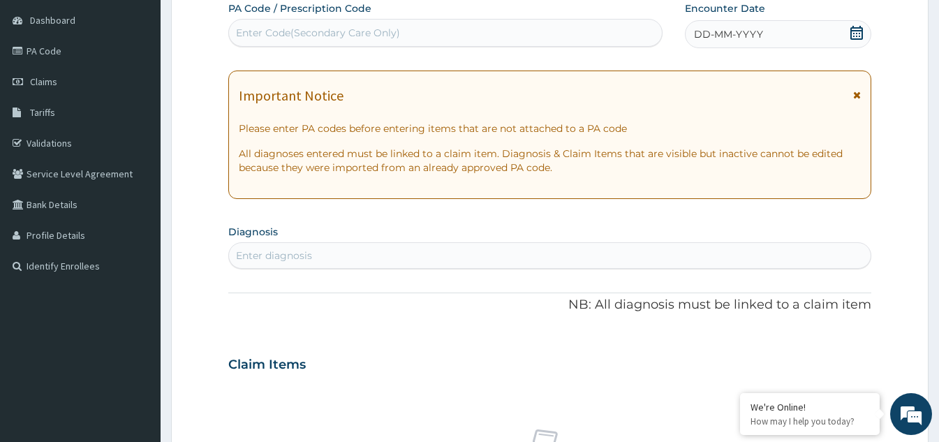
click at [857, 31] on icon at bounding box center [857, 33] width 14 height 14
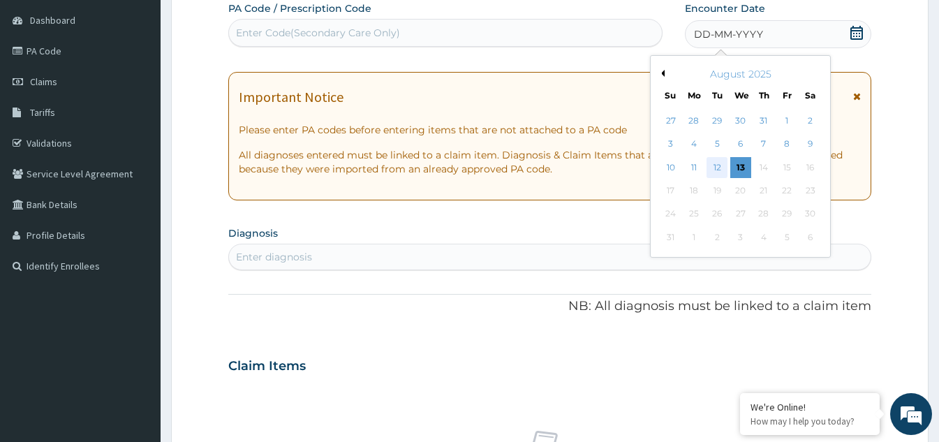
click at [720, 167] on div "12" at bounding box center [717, 167] width 21 height 21
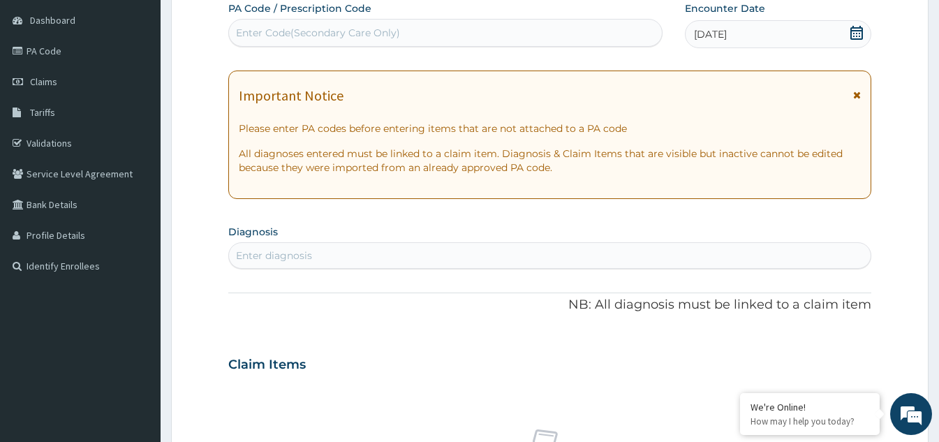
click at [477, 257] on div "Enter diagnosis" at bounding box center [550, 255] width 642 height 22
type input "HYPERTENSIVE HEART"
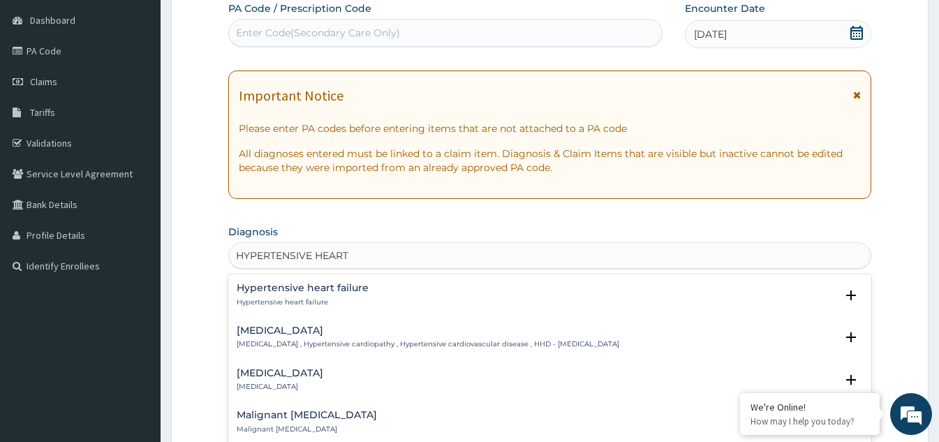
click at [330, 337] on div "[MEDICAL_DATA] [MEDICAL_DATA] , Hypertensive cardiopathy , Hypertensive cardiov…" at bounding box center [428, 337] width 383 height 24
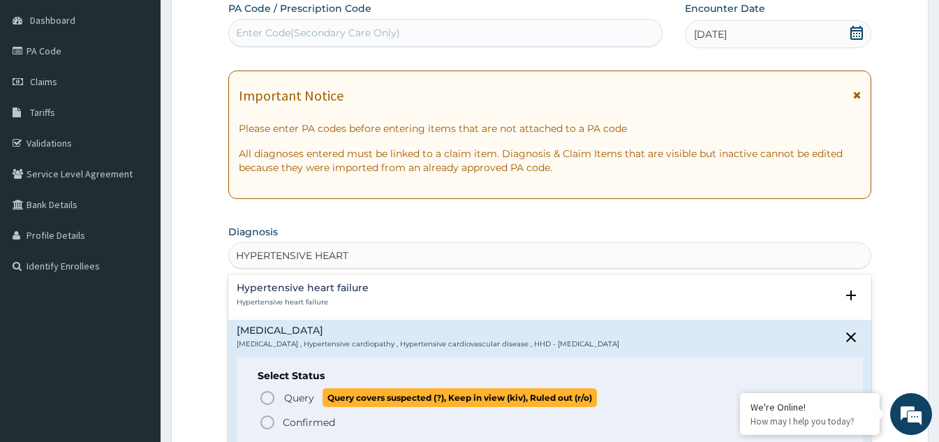
click at [272, 397] on icon "status option query" at bounding box center [267, 398] width 17 height 17
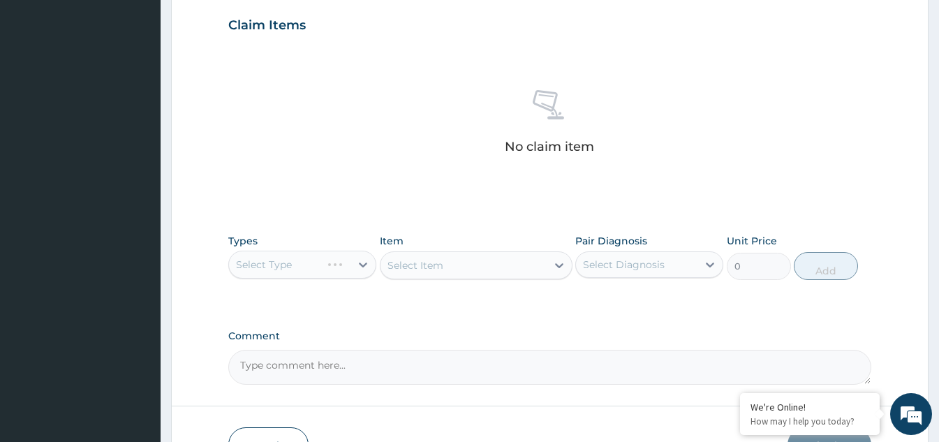
scroll to position [481, 0]
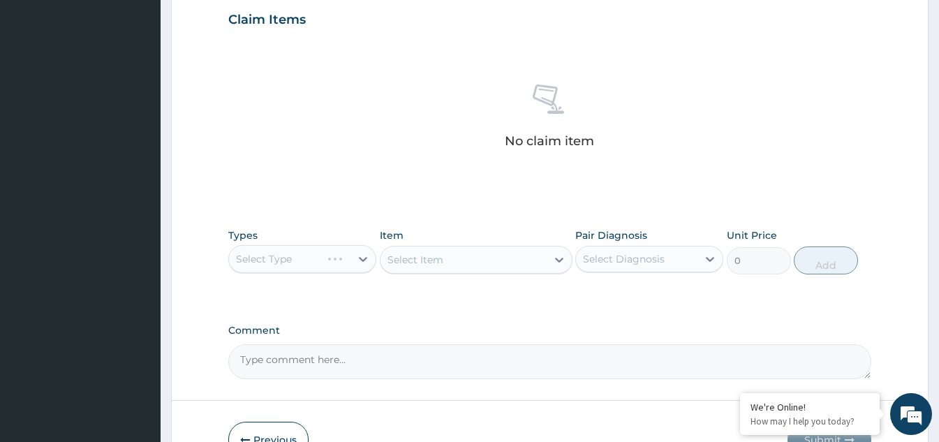
click at [366, 256] on div "Select Type" at bounding box center [302, 259] width 148 height 28
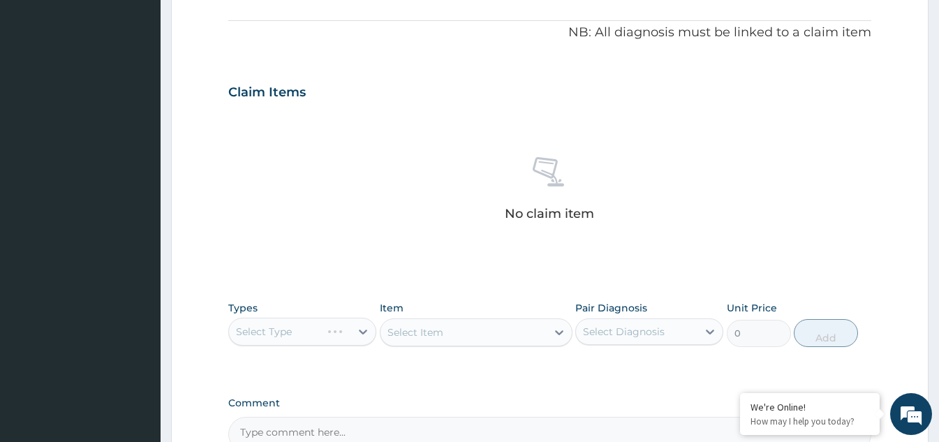
scroll to position [495, 0]
